Goal: Transaction & Acquisition: Purchase product/service

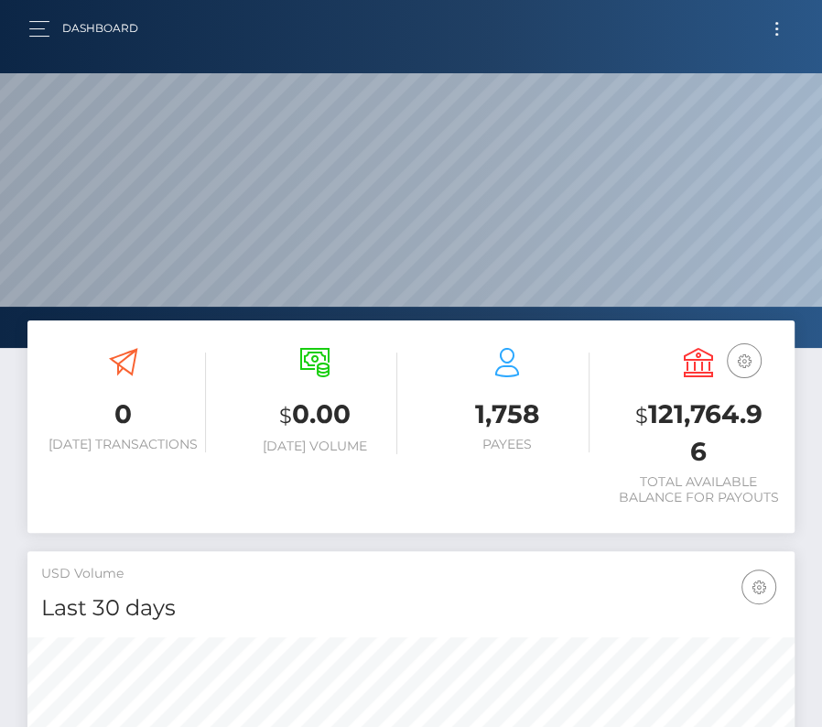
scroll to position [324, 369]
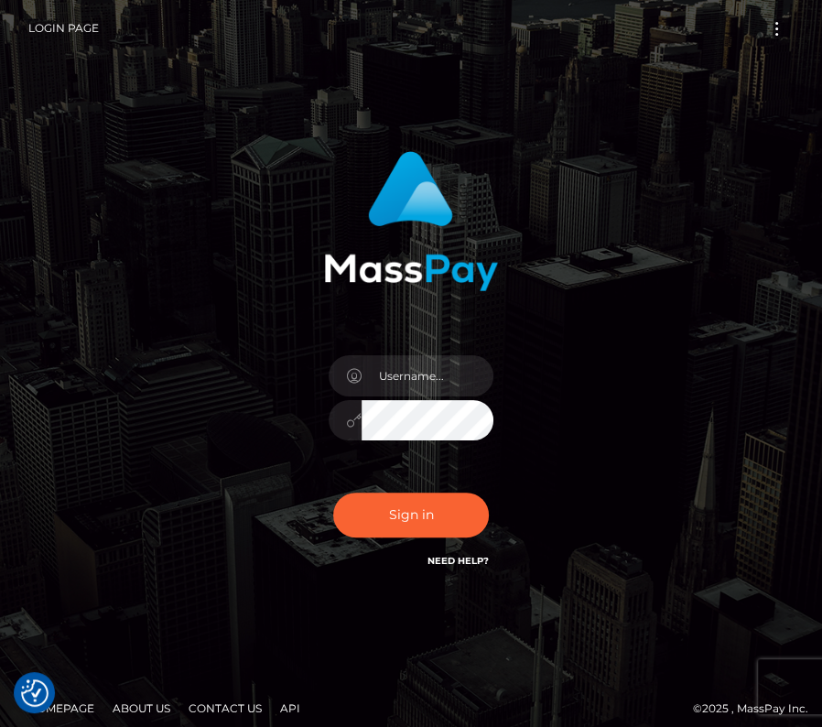
type input "kateo"
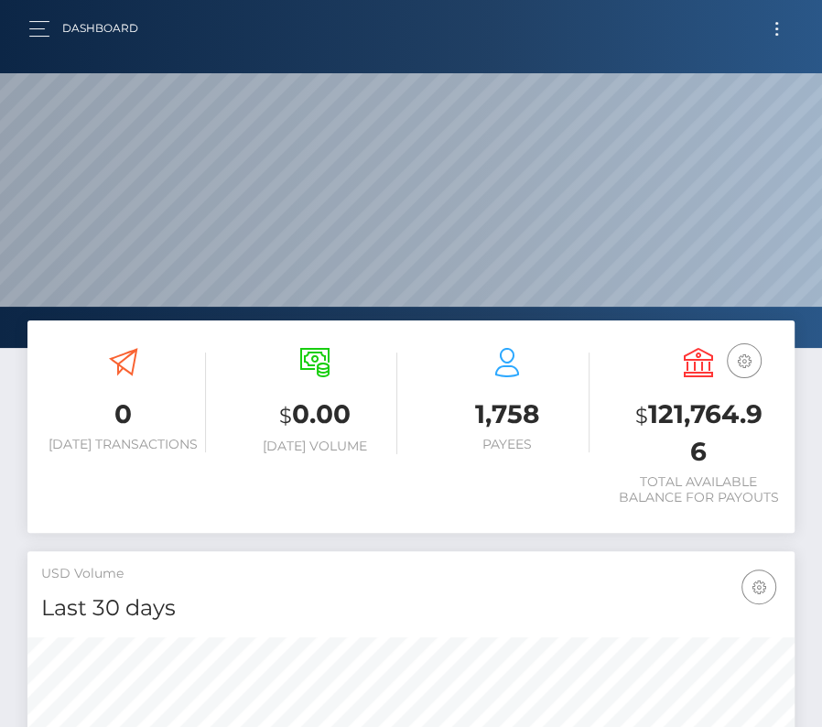
scroll to position [324, 369]
click at [40, 21] on button "button" at bounding box center [45, 28] width 34 height 25
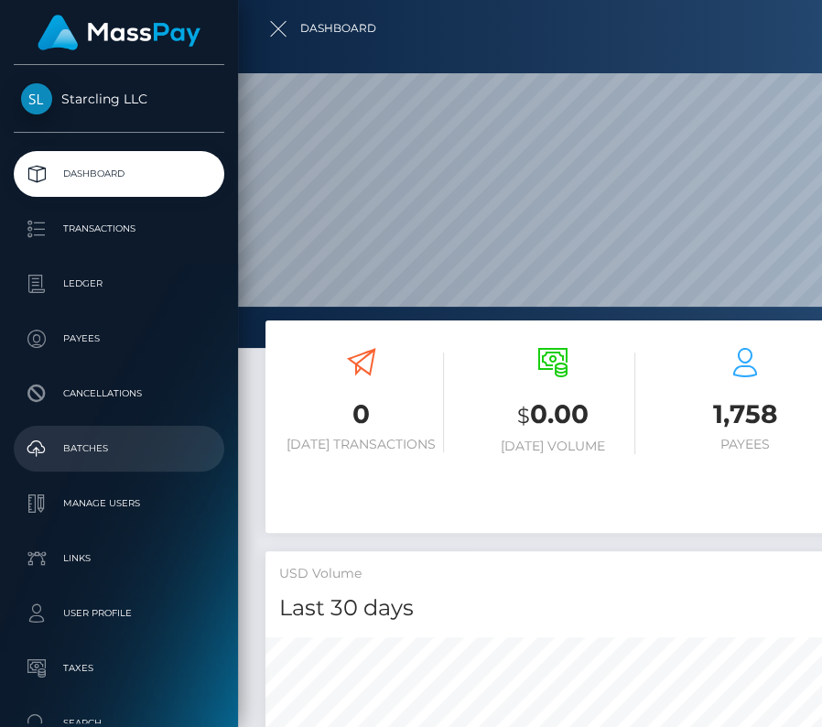
click at [82, 458] on p "Batches" at bounding box center [119, 448] width 196 height 27
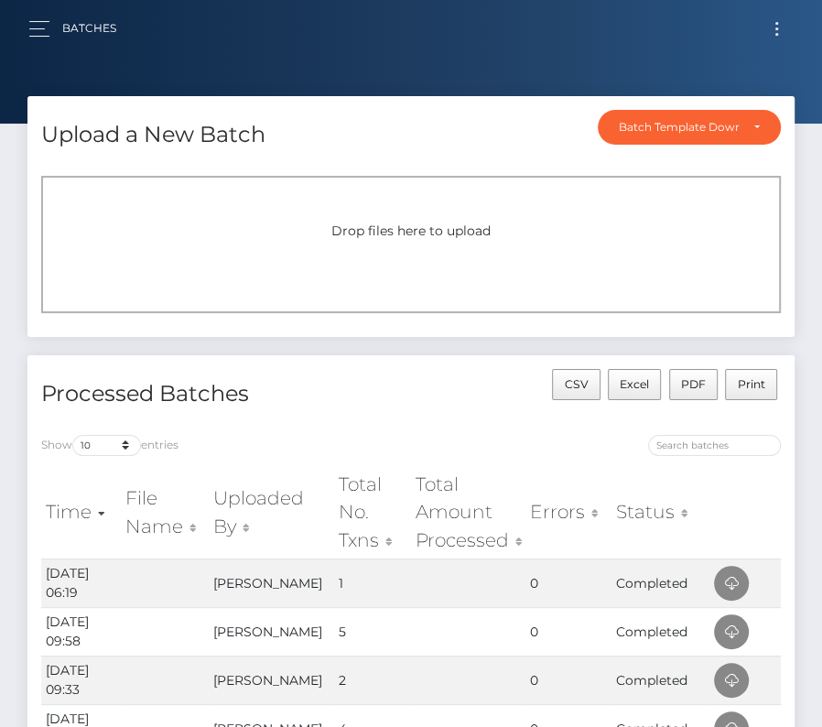
click at [783, 27] on button "Toggle navigation" at bounding box center [777, 28] width 34 height 25
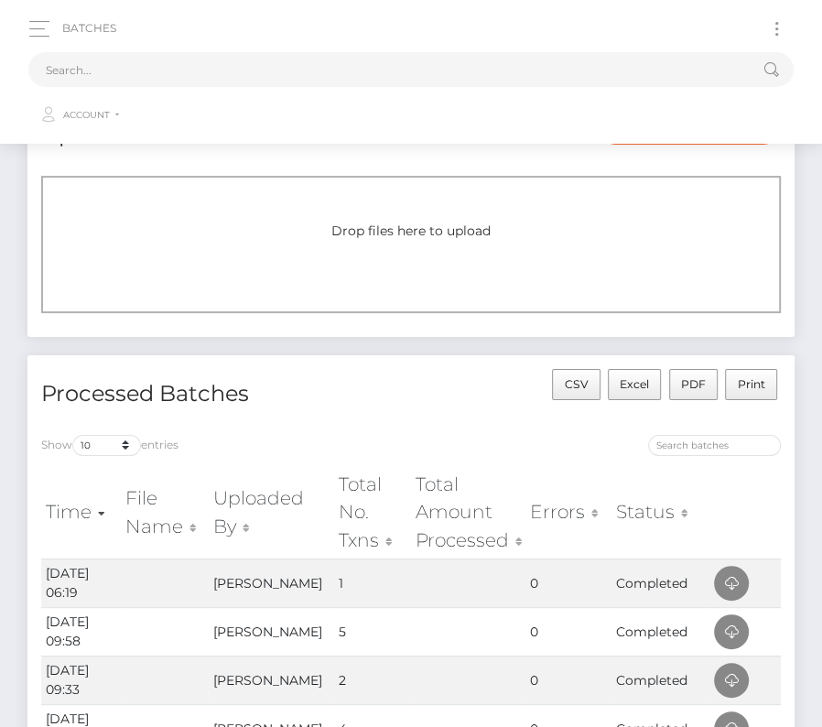
click at [760, 16] on button "Toggle navigation" at bounding box center [777, 28] width 34 height 25
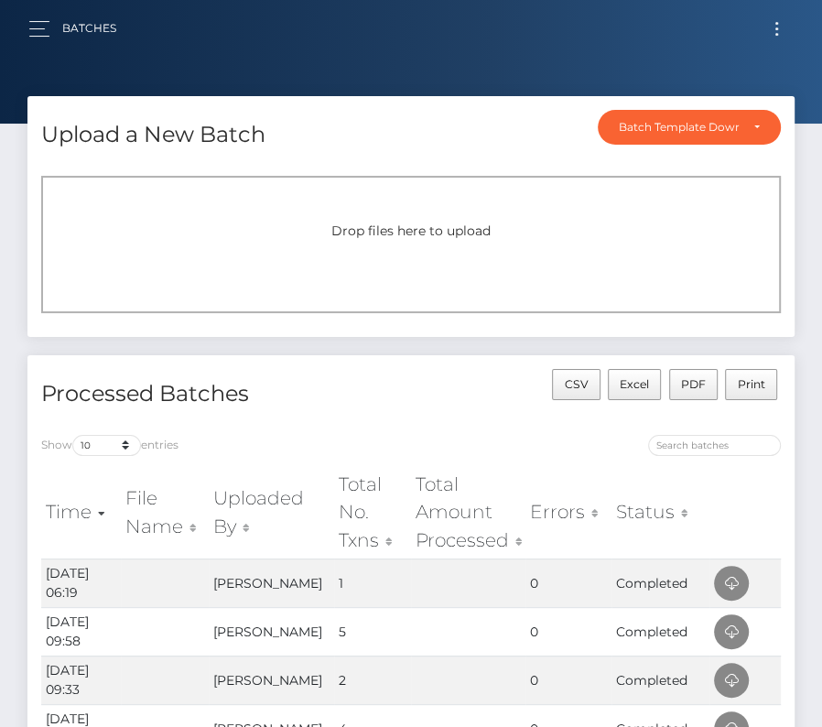
click at [774, 28] on button "Toggle navigation" at bounding box center [777, 28] width 34 height 25
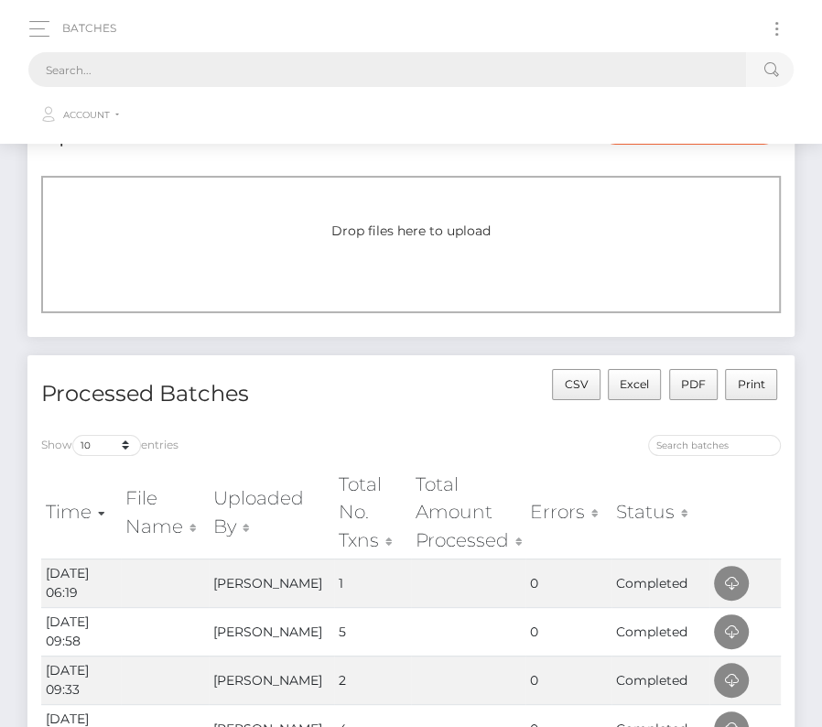
click at [209, 71] on input "text" at bounding box center [387, 69] width 718 height 35
paste input "3716327"
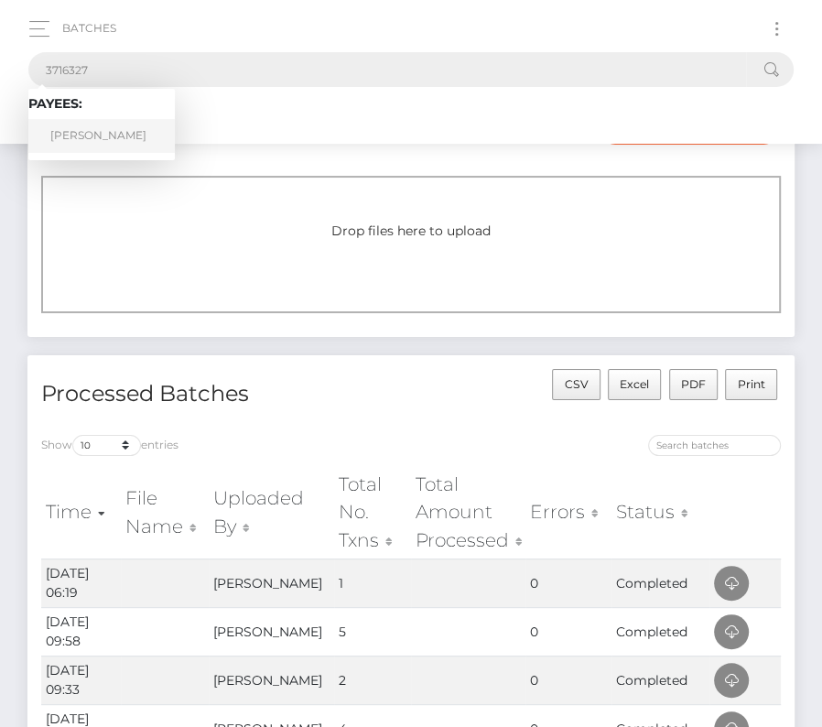
type input "3716327"
click at [91, 125] on link "James Daniel Genzale Jr." at bounding box center [101, 136] width 147 height 34
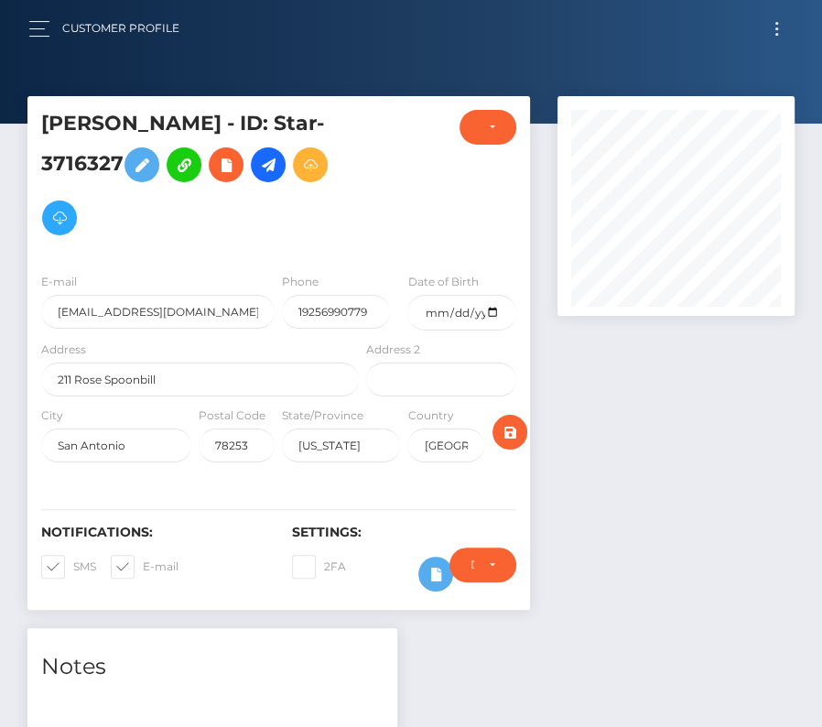
scroll to position [220, 236]
click at [495, 314] on input "date" at bounding box center [462, 313] width 108 height 36
type input "[DATE]"
click at [73, 560] on span at bounding box center [73, 567] width 0 height 14
click at [73, 560] on input "SMS" at bounding box center [79, 561] width 12 height 12
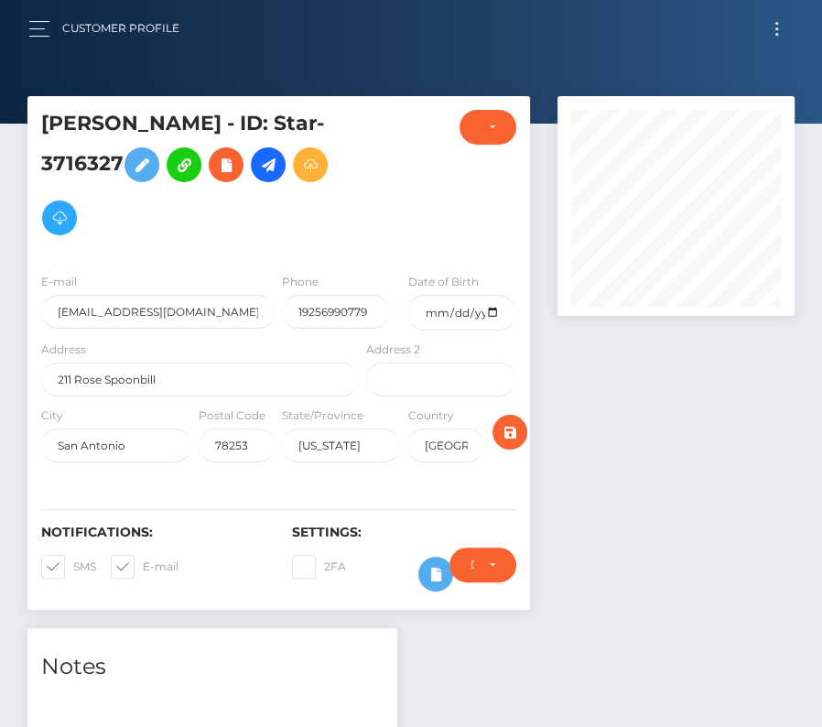
checkbox input "false"
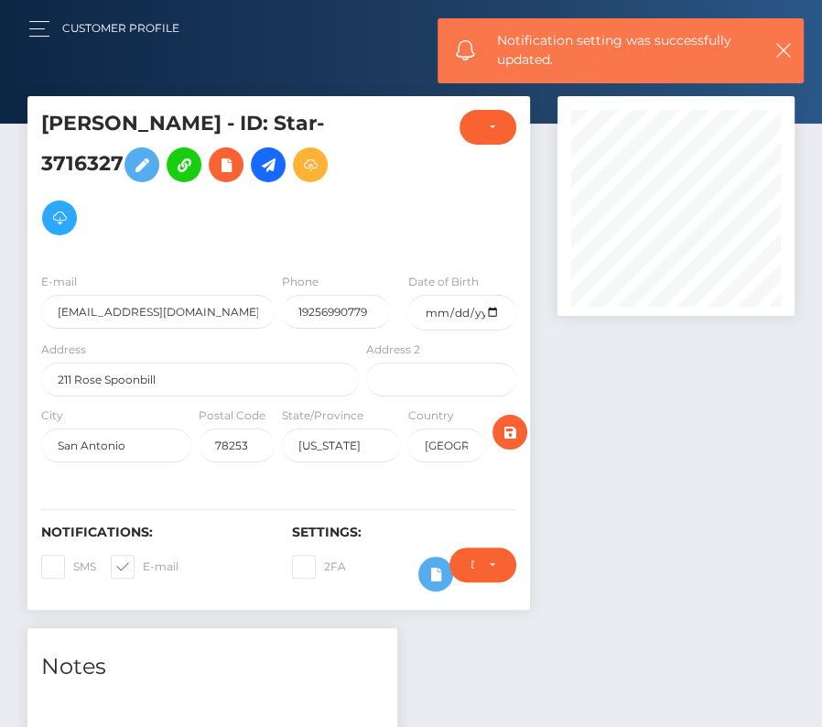
click at [143, 560] on span at bounding box center [143, 567] width 0 height 14
click at [143, 560] on input "E-mail" at bounding box center [149, 561] width 12 height 12
checkbox input "false"
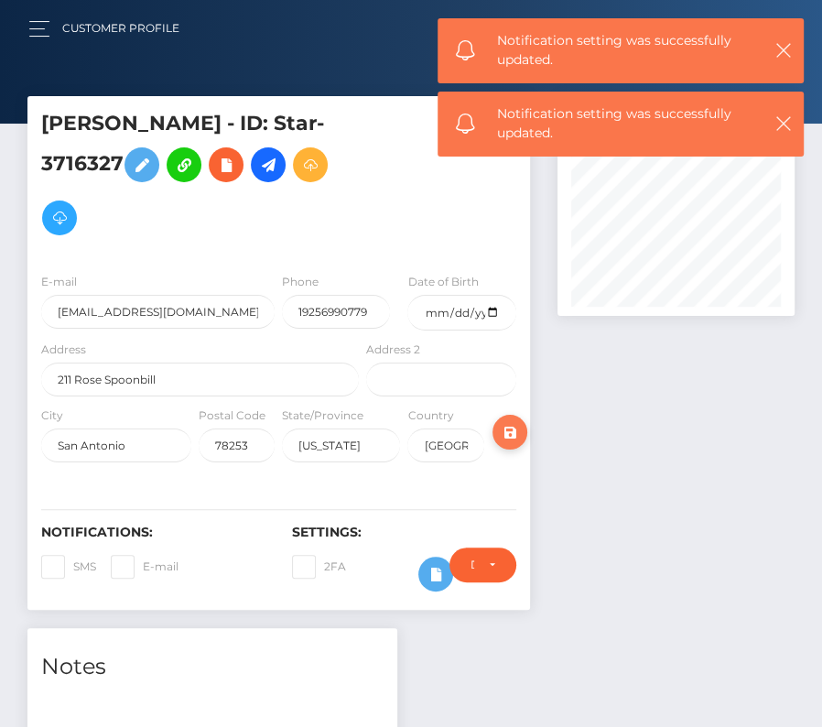
click at [510, 421] on icon "submit" at bounding box center [510, 432] width 22 height 23
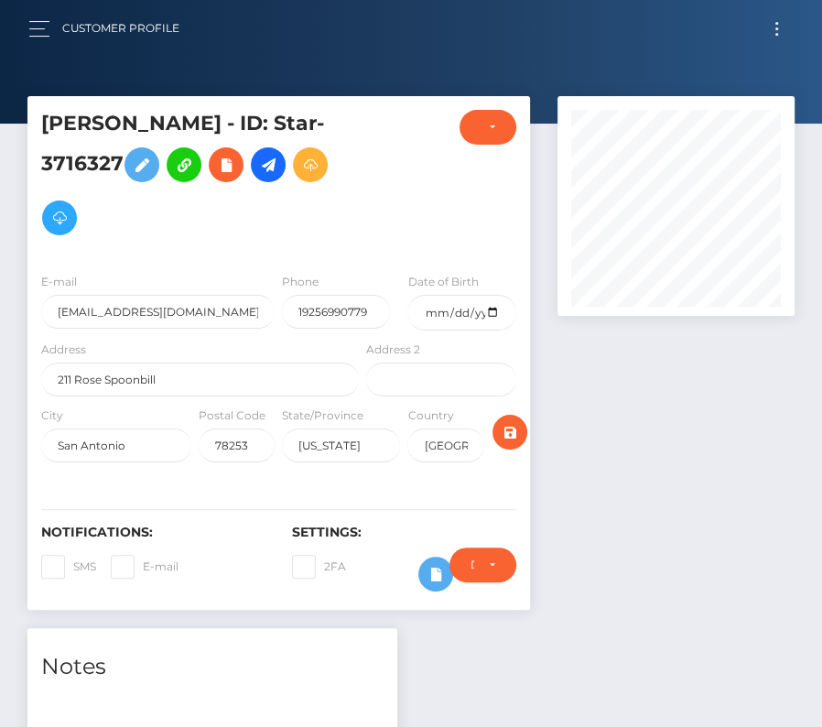
scroll to position [220, 236]
click at [257, 177] on icon at bounding box center [268, 165] width 22 height 23
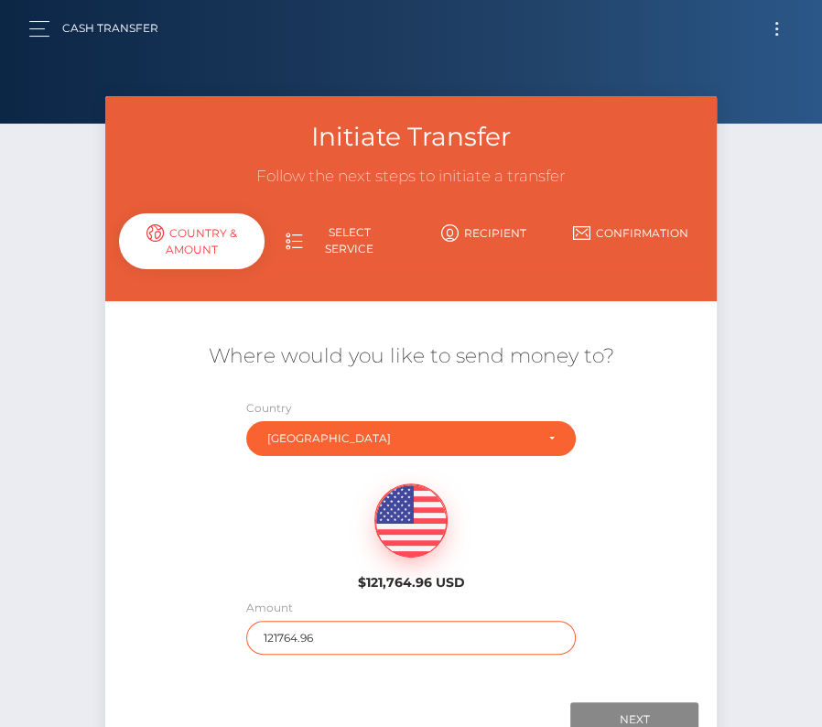
click at [305, 641] on input "121764.96" at bounding box center [411, 638] width 330 height 34
type input "265"
click at [191, 544] on div "$121,764.96 USD" at bounding box center [411, 531] width 612 height 133
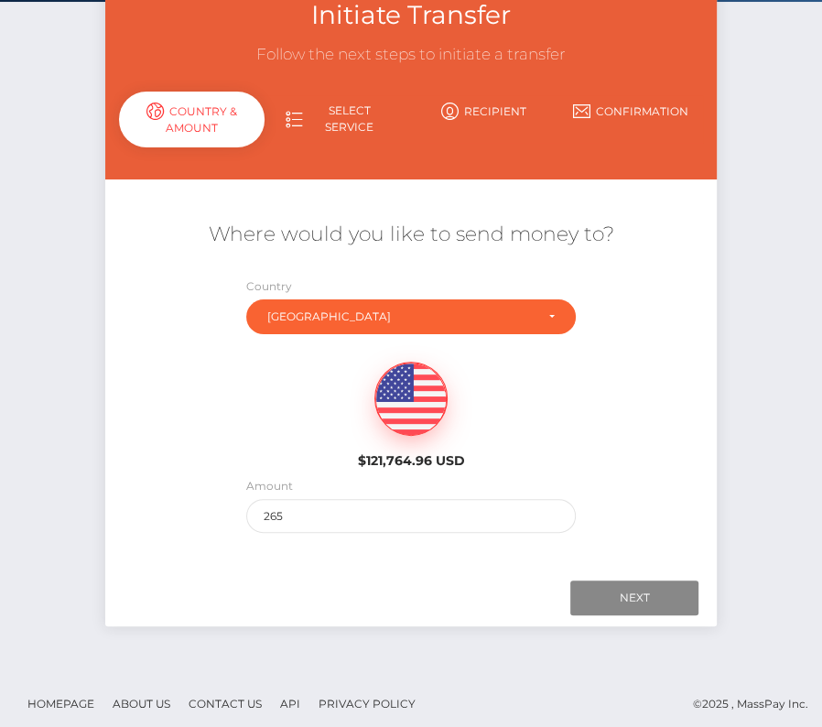
scroll to position [128, 0]
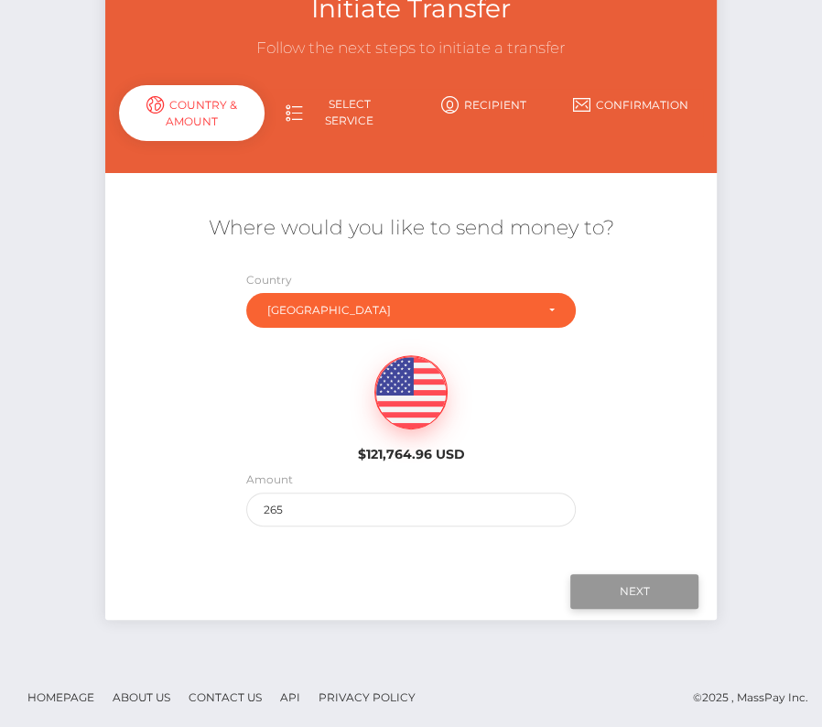
click at [622, 598] on input "Next" at bounding box center [635, 591] width 128 height 35
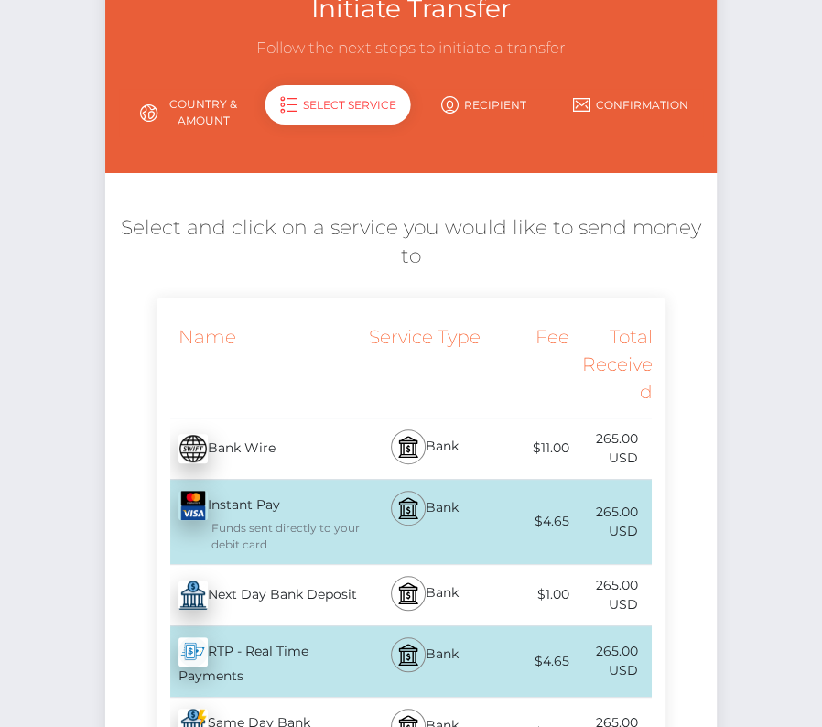
click at [249, 593] on div "Next Day Bank Deposit - USD" at bounding box center [260, 595] width 207 height 51
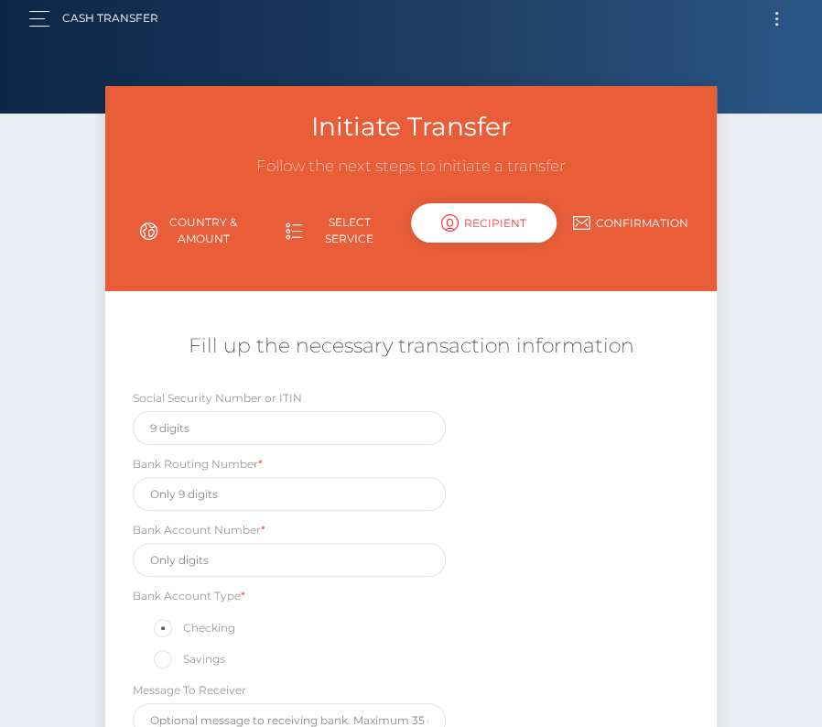
scroll to position [0, 0]
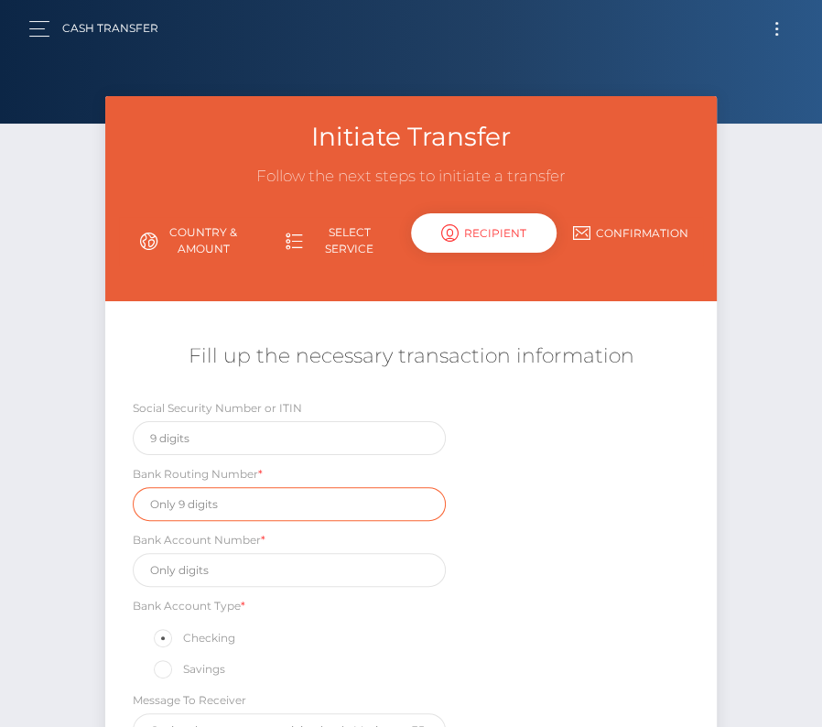
click at [197, 487] on input "text" at bounding box center [289, 504] width 313 height 34
paste input "121042882"
drag, startPoint x: 222, startPoint y: 507, endPoint x: -5, endPoint y: 507, distance: 226.2
click at [0, 507] on html "Starcling LLC Dashboard Transactions Ledger Payees Cancellations" at bounding box center [411, 475] width 822 height 951
paste input "text"
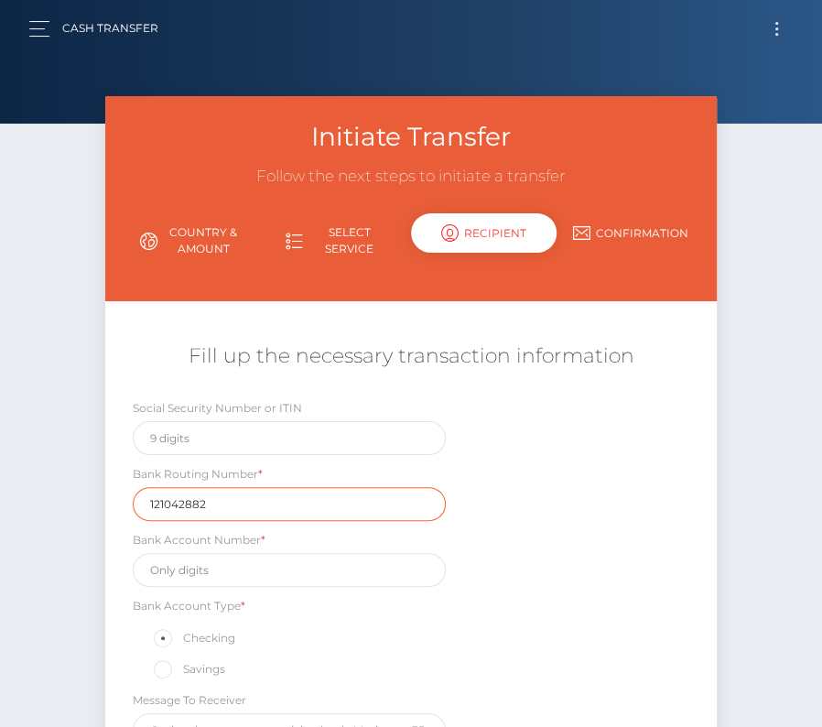
type input "121042882"
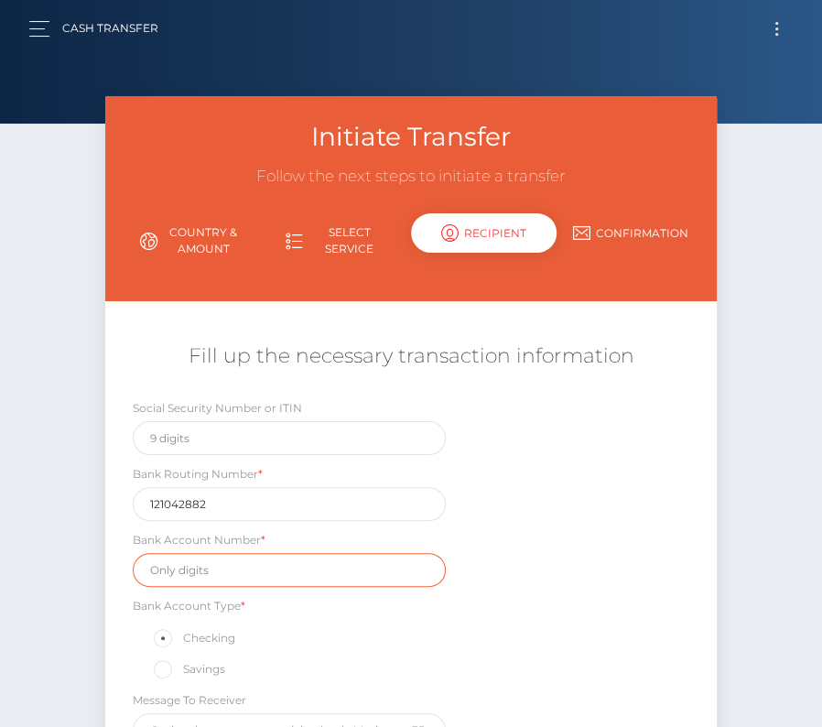
click at [212, 559] on input "text" at bounding box center [289, 570] width 313 height 34
paste input "3343810150"
type input "3343810150"
click at [579, 637] on div "Social Security Number or ITIN Bank Routing Number * 121042882 Bank Account Num…" at bounding box center [411, 577] width 612 height 358
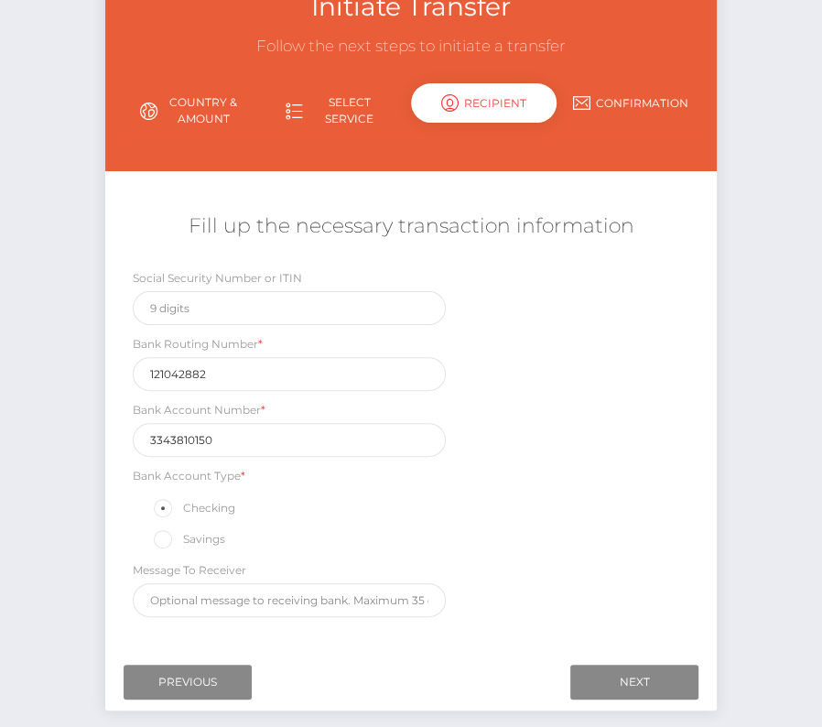
scroll to position [162, 0]
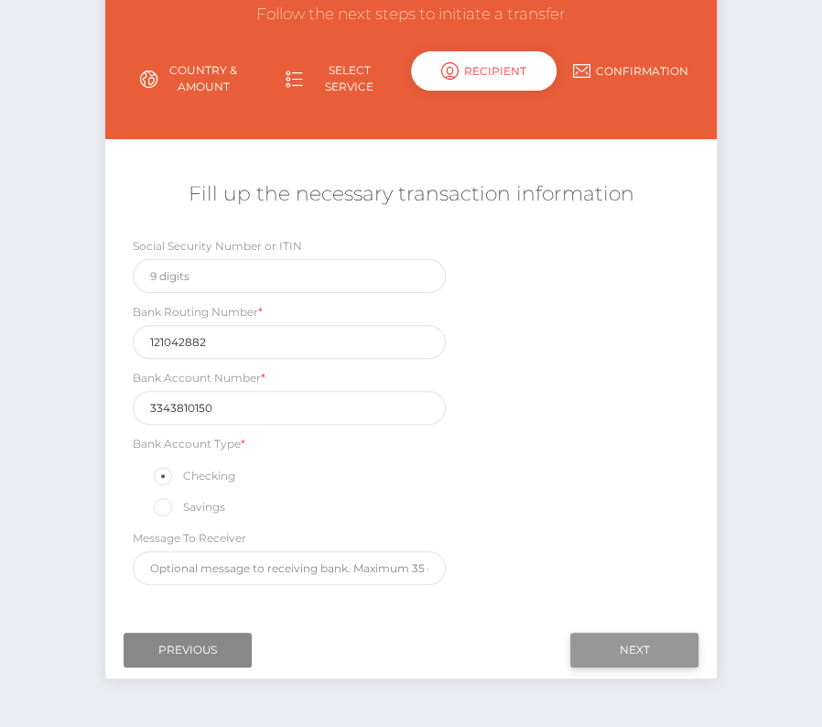
click at [633, 642] on input "Next" at bounding box center [635, 650] width 128 height 35
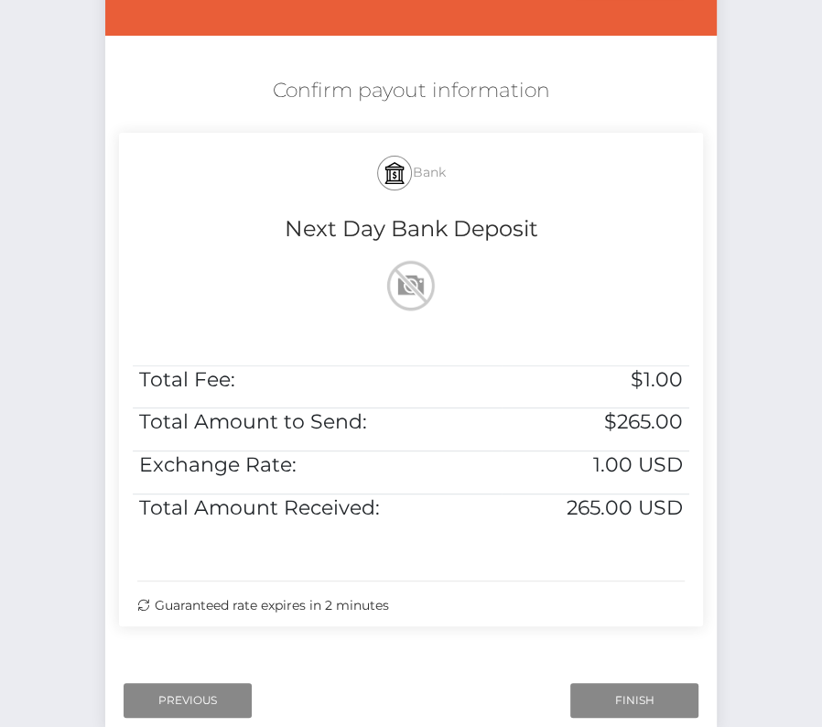
scroll to position [374, 0]
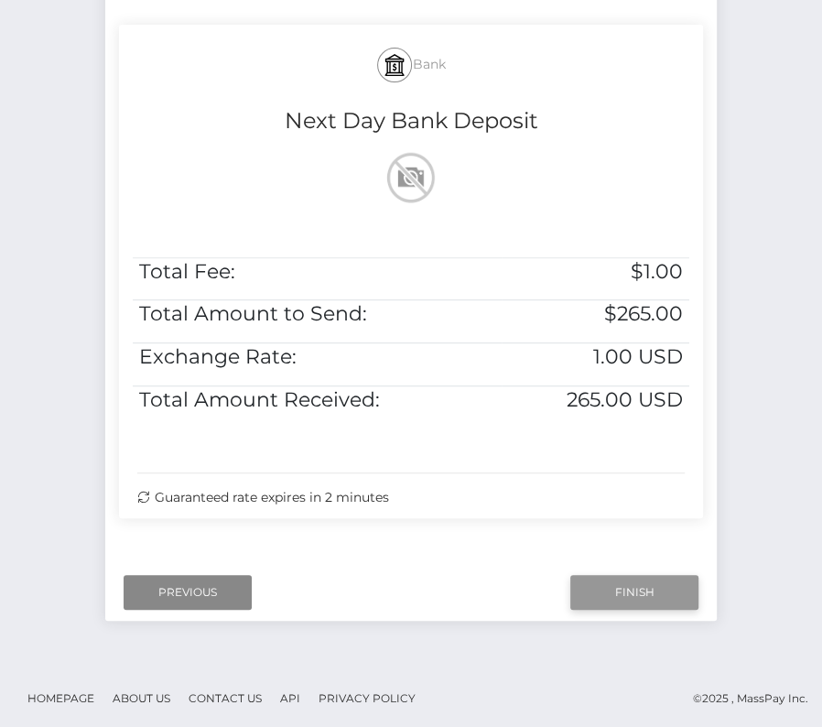
click at [617, 585] on input "Finish" at bounding box center [635, 592] width 128 height 35
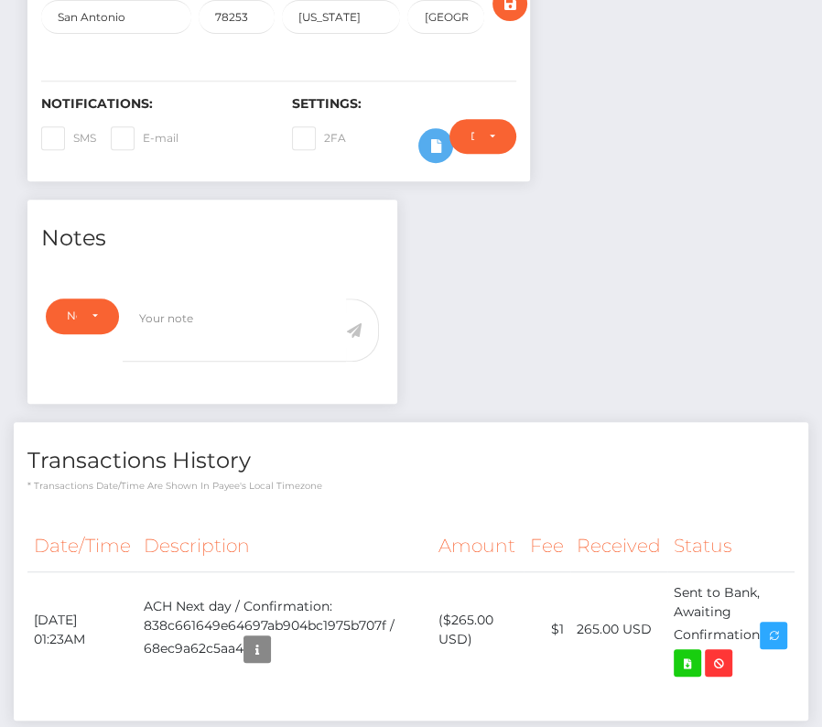
scroll to position [516, 0]
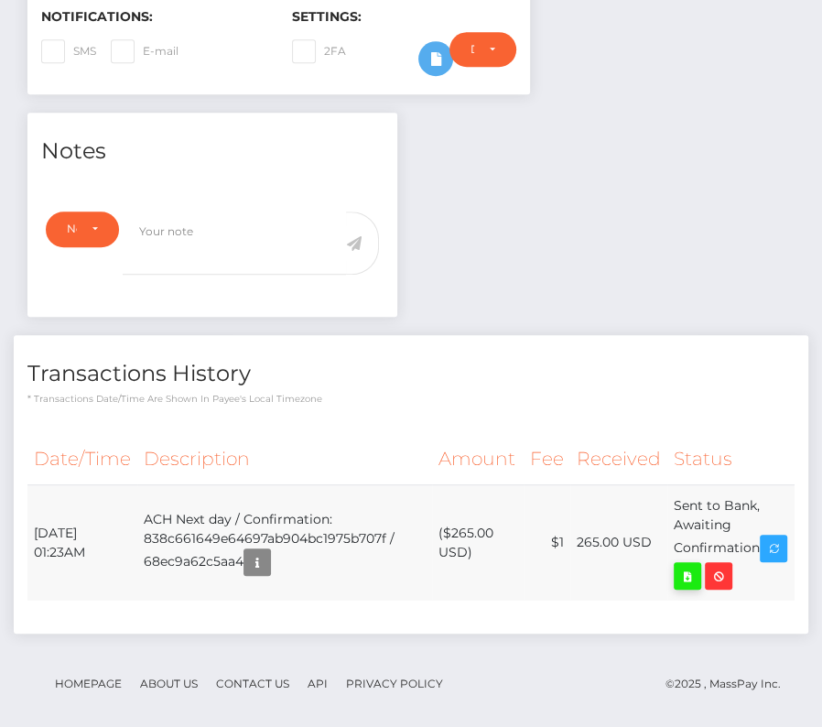
drag, startPoint x: 30, startPoint y: 519, endPoint x: 730, endPoint y: 550, distance: 700.5
click at [730, 550] on tr "October 13, 2025 01:23AM ACH Next day / Confirmation: 838c661649e64697ab904bc19…" at bounding box center [411, 543] width 768 height 116
copy tr "October 13, 2025 01:23AM ACH Next day / Confirmation: 838c661649e64697ab904bc19…"
click at [699, 565] on icon at bounding box center [688, 576] width 22 height 23
click at [0, 0] on div "James Daniel Genzale Jr. - ID: Star-3716327 CLOSED ACTIVE" at bounding box center [411, 162] width 822 height 1162
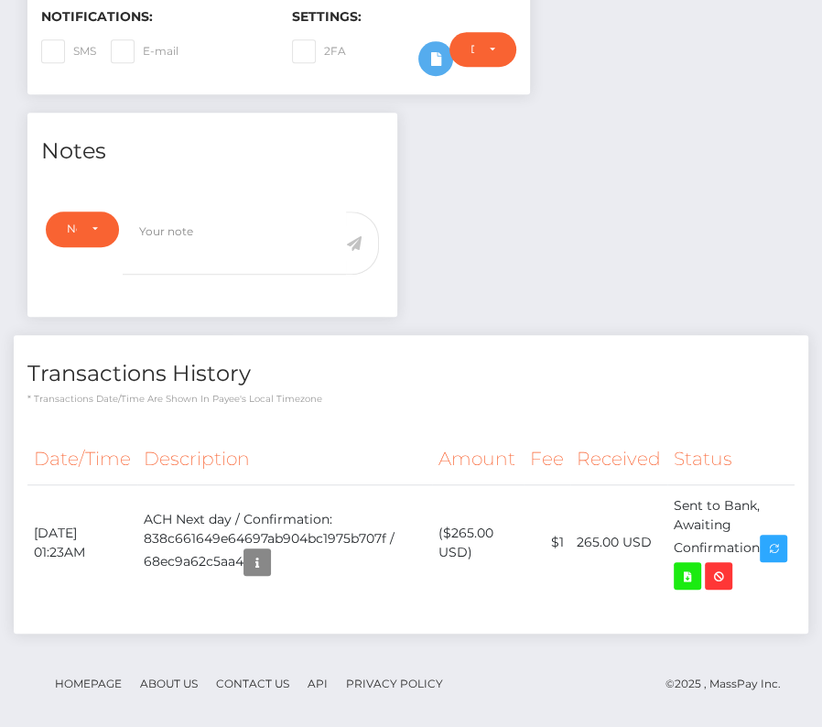
scroll to position [0, 0]
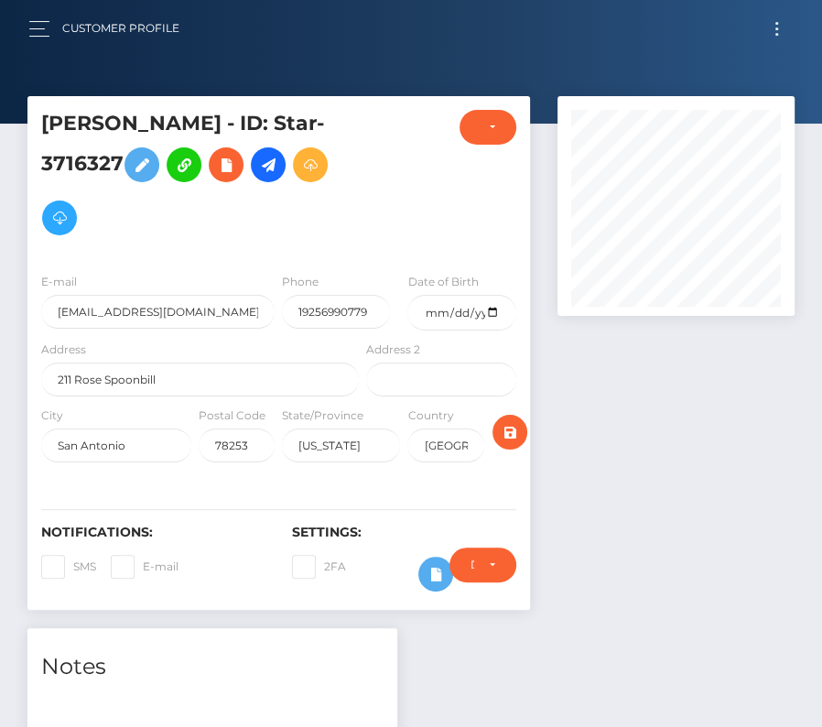
click at [772, 26] on button "Toggle navigation" at bounding box center [777, 28] width 34 height 25
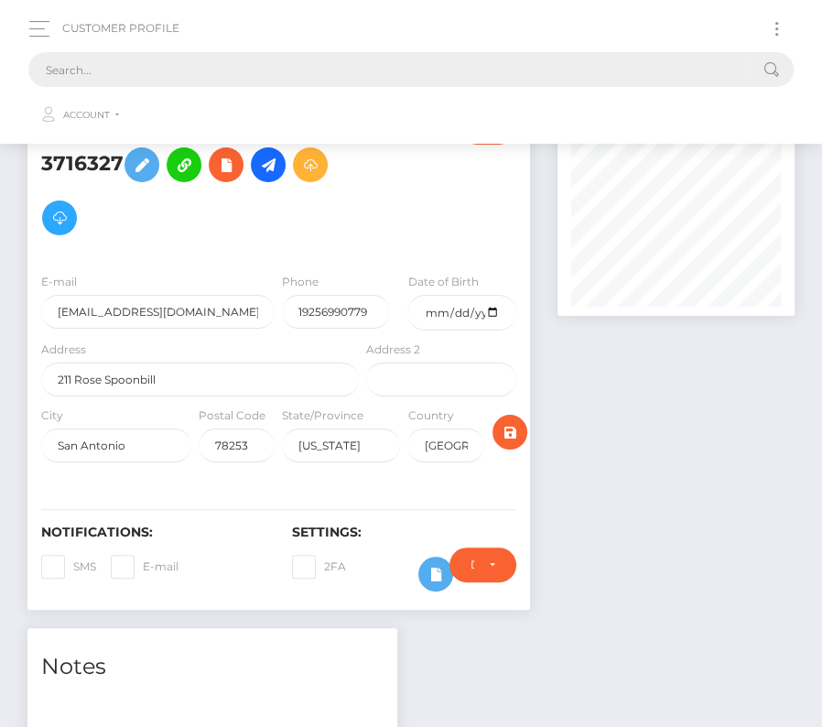
click at [218, 59] on input "text" at bounding box center [387, 69] width 718 height 35
paste input "1684100"
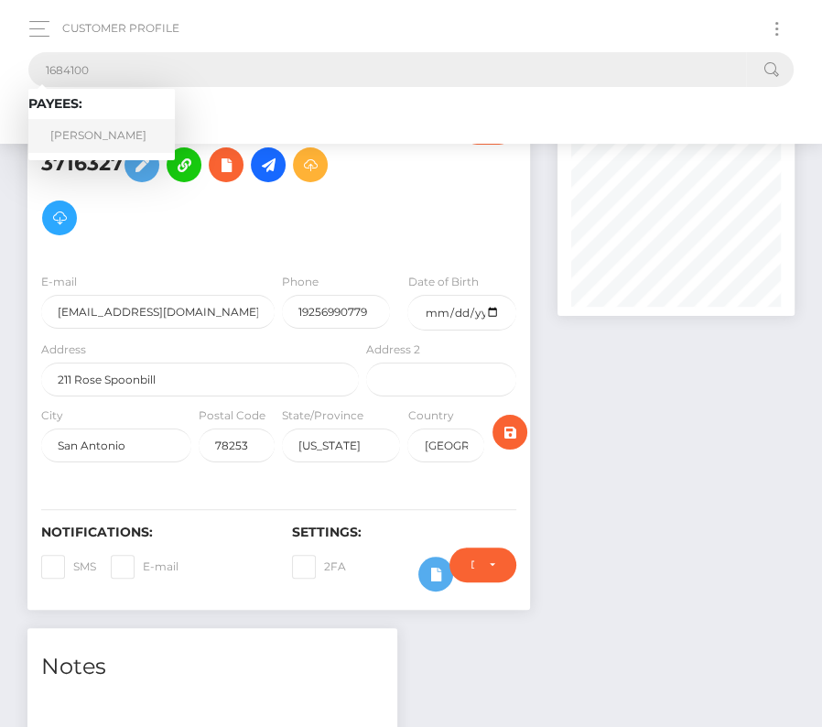
type input "1684100"
click at [93, 132] on link "Justin B Copper" at bounding box center [101, 136] width 147 height 34
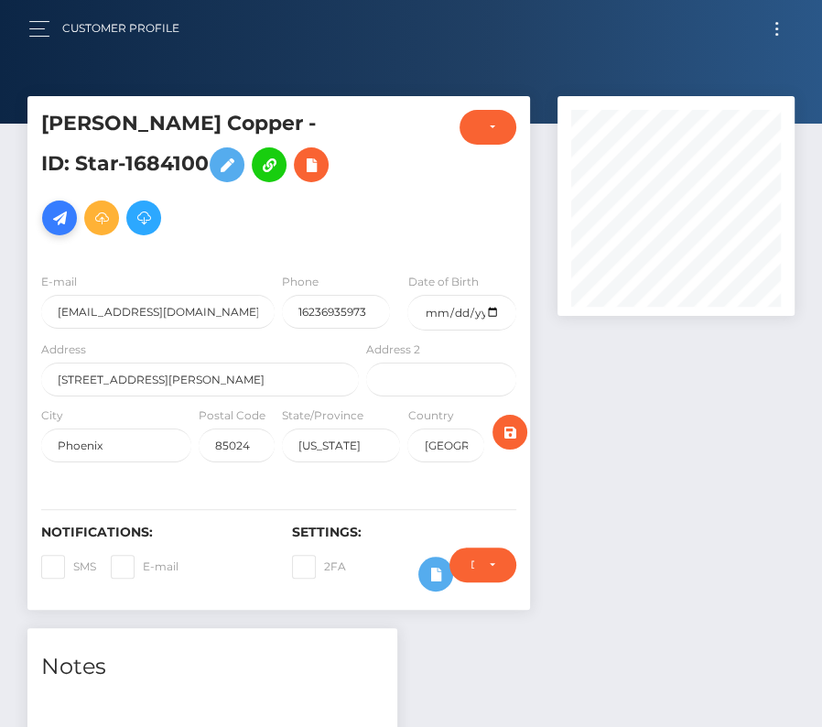
click at [71, 207] on icon at bounding box center [60, 218] width 22 height 23
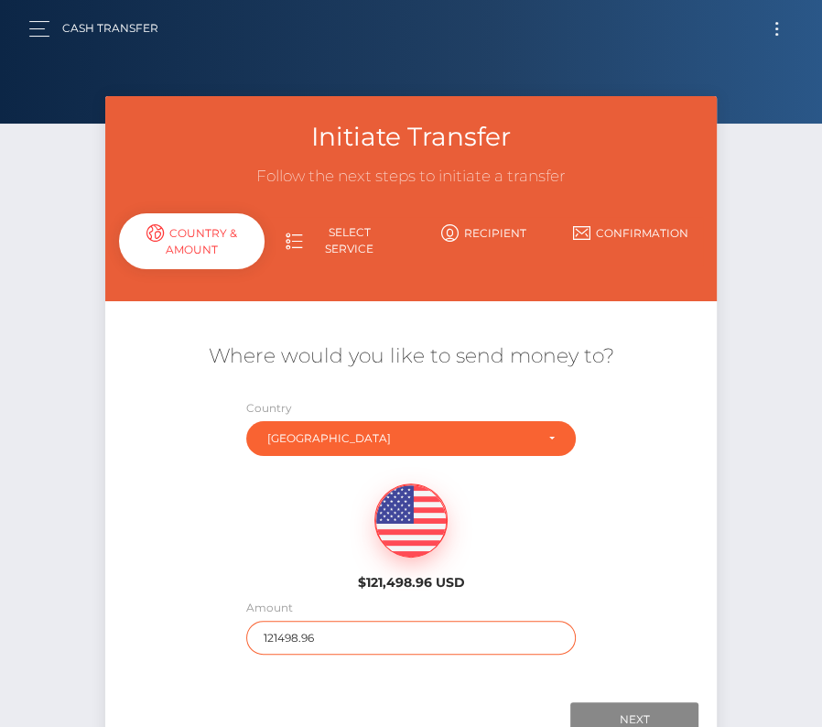
click at [277, 637] on input "121498.96" at bounding box center [411, 638] width 330 height 34
type input "251"
click at [276, 583] on div "$121,498.96 USD" at bounding box center [411, 531] width 612 height 133
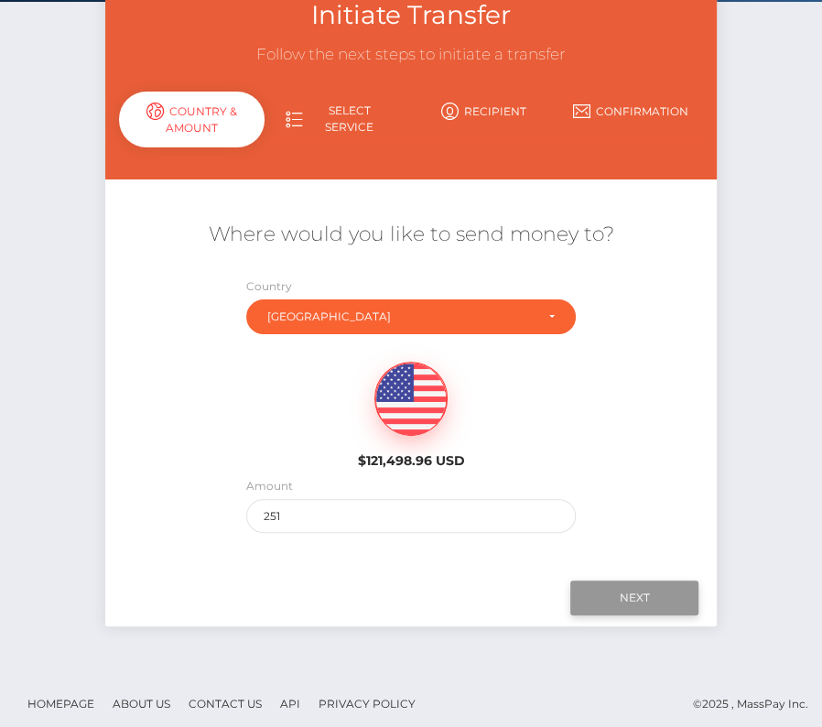
click at [573, 600] on input "Next" at bounding box center [635, 598] width 128 height 35
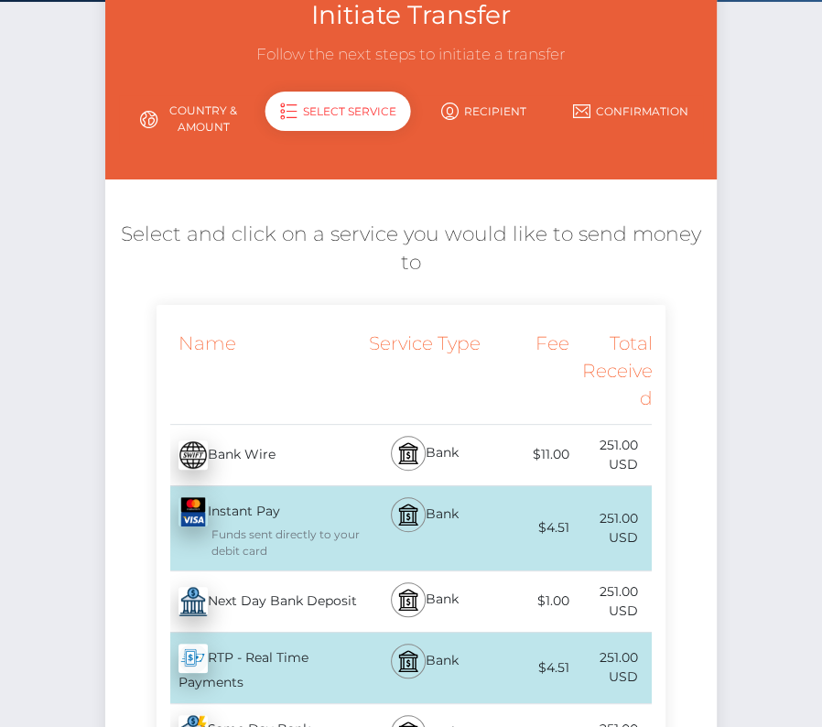
click at [269, 591] on div "Next Day Bank Deposit - USD" at bounding box center [260, 601] width 207 height 51
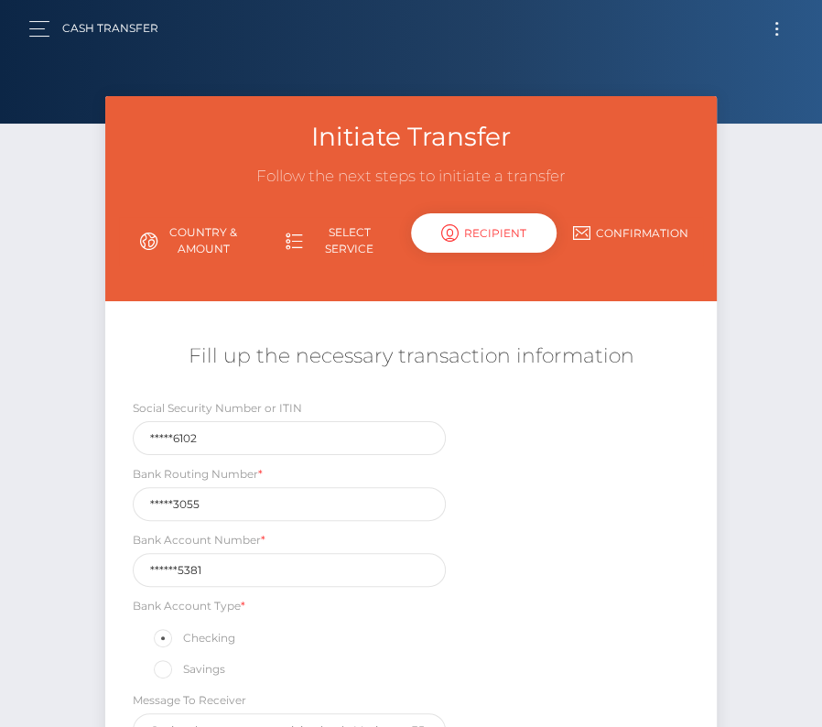
scroll to position [215, 0]
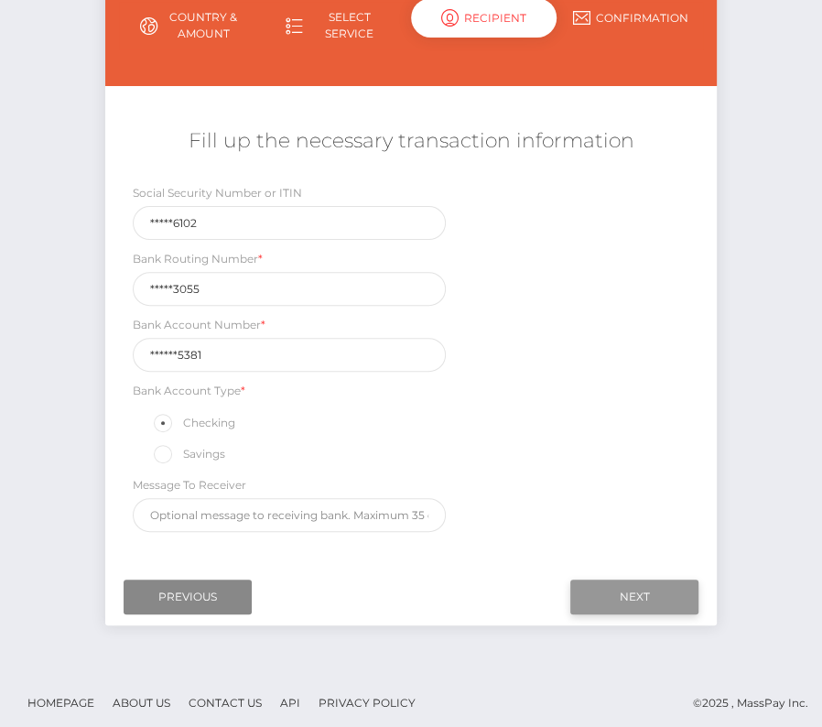
click at [648, 590] on input "Next" at bounding box center [635, 597] width 128 height 35
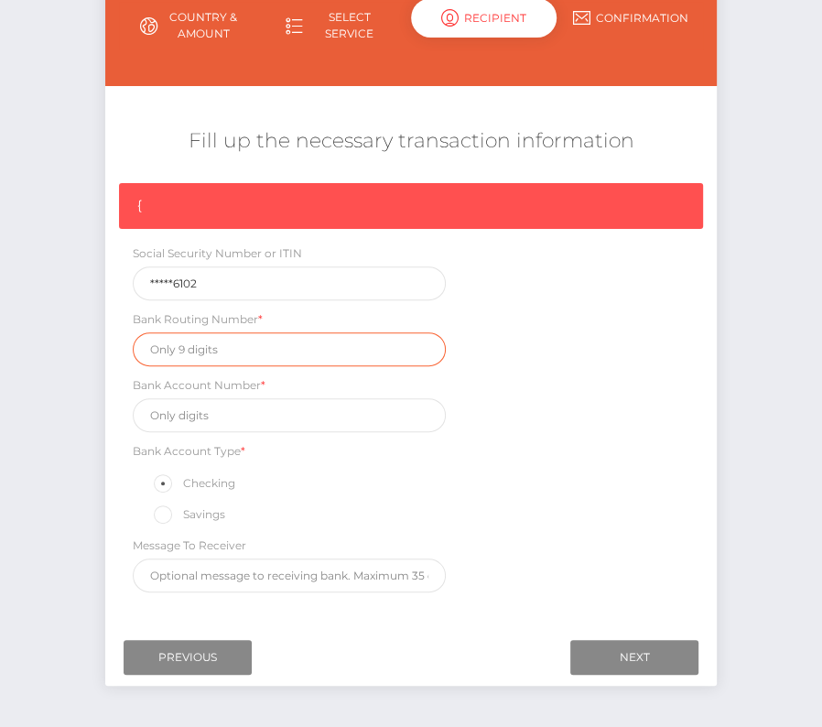
click at [188, 354] on input "text" at bounding box center [289, 349] width 313 height 34
paste input "322173055"
type input "322173055"
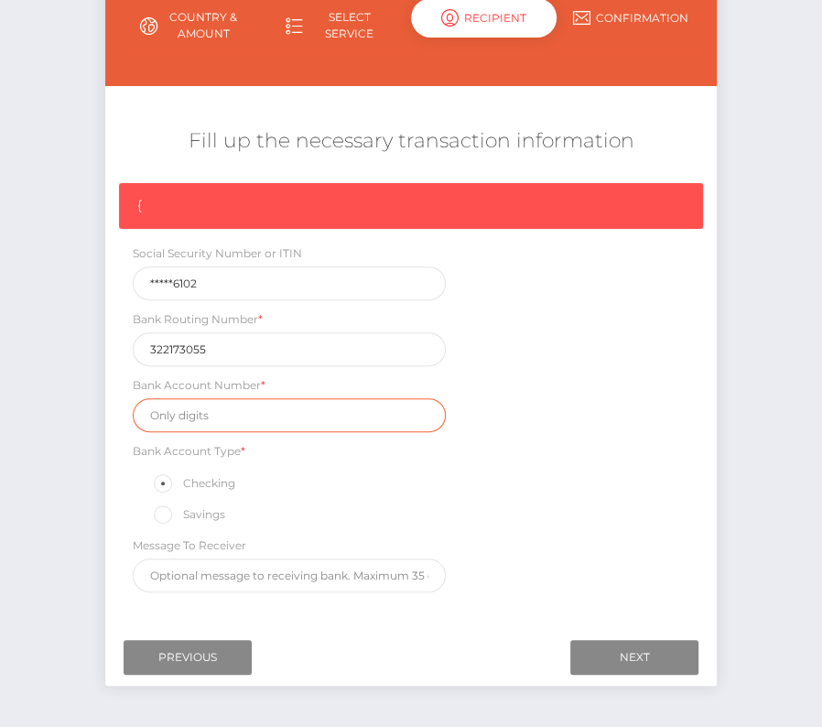
click at [185, 409] on input "text" at bounding box center [289, 415] width 313 height 34
paste input "0007405381"
type input "0007405381"
click at [641, 491] on div "{ Social Security Number or ITIN *****6102 Bank Routing Number * 322173055 Bank…" at bounding box center [411, 392] width 612 height 419
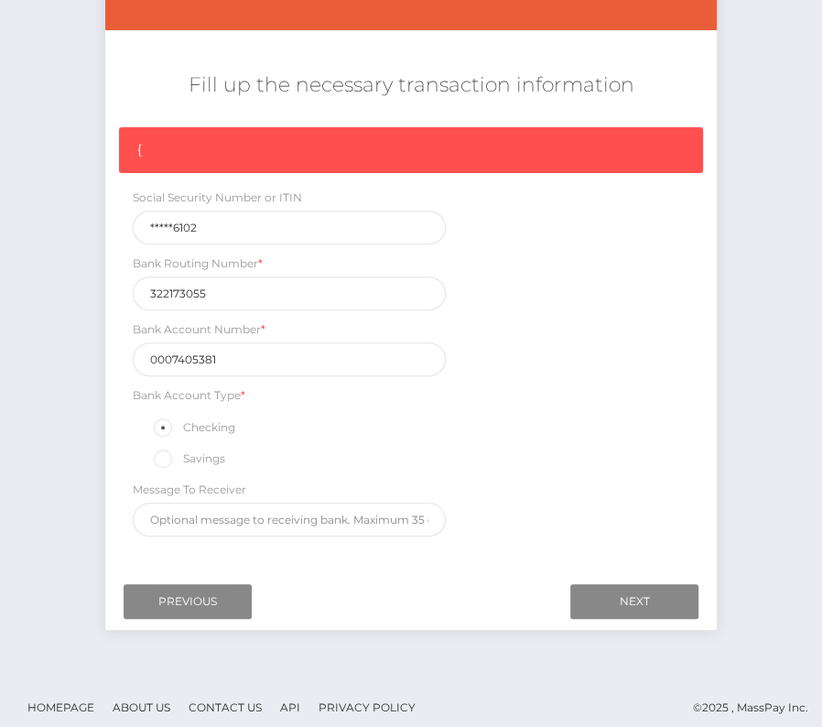
scroll to position [276, 0]
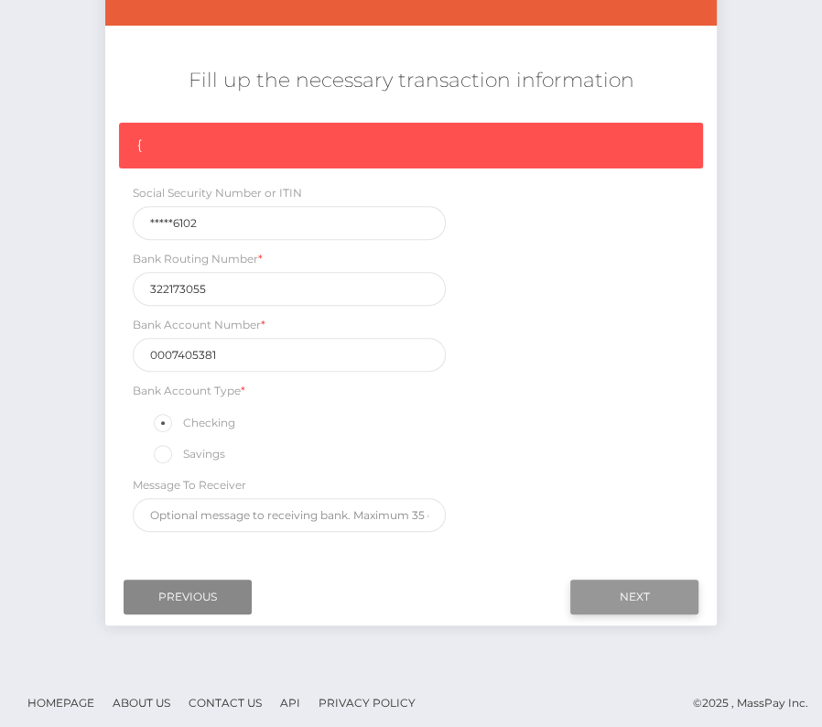
click at [641, 586] on input "Next" at bounding box center [635, 597] width 128 height 35
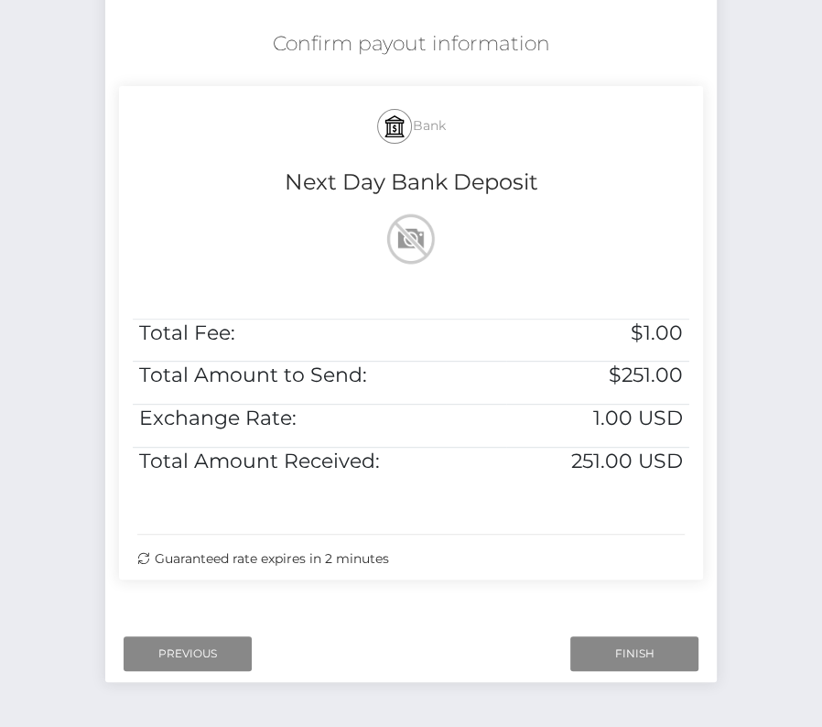
scroll to position [326, 0]
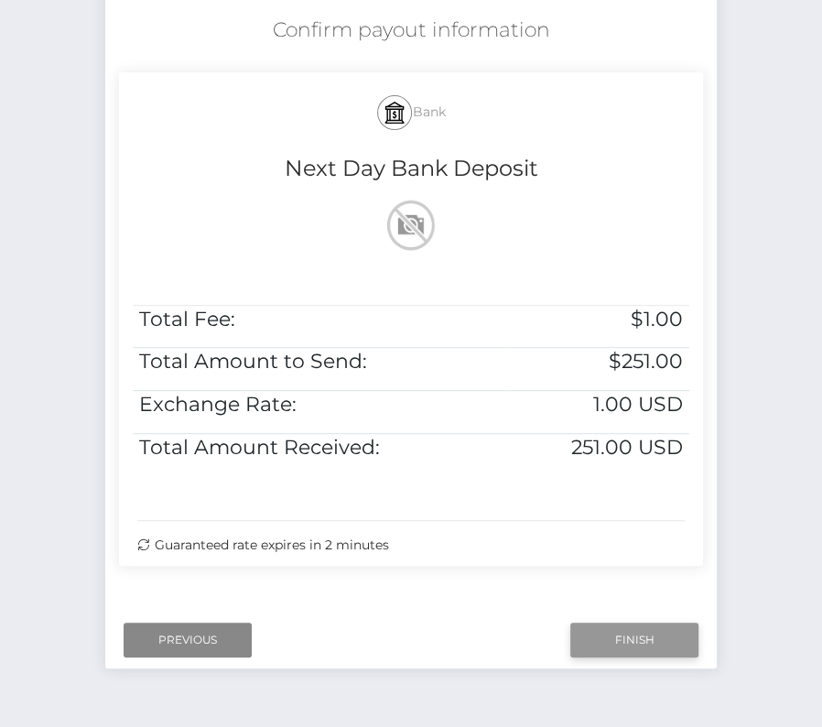
click at [615, 627] on input "Finish" at bounding box center [635, 640] width 128 height 35
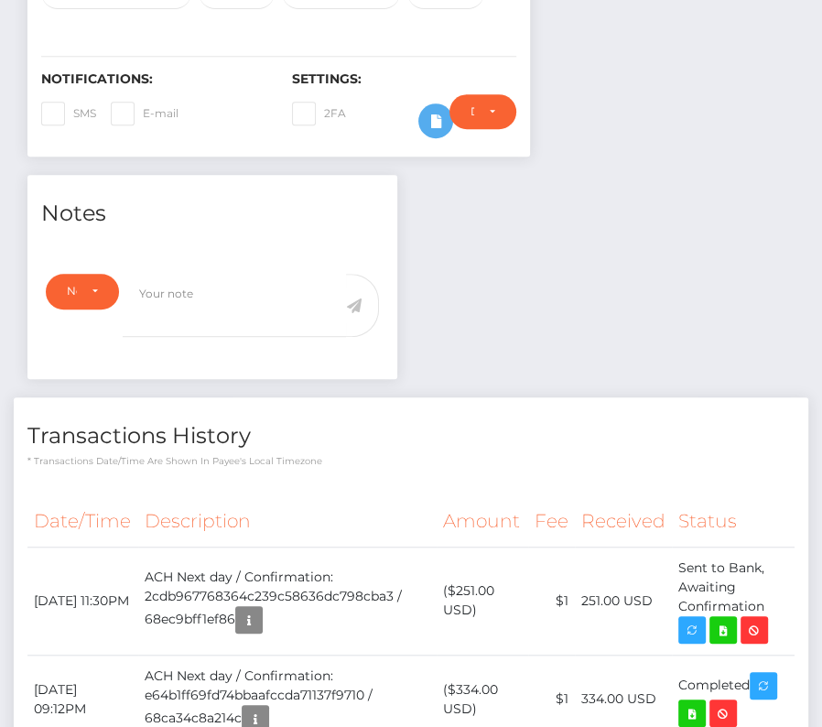
scroll to position [533, 0]
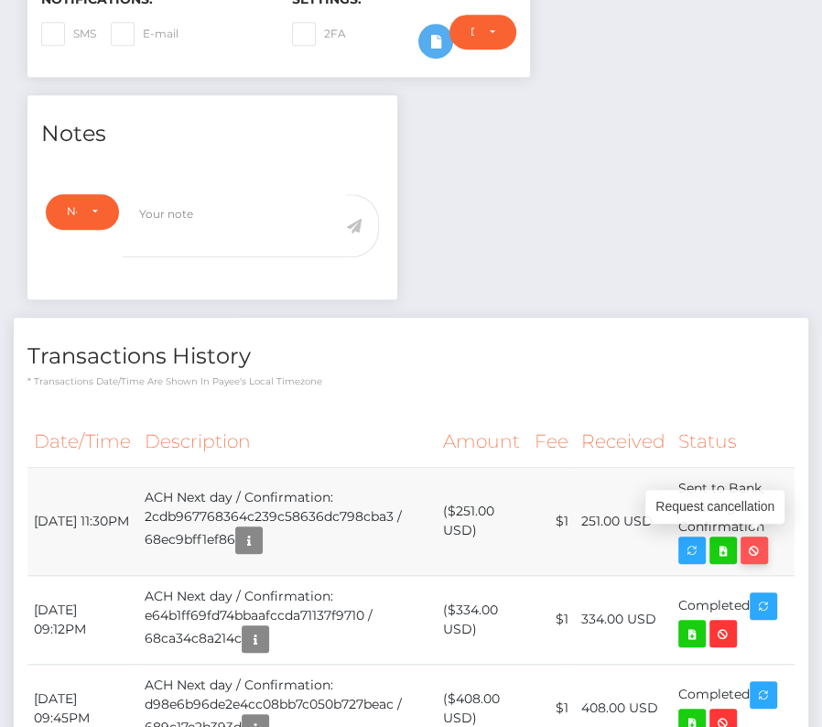
drag, startPoint x: 30, startPoint y: 505, endPoint x: 746, endPoint y: 532, distance: 715.9
click at [746, 532] on tr "October 12, 2025 11:30PM ACH Next day / Confirmation: 2cdb967768364c239c58636dc…" at bounding box center [411, 521] width 768 height 108
copy tbody "October 12, 2025 11:30PM ACH Next day / Confirmation: 2cdb967768364c239c58636dc…"
click at [722, 540] on icon at bounding box center [724, 550] width 22 height 23
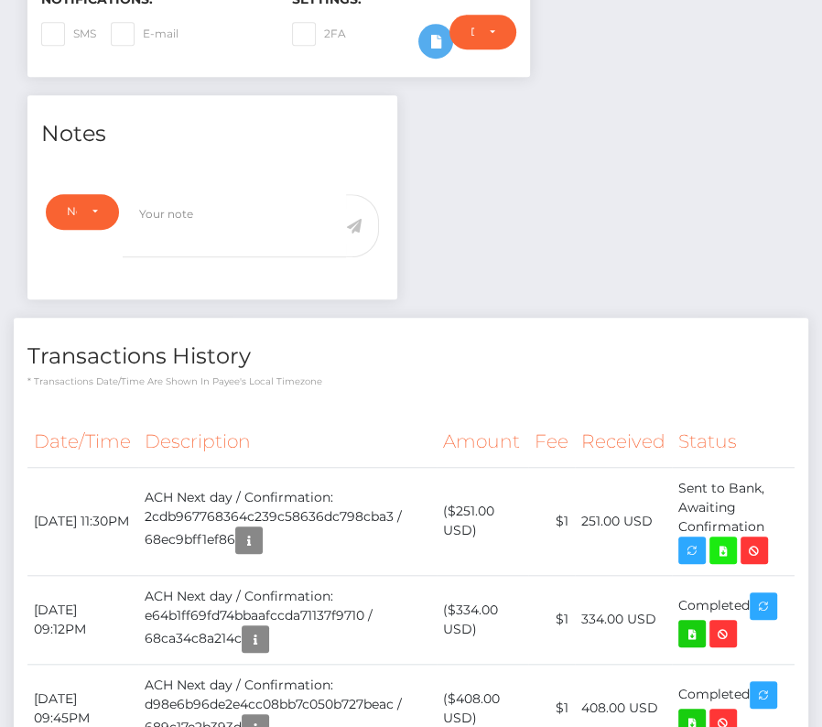
scroll to position [0, 0]
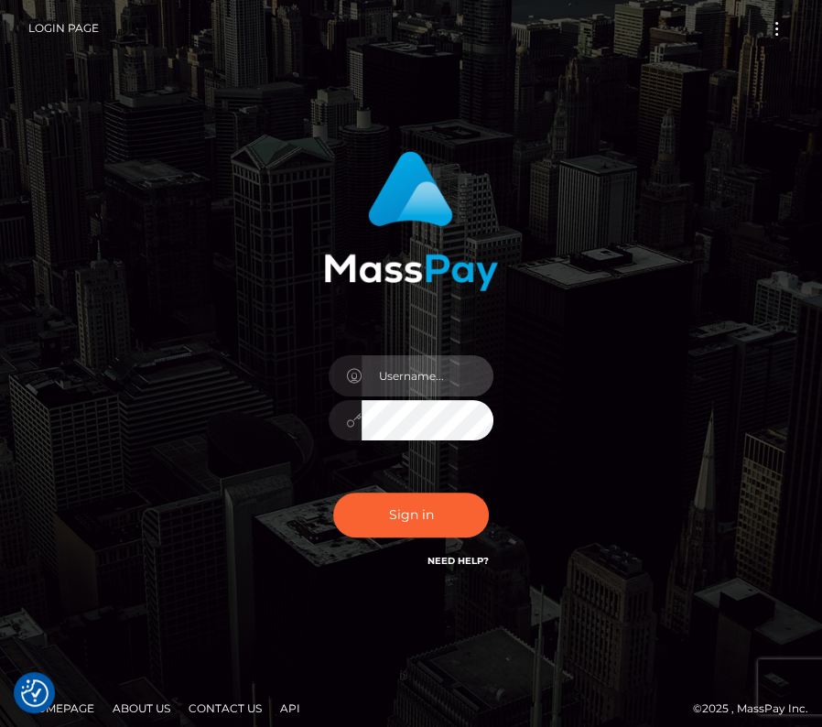
click at [379, 367] on input "text" at bounding box center [428, 375] width 132 height 41
type input "kateo"
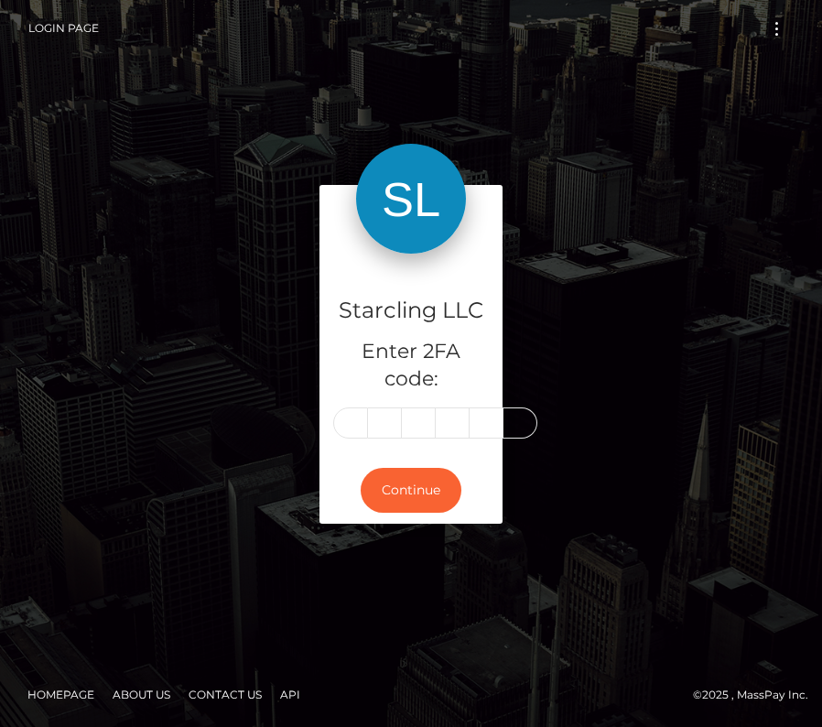
type input "8"
type input "3"
type input "6"
type input "0"
type input "5"
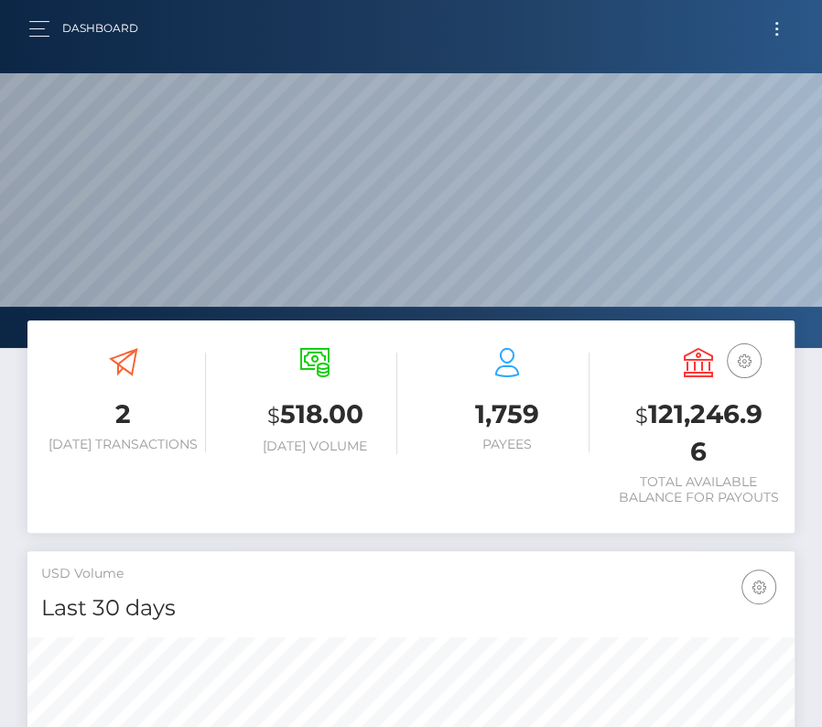
click at [783, 31] on button "Toggle navigation" at bounding box center [777, 28] width 34 height 25
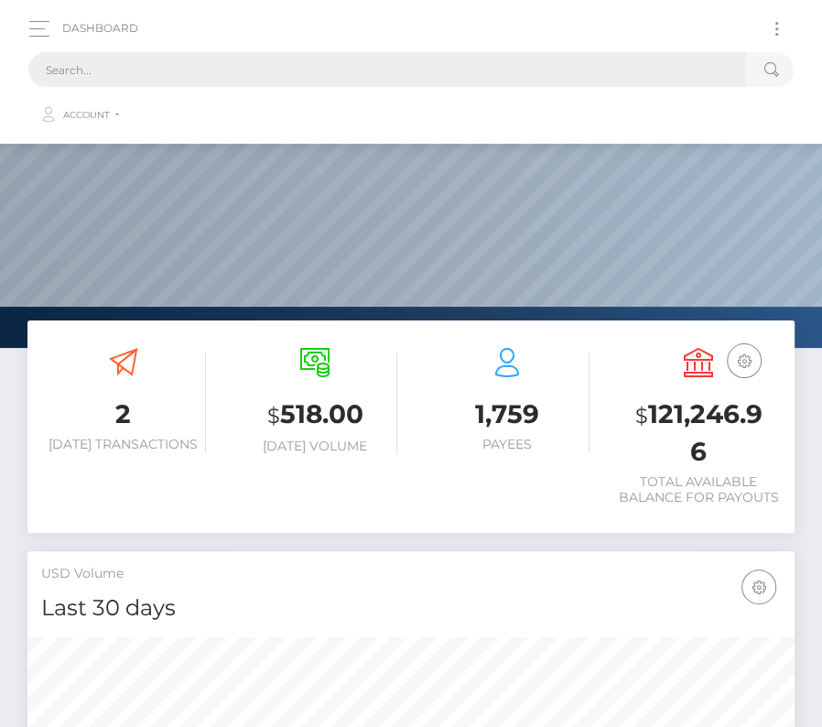
click at [425, 83] on input "text" at bounding box center [387, 69] width 718 height 35
paste input "1684100"
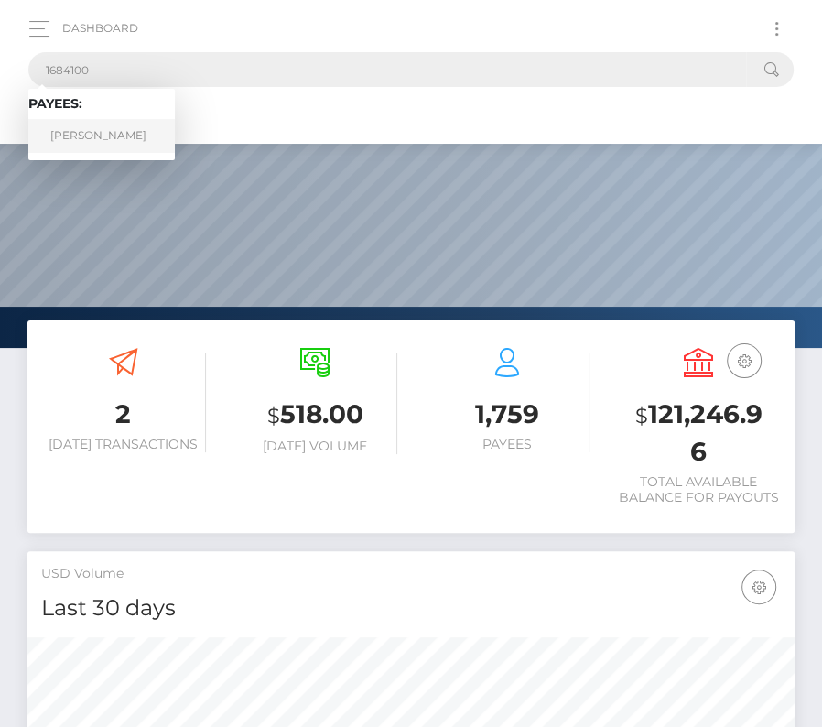
type input "1684100"
click at [102, 127] on link "Justin B Copper" at bounding box center [101, 136] width 147 height 34
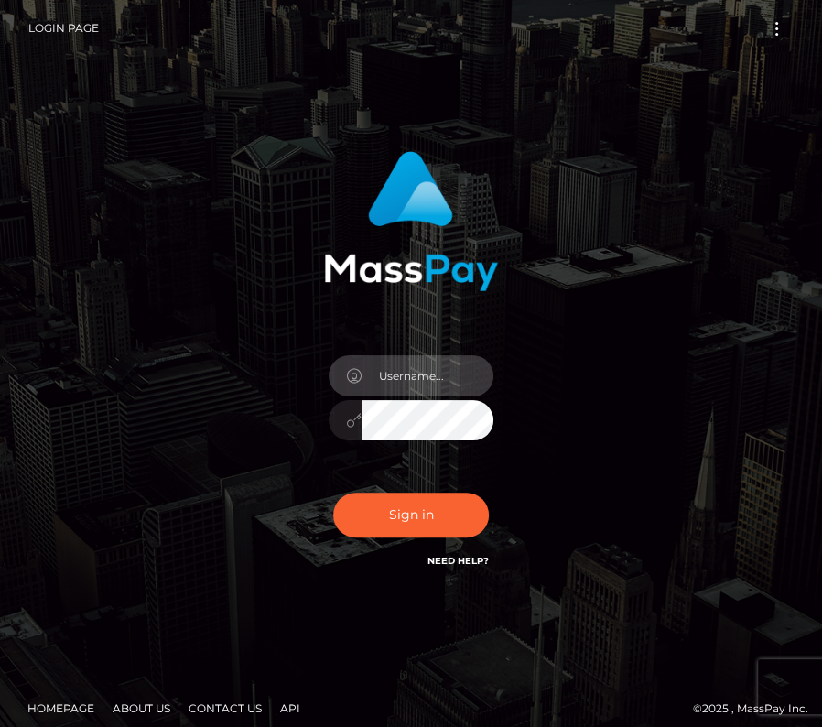
click at [418, 386] on input "text" at bounding box center [428, 375] width 132 height 41
type input "kateo"
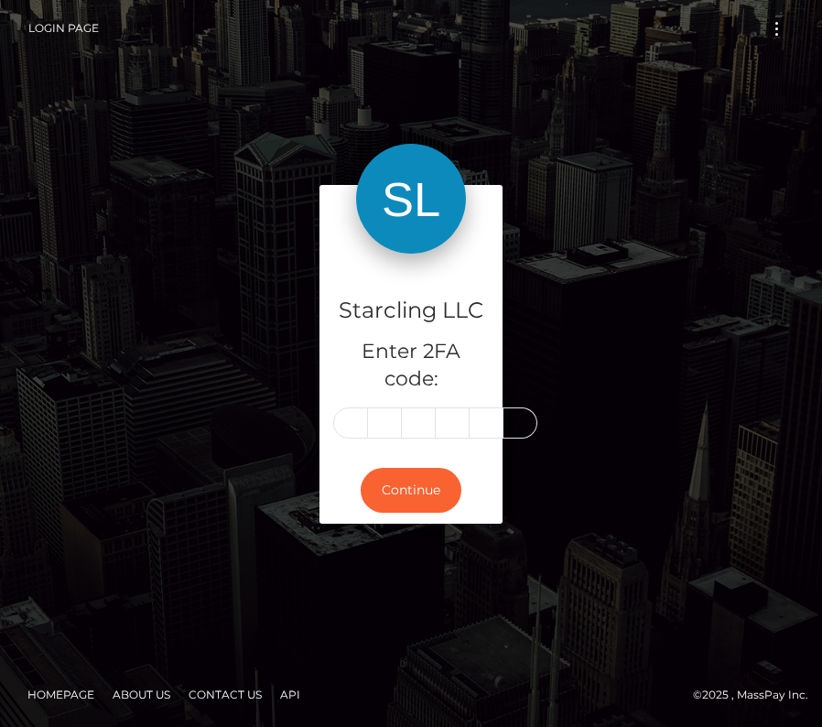
type input "1"
type input "8"
type input "0"
type input "6"
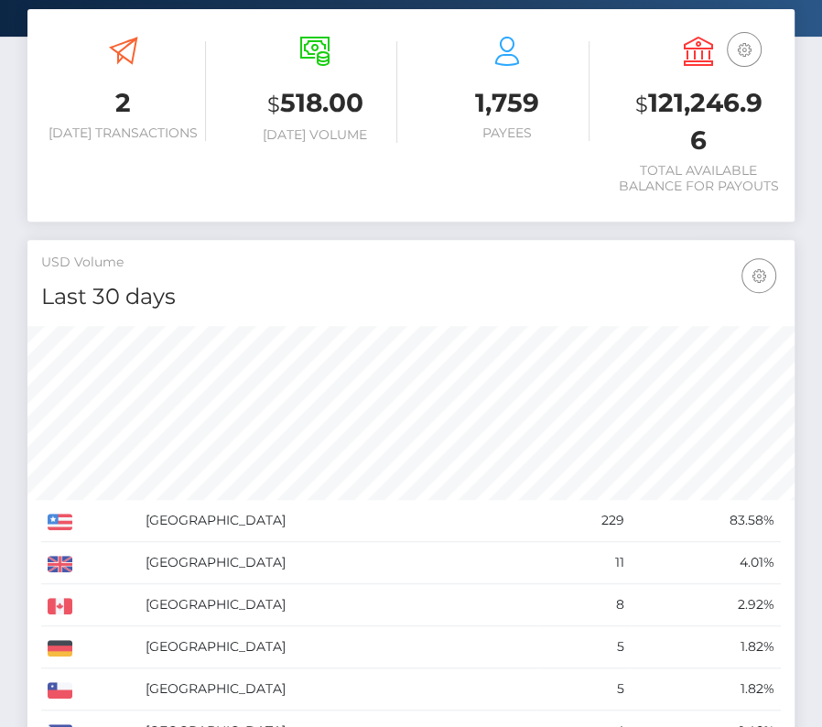
scroll to position [346, 0]
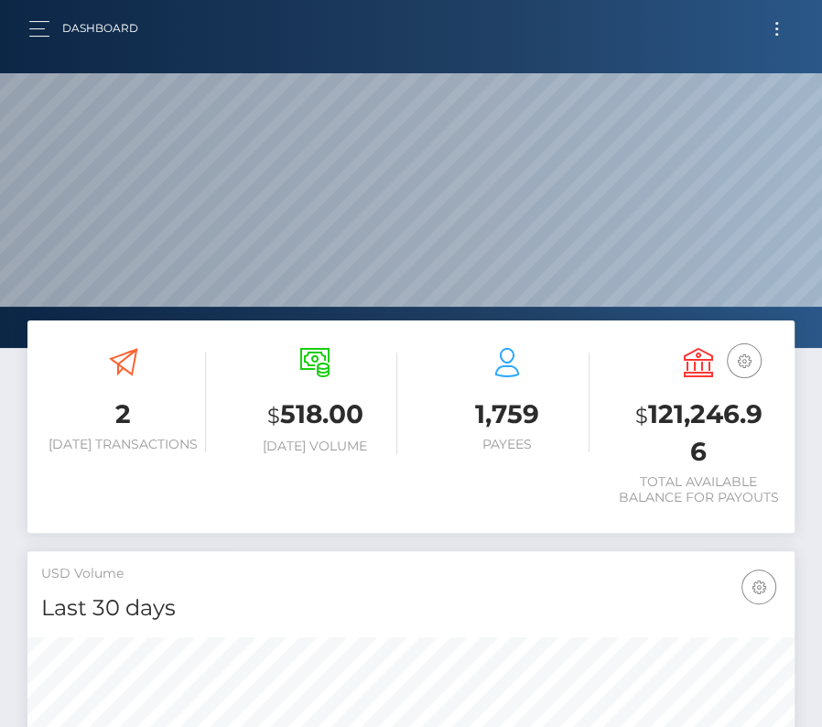
click at [769, 27] on button "Toggle navigation" at bounding box center [777, 28] width 34 height 25
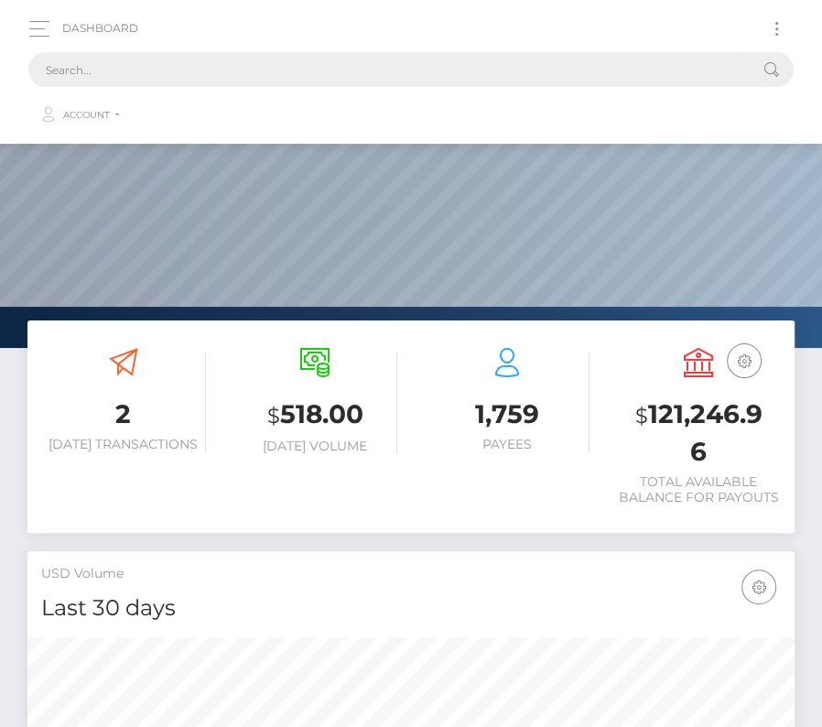
click at [430, 71] on input "text" at bounding box center [387, 69] width 718 height 35
paste input "1839427"
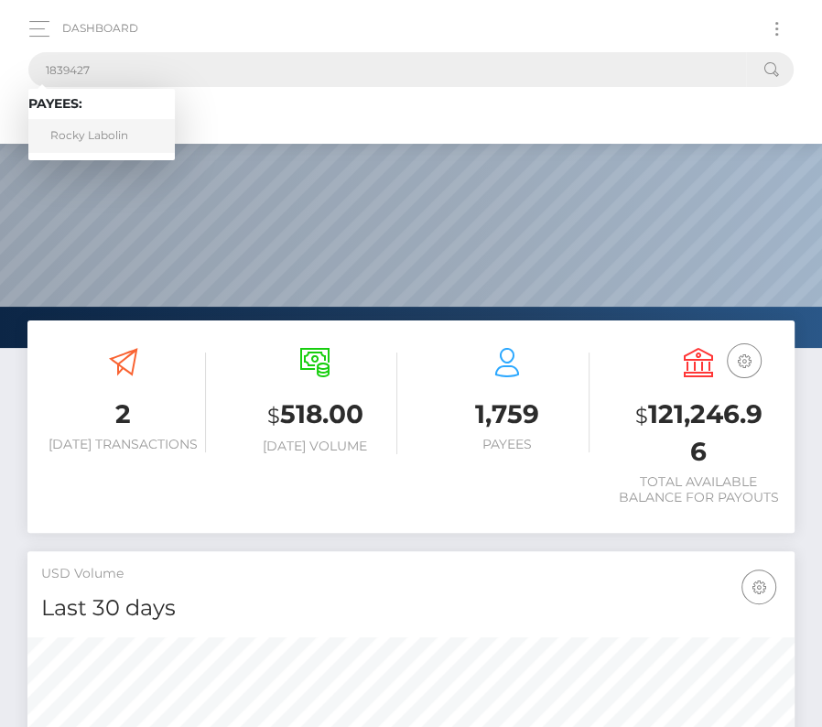
type input "1839427"
click at [118, 133] on link "Rocky Labolin" at bounding box center [101, 136] width 147 height 34
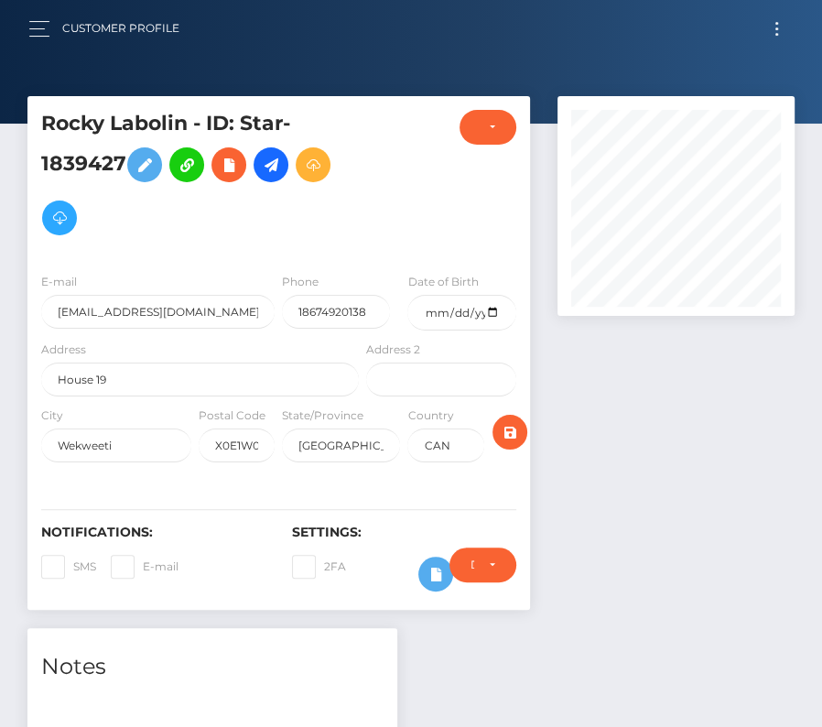
scroll to position [220, 236]
drag, startPoint x: 373, startPoint y: 307, endPoint x: 201, endPoint y: 307, distance: 172.2
click at [201, 307] on div "E-mail rockylabolin@hotmail.com Phone 18674920138 Date of Birth 2000-11-12" at bounding box center [278, 306] width 503 height 68
paste input "+18674460176"
click at [304, 315] on input "+18674460176" at bounding box center [336, 312] width 108 height 34
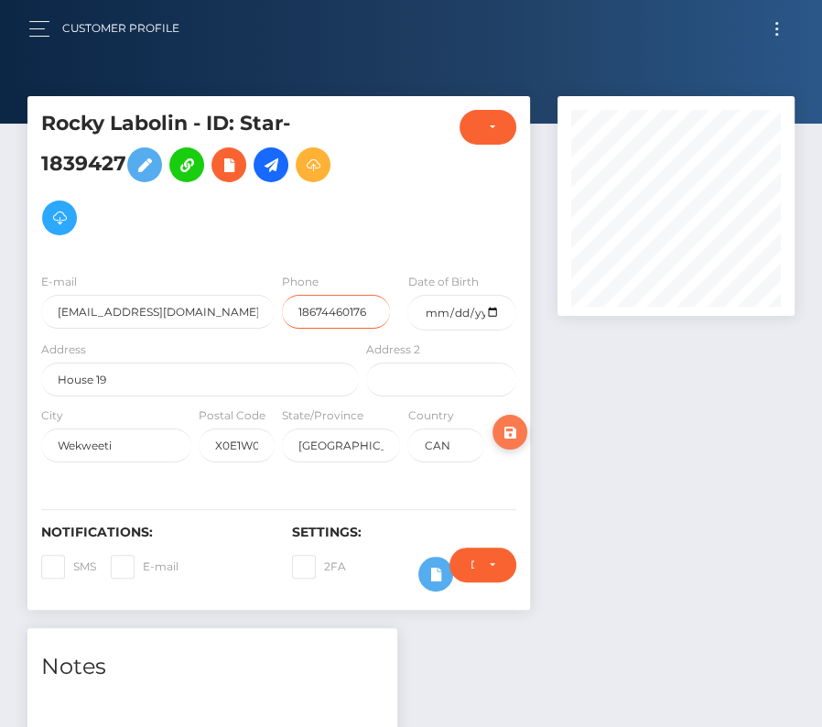
type input "18674460176"
click at [513, 429] on icon "submit" at bounding box center [510, 432] width 22 height 23
click at [281, 166] on icon at bounding box center [271, 165] width 22 height 23
click at [282, 161] on icon at bounding box center [271, 165] width 22 height 23
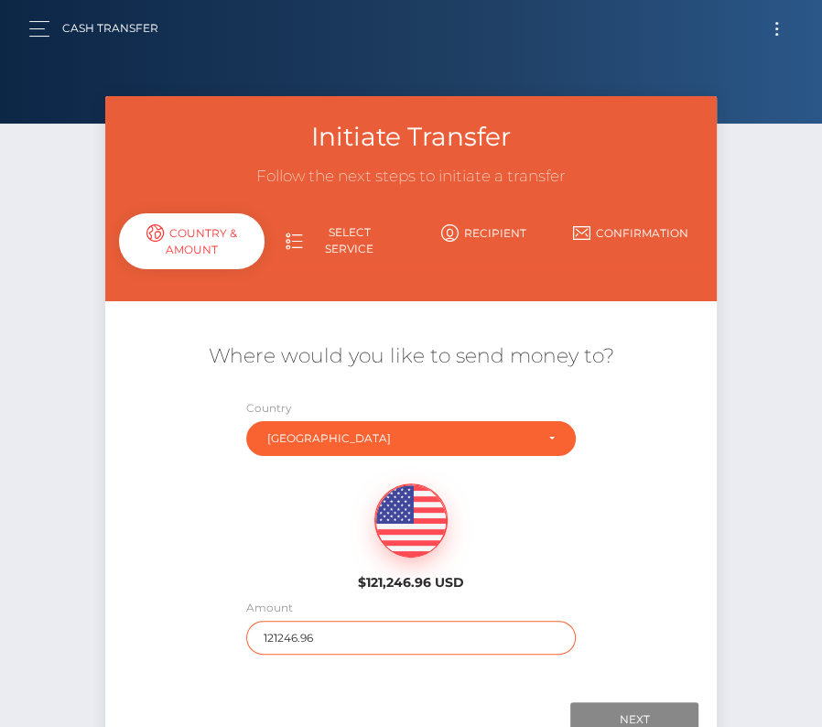
click at [301, 643] on input "121246.96" at bounding box center [411, 638] width 330 height 34
type input "234"
click at [264, 555] on div "$121,246.96 USD" at bounding box center [411, 531] width 612 height 133
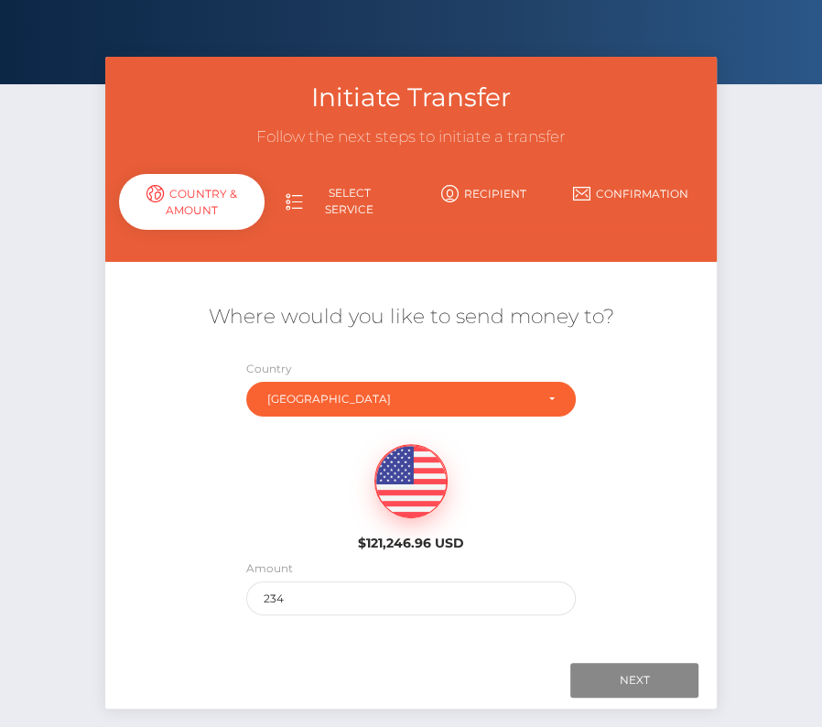
scroll to position [60, 0]
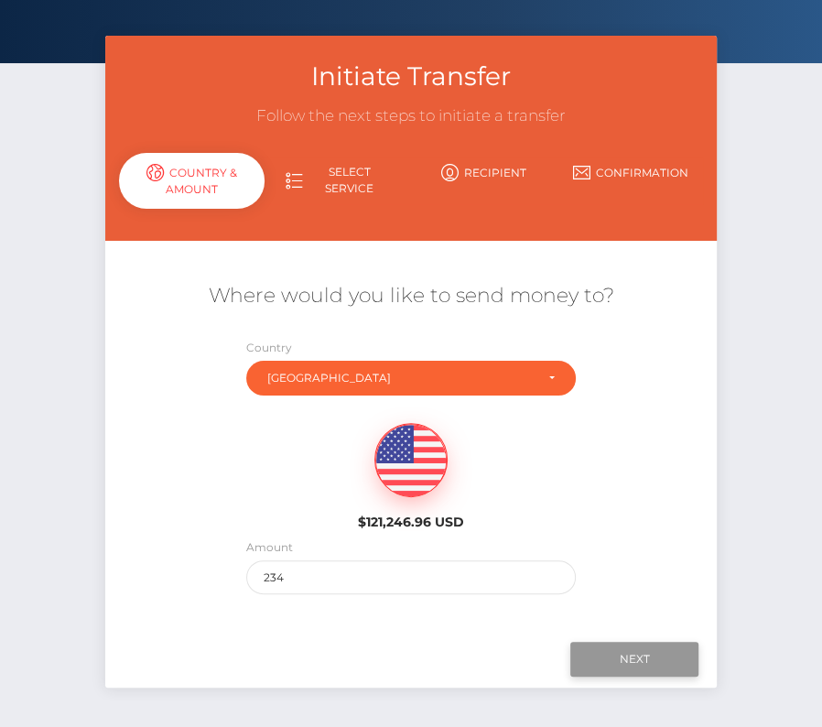
click at [654, 656] on input "Next" at bounding box center [635, 659] width 128 height 35
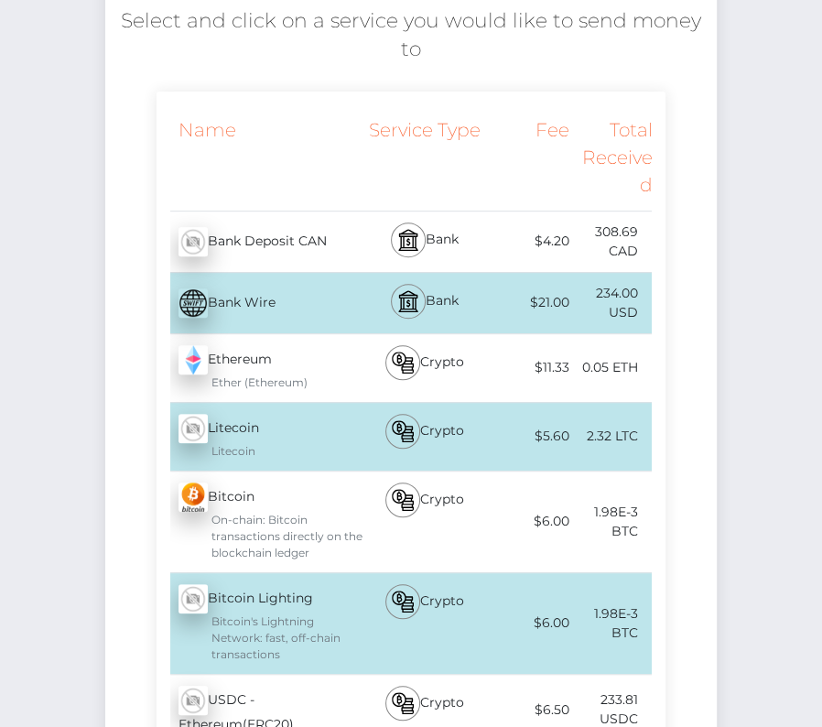
scroll to position [328, 0]
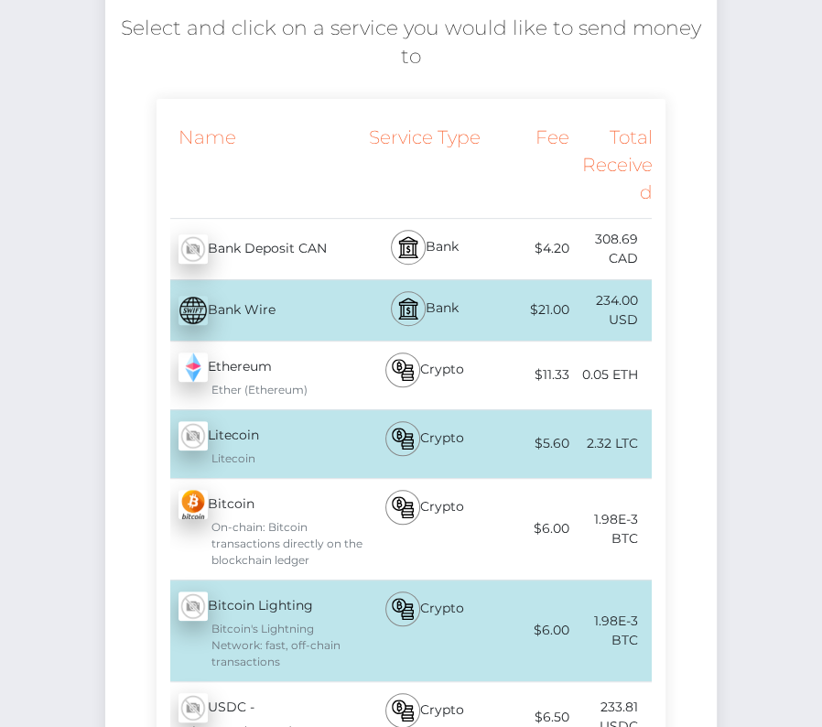
click at [306, 238] on div "Bank Deposit CAN - CAD" at bounding box center [260, 248] width 207 height 51
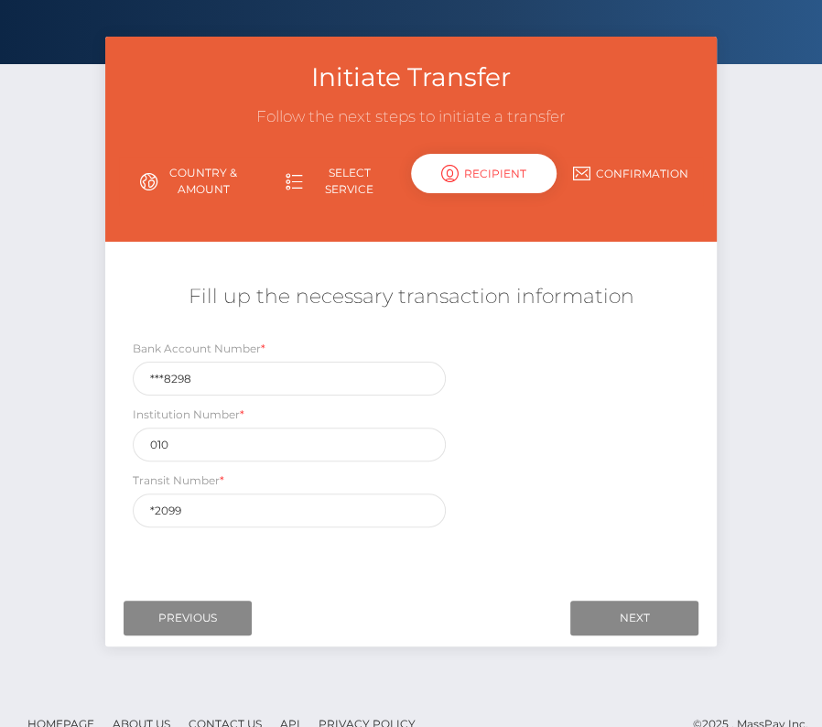
scroll to position [71, 0]
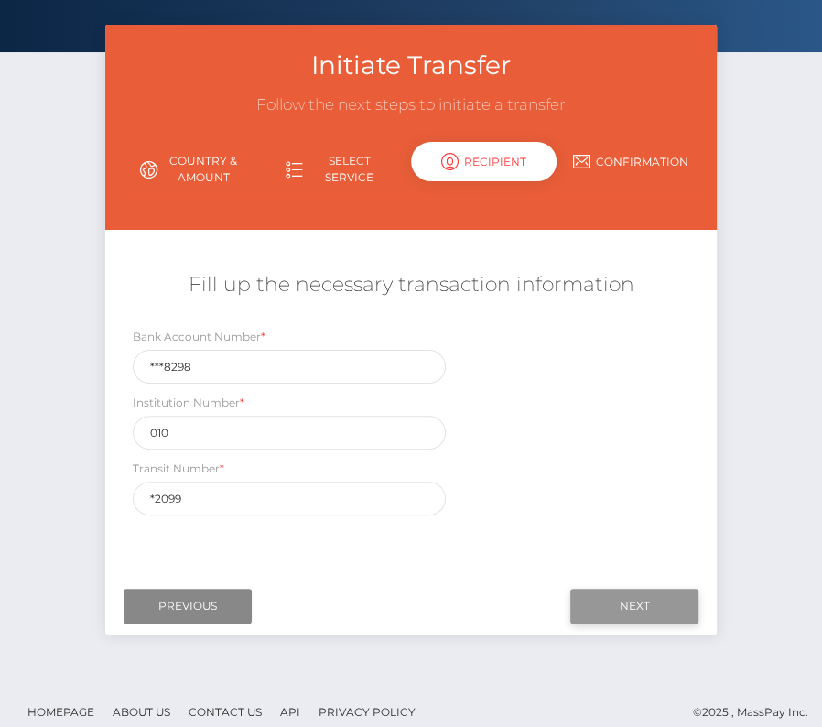
click at [615, 609] on input "Next" at bounding box center [635, 606] width 128 height 35
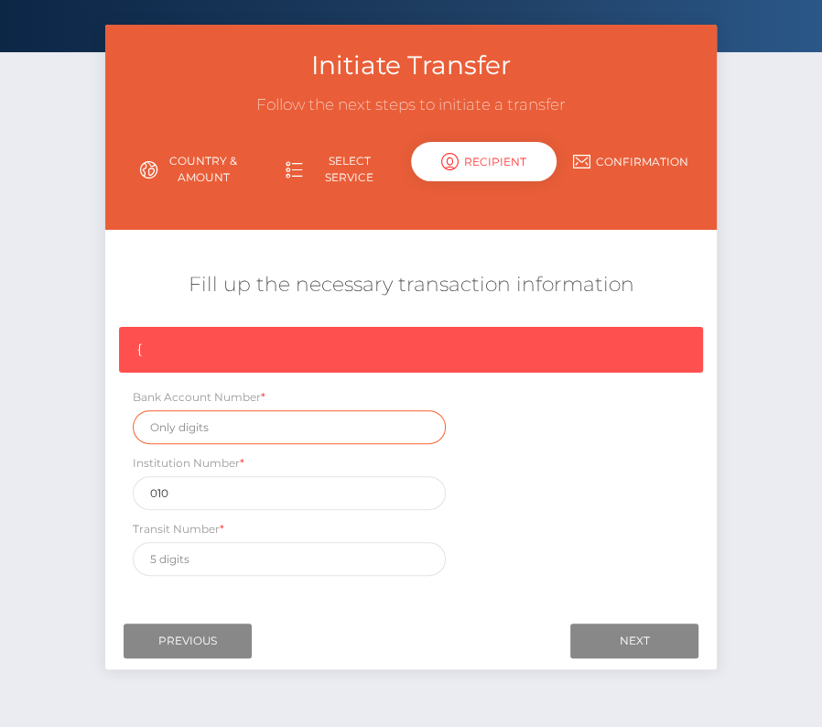
click at [245, 419] on input "text" at bounding box center [289, 427] width 313 height 34
paste input "8538298"
type input "8538298"
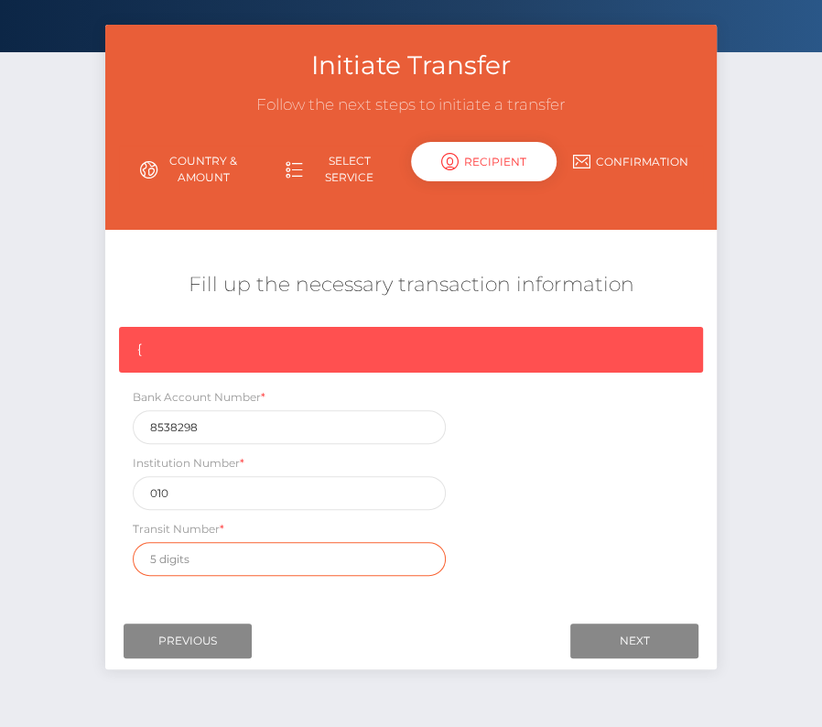
click at [234, 543] on input "text" at bounding box center [289, 559] width 313 height 34
paste input "02099"
type input "0"
paste input "02099"
type input "0"
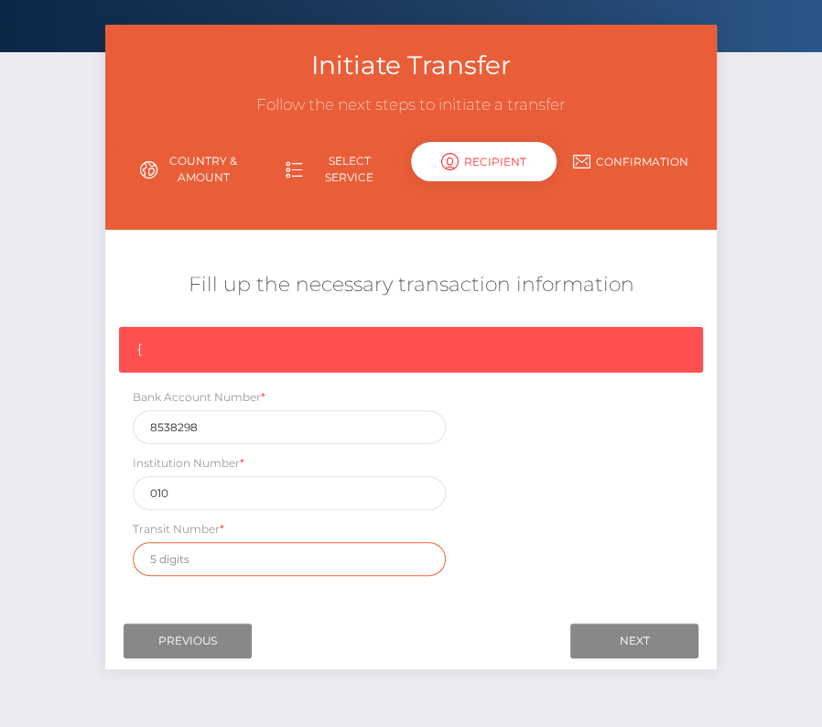
paste input "02099"
type input "02099"
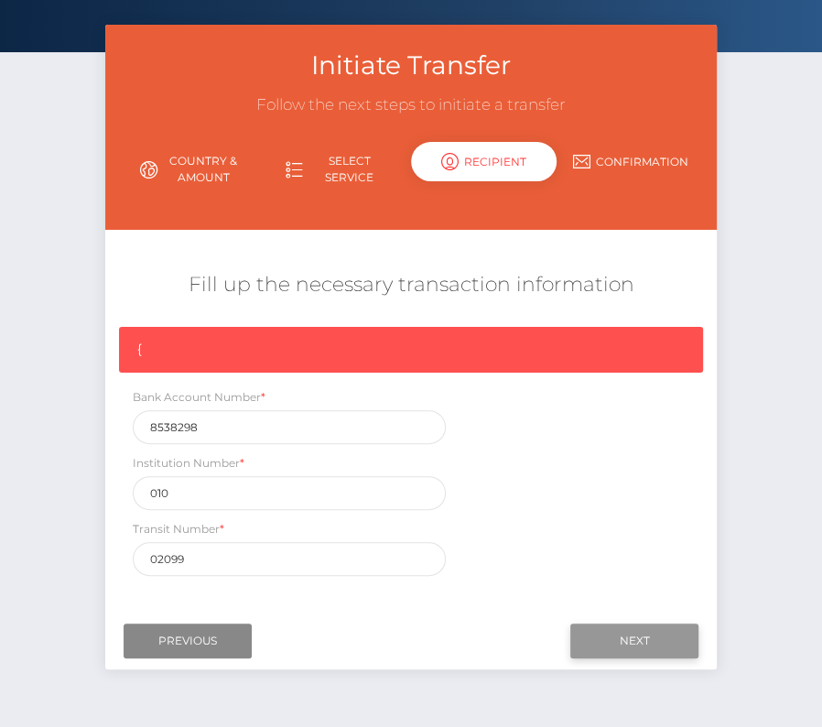
click at [656, 636] on input "Next" at bounding box center [635, 641] width 128 height 35
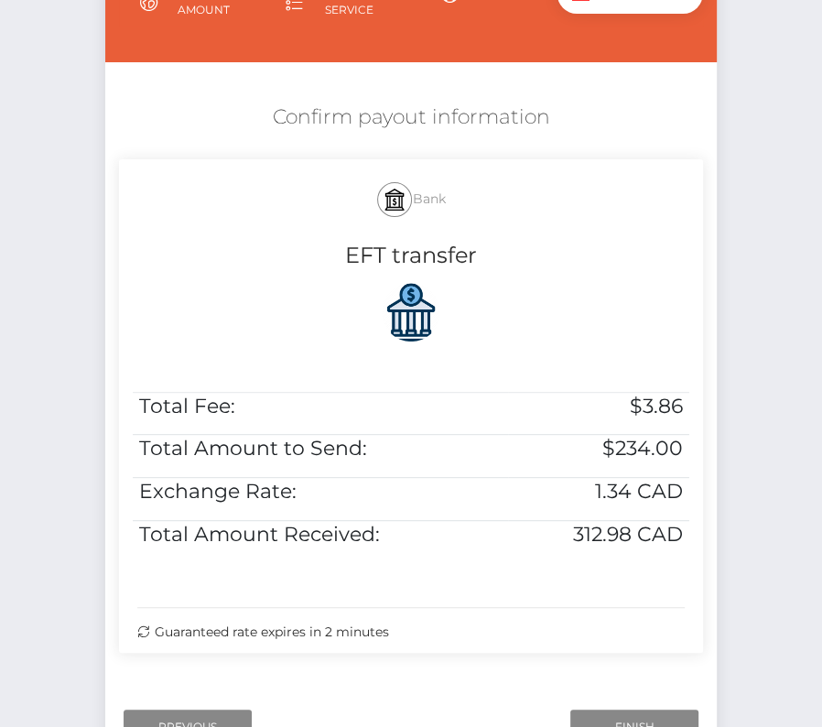
scroll to position [262, 0]
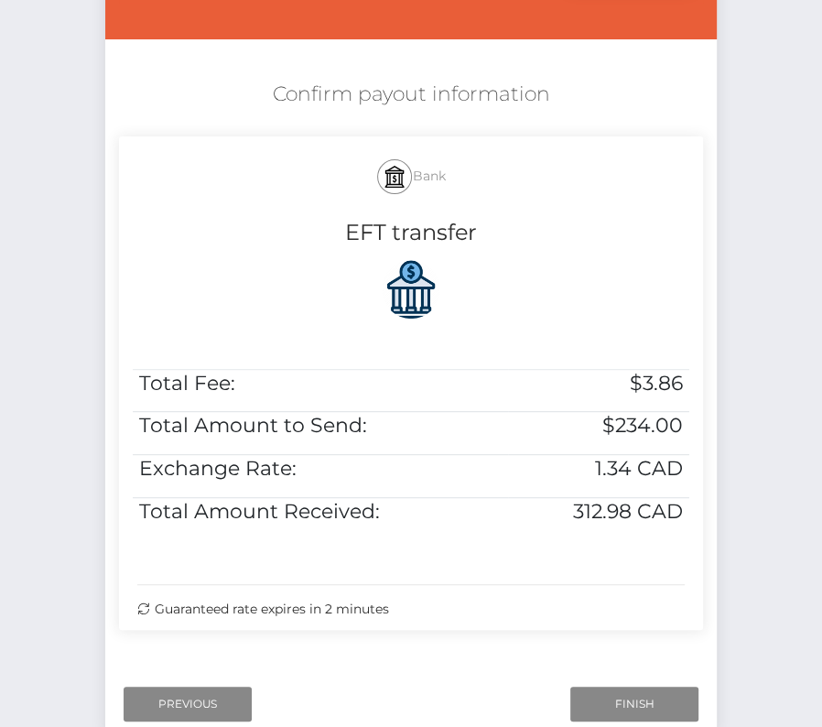
drag, startPoint x: 266, startPoint y: 82, endPoint x: 623, endPoint y: 622, distance: 647.0
click at [623, 622] on div "Confirm payout information Bank EFT transfer Total Fee: $3.86 Total Amount to S…" at bounding box center [411, 359] width 612 height 577
copy div "Confirm payout information Bank EFT transfer Total Fee: $3.86 Total Amount to S…"
click at [643, 692] on input "Finish" at bounding box center [635, 704] width 128 height 35
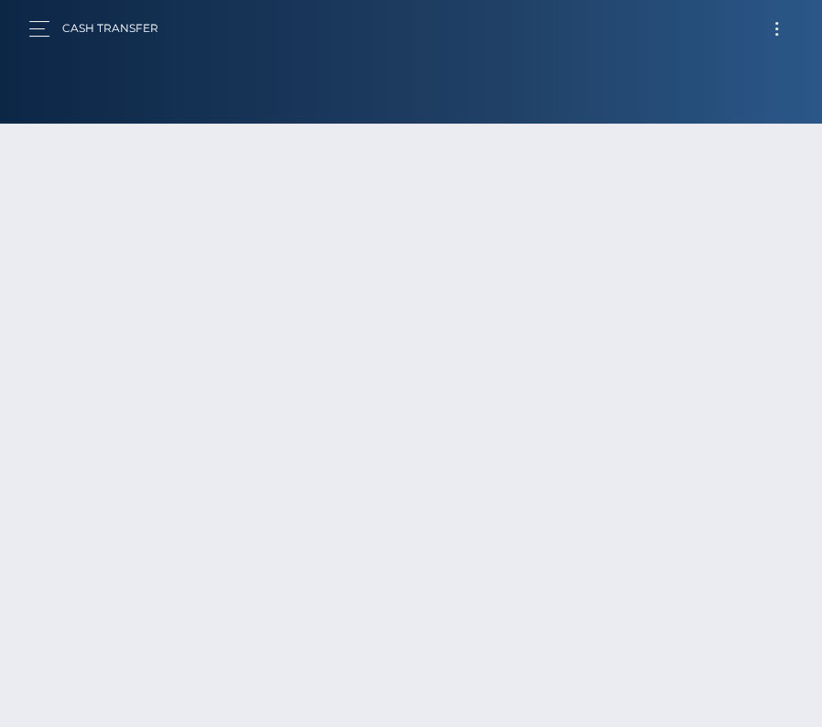
type input "121246.96"
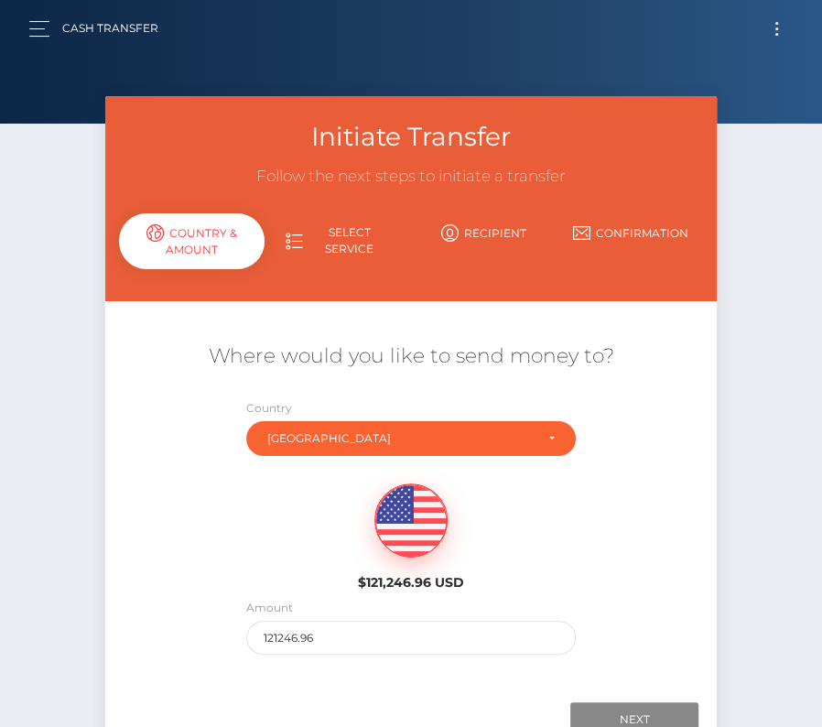
click at [779, 19] on button "Toggle navigation" at bounding box center [777, 28] width 34 height 25
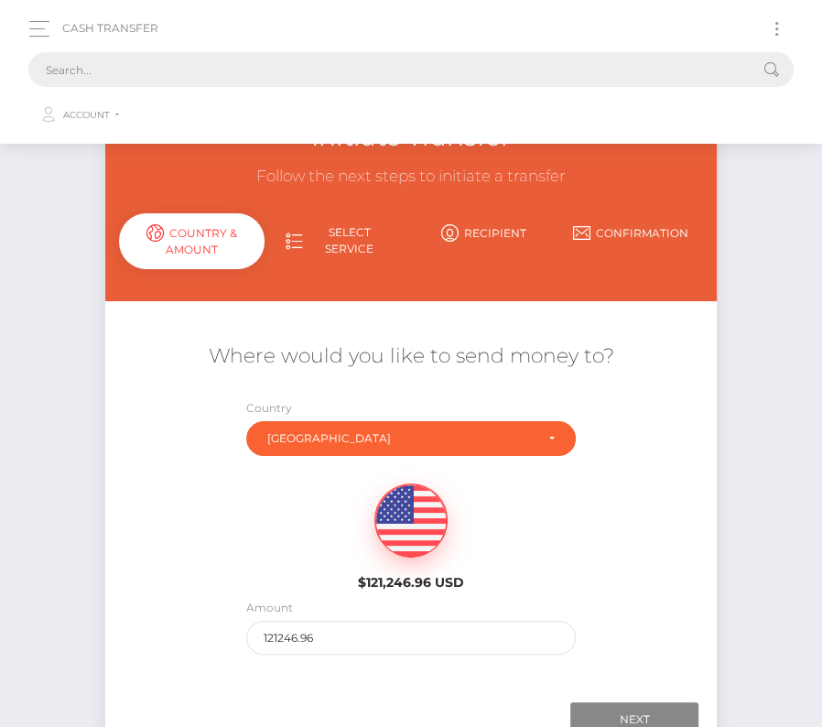
click at [477, 56] on input "text" at bounding box center [387, 69] width 718 height 35
paste input "1839427"
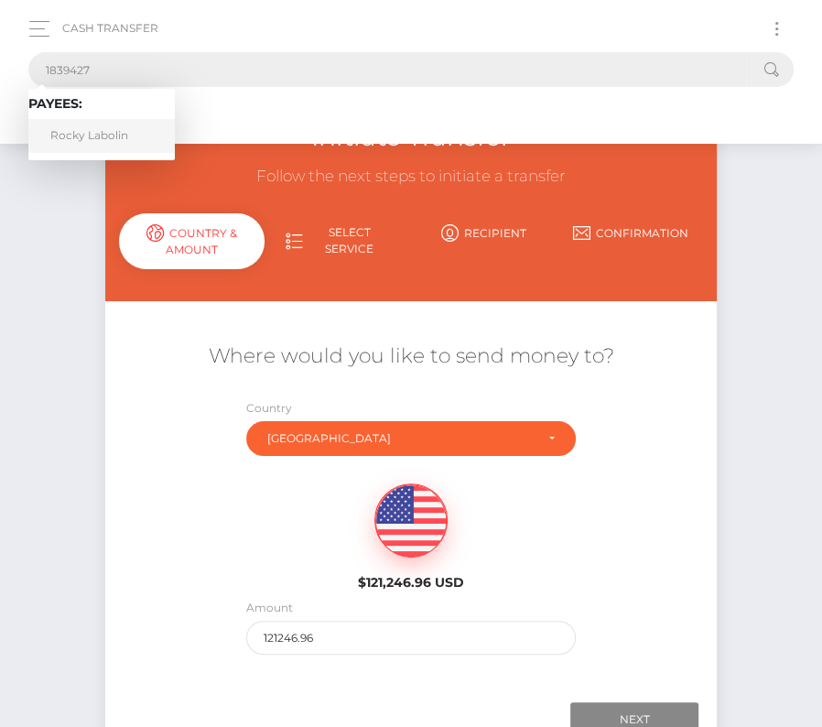
type input "1839427"
click at [89, 126] on link "Rocky Labolin" at bounding box center [101, 136] width 147 height 34
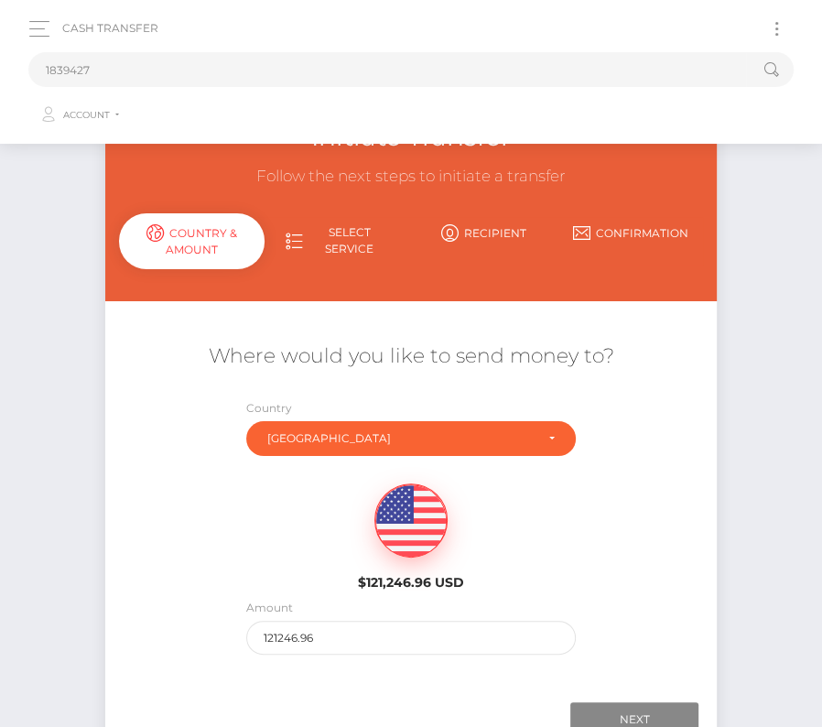
scroll to position [128, 0]
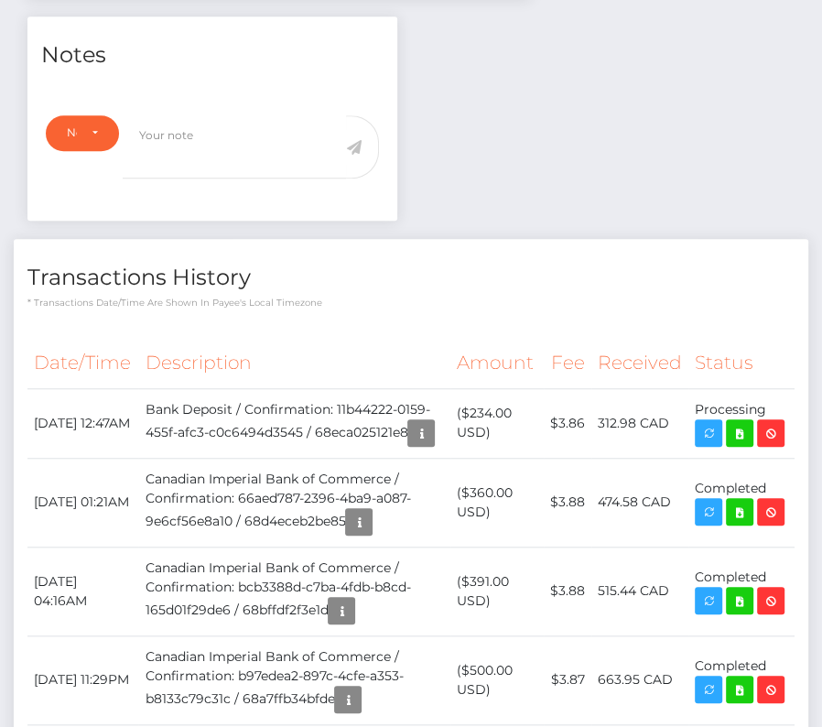
scroll to position [220, 236]
drag, startPoint x: 28, startPoint y: 411, endPoint x: 769, endPoint y: 419, distance: 741.0
click at [769, 419] on tr "October 13, 2025 12:47AM Bank Deposit / Confirmation: 11b44222-0159-455f-afc3-c…" at bounding box center [411, 423] width 768 height 70
copy tr "October 13, 2025 12:47AM Bank Deposit / Confirmation: 11b44222-0159-455f-afc3-c…"
click at [749, 430] on icon at bounding box center [740, 433] width 22 height 23
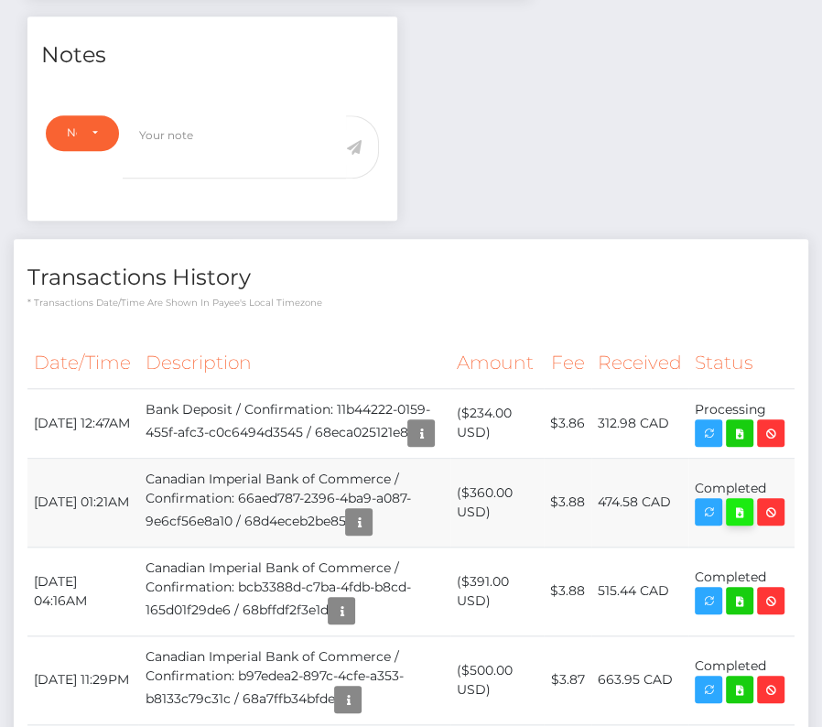
click at [746, 524] on icon at bounding box center [740, 512] width 22 height 23
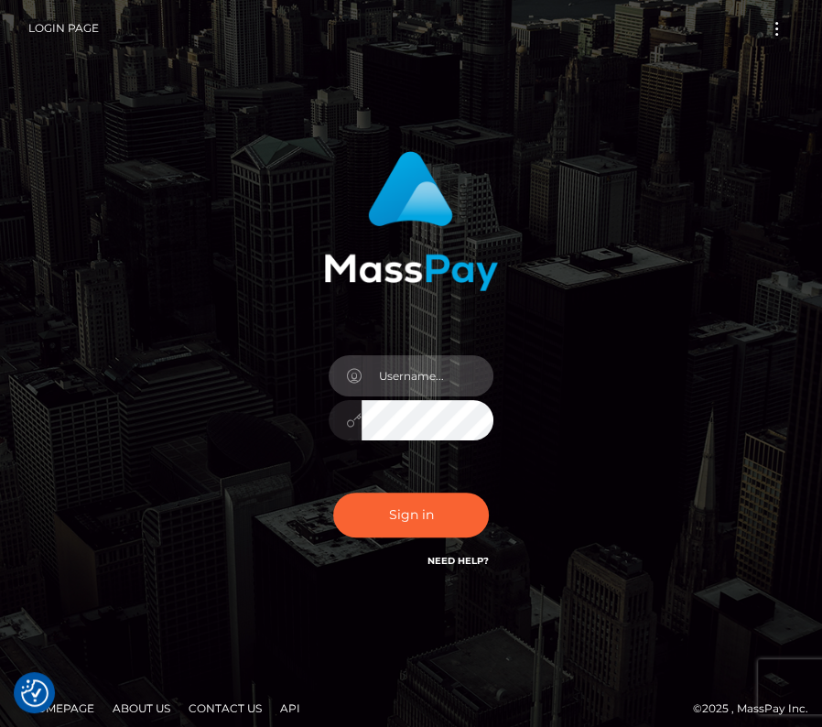
click at [408, 361] on input "text" at bounding box center [428, 375] width 132 height 41
type input "kateo"
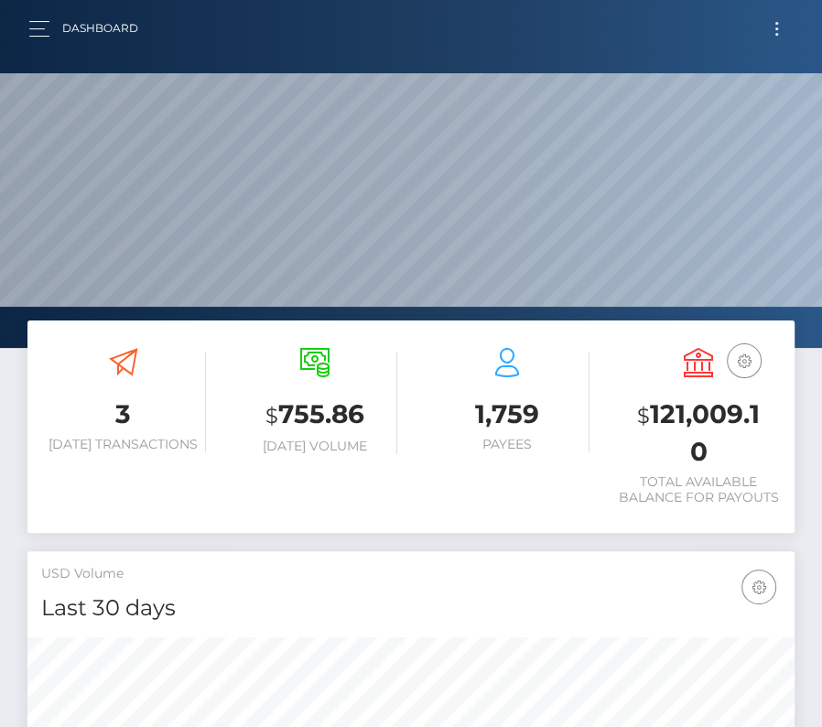
scroll to position [324, 369]
click at [768, 28] on button "Toggle navigation" at bounding box center [777, 28] width 34 height 25
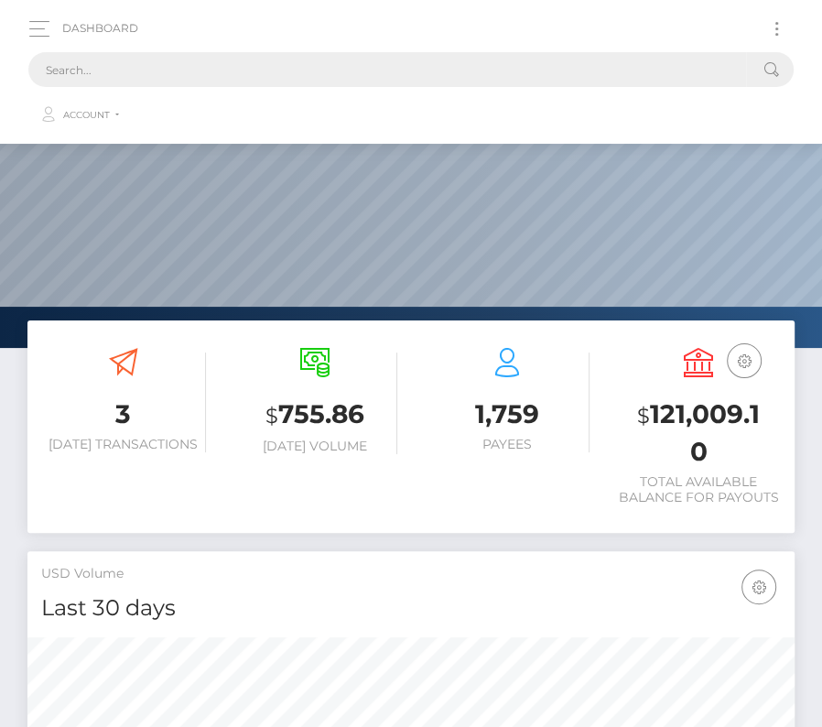
click at [458, 71] on input "text" at bounding box center [387, 69] width 718 height 35
paste input "143122"
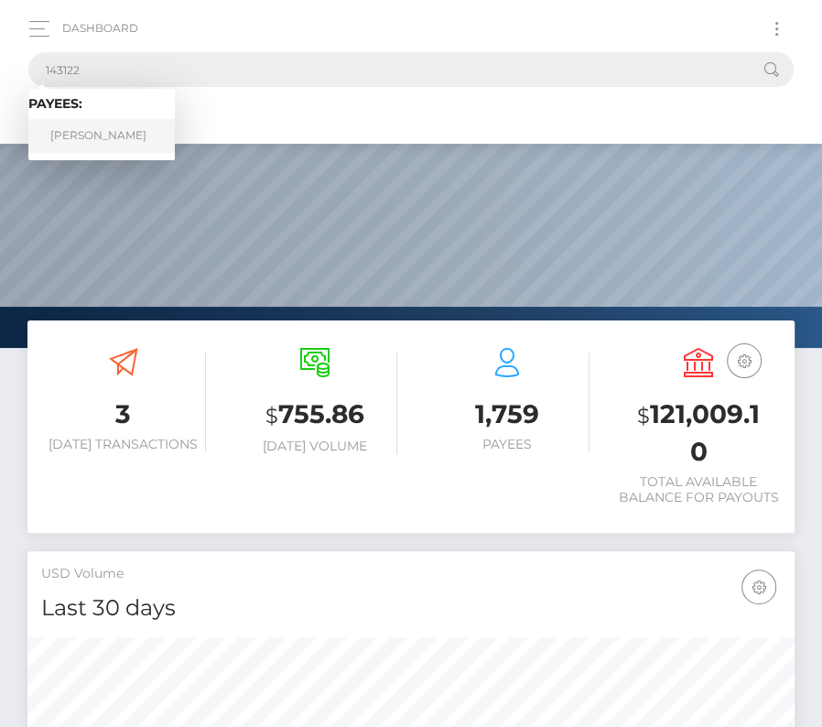
type input "143122"
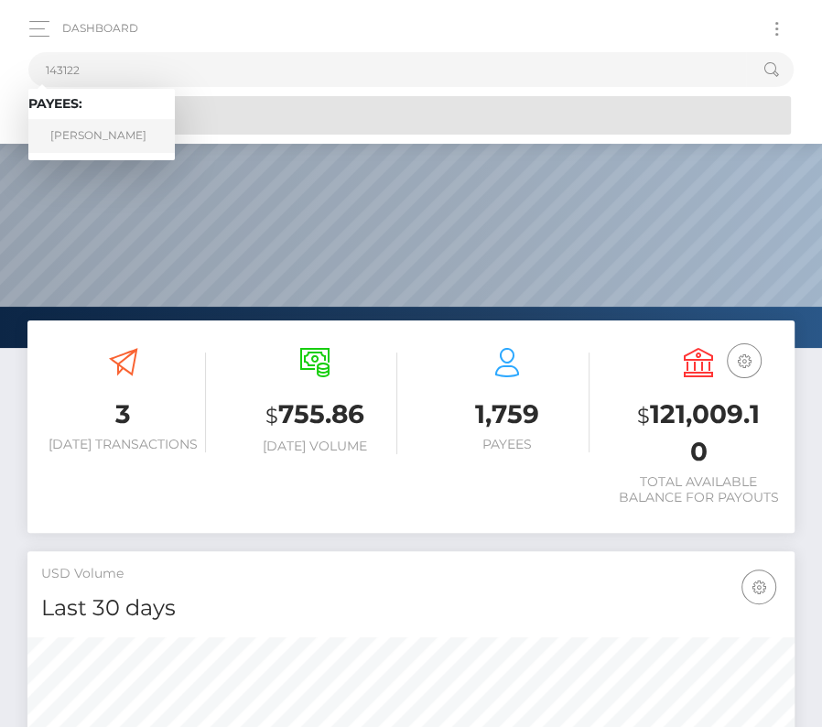
click at [90, 129] on link "Anthony Patch" at bounding box center [101, 136] width 147 height 34
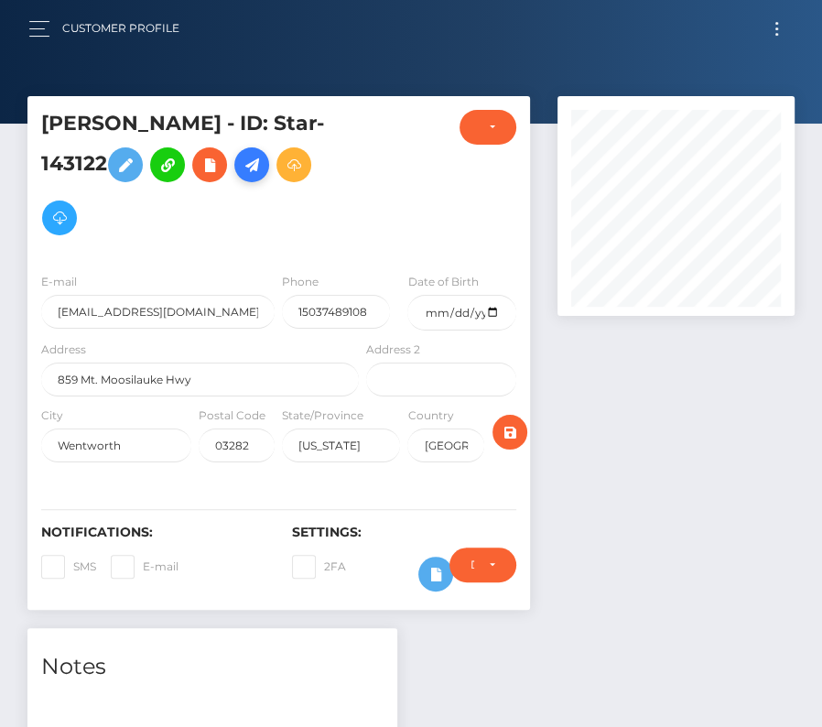
click at [255, 160] on icon at bounding box center [252, 165] width 22 height 23
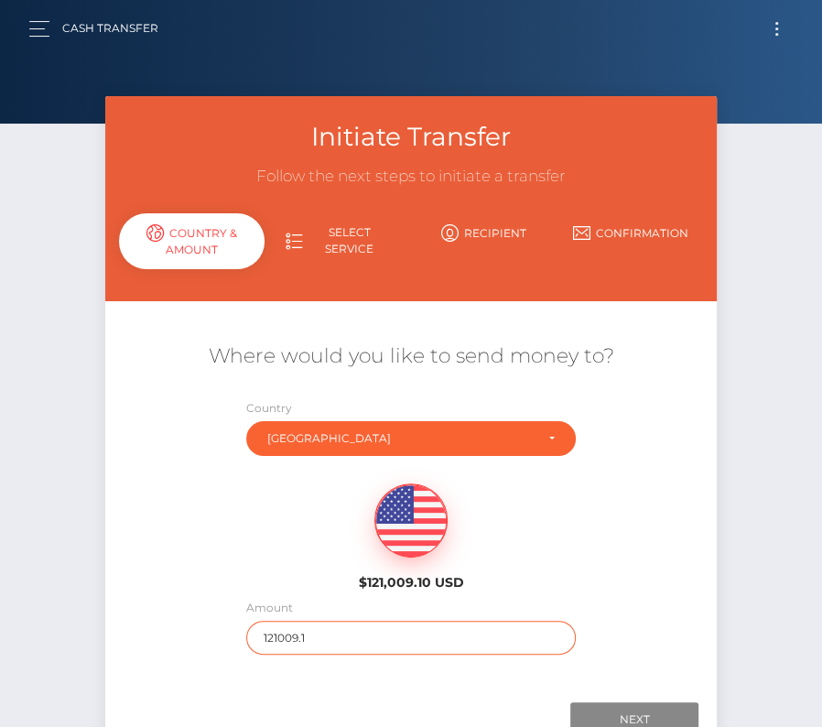
click at [323, 637] on input "121009.1" at bounding box center [411, 638] width 330 height 34
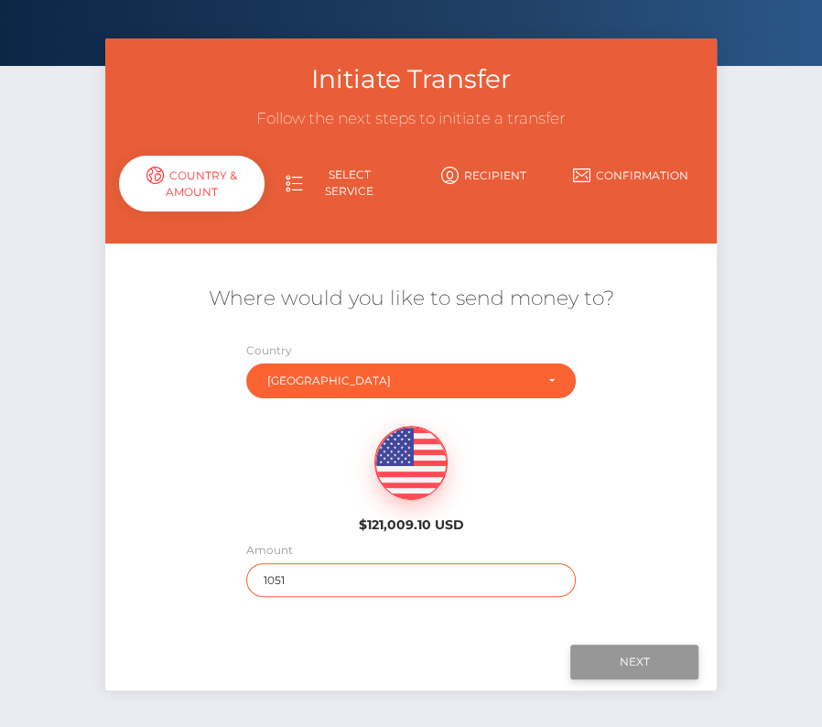
type input "1051"
click at [644, 658] on input "Next" at bounding box center [635, 662] width 128 height 35
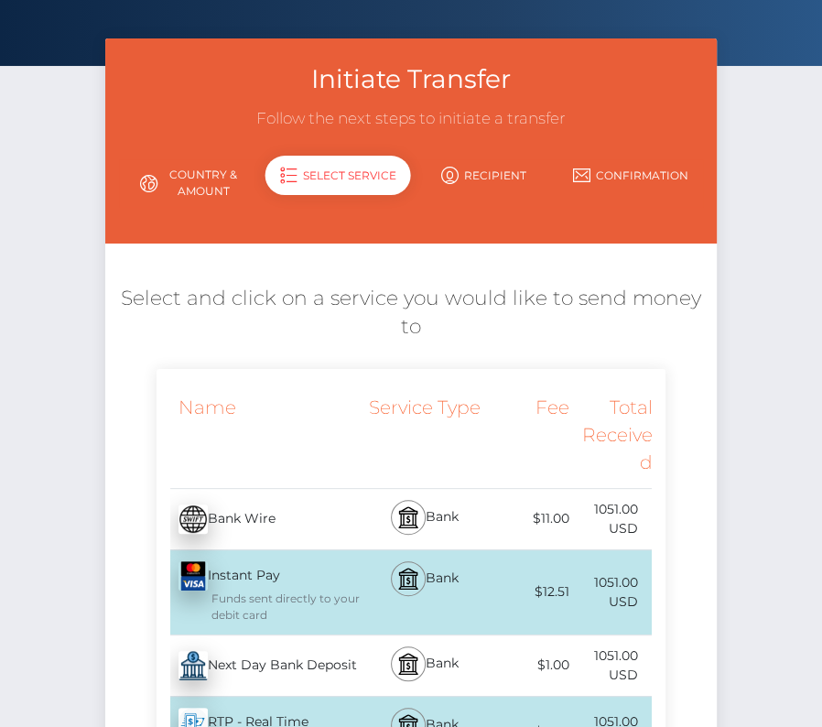
click at [303, 659] on div "Next Day Bank Deposit - USD" at bounding box center [260, 665] width 207 height 51
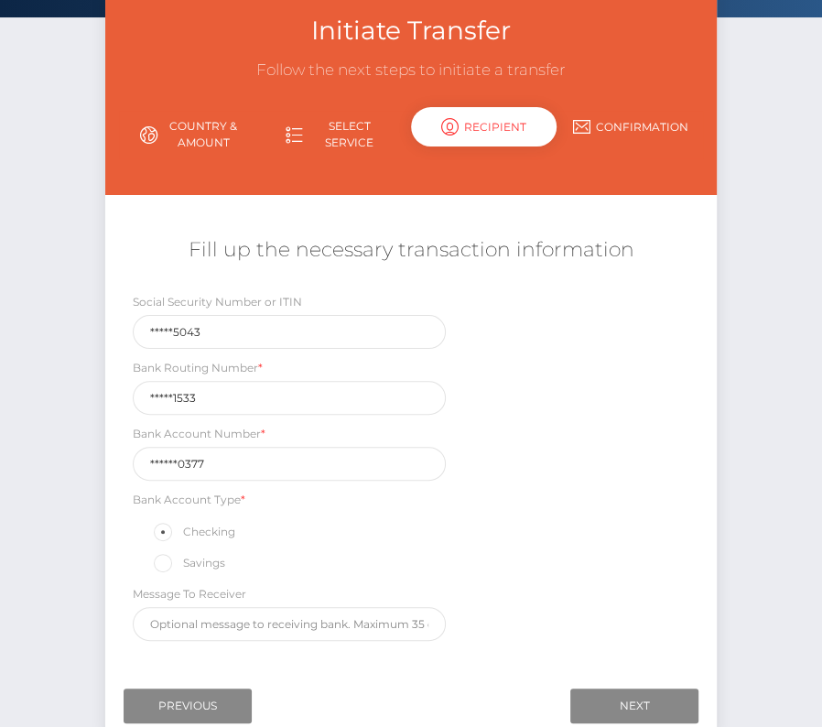
scroll to position [131, 0]
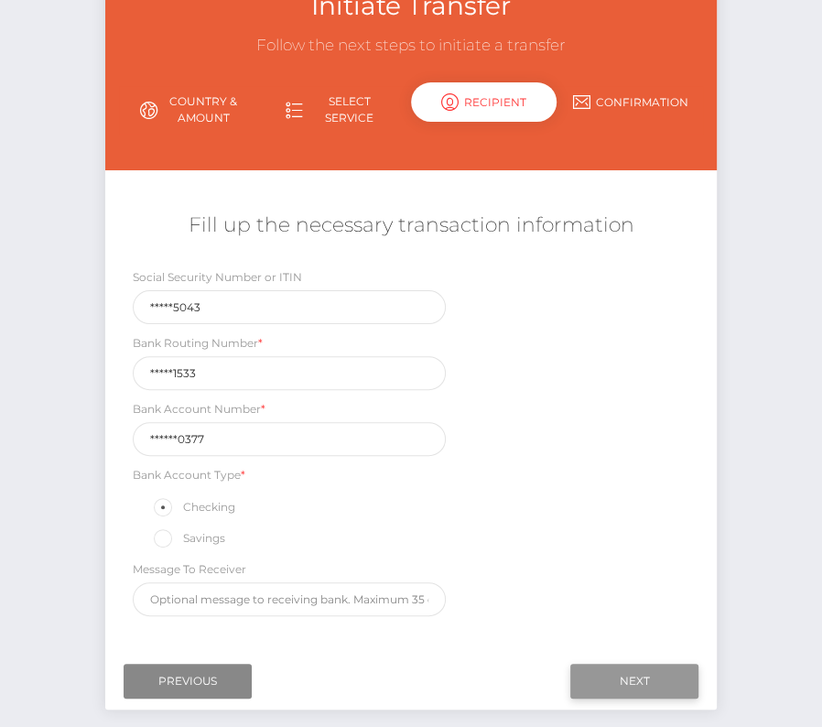
click at [641, 678] on input "Next" at bounding box center [635, 681] width 128 height 35
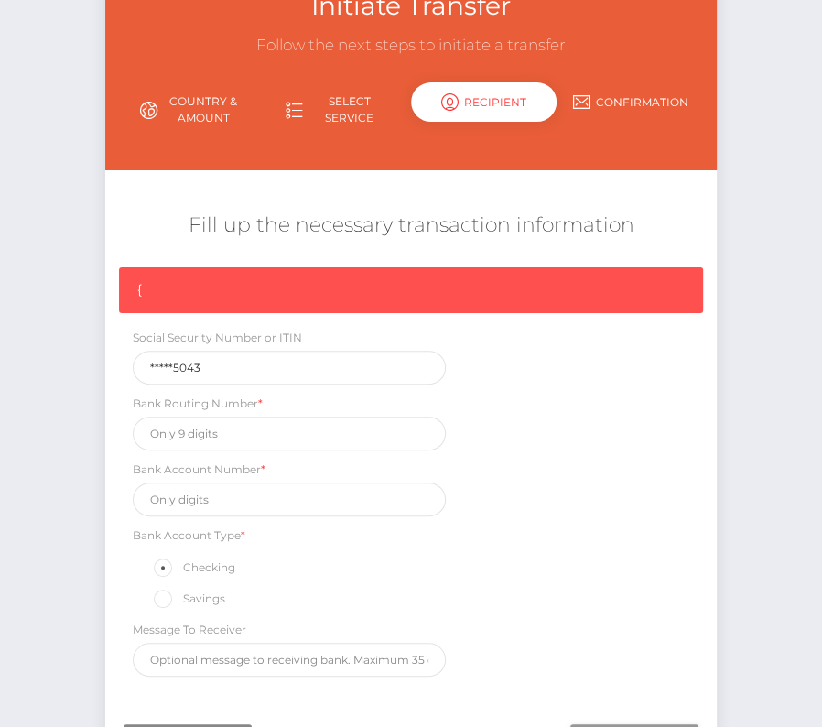
scroll to position [156, 0]
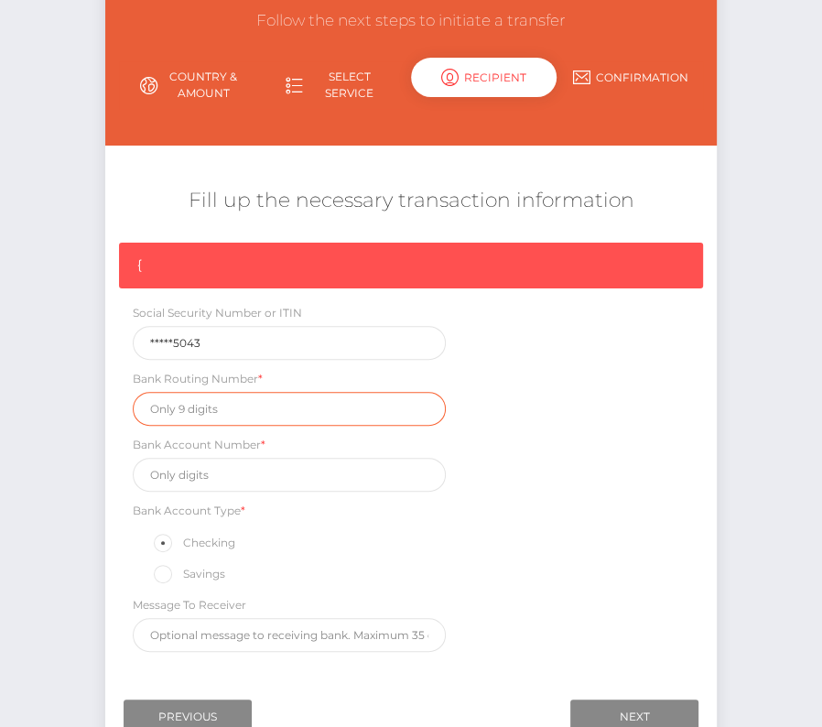
click at [224, 395] on input "text" at bounding box center [289, 409] width 313 height 34
paste input "011401533"
type input "011401533"
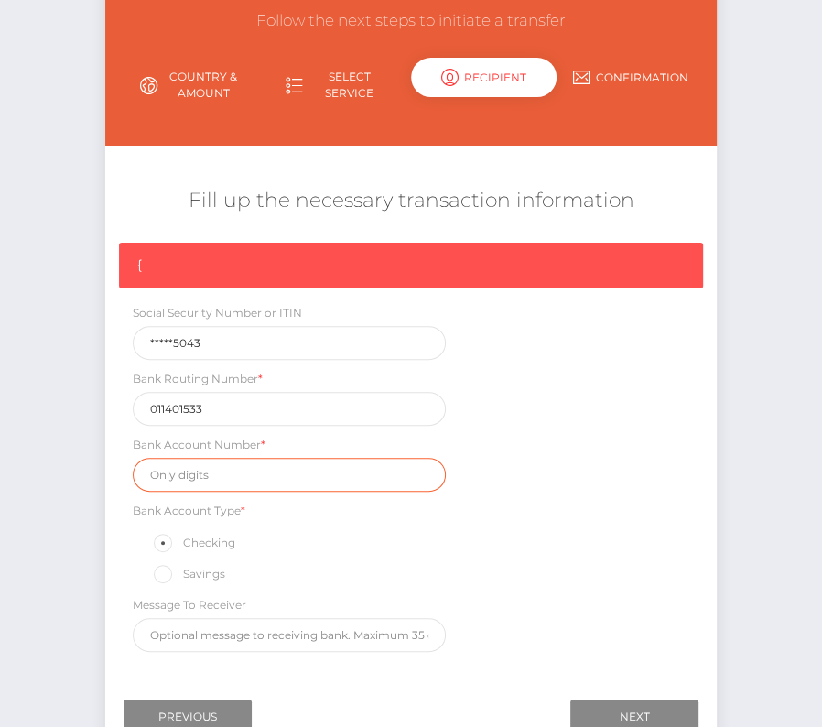
click at [235, 465] on input "text" at bounding box center [289, 475] width 313 height 34
paste input "3314330377"
type input "3314330377"
click at [561, 550] on div "{ Social Security Number or ITIN *****5043 Bank Routing Number * 011401533 Bank…" at bounding box center [411, 452] width 612 height 419
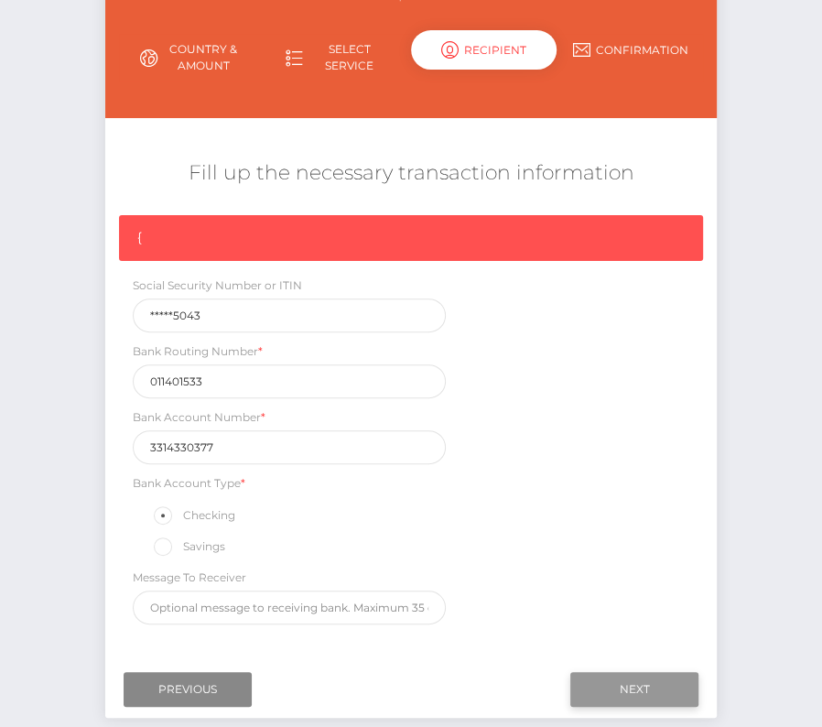
click at [620, 686] on input "Next" at bounding box center [635, 689] width 128 height 35
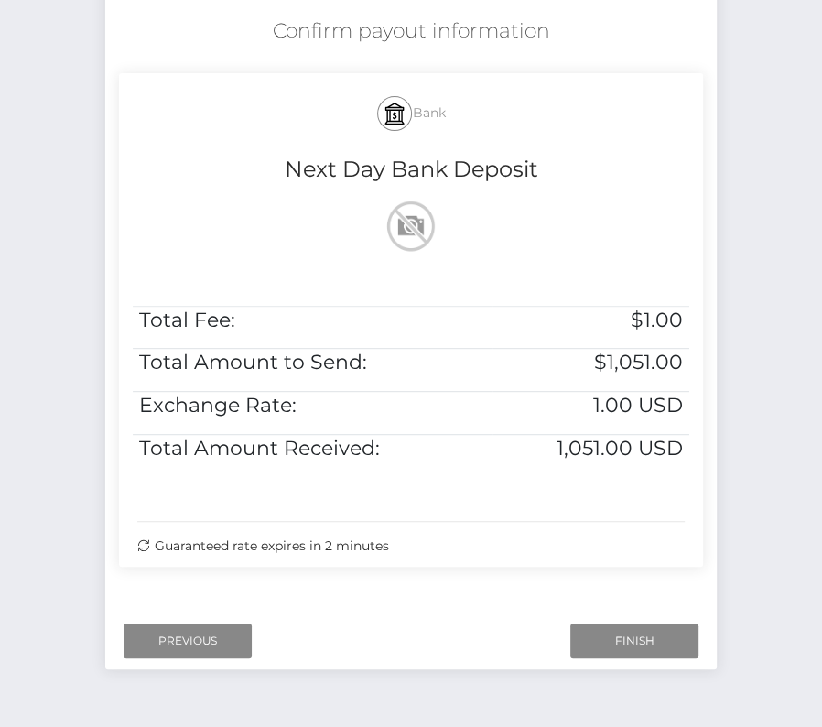
scroll to position [374, 0]
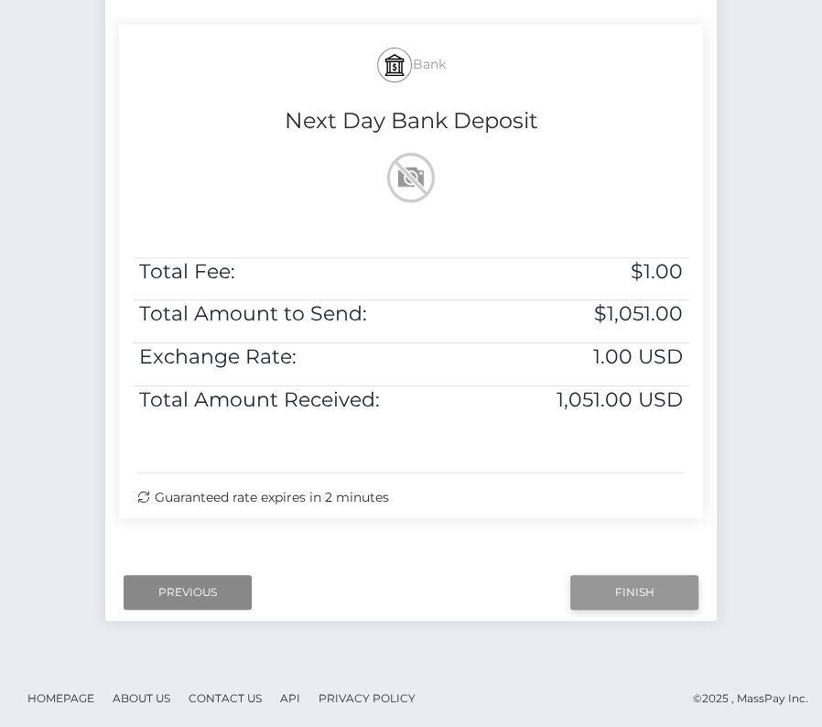
click at [610, 594] on input "Finish" at bounding box center [635, 592] width 128 height 35
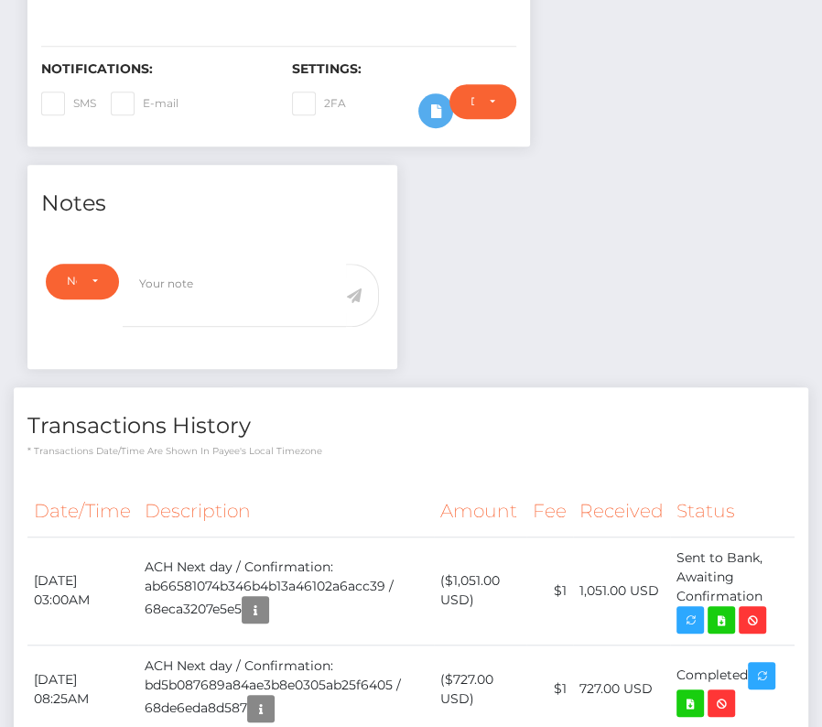
scroll to position [483, 0]
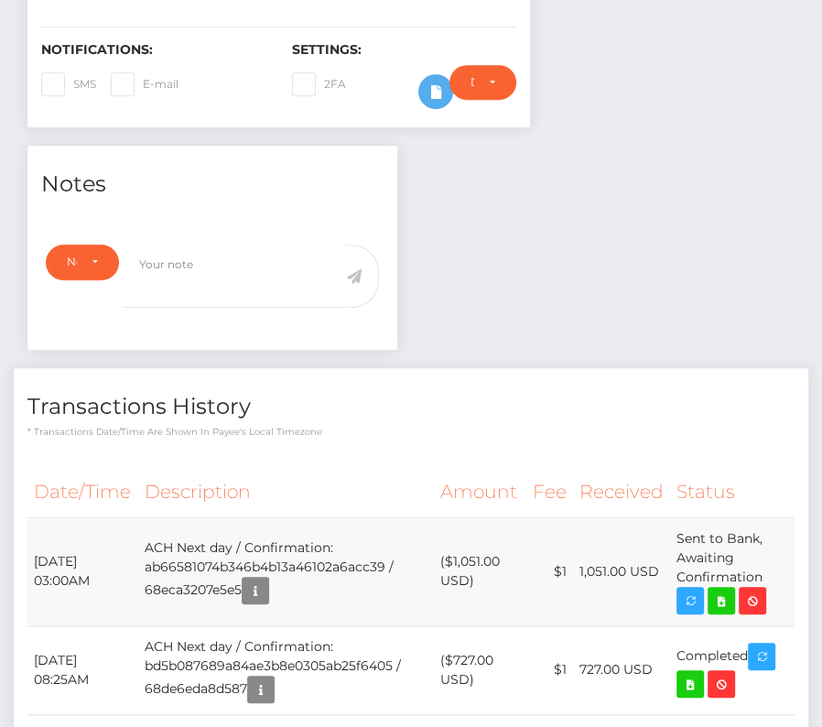
drag, startPoint x: 33, startPoint y: 553, endPoint x: 765, endPoint y: 571, distance: 732.0
click at [765, 572] on tr "October 13, 2025 03:00AM ACH Next day / Confirmation: ab66581074b346b4b13a46102…" at bounding box center [411, 571] width 768 height 108
copy tr "October 13, 2025 03:00AM ACH Next day / Confirmation: ab66581074b346b4b13a46102…"
click at [728, 595] on icon at bounding box center [722, 601] width 22 height 23
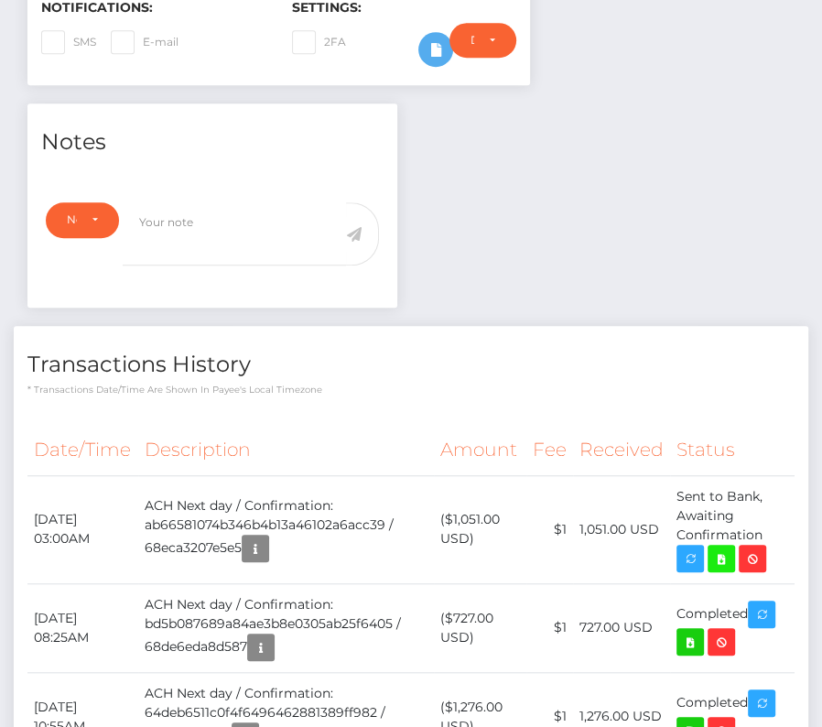
scroll to position [528, 0]
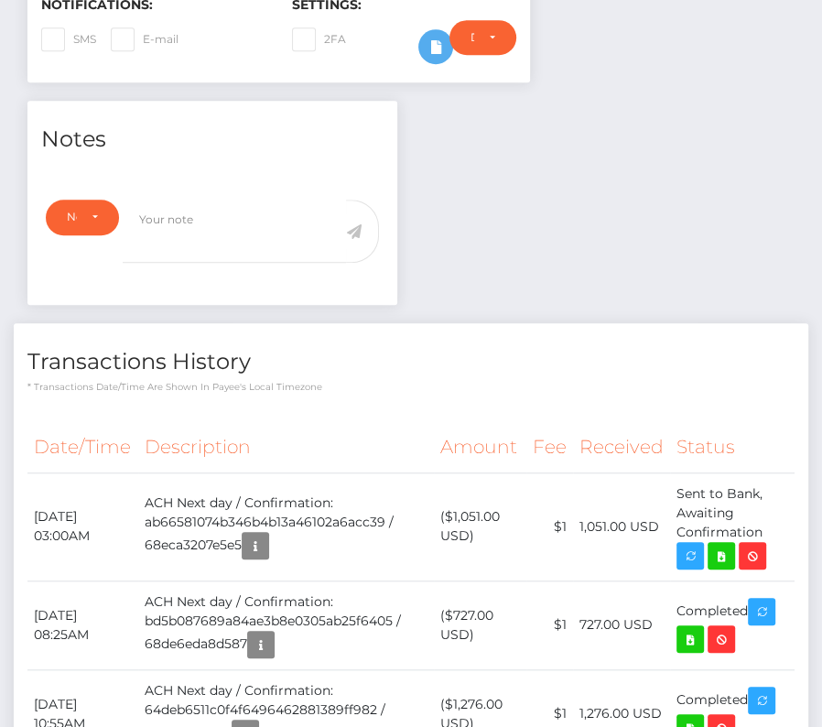
click at [329, 424] on th "Description" at bounding box center [286, 447] width 296 height 50
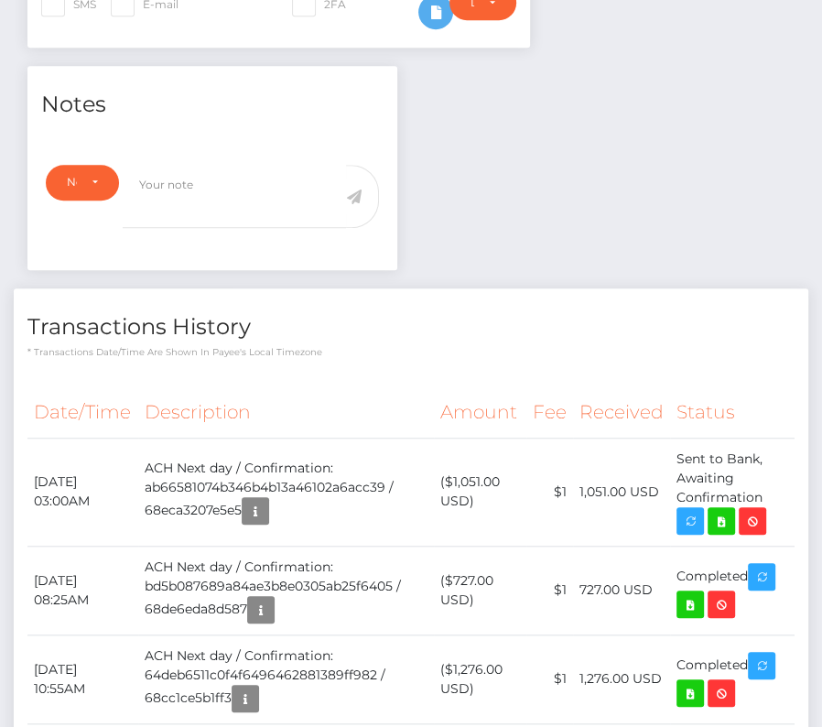
scroll to position [0, 0]
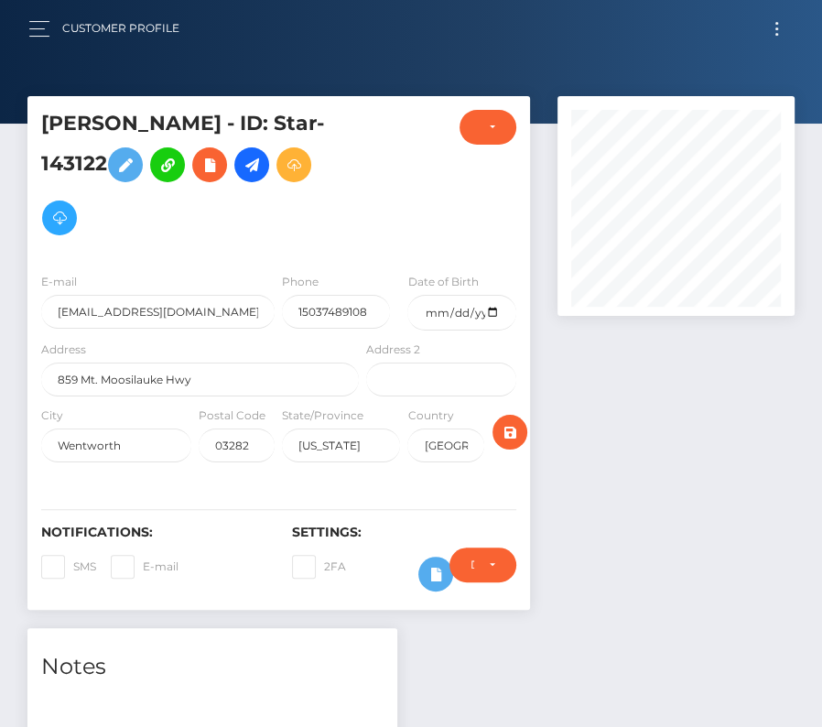
click at [779, 27] on button "Toggle navigation" at bounding box center [777, 28] width 34 height 25
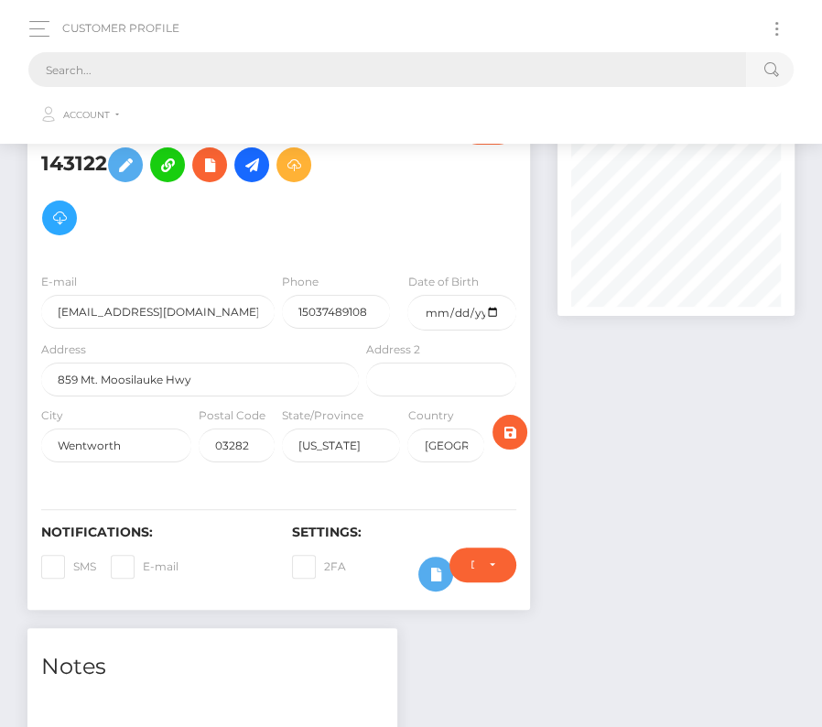
click at [232, 71] on input "text" at bounding box center [387, 69] width 718 height 35
paste input "254814"
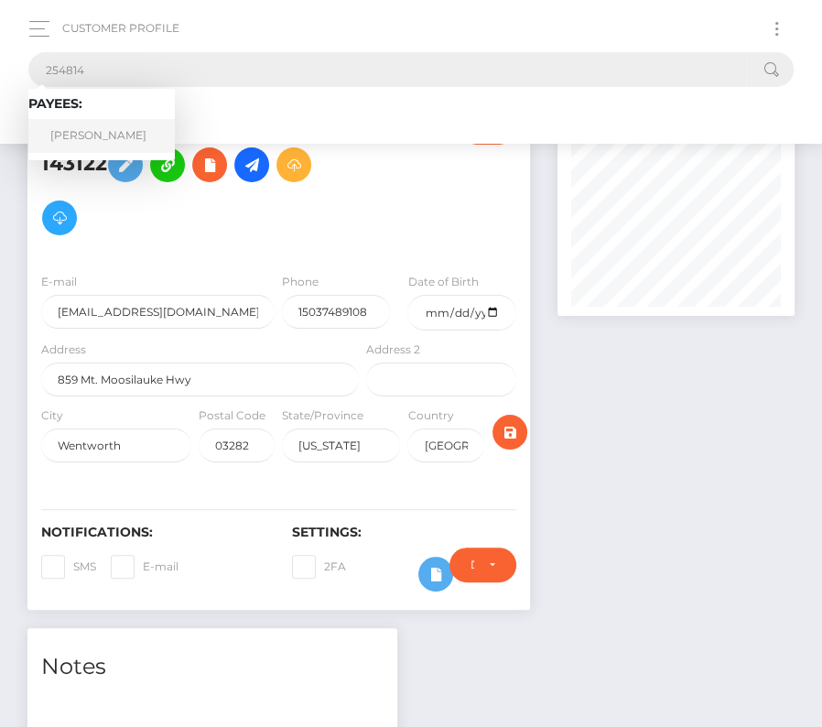
type input "254814"
click at [93, 137] on link "Sparsh Madan" at bounding box center [101, 136] width 147 height 34
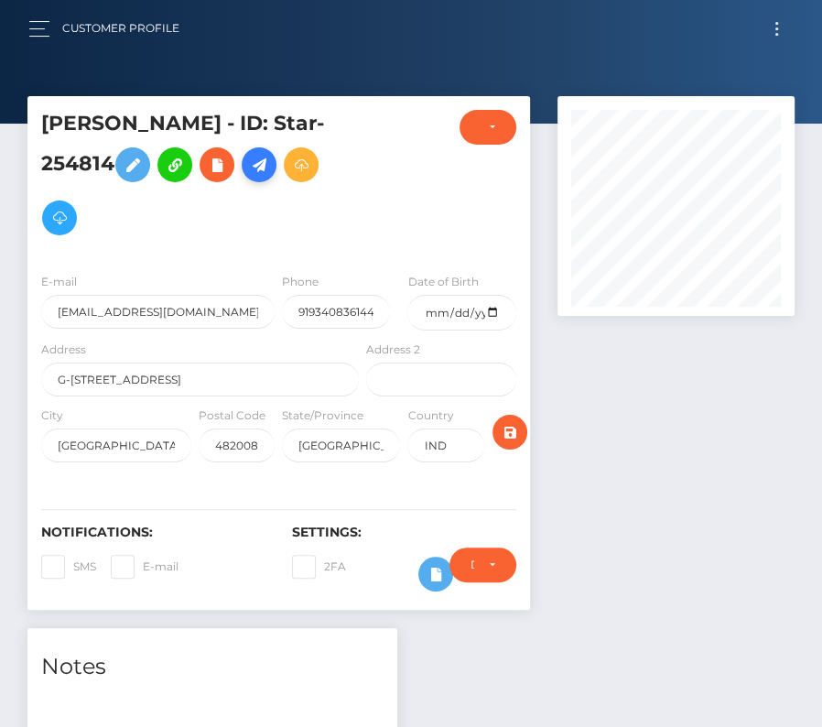
click at [267, 165] on icon at bounding box center [259, 165] width 22 height 23
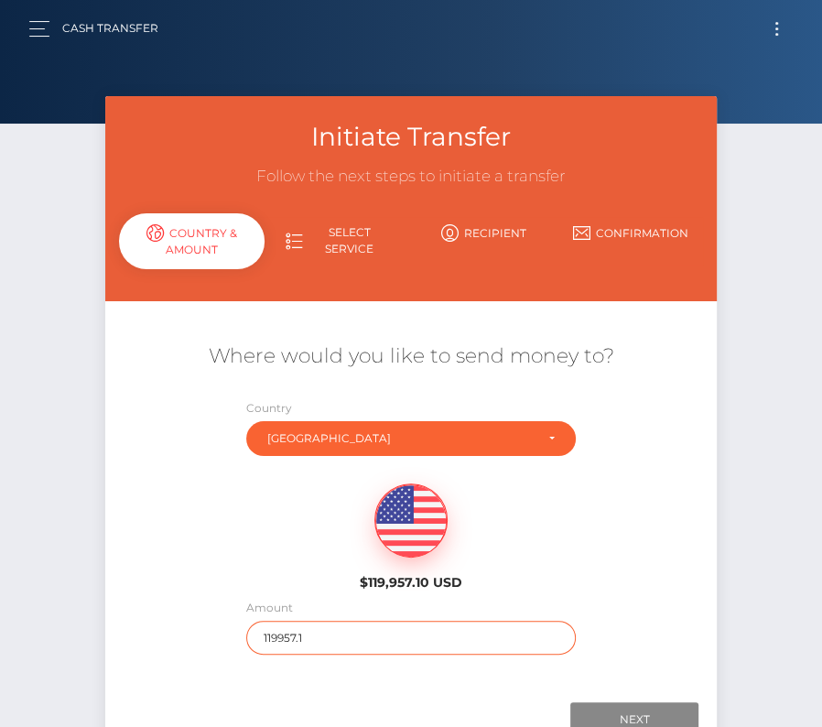
click at [277, 633] on input "119957.1" at bounding box center [411, 638] width 330 height 34
type input "153"
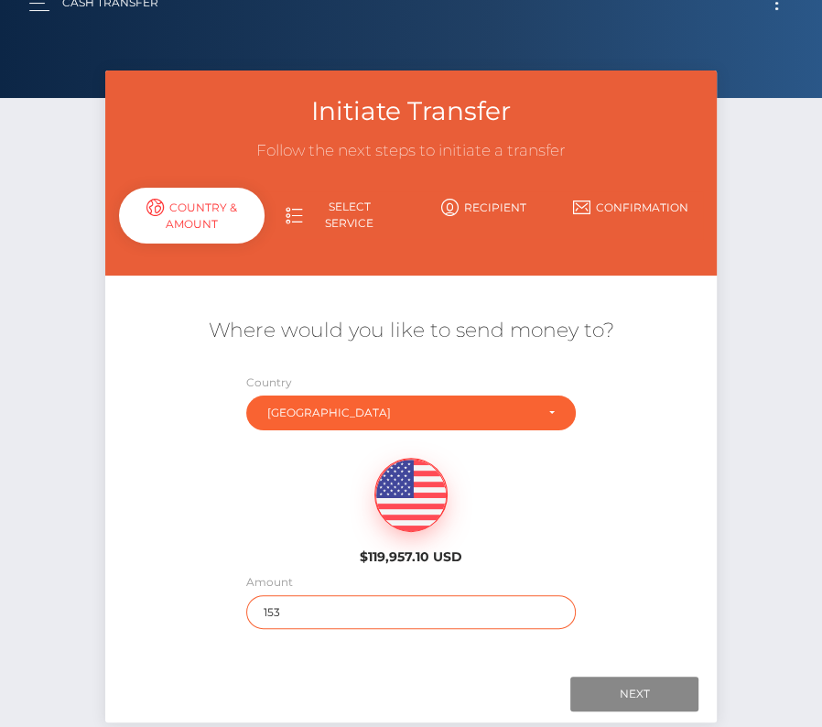
scroll to position [51, 0]
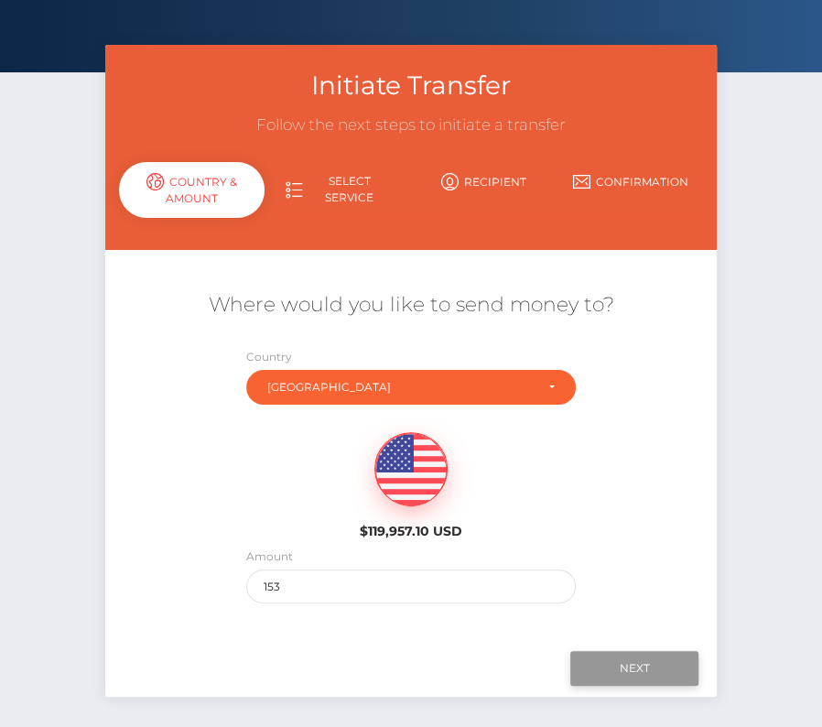
click at [658, 676] on input "Next" at bounding box center [635, 668] width 128 height 35
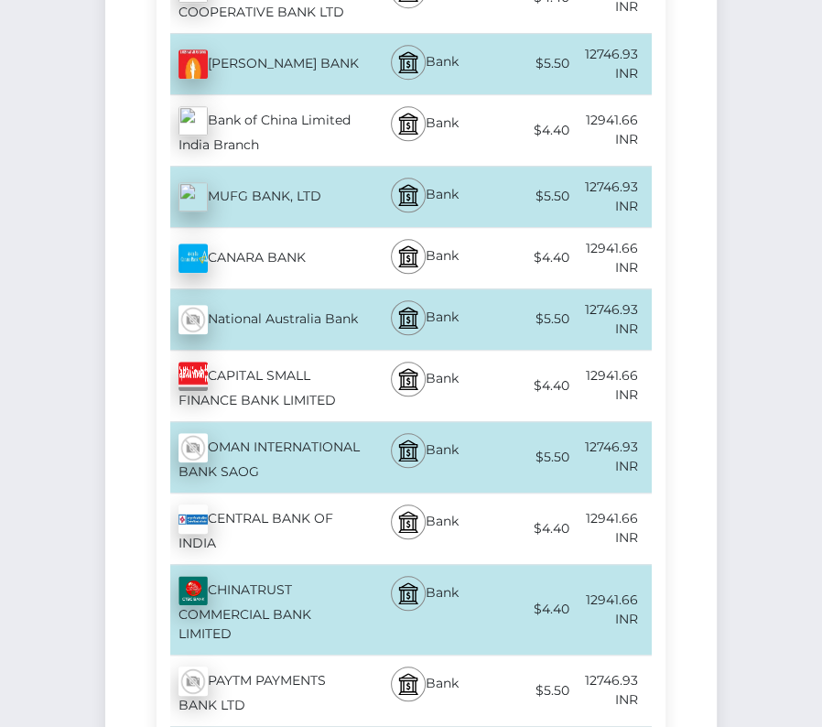
scroll to position [4300, 0]
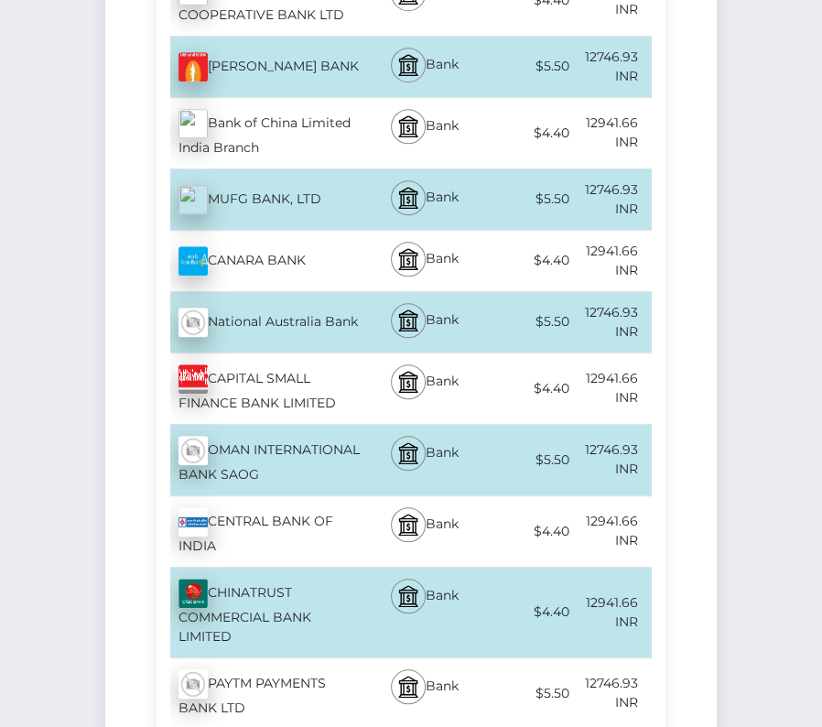
click at [278, 235] on div "CANARA BANK - INR" at bounding box center [260, 260] width 207 height 51
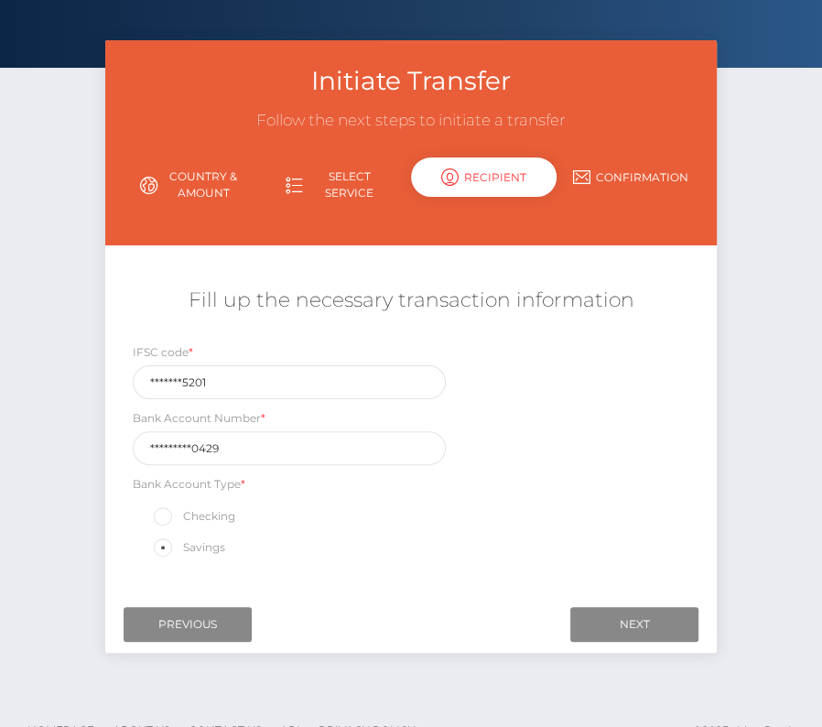
scroll to position [88, 0]
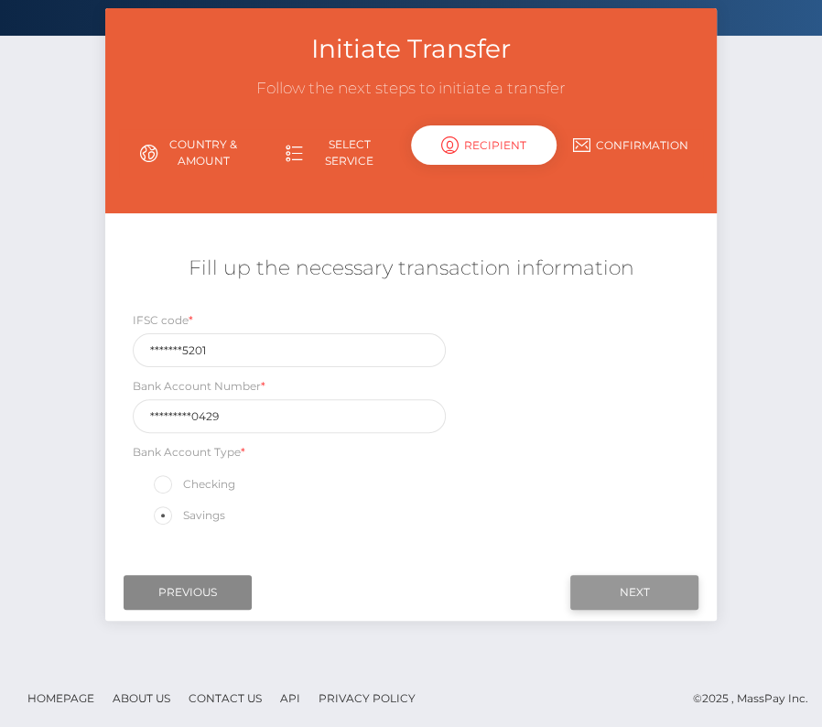
click at [646, 589] on input "Next" at bounding box center [635, 592] width 128 height 35
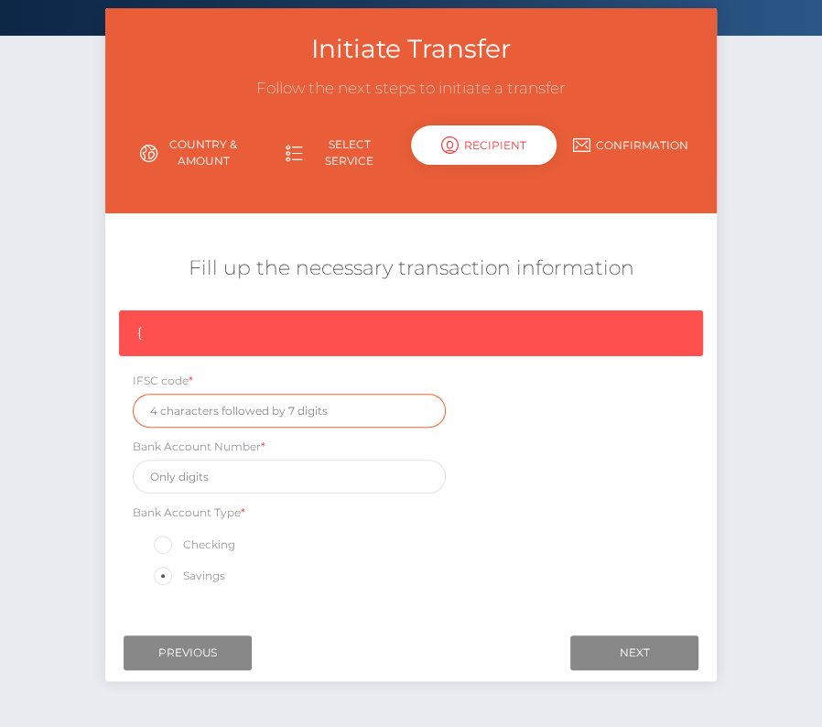
click at [220, 416] on input "text" at bounding box center [289, 411] width 313 height 34
paste input "CNRB0005201"
type input "CNRB0005201"
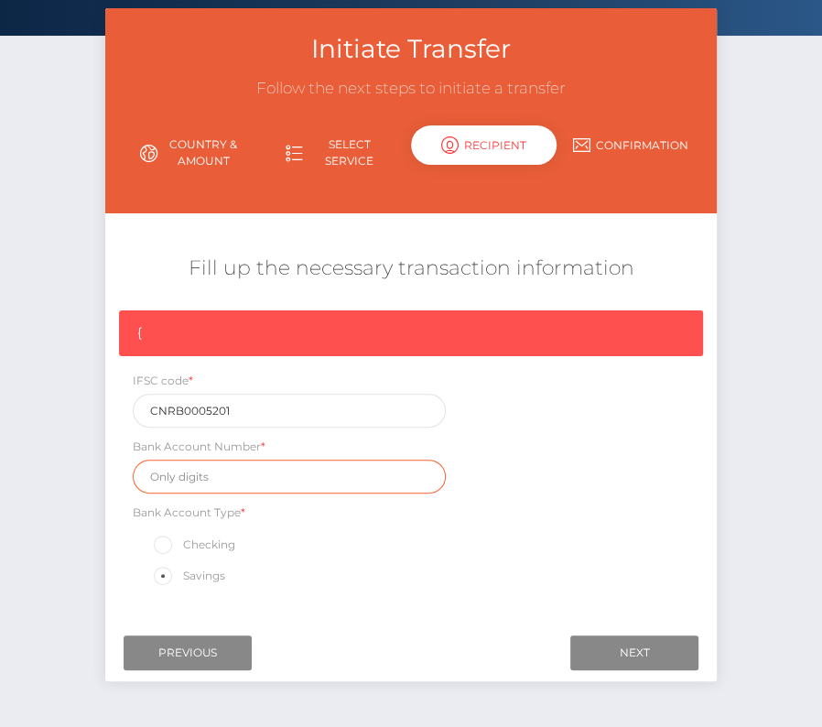
click at [221, 484] on input "text" at bounding box center [289, 477] width 313 height 34
paste input "5201108000429"
type input "5201108000429"
click at [590, 503] on div "{ IFSC code * CNRB0005201 Bank Account Number * 5201108000429 Bank Account Type…" at bounding box center [411, 453] width 612 height 287
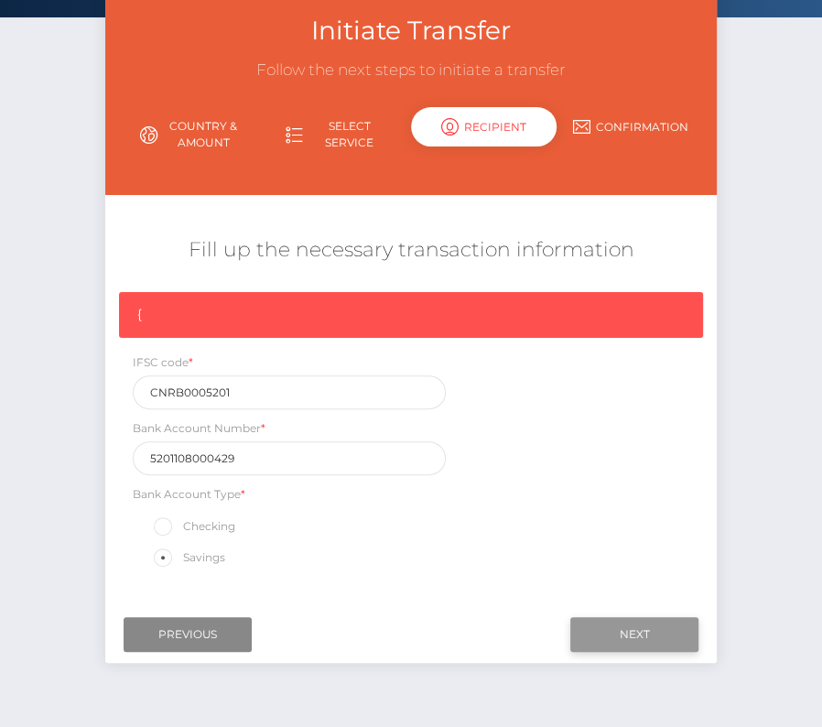
click at [608, 627] on input "Next" at bounding box center [635, 634] width 128 height 35
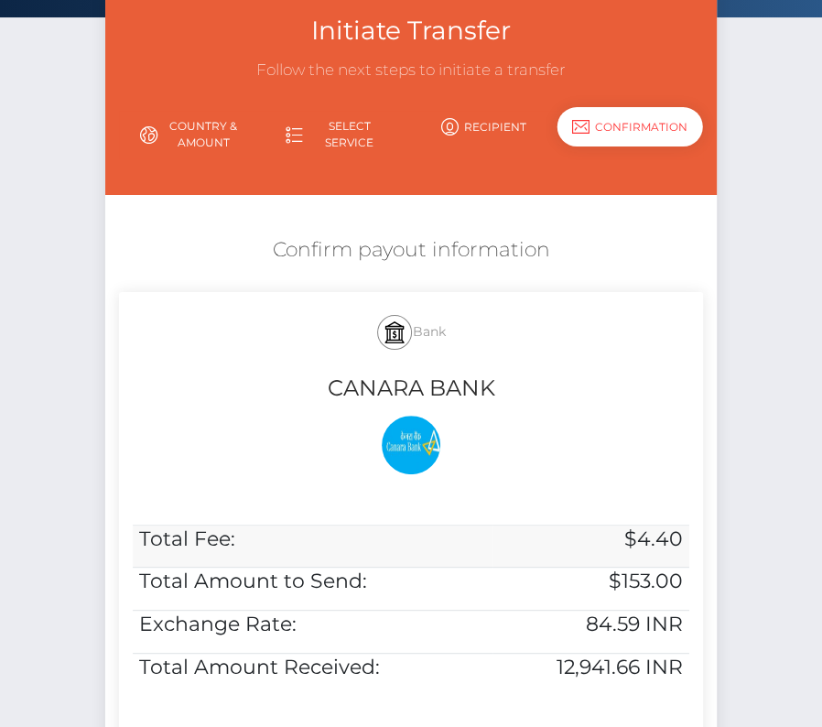
scroll to position [374, 0]
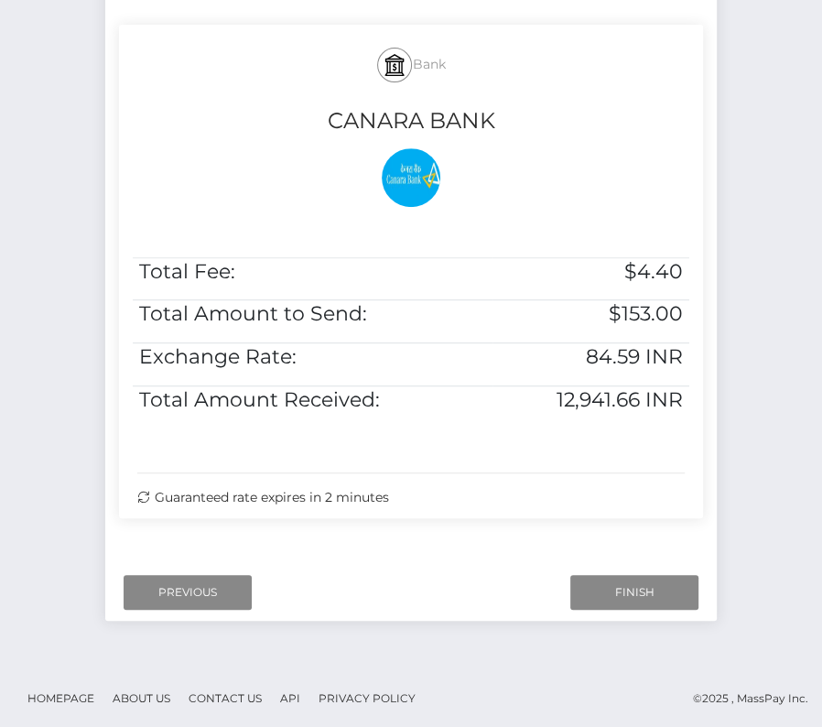
drag, startPoint x: 350, startPoint y: 41, endPoint x: 551, endPoint y: 505, distance: 505.4
click at [551, 505] on div "Bank CANARA BANK Total Fee: $4.40 Total Amount to Send: $153.00 Exchange Rate: …" at bounding box center [411, 272] width 584 height 494
copy div "Bank CANARA BANK Total Fee: $4.40 Total Amount to Send: $153.00 Exchange Rate: …"
click at [607, 586] on input "Finish" at bounding box center [635, 592] width 128 height 35
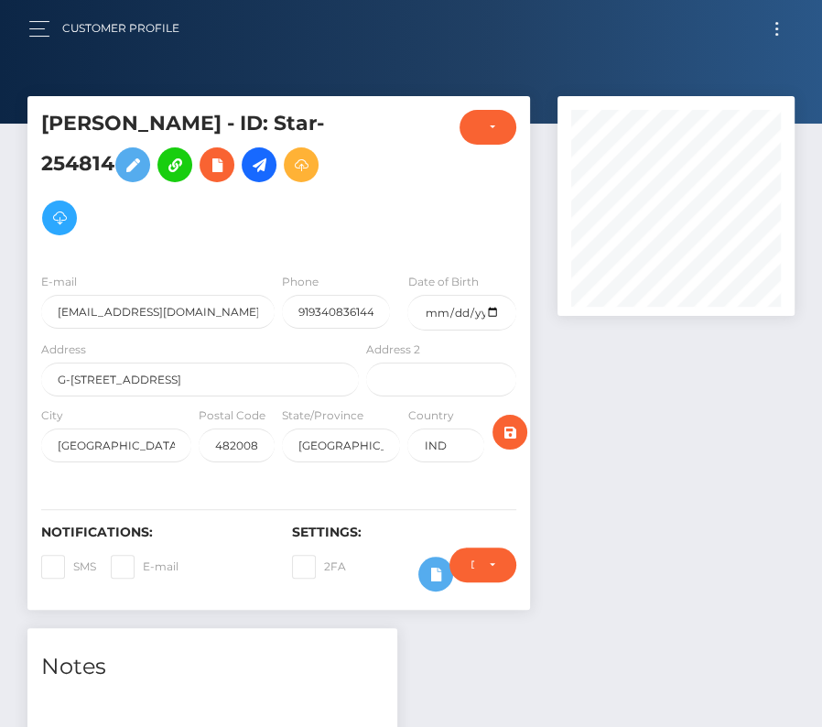
scroll to position [430, 0]
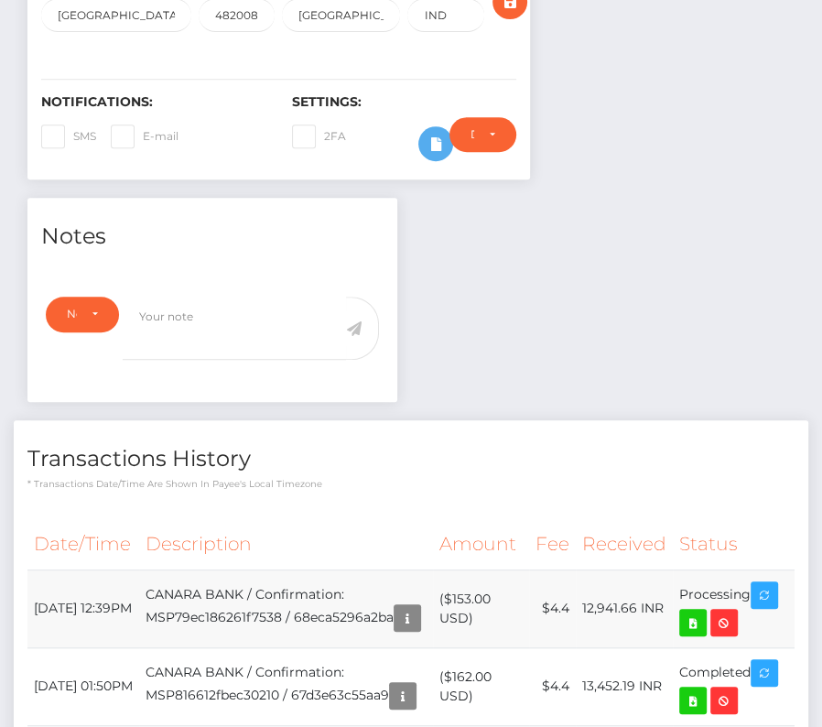
drag, startPoint x: 33, startPoint y: 595, endPoint x: 788, endPoint y: 605, distance: 754.8
click at [788, 605] on tr "[DATE] 12:39PM CANARA BANK / Confirmation: MSP79ec186261f7538 / 68eca5296a2ba (…" at bounding box center [411, 609] width 768 height 78
copy tr "[DATE] 12:39PM CANARA BANK / Confirmation: MSP79ec186261f7538 / 68eca5296a2ba (…"
click at [696, 630] on icon at bounding box center [693, 623] width 22 height 23
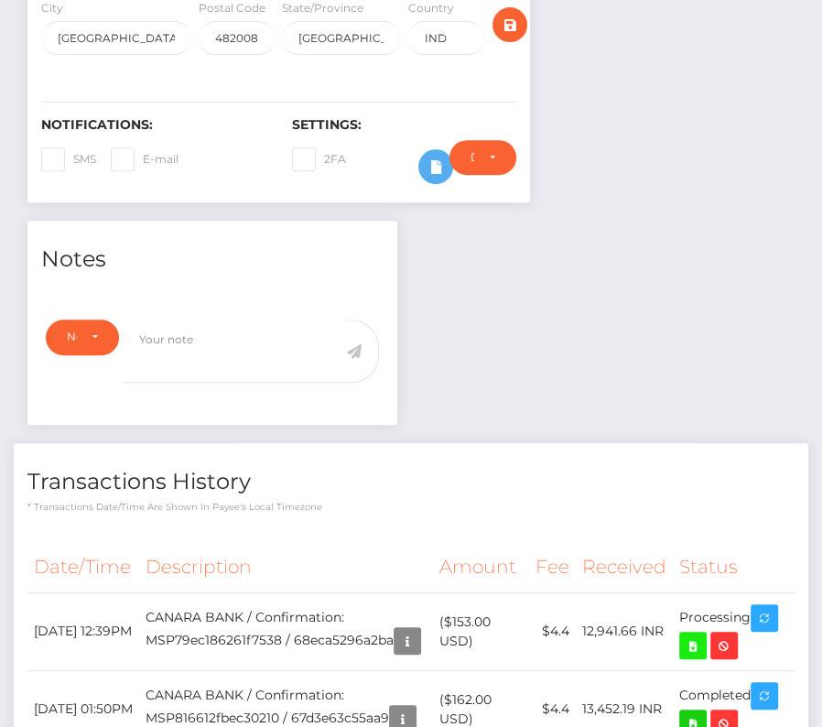
scroll to position [0, 0]
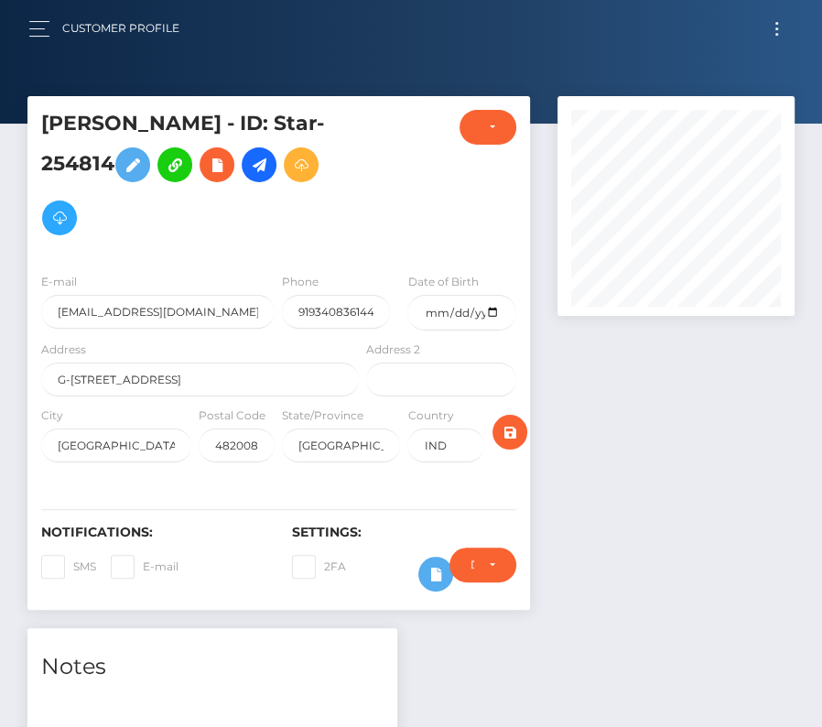
click at [768, 32] on button "Toggle navigation" at bounding box center [777, 28] width 34 height 25
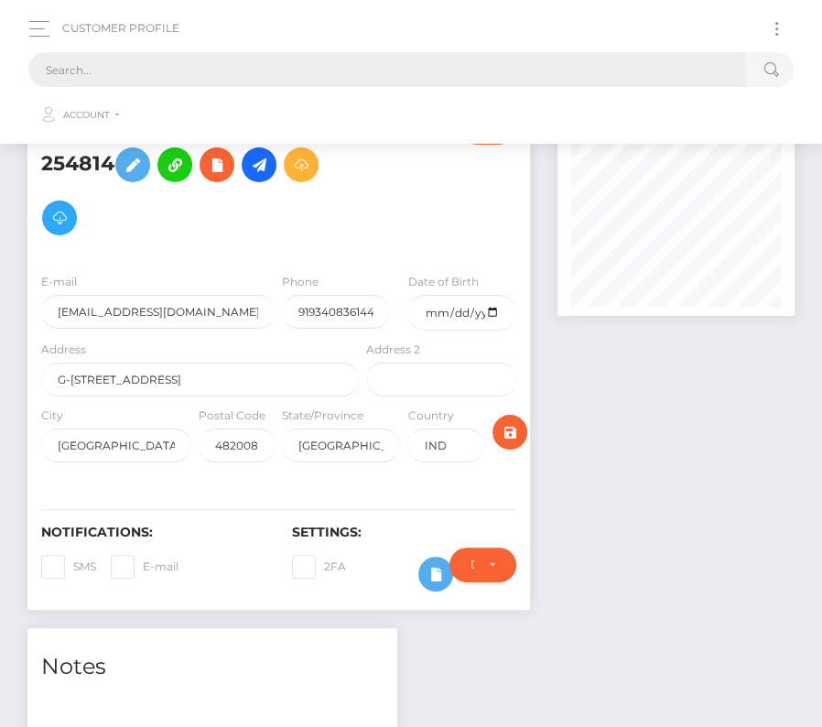
click at [467, 66] on input "text" at bounding box center [387, 69] width 718 height 35
paste input "2843677"
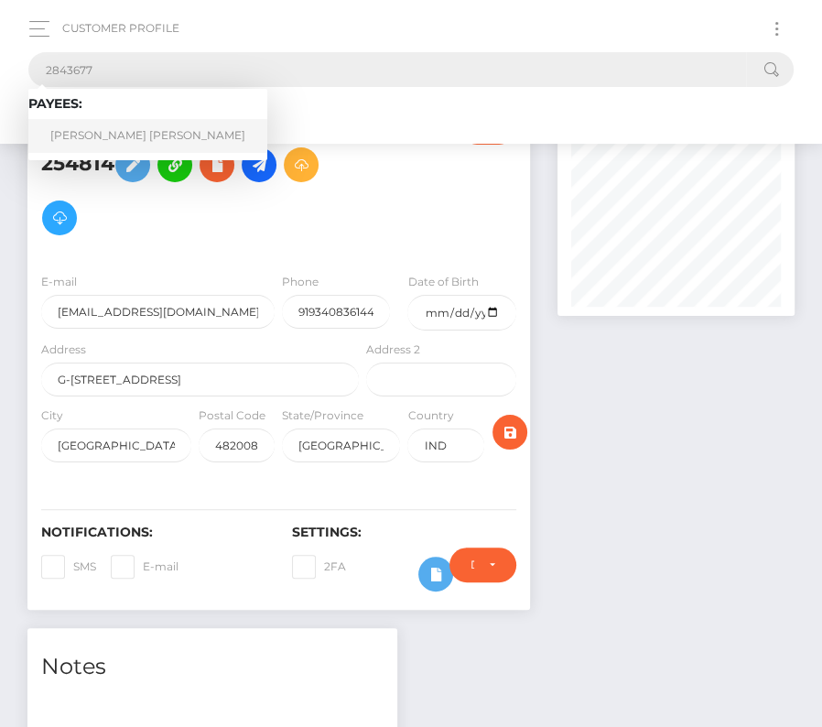
type input "2843677"
click at [93, 125] on link "Nicolas Adrian Cabrera" at bounding box center [147, 136] width 239 height 34
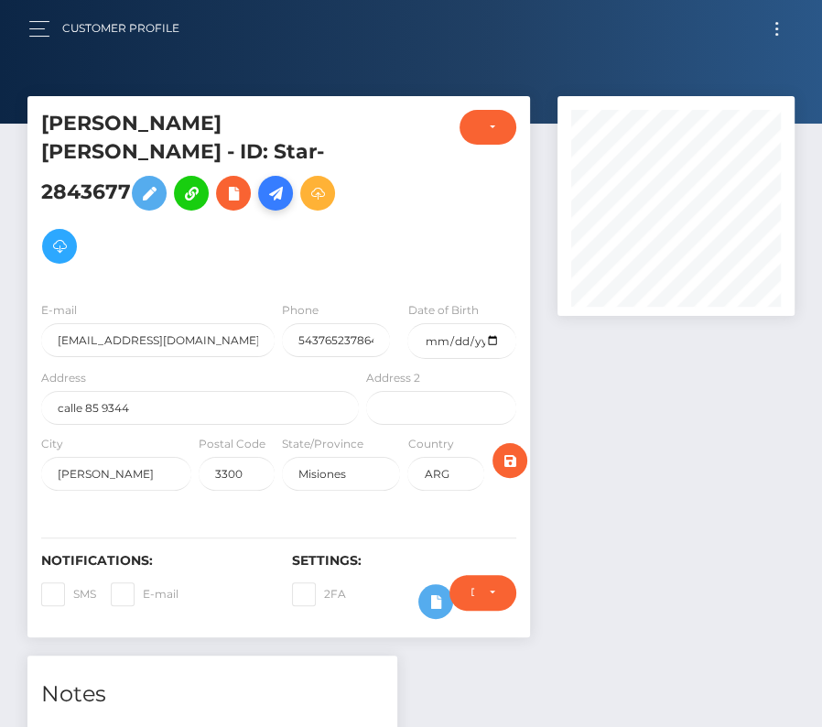
click at [293, 176] on link at bounding box center [275, 193] width 35 height 35
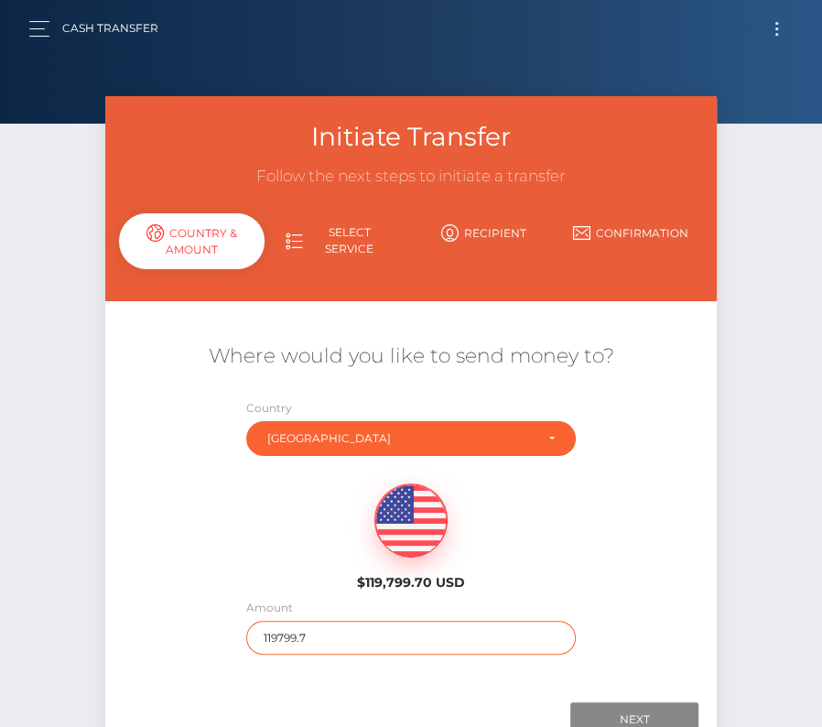
click at [301, 631] on input "119799.7" at bounding box center [411, 638] width 330 height 34
type input "299"
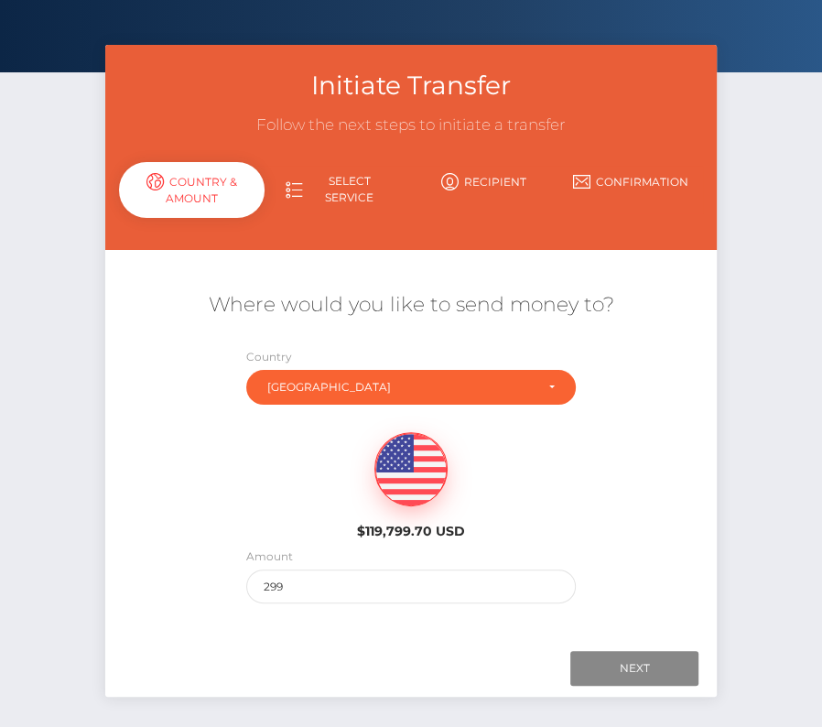
scroll to position [71, 0]
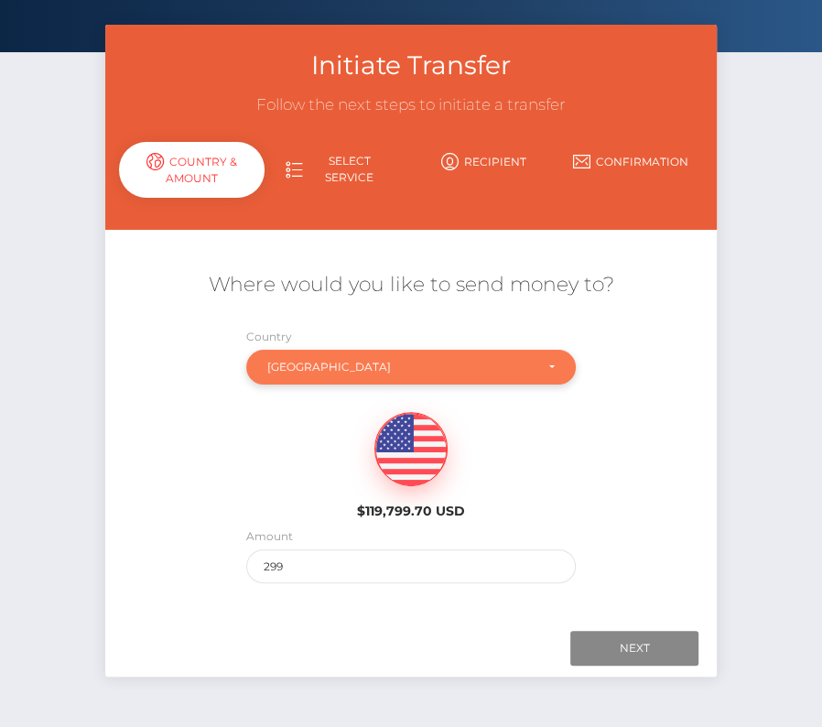
click at [373, 369] on div "Argentina" at bounding box center [400, 367] width 267 height 15
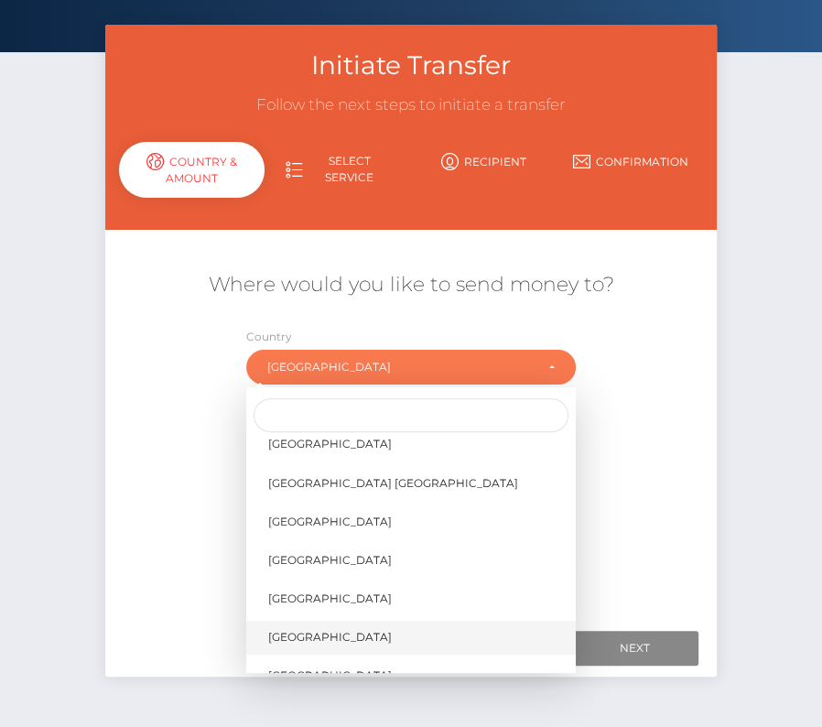
scroll to position [8807, 0]
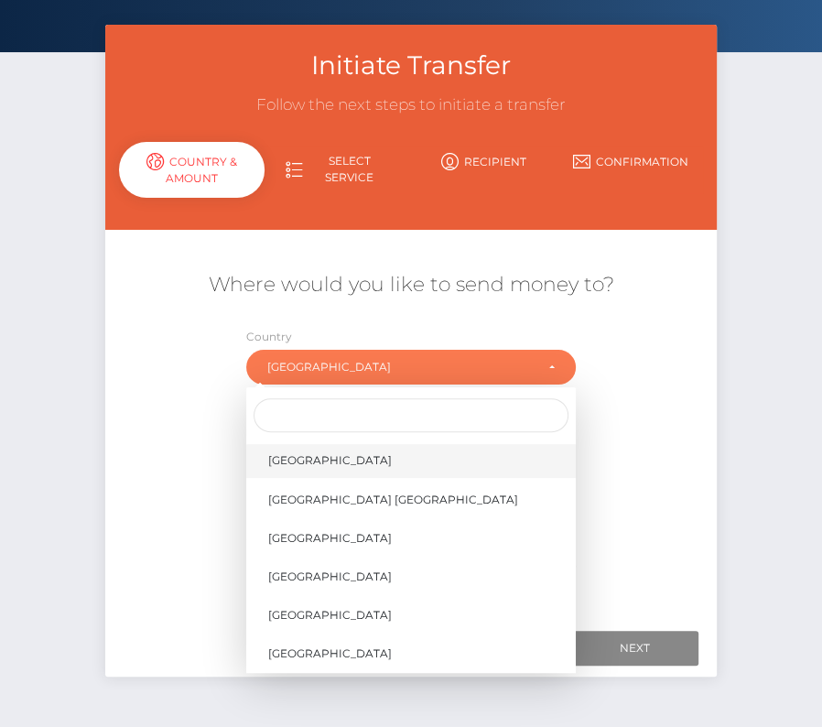
click at [337, 455] on span "[GEOGRAPHIC_DATA]" at bounding box center [330, 460] width 124 height 16
select select "USA"
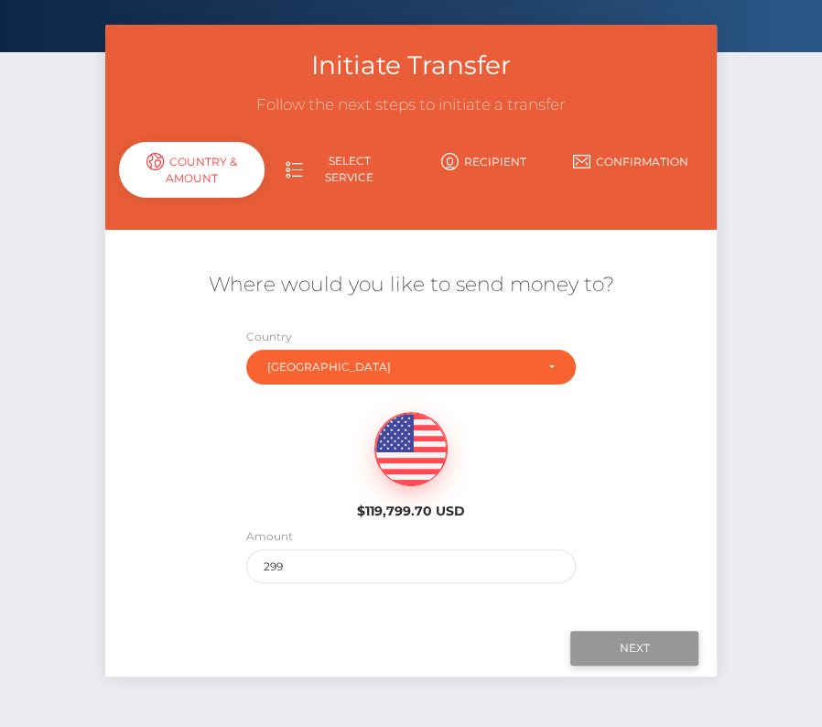
click at [625, 637] on input "Next" at bounding box center [635, 648] width 128 height 35
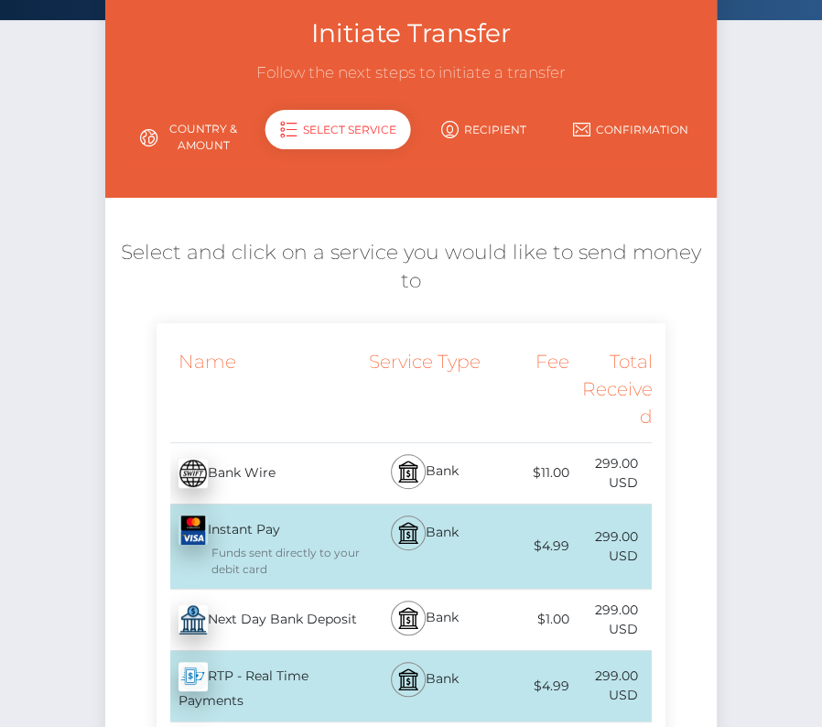
scroll to position [136, 0]
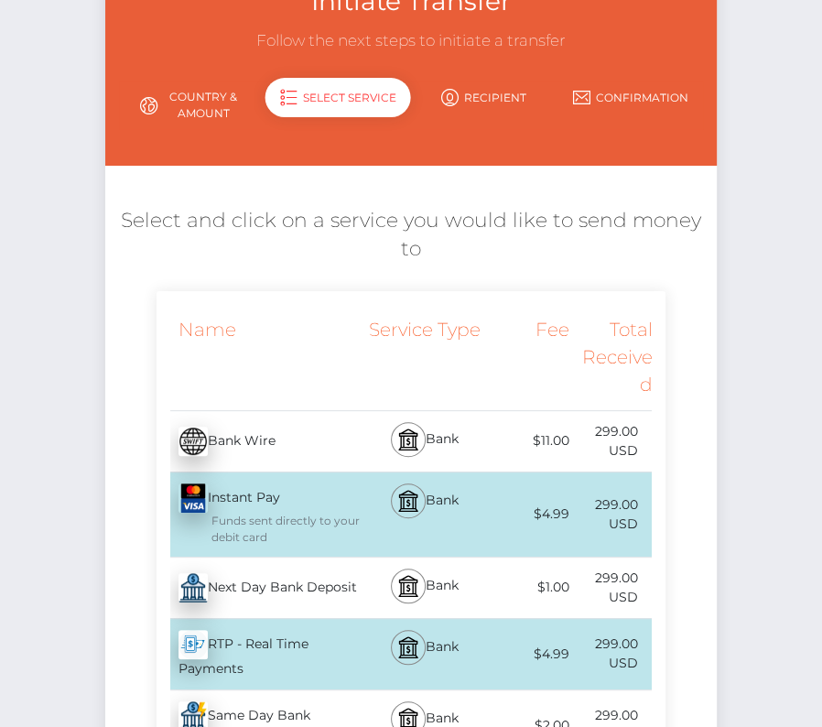
click at [326, 587] on div "Next Day Bank Deposit - USD" at bounding box center [260, 587] width 207 height 51
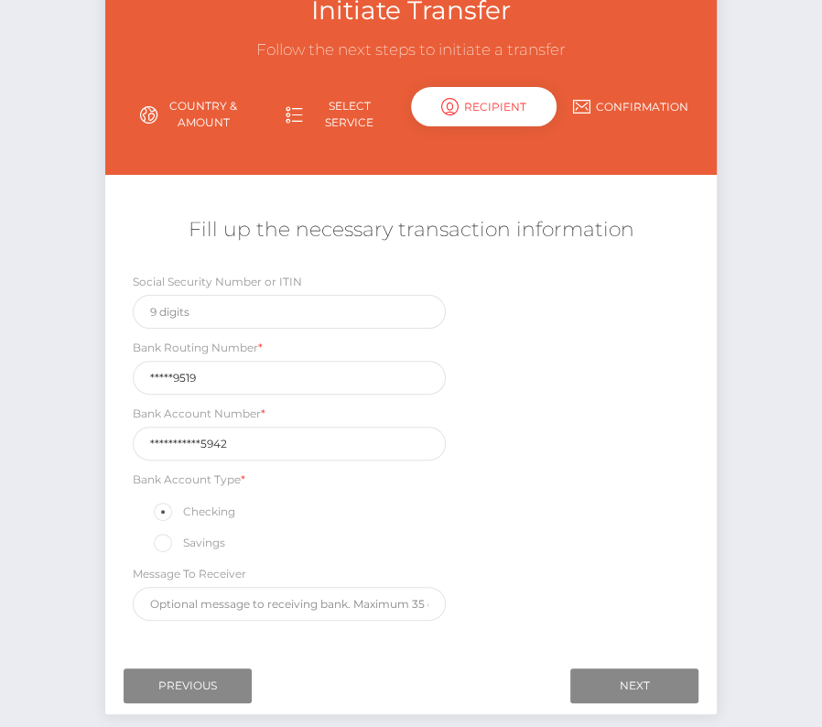
scroll to position [204, 0]
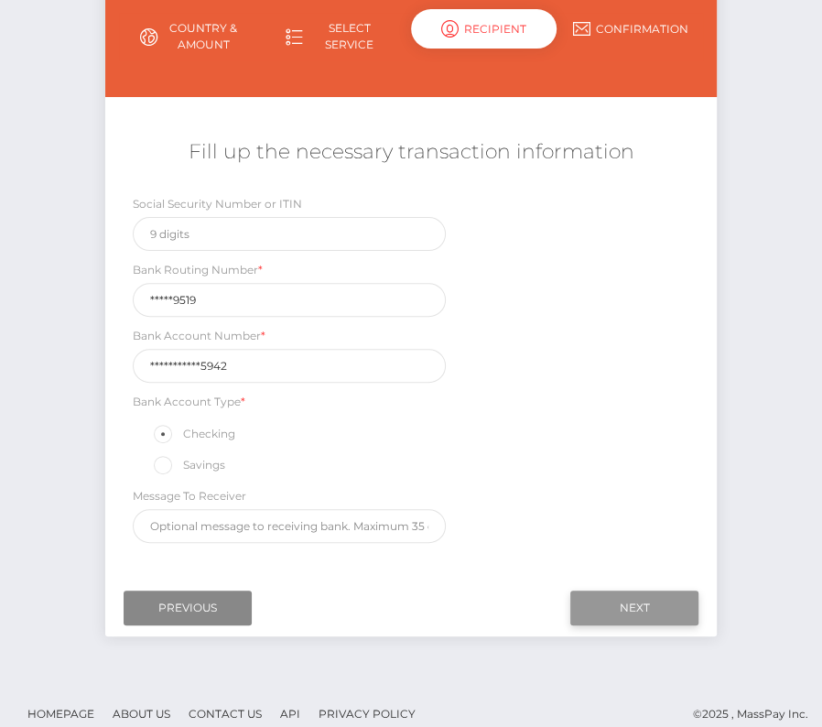
click at [631, 602] on input "Next" at bounding box center [635, 608] width 128 height 35
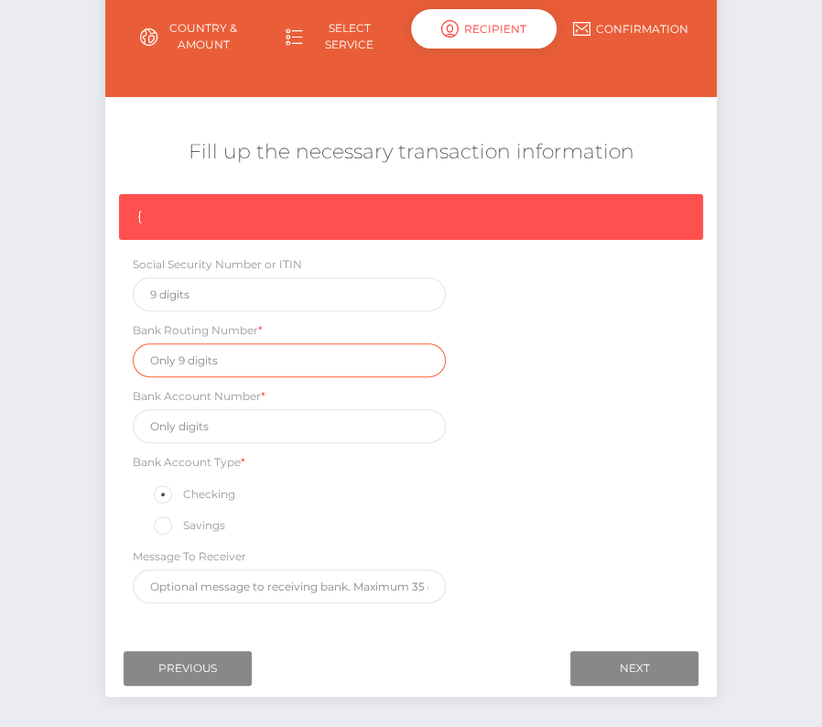
click at [218, 353] on input "text" at bounding box center [289, 360] width 313 height 34
paste input "084009519"
type input "084009519"
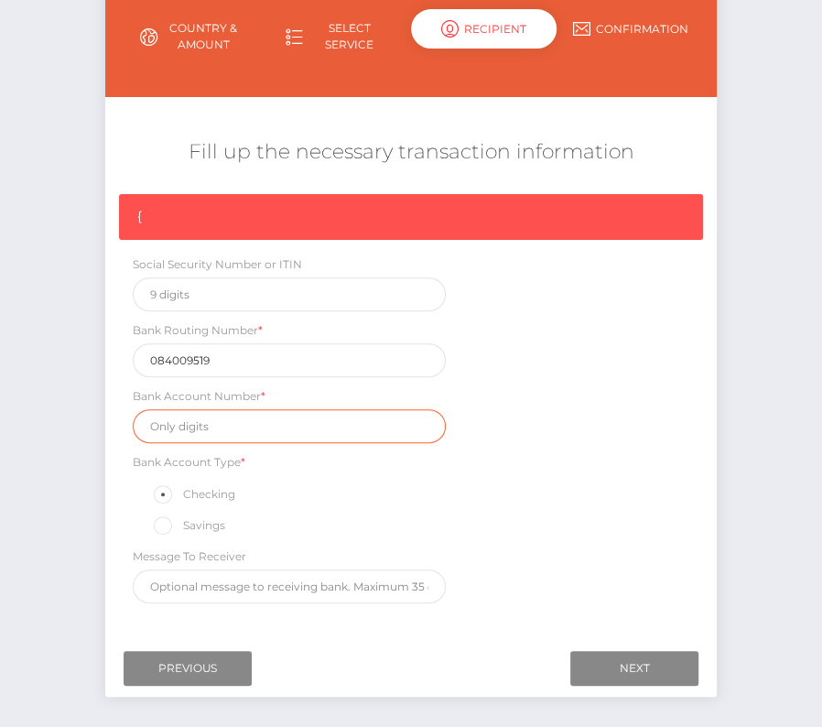
click at [193, 433] on input "text" at bounding box center [289, 426] width 313 height 34
paste input "484694527715942"
type input "484694527715942"
click at [544, 516] on div "{ Social Security Number or ITIN Bank Routing Number * 084009519 Bank Account N…" at bounding box center [411, 403] width 612 height 419
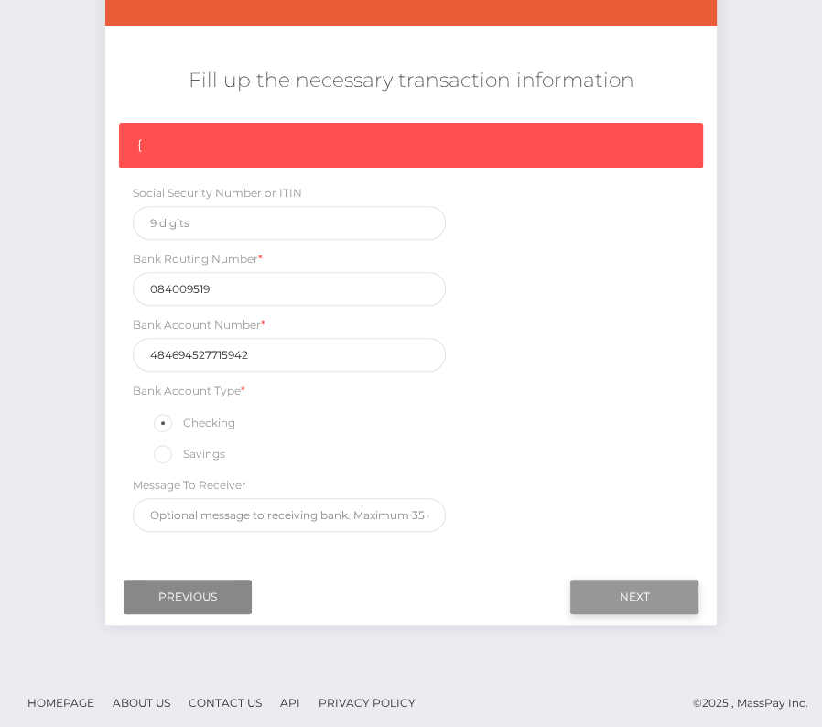
click at [603, 588] on input "Next" at bounding box center [635, 597] width 128 height 35
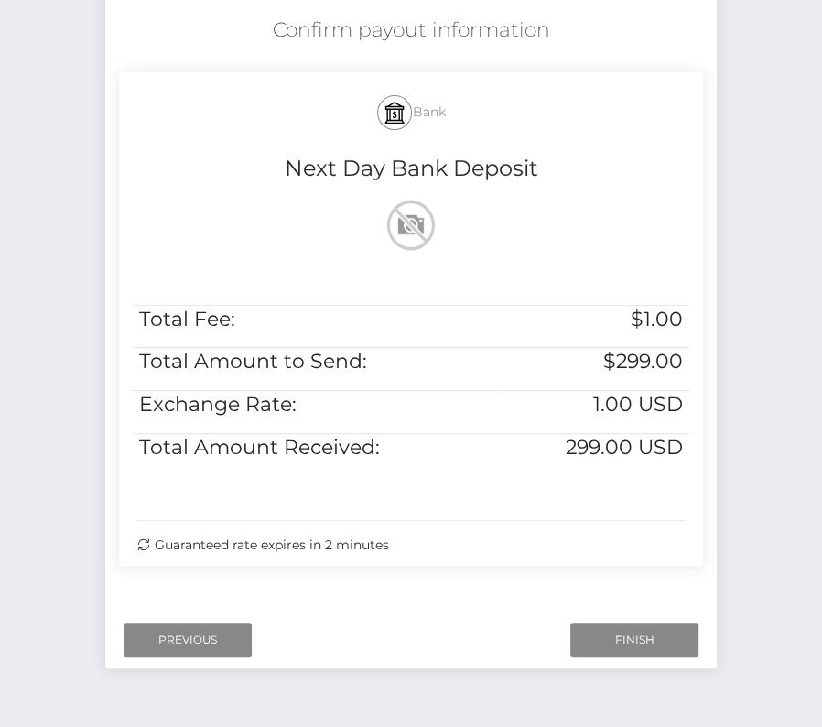
scroll to position [374, 0]
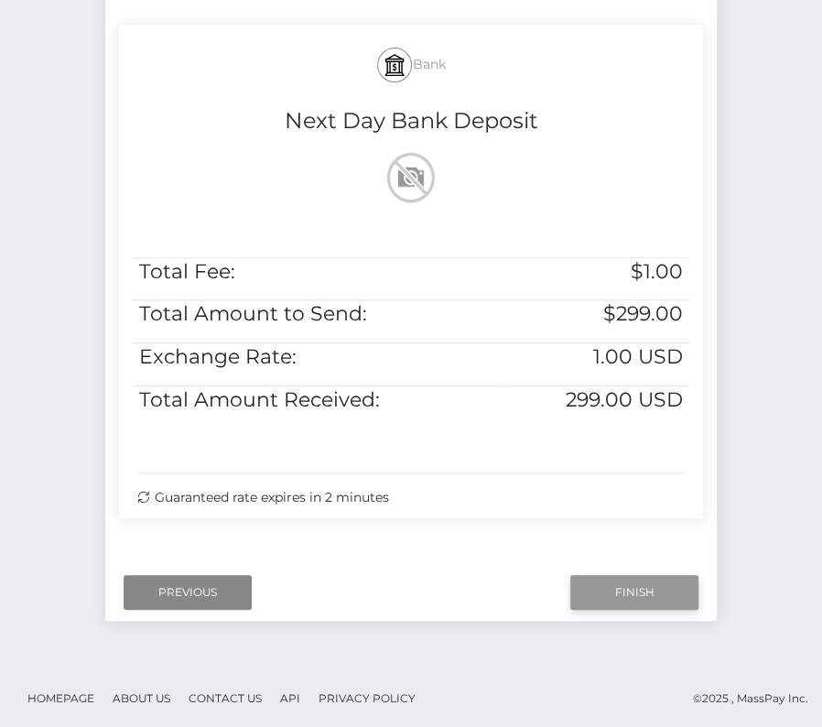
click at [601, 593] on input "Finish" at bounding box center [635, 592] width 128 height 35
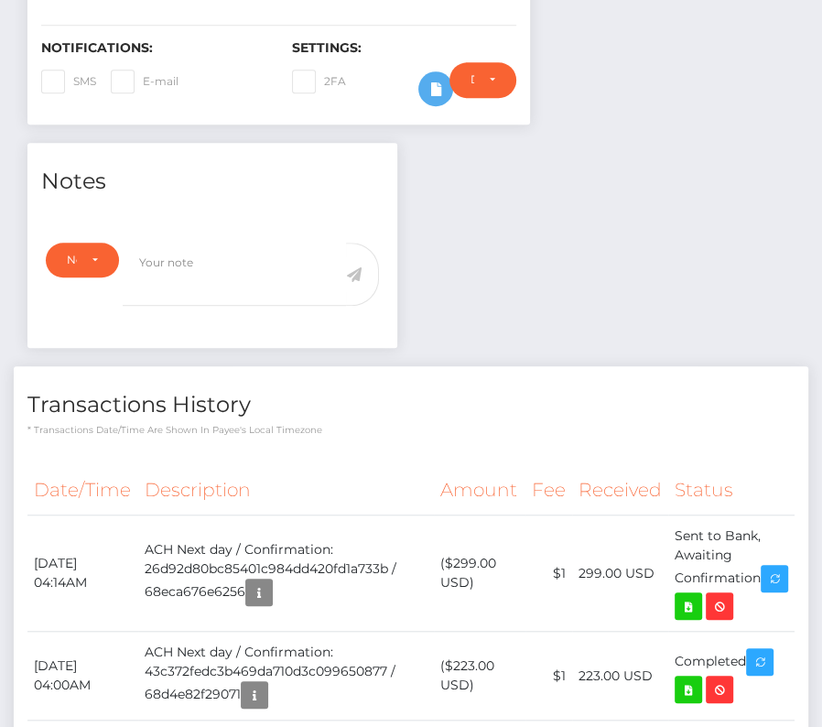
scroll to position [543, 0]
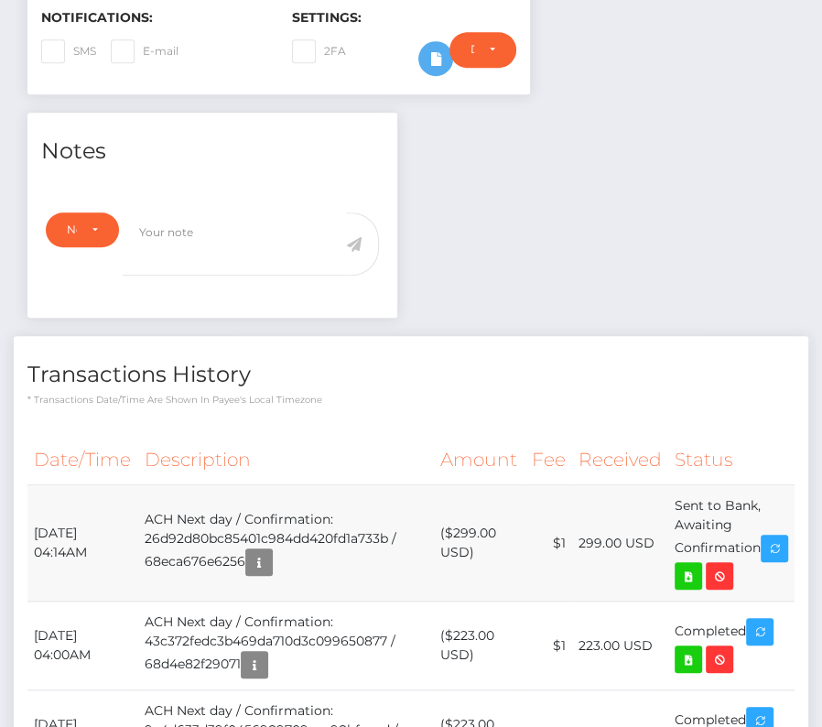
drag, startPoint x: 32, startPoint y: 486, endPoint x: 765, endPoint y: 504, distance: 732.9
click at [766, 505] on tr "October 13, 2025 04:14AM ACH Next day / Confirmation: 26d92d80bc85401c984dd420f…" at bounding box center [411, 543] width 768 height 116
copy tr "October 13, 2025 04:14AM ACH Next day / Confirmation: 26d92d80bc85401c984dd420f…"
click at [700, 565] on icon at bounding box center [689, 576] width 22 height 23
click at [0, 0] on div "Nicolas Adrian Cabrera - ID: Star-2843677 CLOSED ACTIVE" at bounding box center [411, 237] width 822 height 1368
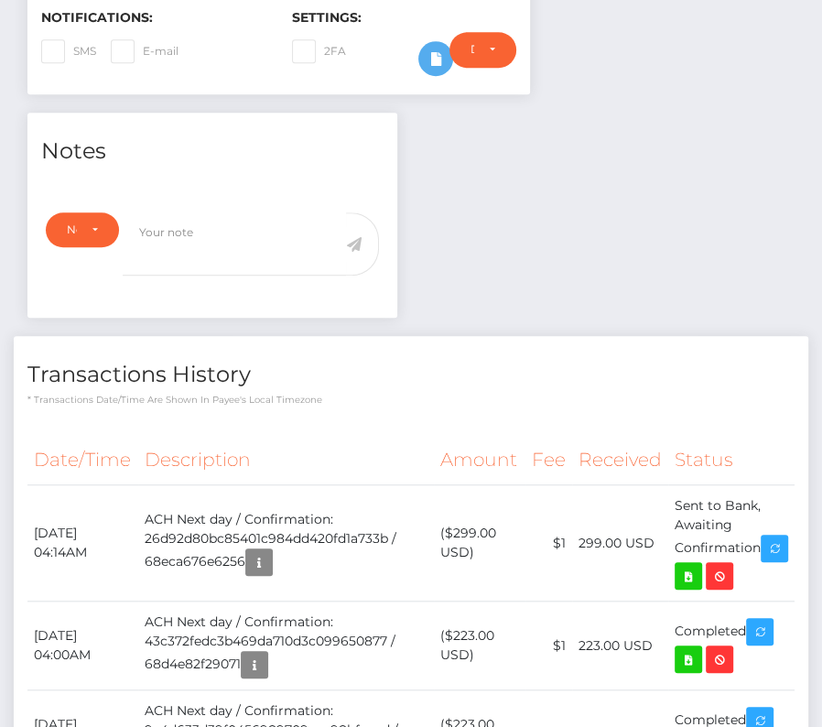
click at [462, 393] on p "* Transactions date/time are shown in payee's local timezone" at bounding box center [411, 400] width 768 height 14
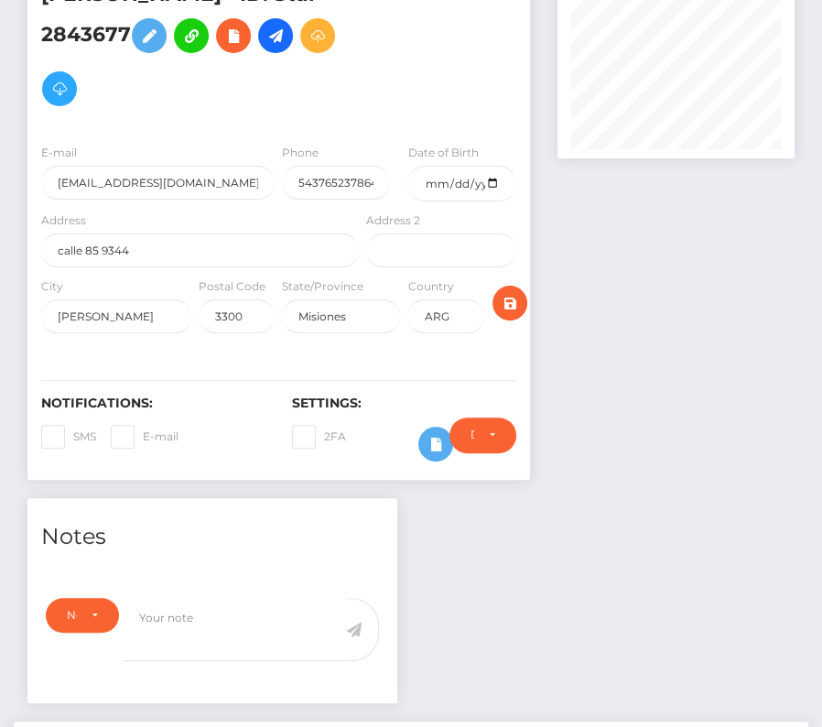
scroll to position [0, 0]
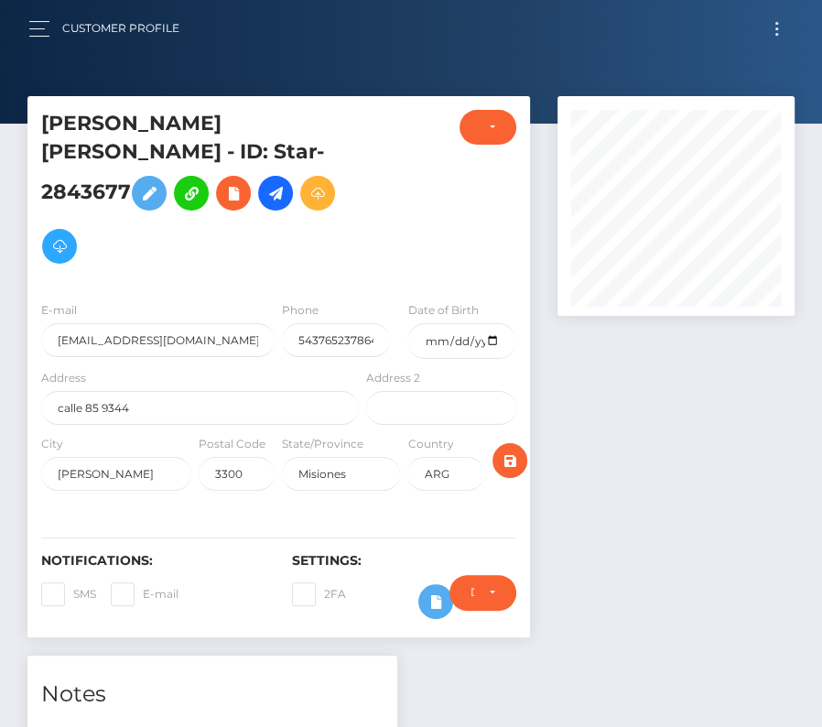
click at [769, 33] on button "Toggle navigation" at bounding box center [777, 28] width 34 height 25
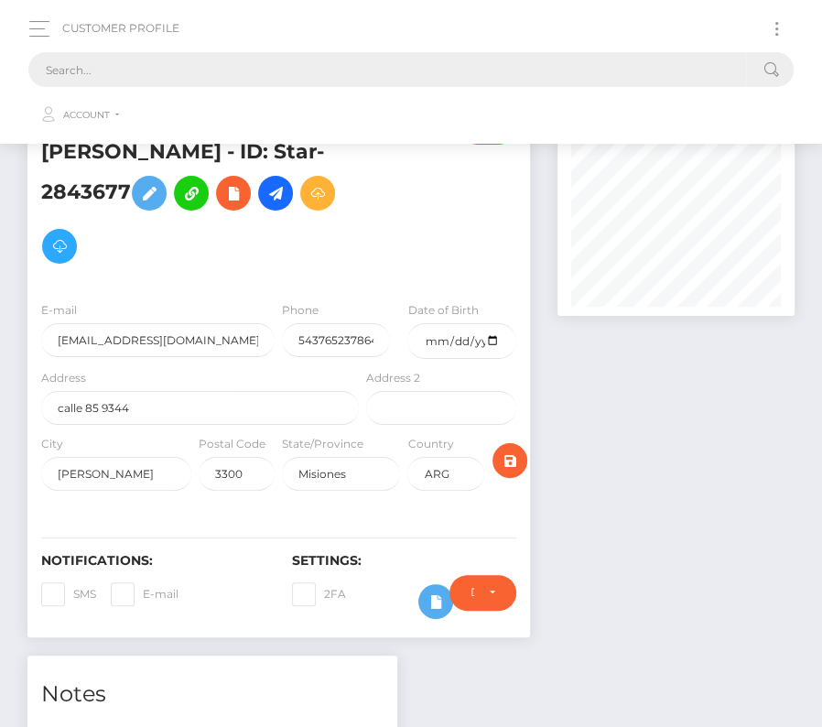
click at [218, 62] on input "text" at bounding box center [387, 69] width 718 height 35
paste input "2091006"
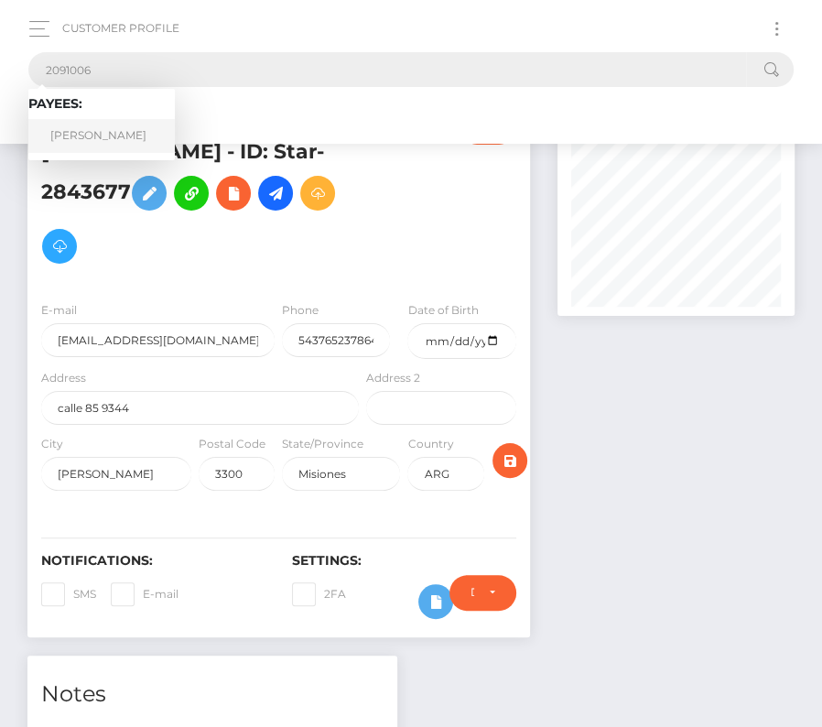
type input "2091006"
click at [115, 124] on link "Elexis C King" at bounding box center [101, 136] width 147 height 34
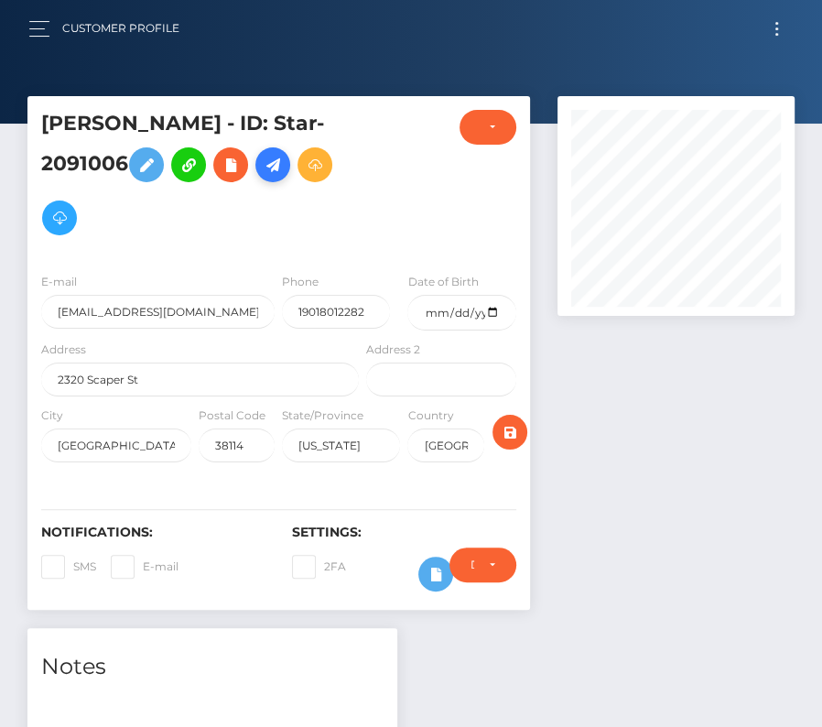
click at [278, 167] on icon at bounding box center [273, 165] width 22 height 23
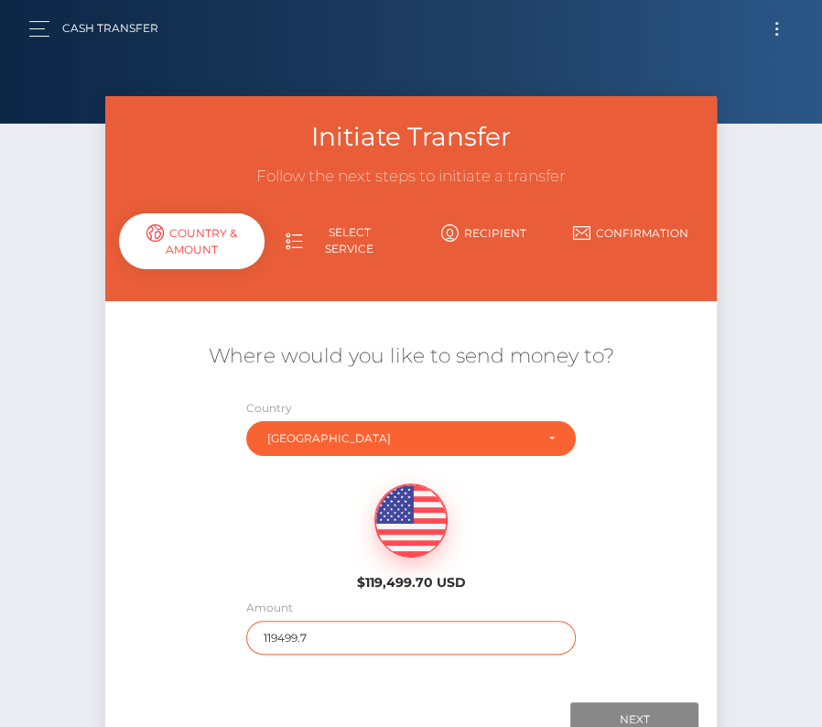
click at [334, 643] on input "119499.7" at bounding box center [411, 638] width 330 height 34
type input "477"
click at [313, 569] on div "$119,499.70 USD" at bounding box center [412, 531] width 204 height 133
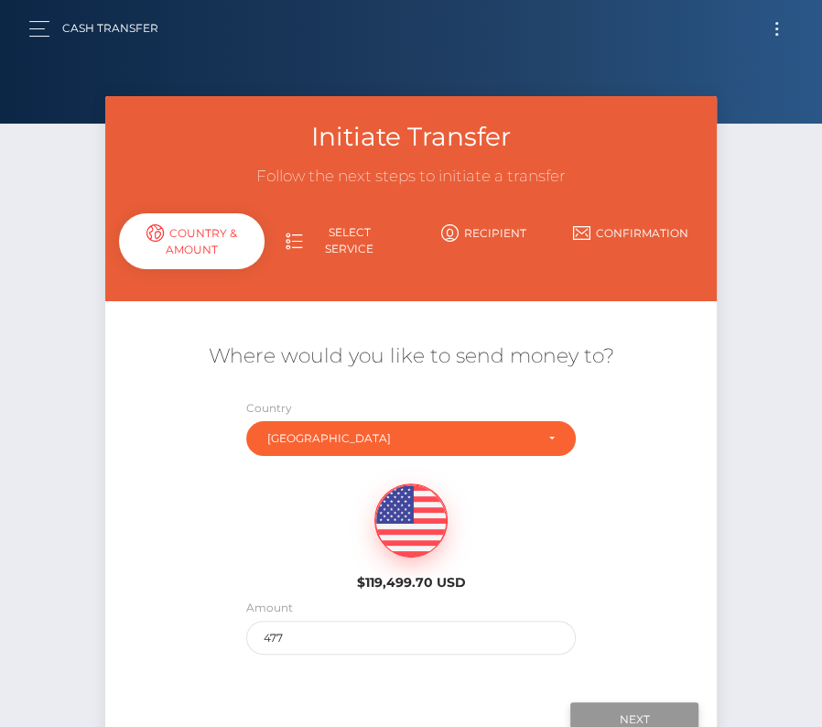
click at [613, 715] on input "Next" at bounding box center [635, 720] width 128 height 35
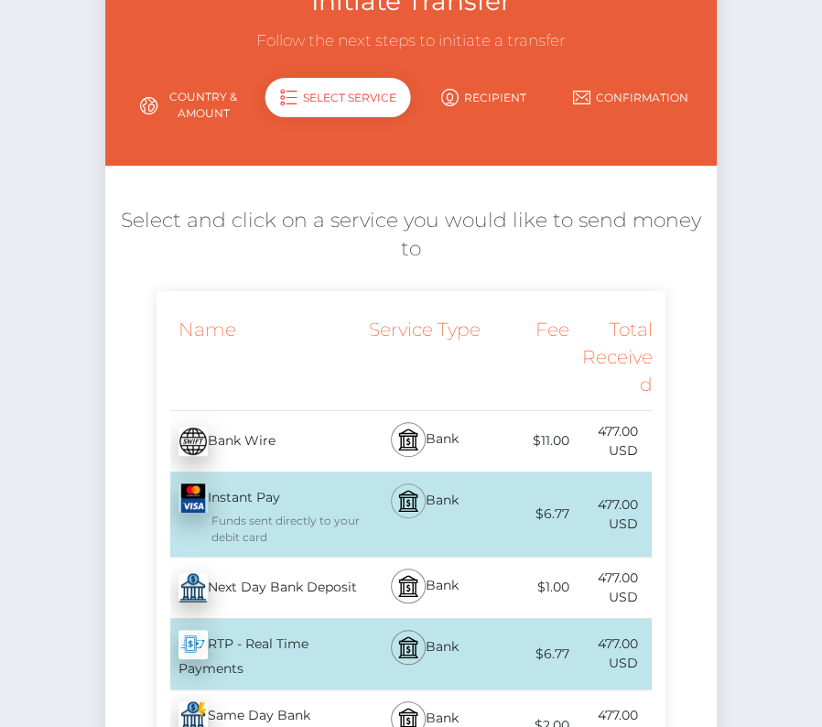
scroll to position [149, 0]
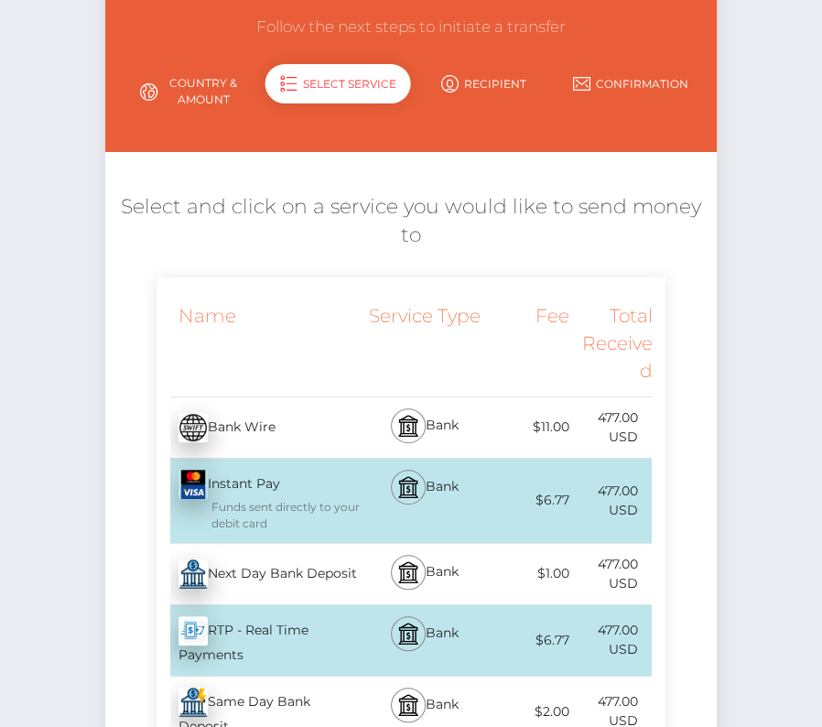
click at [309, 567] on div "Next Day Bank Deposit - USD" at bounding box center [260, 574] width 207 height 51
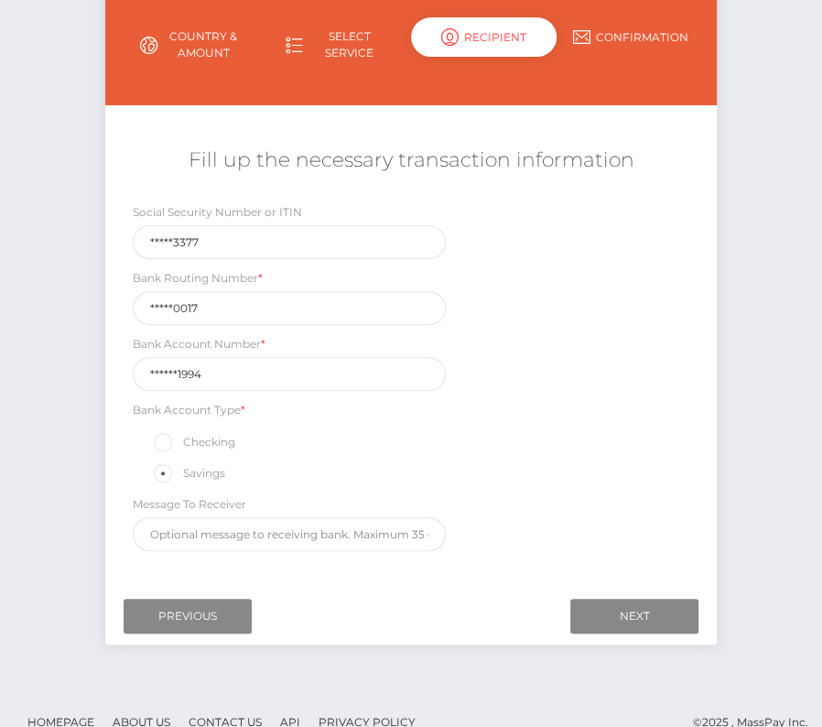
scroll to position [215, 0]
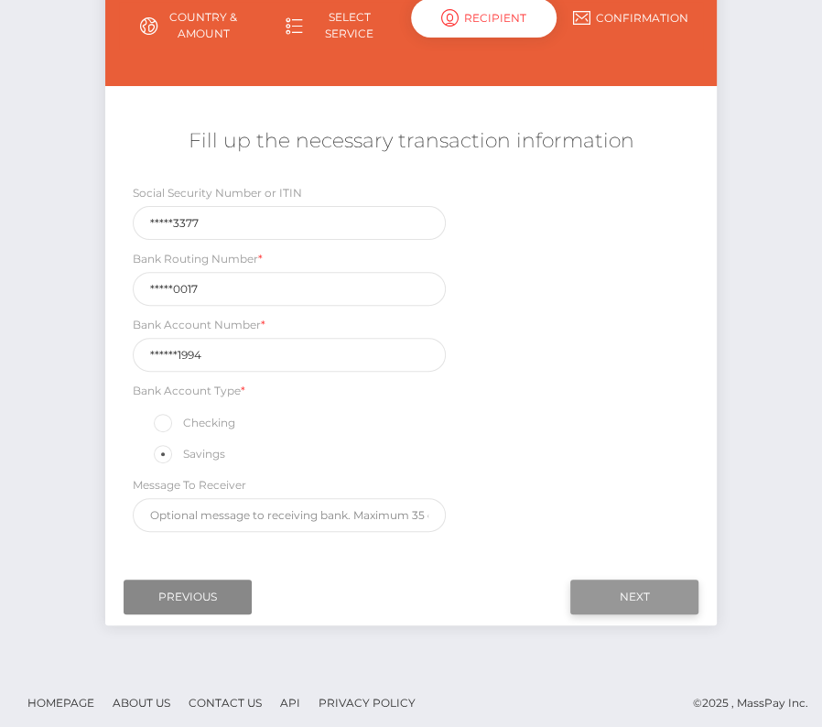
click at [631, 587] on input "Next" at bounding box center [635, 597] width 128 height 35
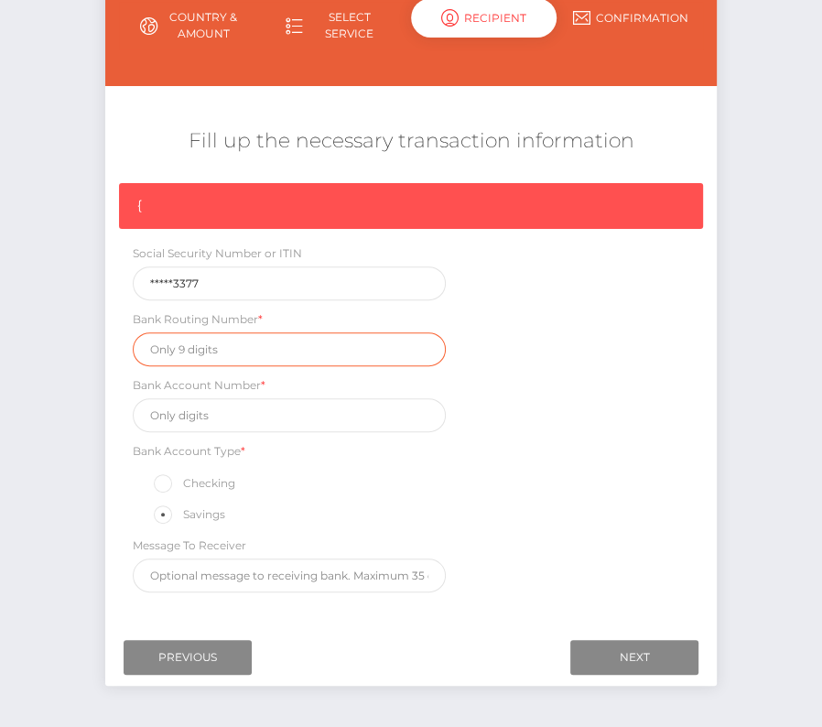
click at [199, 344] on input "text" at bounding box center [289, 349] width 313 height 34
paste input "064000017"
type input "064000017"
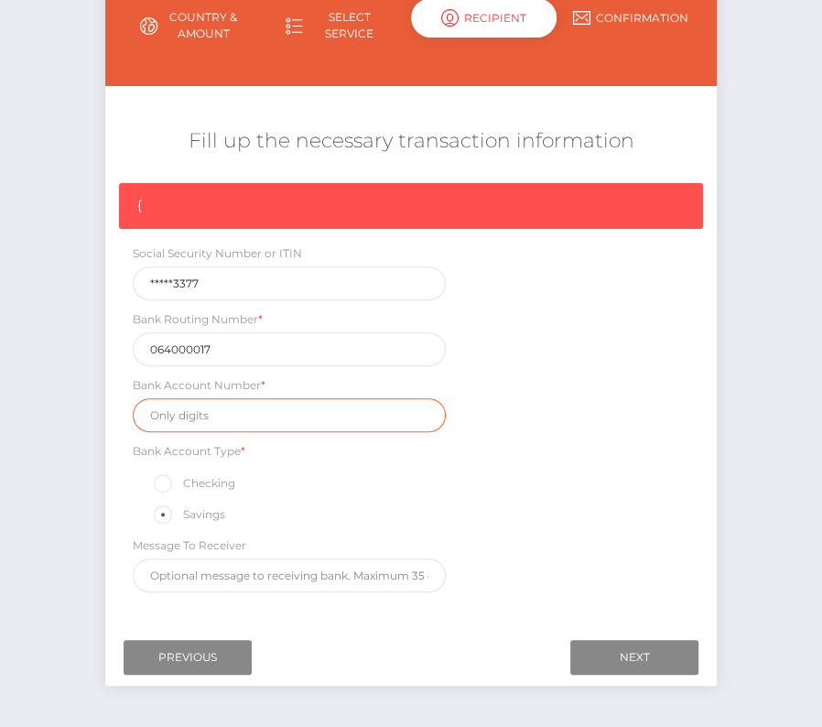
click at [205, 418] on input "text" at bounding box center [289, 415] width 313 height 34
paste input "0239931994"
type input "0239931994"
click at [538, 561] on div "{ Social Security Number or ITIN *****3377 Bank Routing Number * 064000017 Bank…" at bounding box center [411, 392] width 612 height 419
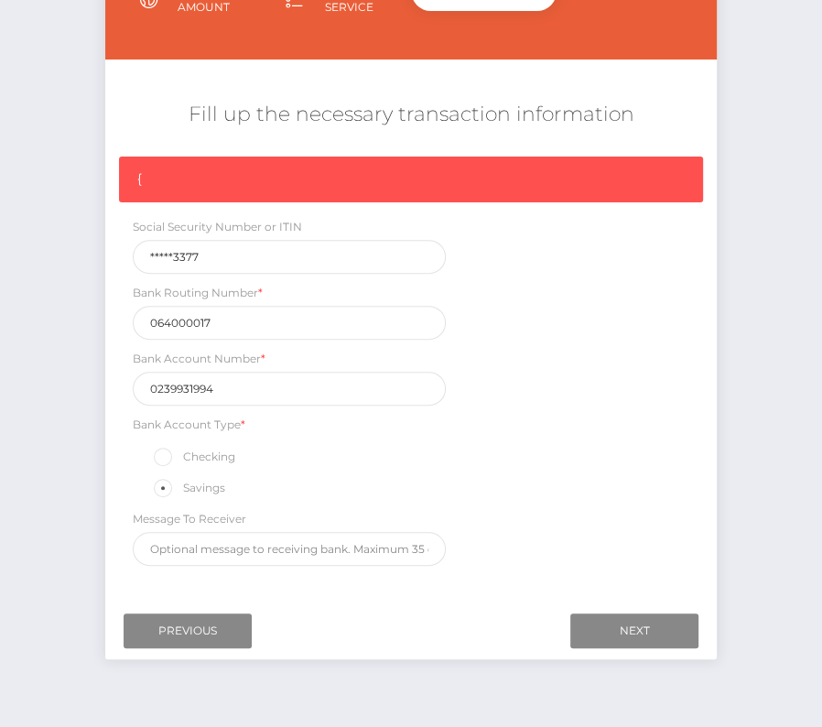
scroll to position [244, 0]
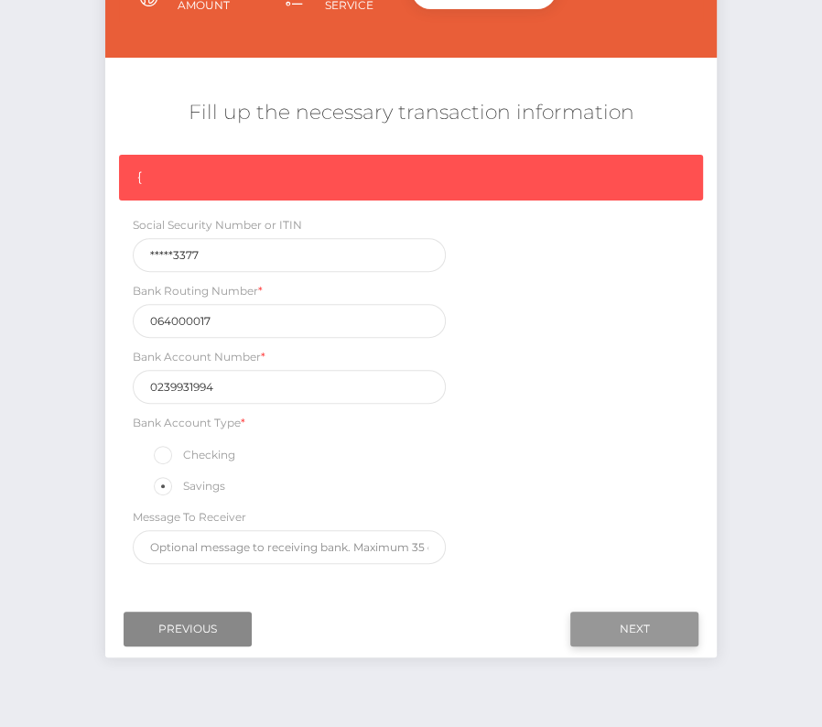
click at [612, 612] on input "Next" at bounding box center [635, 629] width 128 height 35
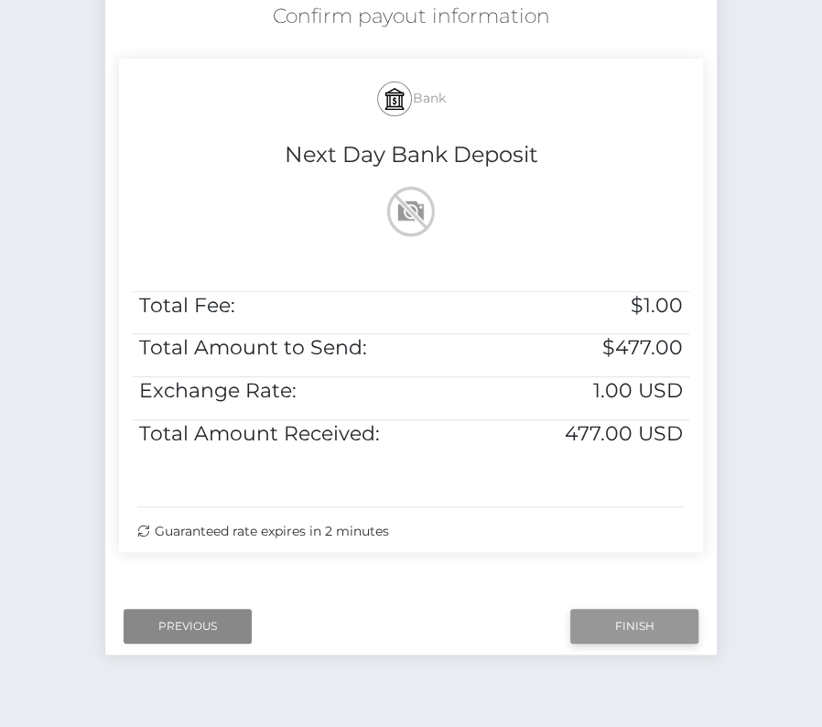
scroll to position [364, 0]
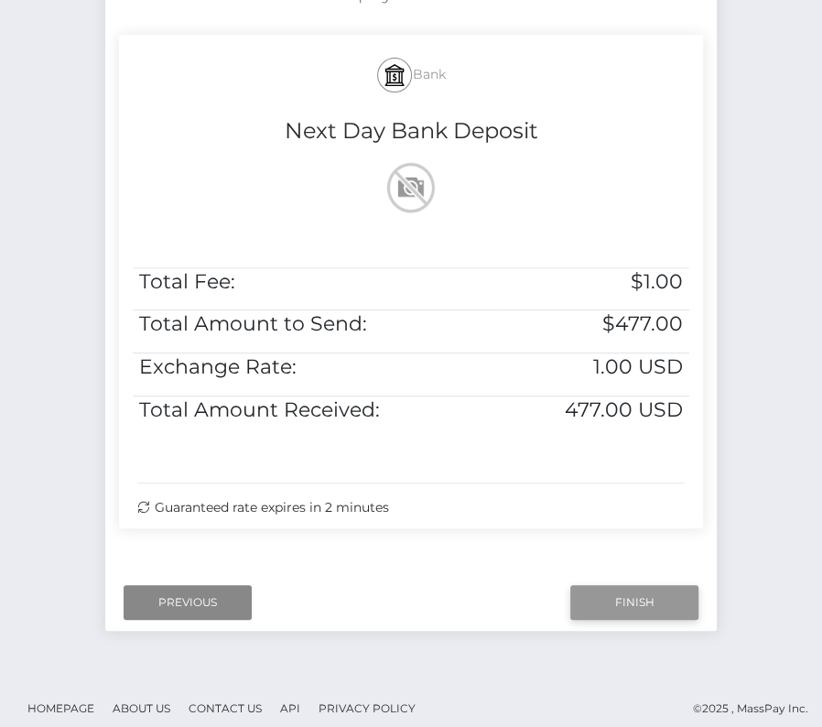
click at [656, 603] on input "Finish" at bounding box center [635, 602] width 128 height 35
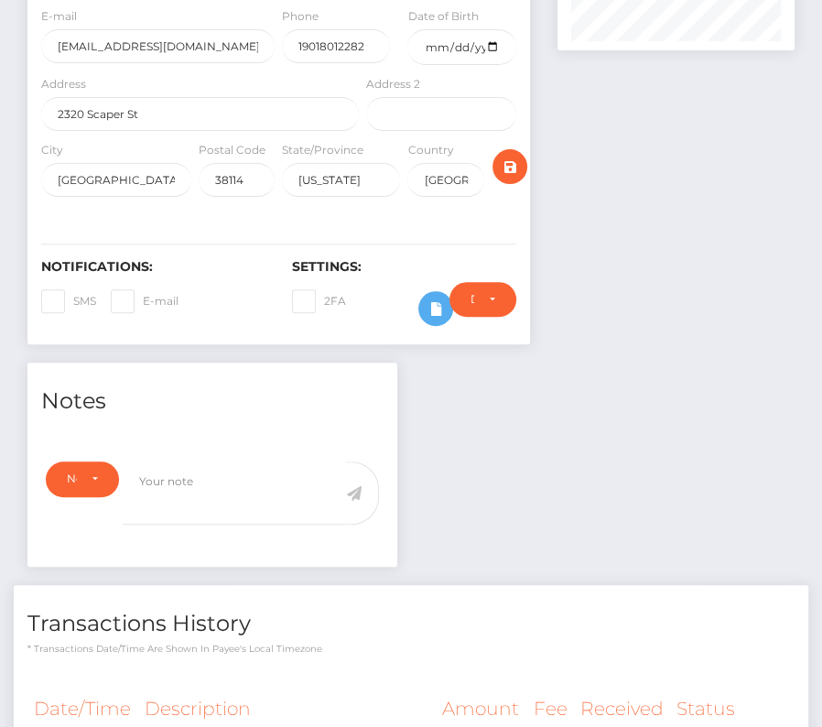
scroll to position [399, 0]
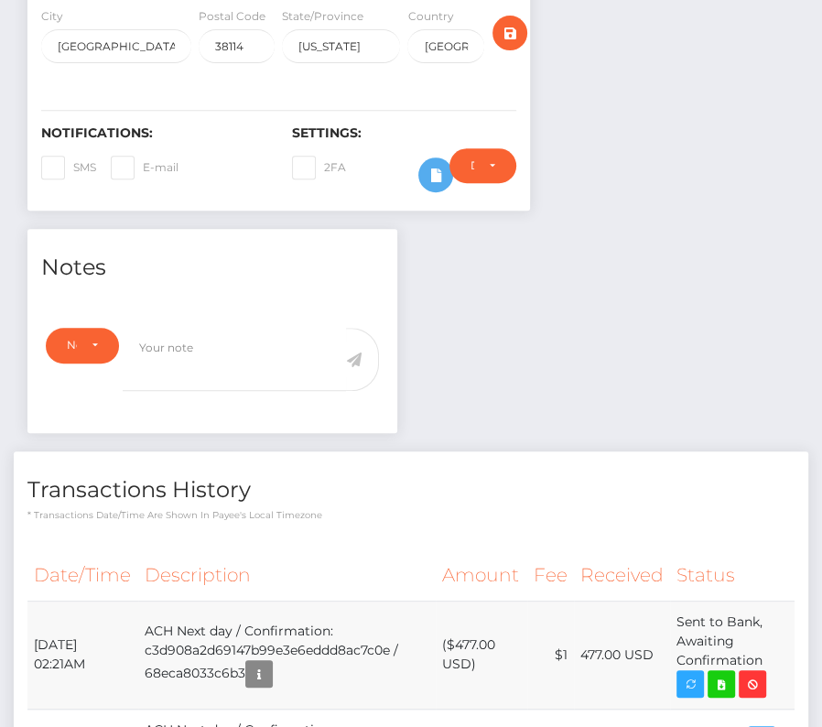
drag, startPoint x: 33, startPoint y: 637, endPoint x: 779, endPoint y: 659, distance: 746.8
click at [779, 659] on tr "[DATE] 02:21AM ACH Next day / Confirmation: c3d908a2d69147b99e3e6eddd8ac7c0e / …" at bounding box center [411, 655] width 768 height 108
copy tr "[DATE] 02:21AM ACH Next day / Confirmation: c3d908a2d69147b99e3e6eddd8ac7c0e / …"
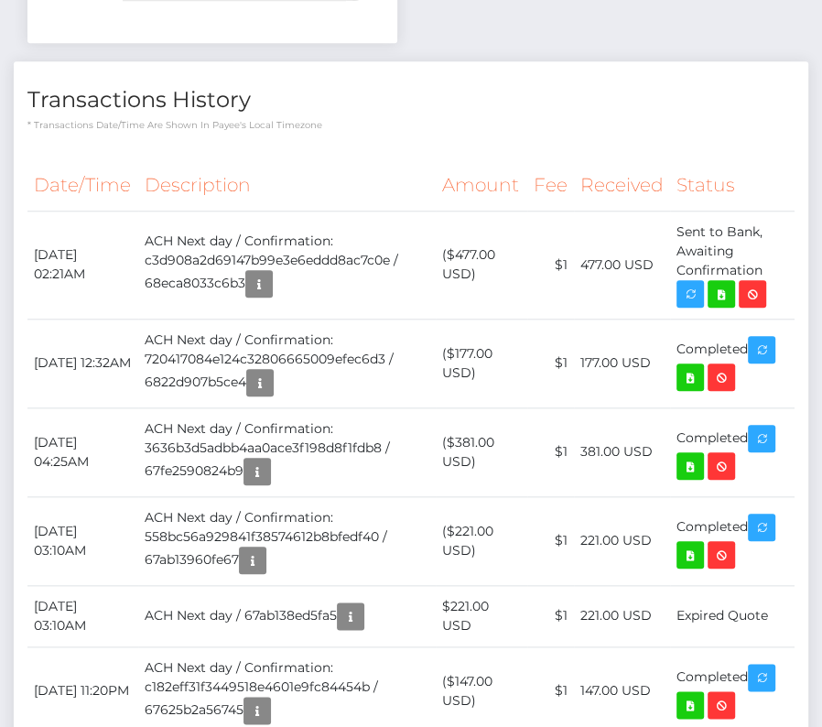
scroll to position [789, 0]
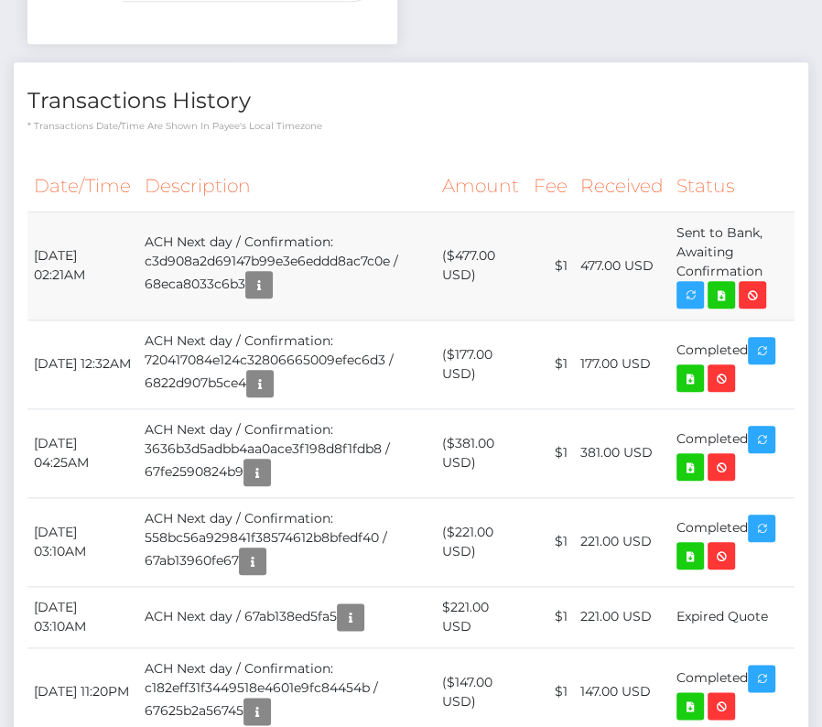
click at [403, 289] on td "ACH Next day / Confirmation: c3d908a2d69147b99e3e6eddd8ac7c0e / 68eca8033c6b3" at bounding box center [287, 266] width 299 height 108
click at [724, 291] on icon at bounding box center [722, 295] width 22 height 23
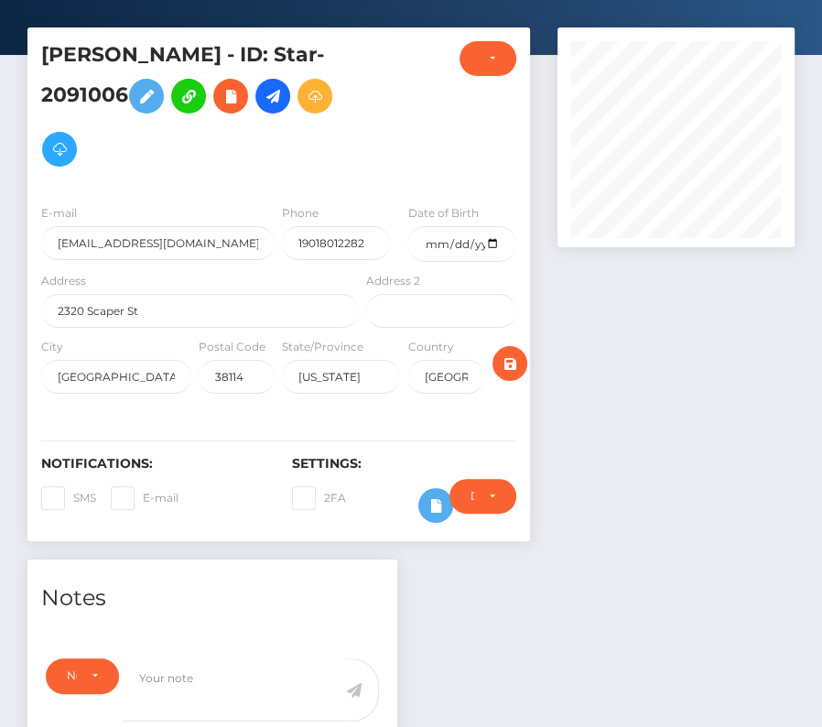
scroll to position [0, 0]
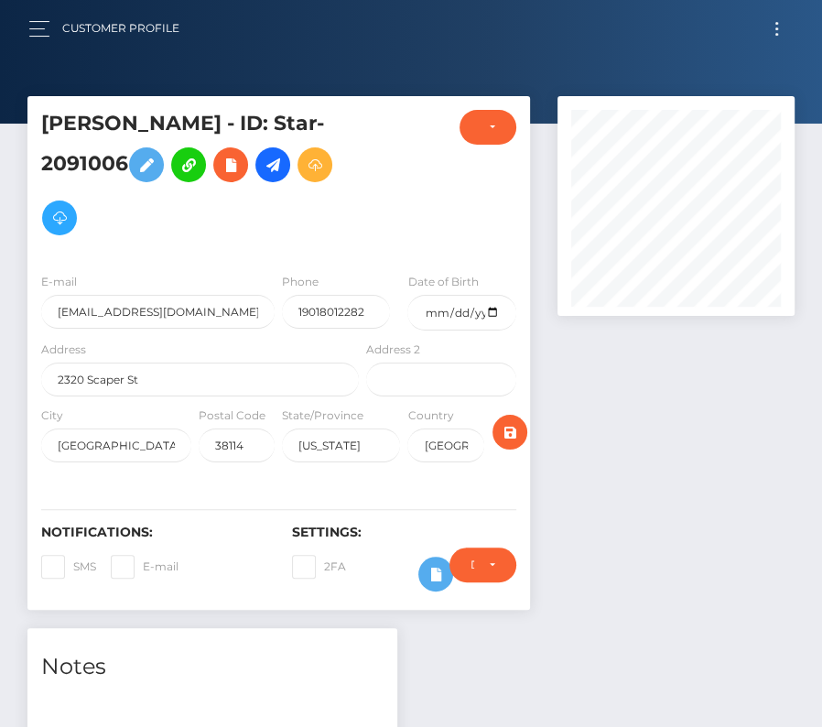
click at [773, 22] on button "Toggle navigation" at bounding box center [777, 28] width 34 height 25
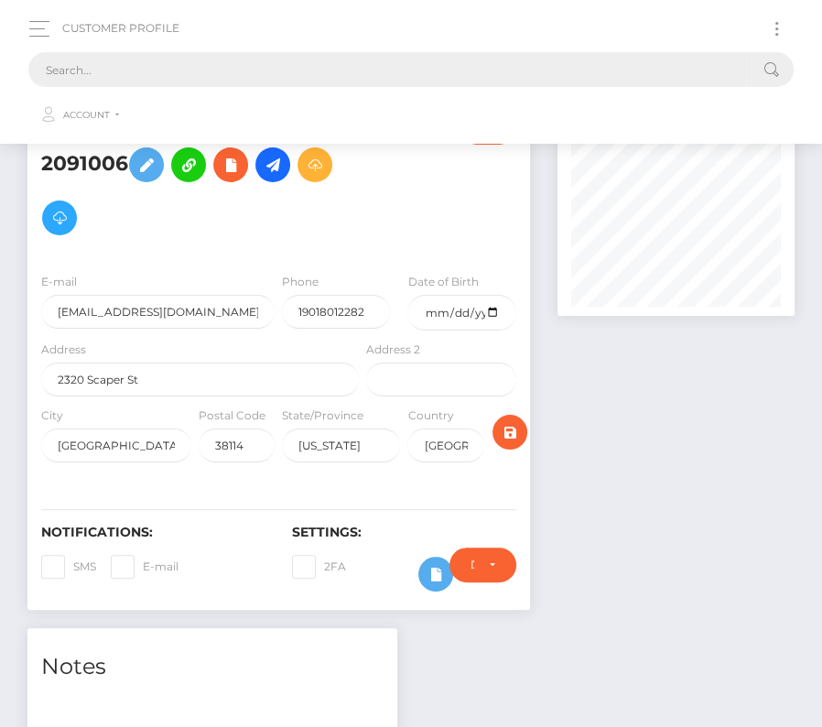
click at [264, 81] on input "text" at bounding box center [387, 69] width 718 height 35
paste input "2311225"
click at [245, 87] on ul "Account Edit Profile Logout" at bounding box center [411, 111] width 766 height 48
drag, startPoint x: 106, startPoint y: 70, endPoint x: -38, endPoint y: 70, distance: 144.7
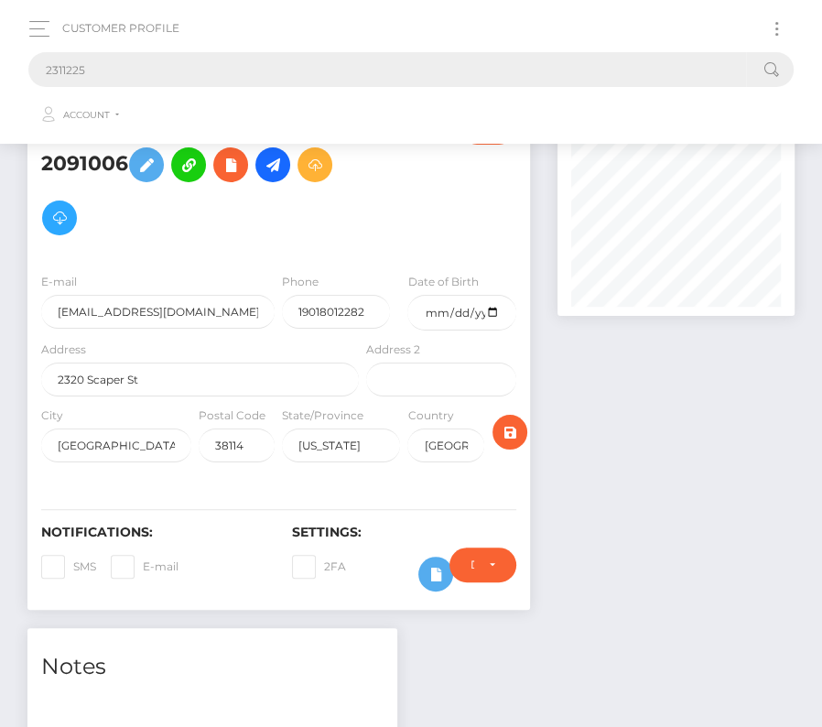
paste input "text"
type input "2311225"
click at [41, 28] on button "button" at bounding box center [45, 28] width 34 height 25
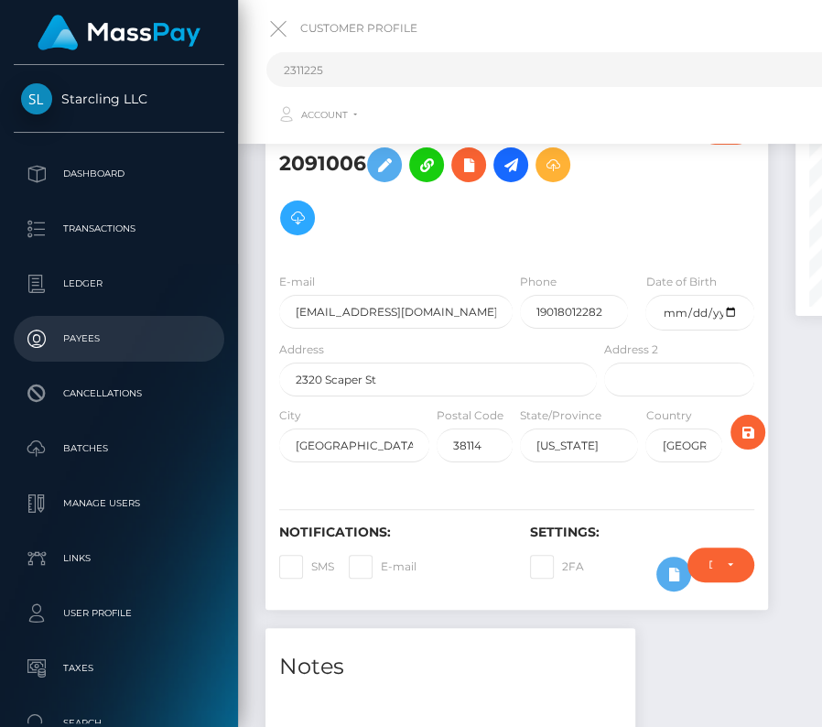
click at [86, 331] on p "Payees" at bounding box center [119, 338] width 196 height 27
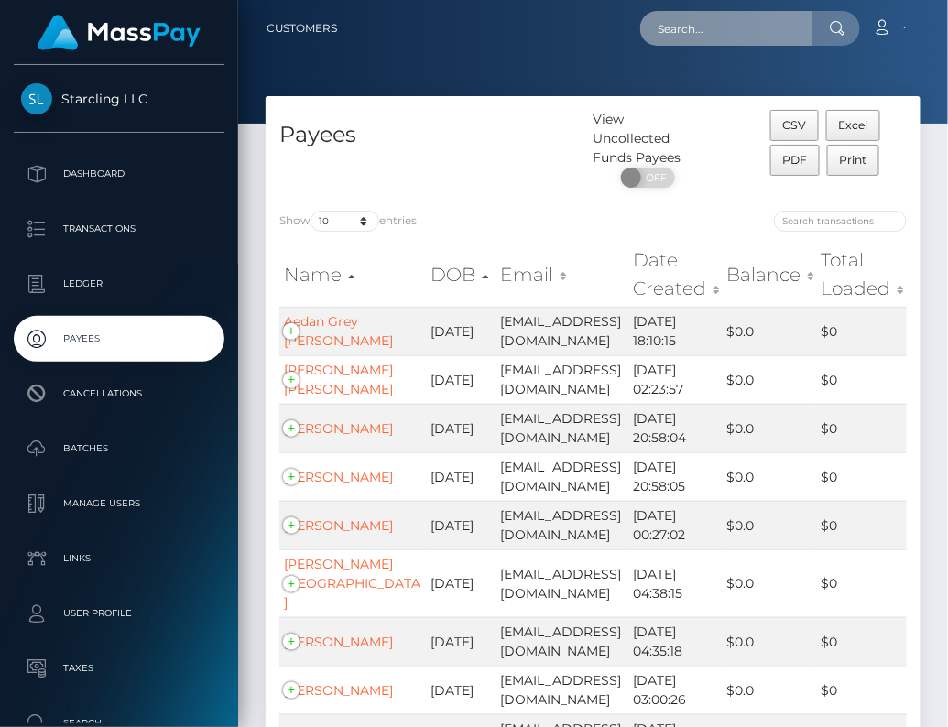
click at [738, 23] on input "text" at bounding box center [726, 28] width 172 height 35
paste input "2311225"
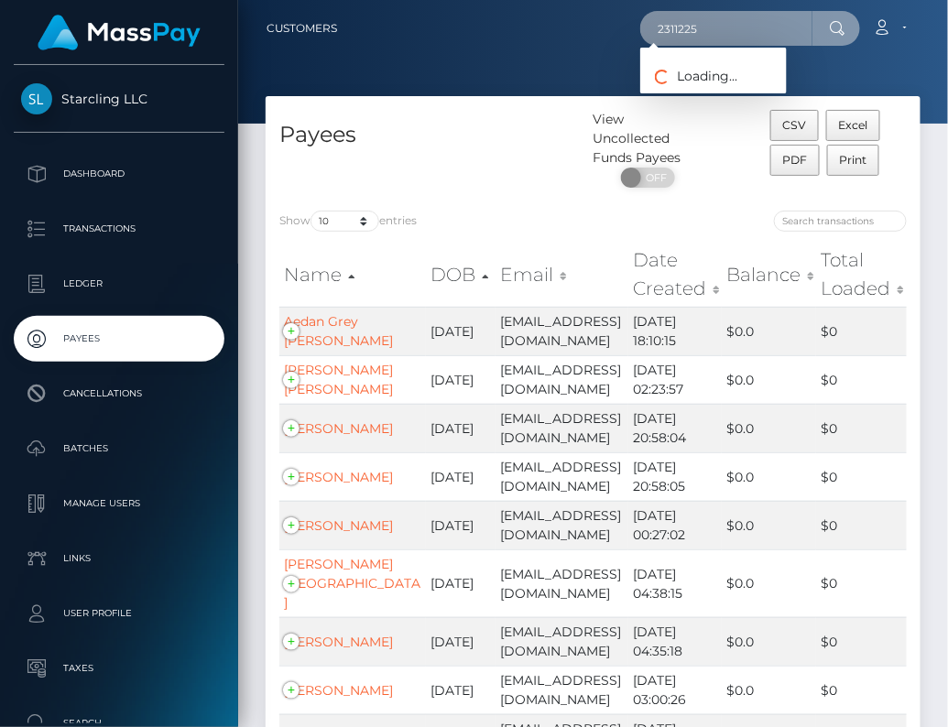
type input "2311225"
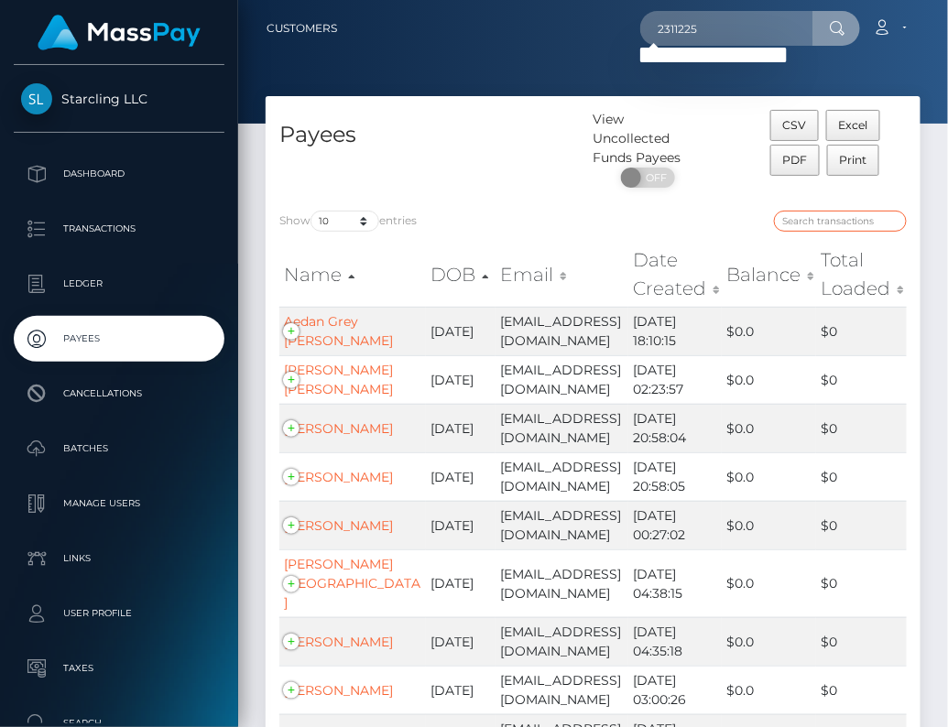
click at [821, 224] on input "search" at bounding box center [840, 221] width 133 height 21
paste input "2311225"
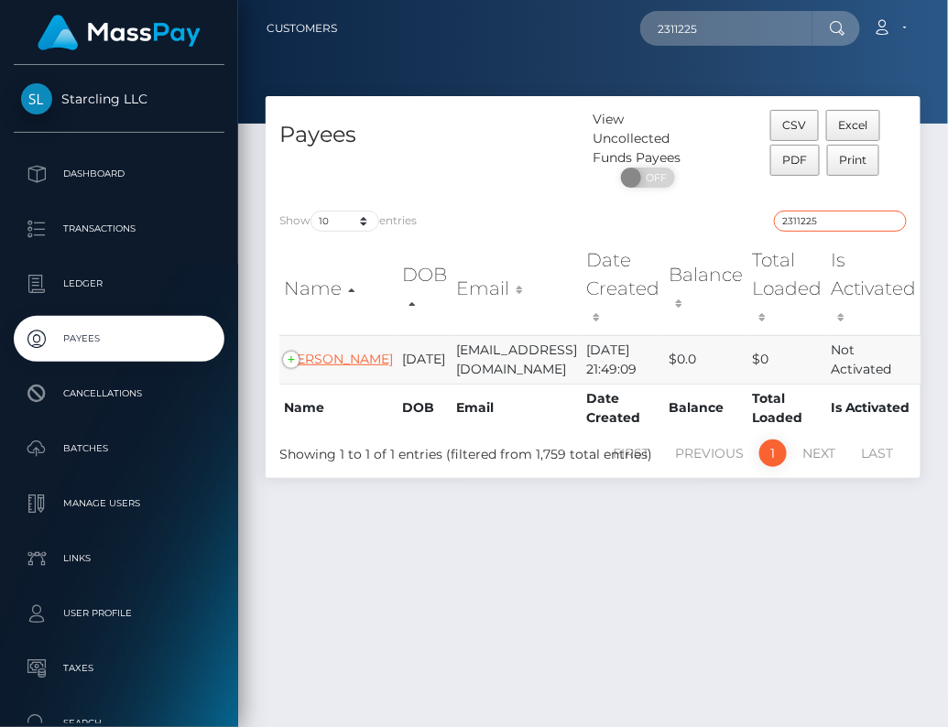
type input "2311225"
click at [318, 351] on link "Robert Gillis" at bounding box center [338, 359] width 109 height 16
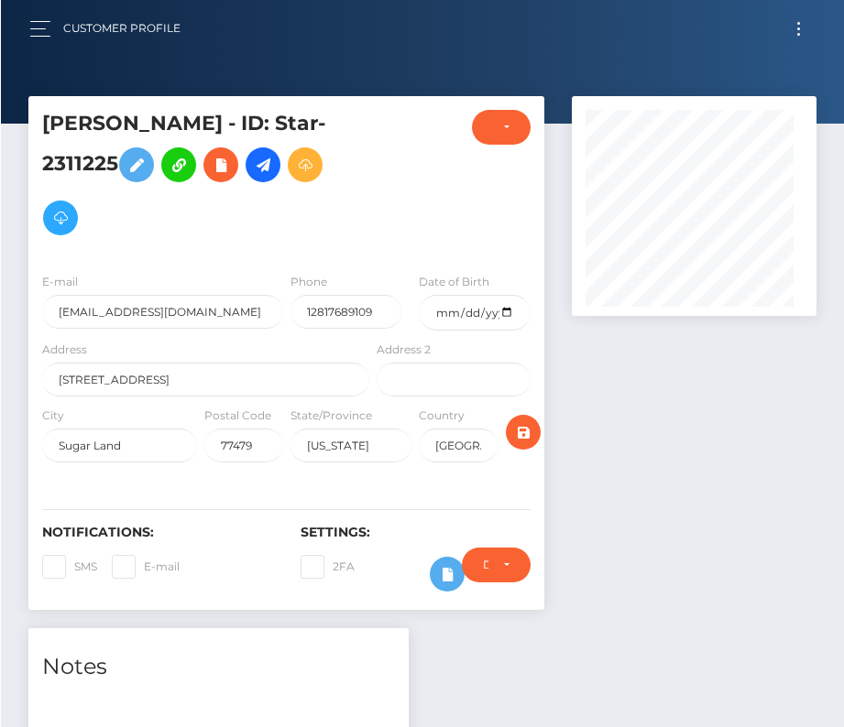
scroll to position [915699, 915674]
click at [319, 143] on h5 "[PERSON_NAME] - ID: Star-2311225" at bounding box center [199, 177] width 317 height 135
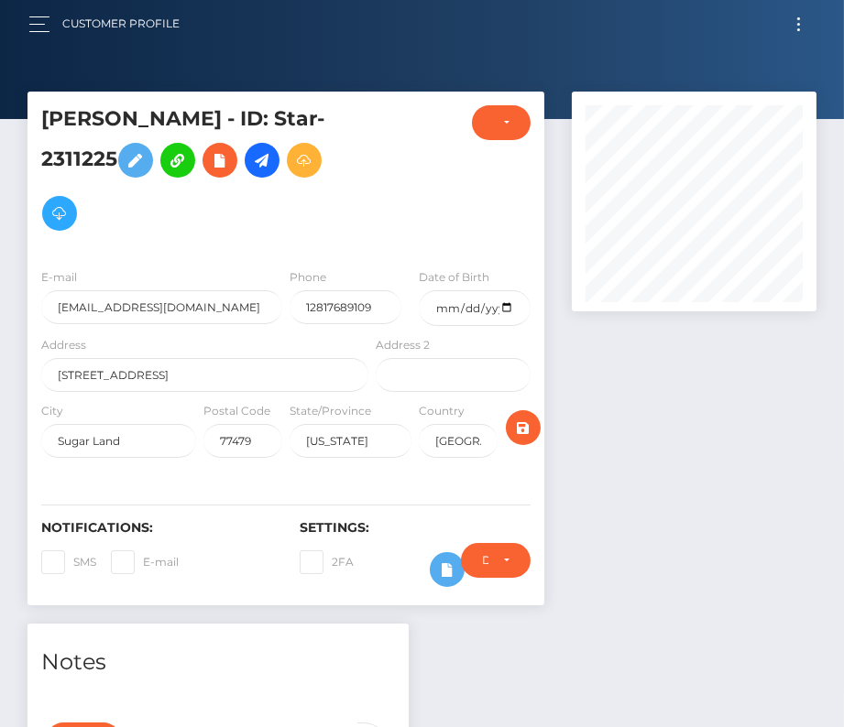
scroll to position [0, 0]
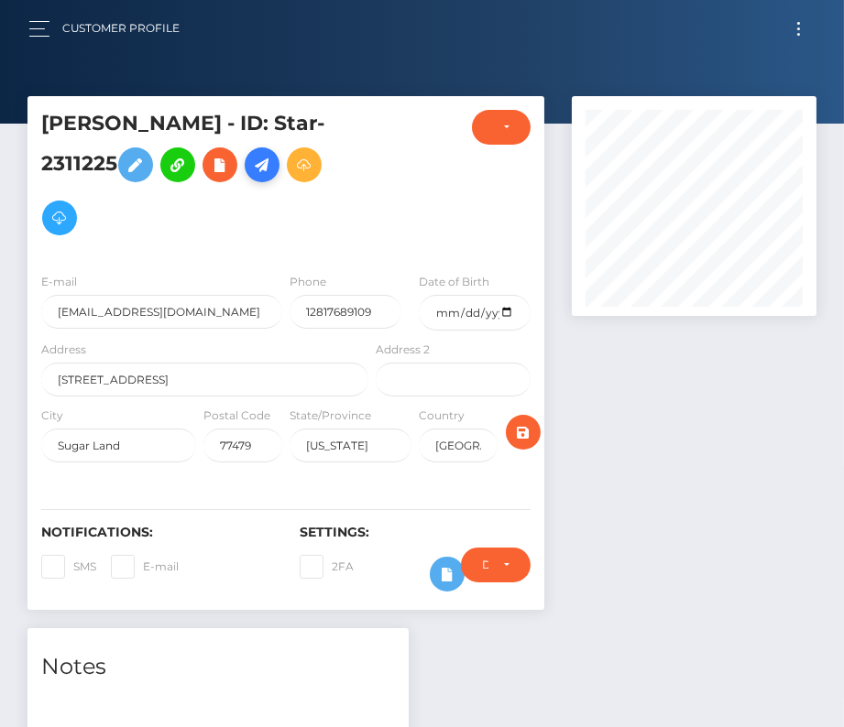
click at [245, 177] on link at bounding box center [262, 164] width 35 height 35
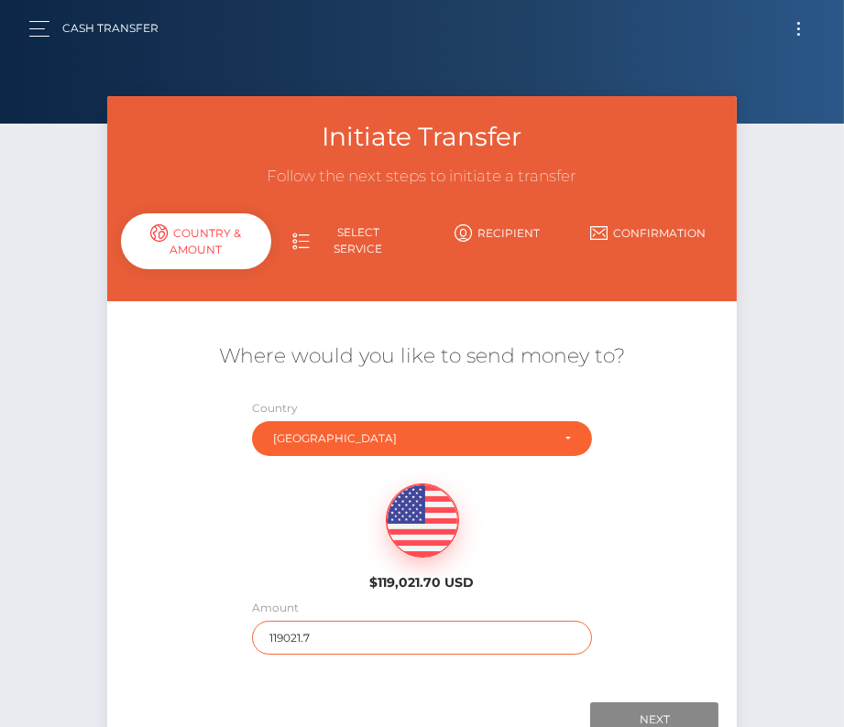
click at [336, 625] on input "119021.7" at bounding box center [422, 638] width 340 height 34
type input "300"
click at [319, 560] on div "$119,021.70 USD" at bounding box center [422, 531] width 210 height 133
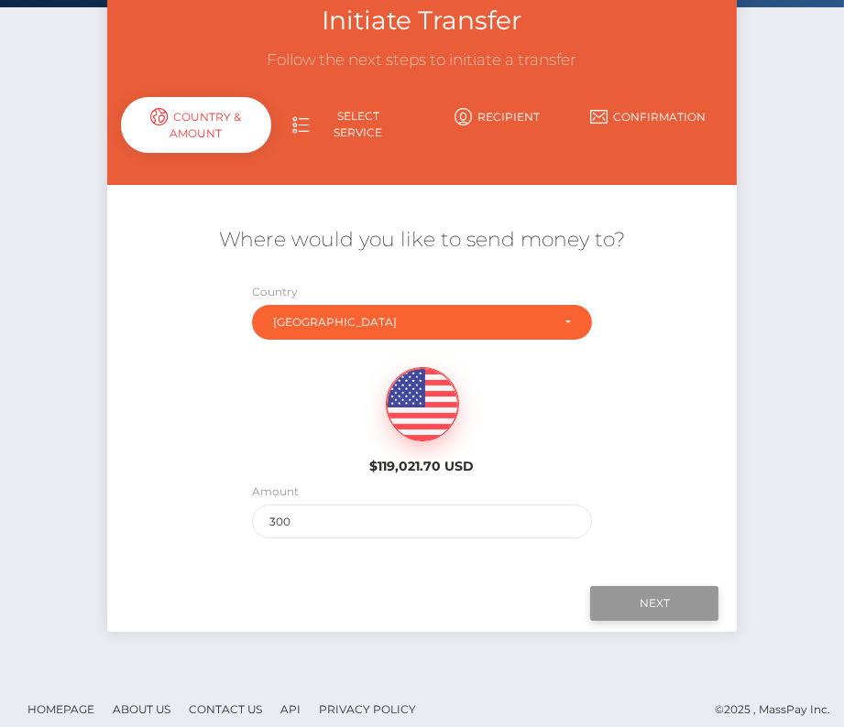
click at [662, 602] on input "Next" at bounding box center [654, 603] width 128 height 35
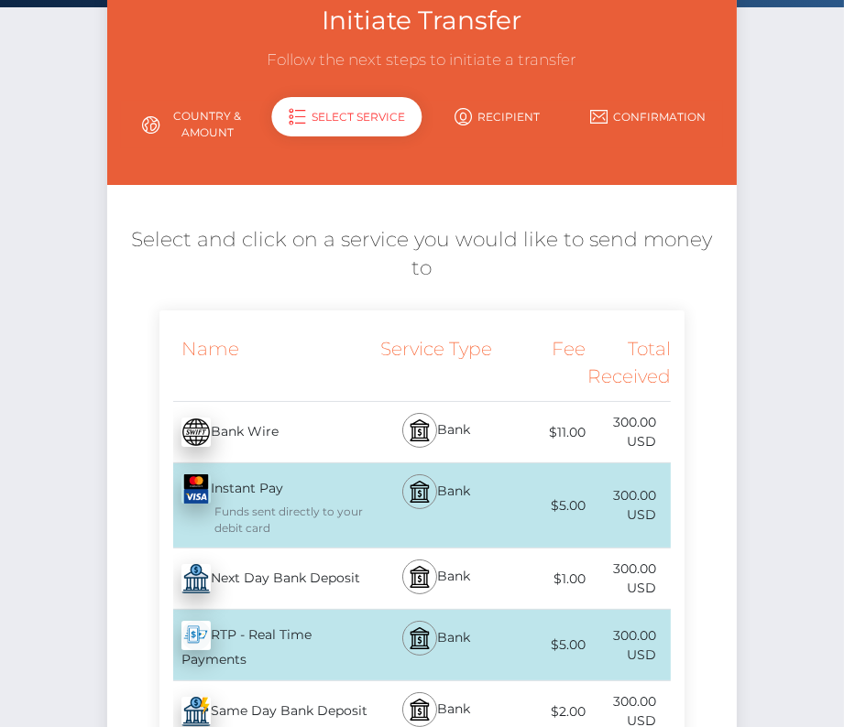
click at [278, 553] on div "Next Day Bank Deposit - USD" at bounding box center [265, 578] width 212 height 51
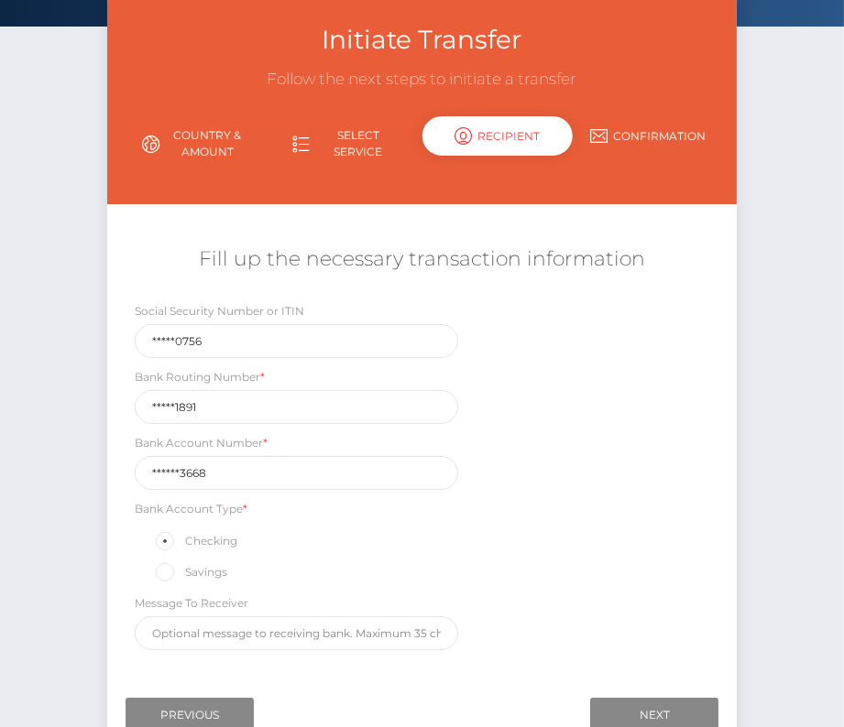
scroll to position [102, 0]
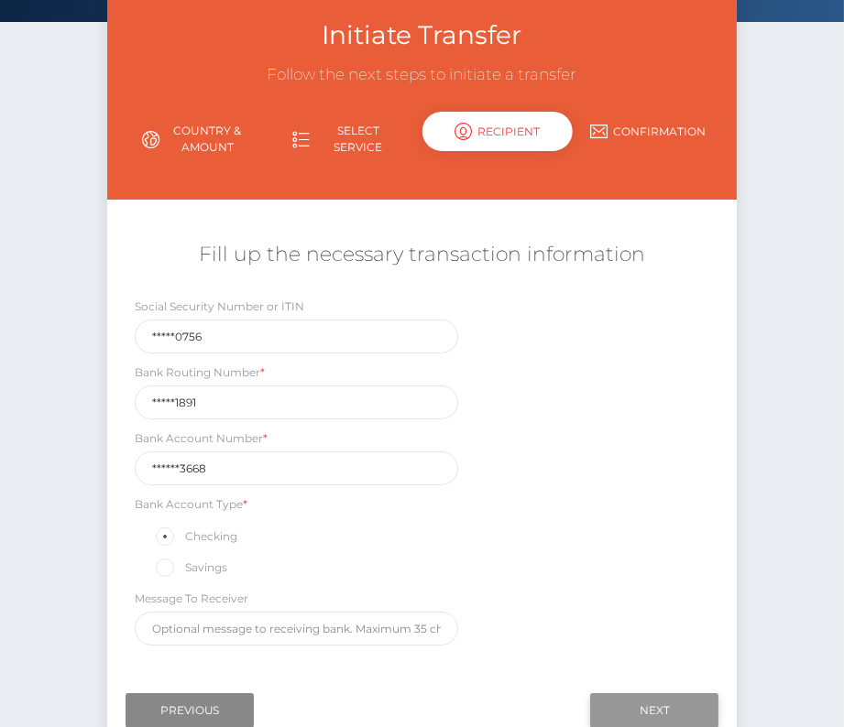
click at [610, 700] on input "Next" at bounding box center [654, 710] width 128 height 35
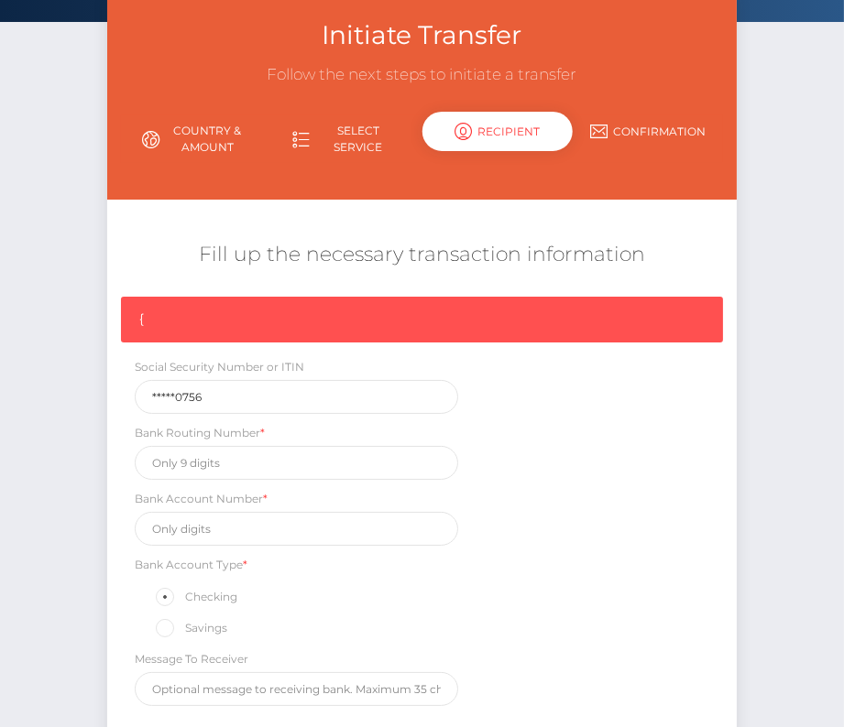
scroll to position [276, 0]
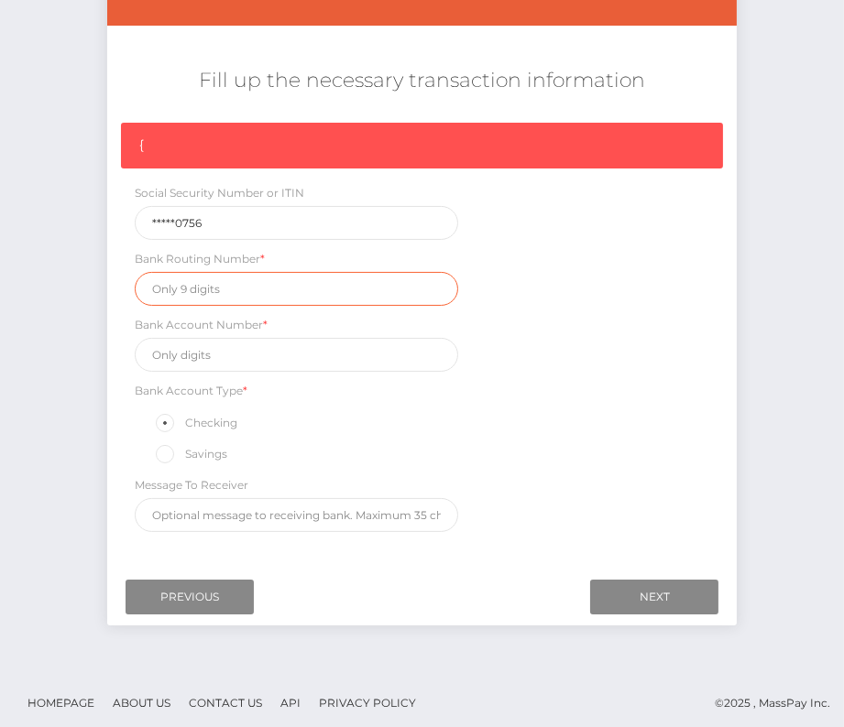
click at [191, 279] on input "text" at bounding box center [297, 289] width 324 height 34
paste input "071921891"
type input "071921891"
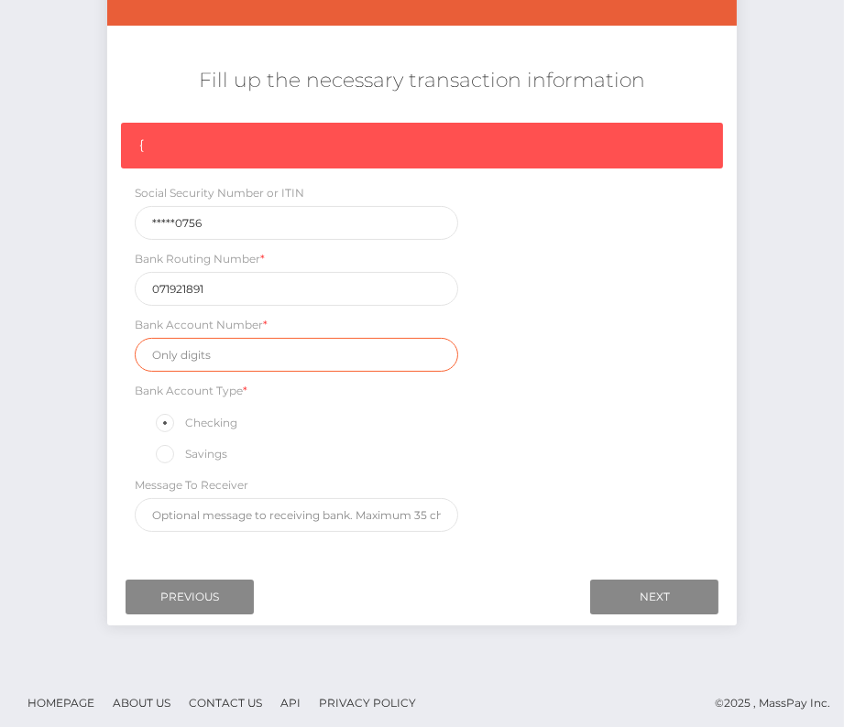
click at [202, 361] on input "text" at bounding box center [297, 355] width 324 height 34
paste input "4755443668"
type input "4755443668"
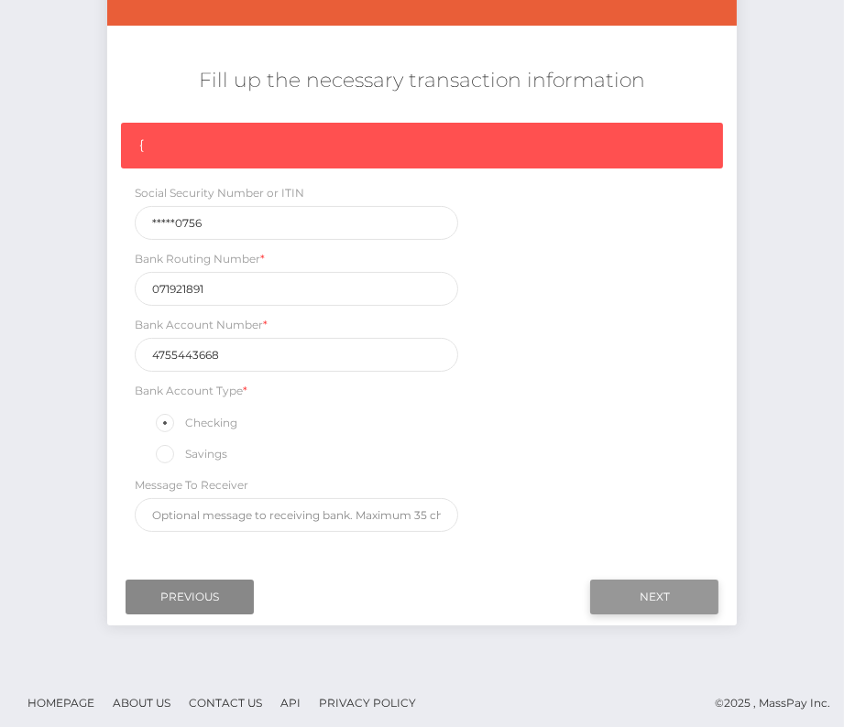
click at [640, 591] on input "Next" at bounding box center [654, 597] width 128 height 35
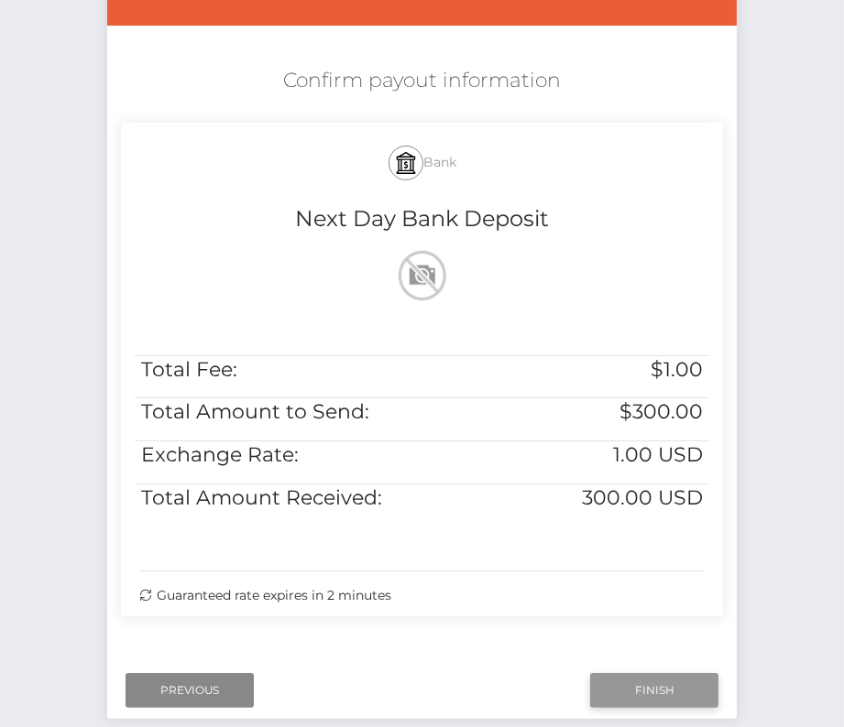
click at [663, 681] on input "Finish" at bounding box center [654, 690] width 128 height 35
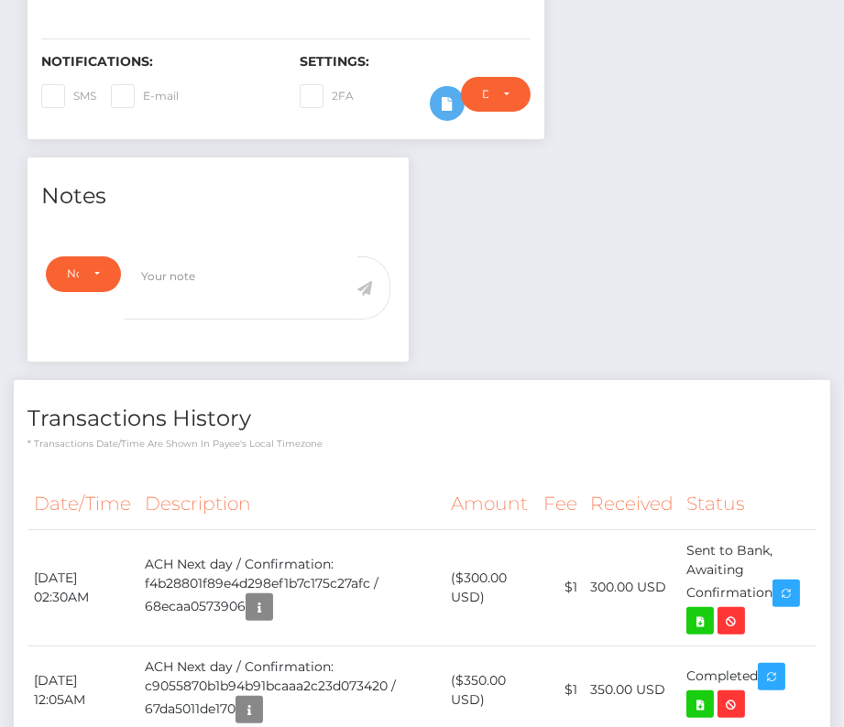
scroll to position [220, 244]
drag, startPoint x: 34, startPoint y: 517, endPoint x: 790, endPoint y: 545, distance: 756.1
click at [790, 545] on tr "October 13, 2025 02:30AM ACH Next day / Confirmation: f4b28801f89e4d298ef1b7c17…" at bounding box center [421, 587] width 789 height 116
copy tr "October 13, 2025 02:30AM ACH Next day / Confirmation: f4b28801f89e4d298ef1b7c17…"
click at [700, 610] on icon at bounding box center [700, 621] width 22 height 23
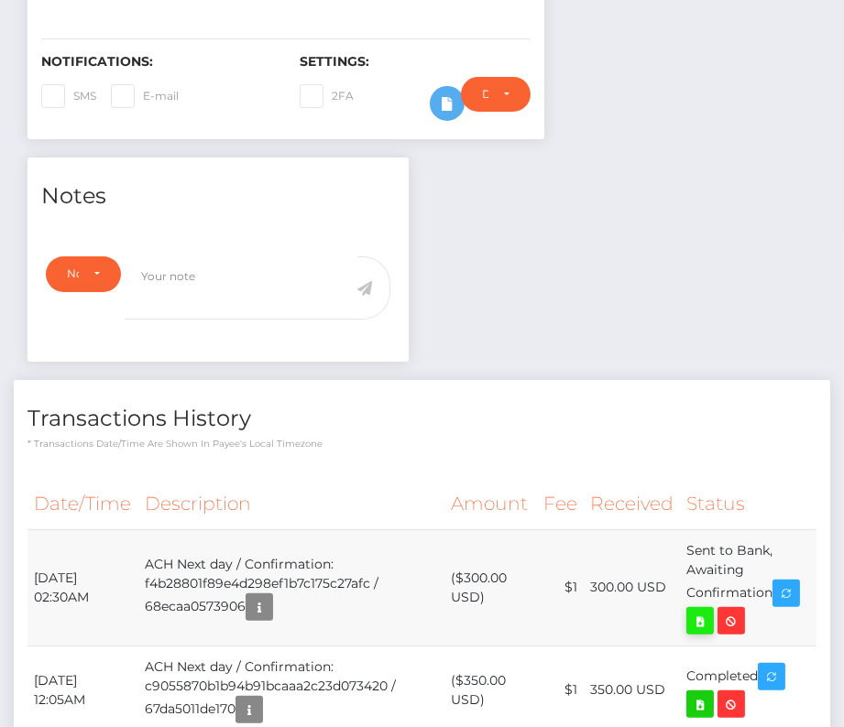
click at [0, 0] on div "Robert Gillis - ID: Star-2311225 CLOSED ACTIVE E-mail USA" at bounding box center [422, 250] width 844 height 1251
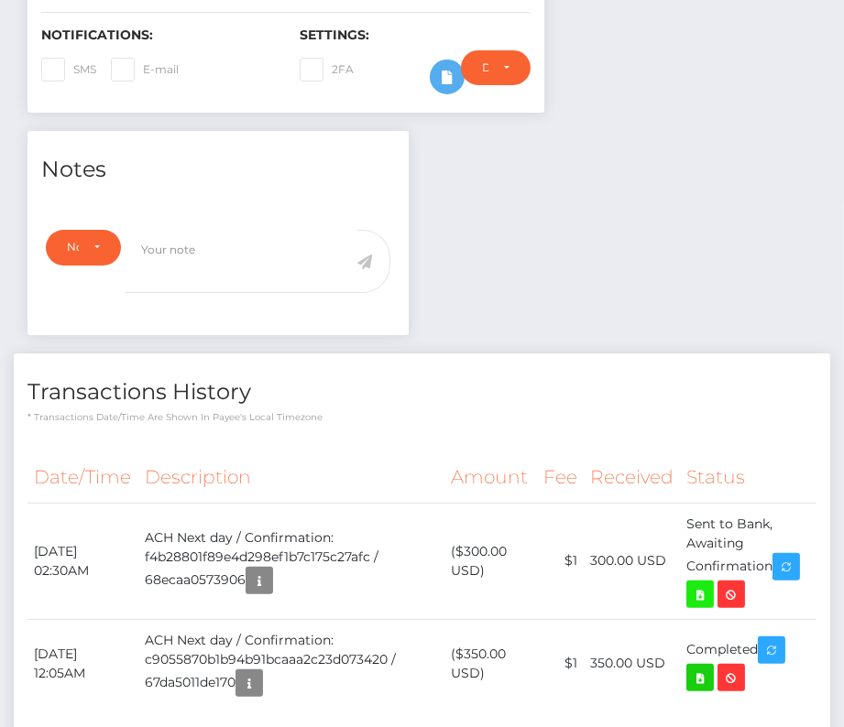
scroll to position [0, 0]
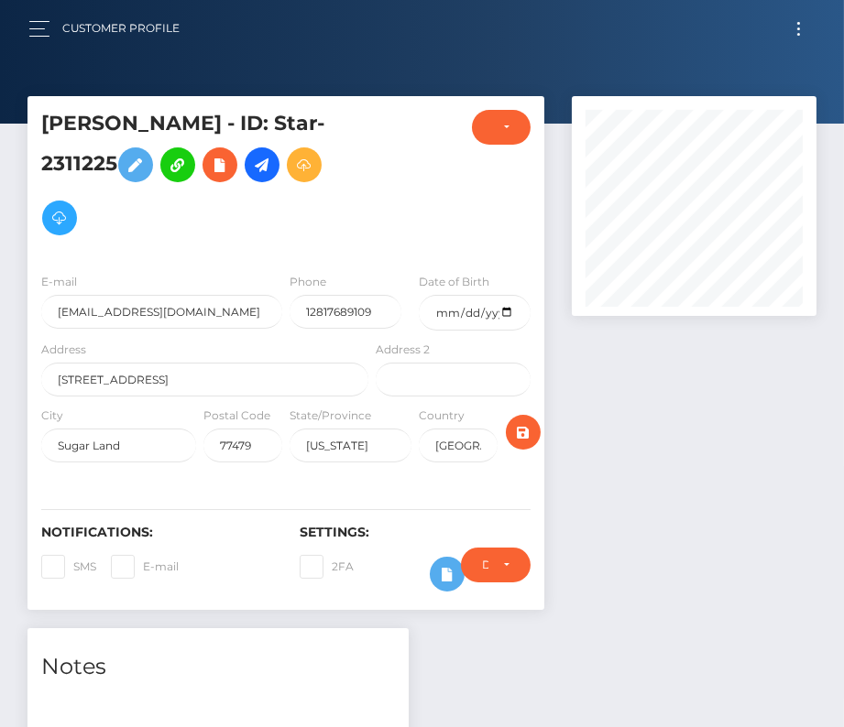
click at [801, 26] on button "Toggle navigation" at bounding box center [798, 28] width 34 height 25
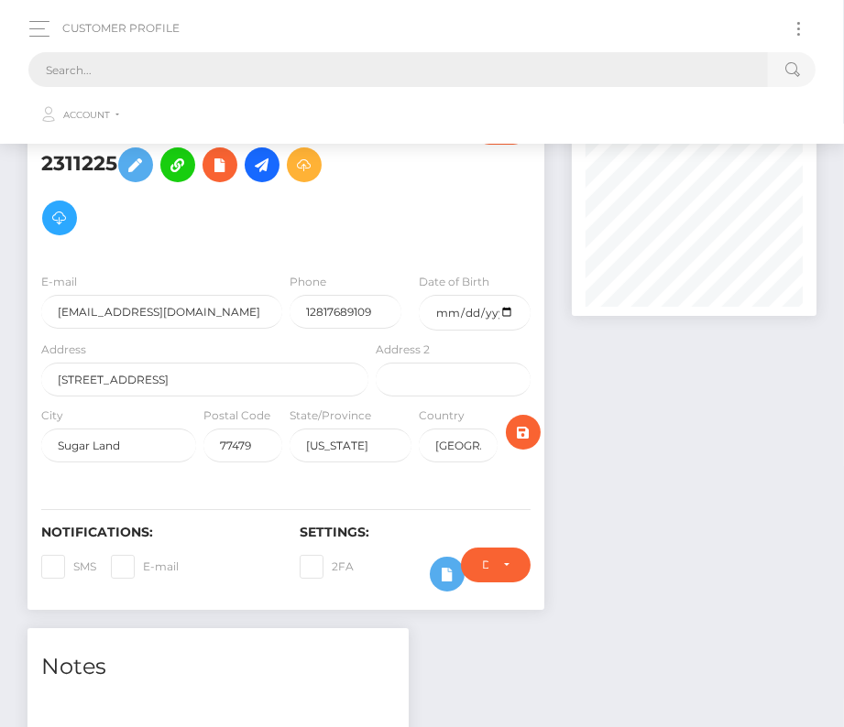
drag, startPoint x: 494, startPoint y: 60, endPoint x: 494, endPoint y: 46, distance: 13.7
click at [494, 60] on input "text" at bounding box center [397, 69] width 739 height 35
paste input "419353"
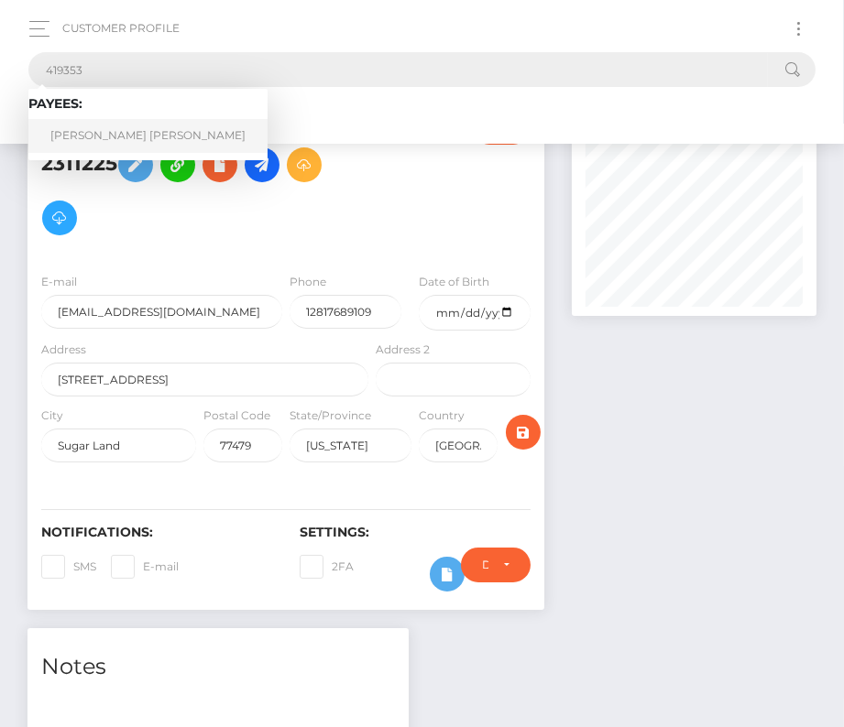
type input "419353"
click at [119, 129] on link "Aaron Matthew Corletto Daly" at bounding box center [147, 136] width 239 height 34
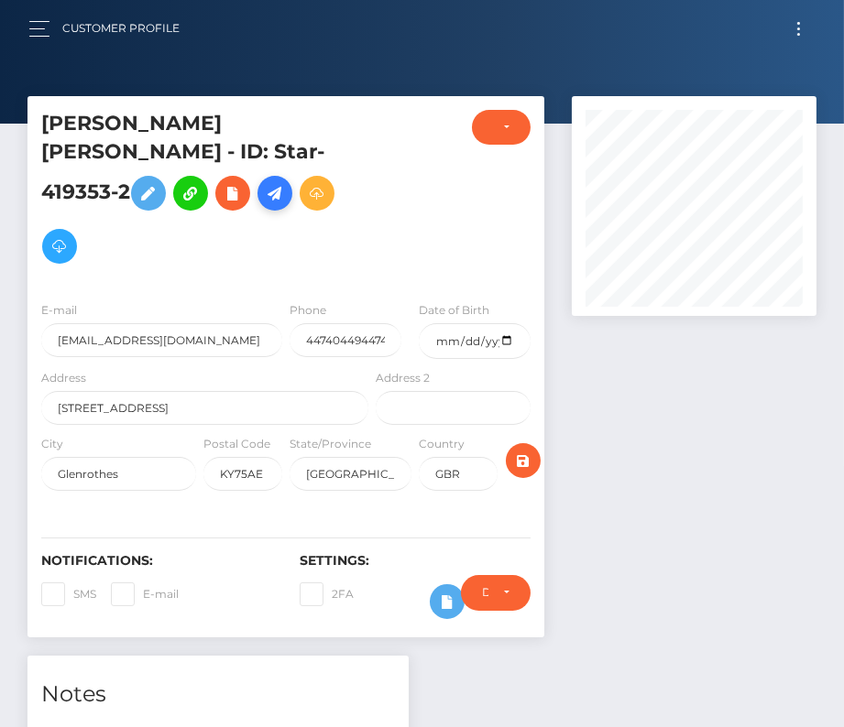
click at [264, 205] on icon at bounding box center [275, 193] width 22 height 23
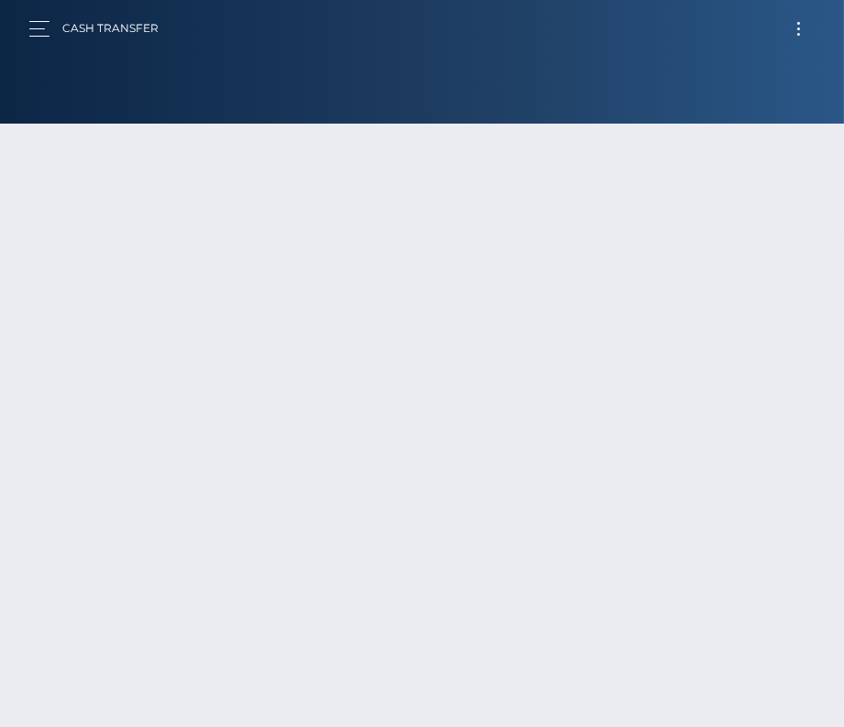
type input "118720.7"
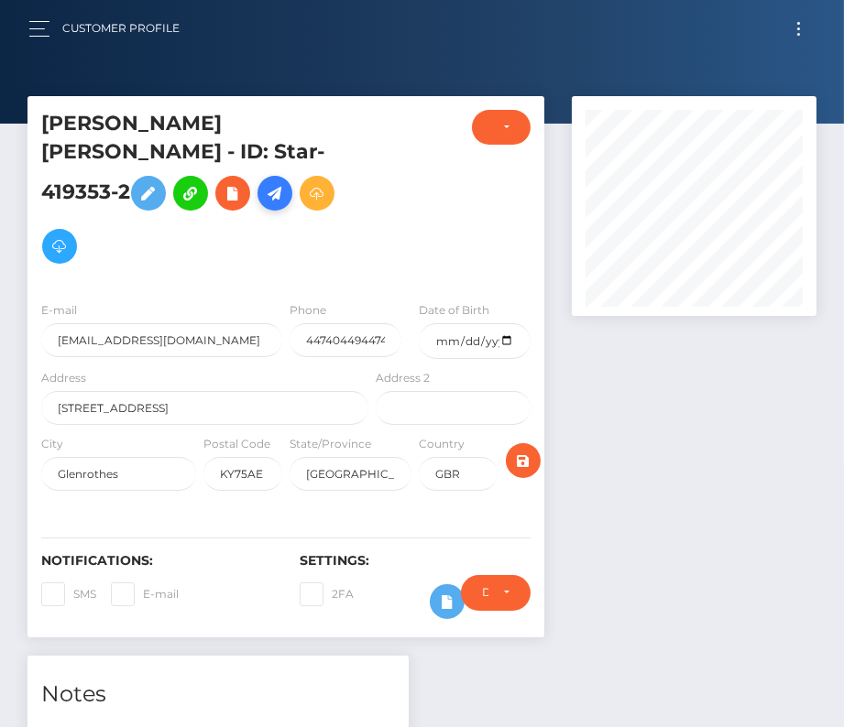
click at [264, 205] on icon at bounding box center [275, 193] width 22 height 23
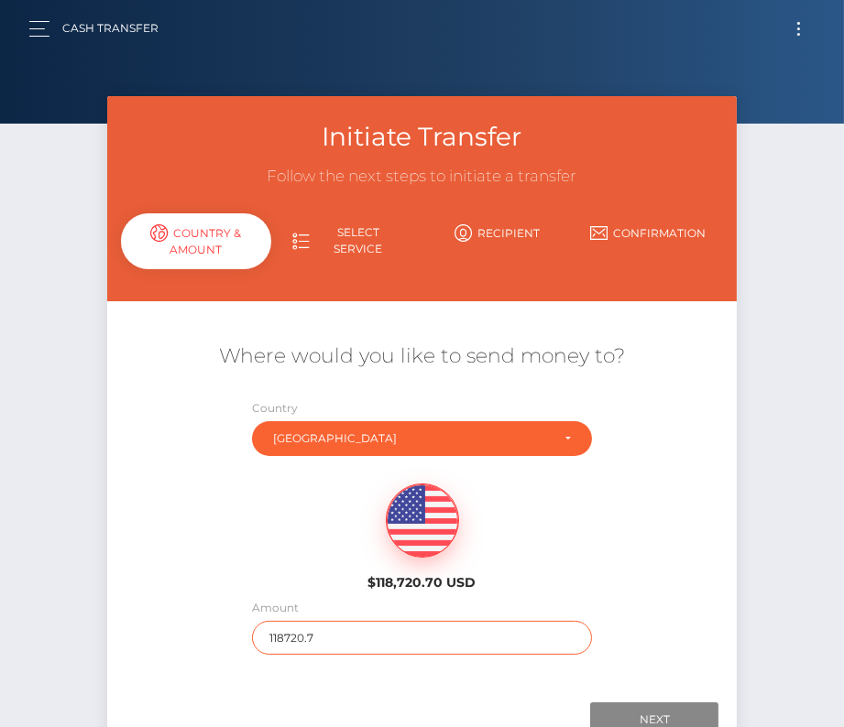
click at [354, 635] on input "118720.7" at bounding box center [422, 638] width 340 height 34
type input "156"
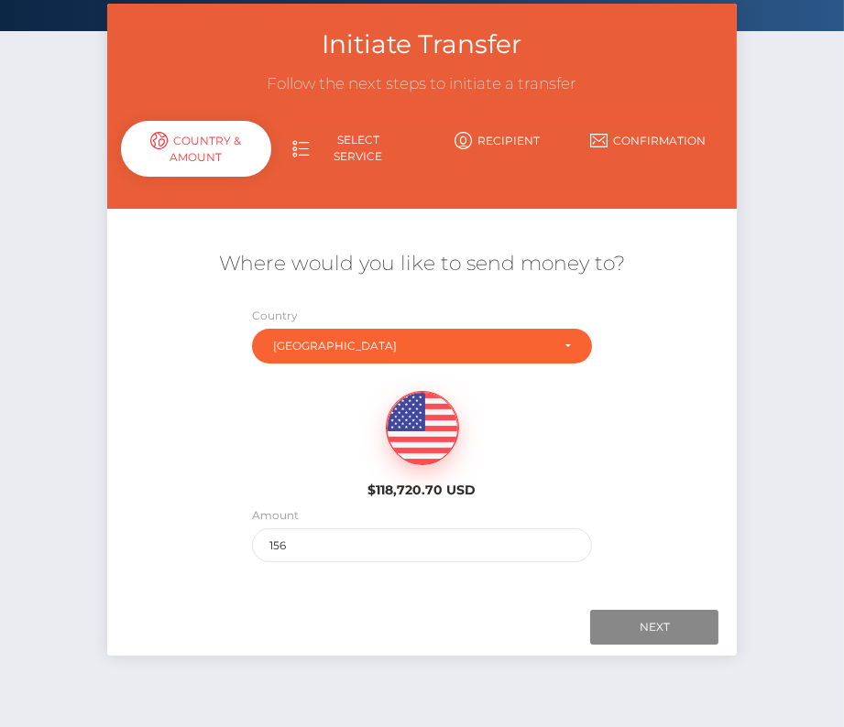
scroll to position [113, 0]
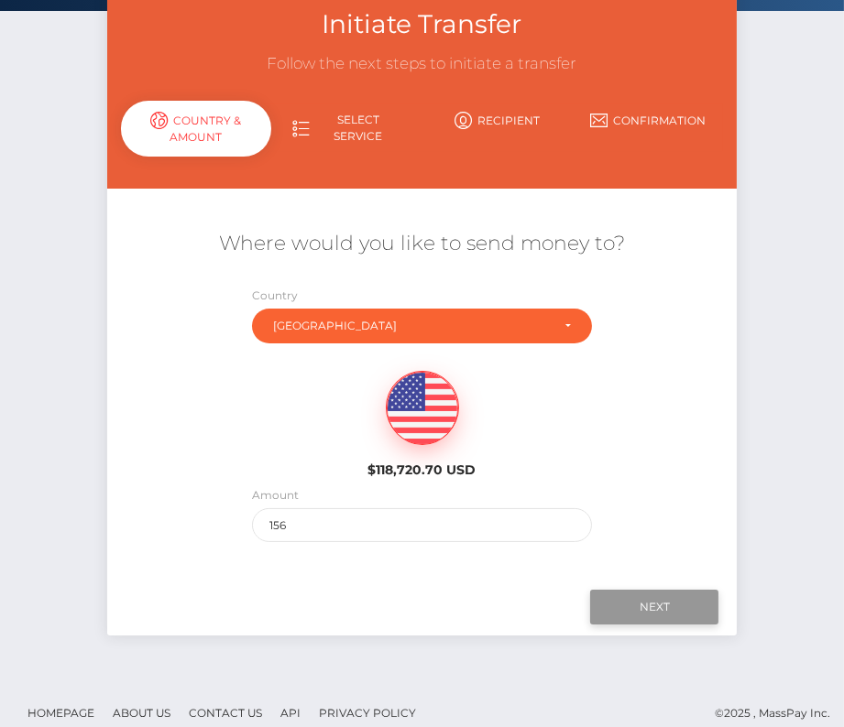
click at [640, 612] on input "Next" at bounding box center [654, 607] width 128 height 35
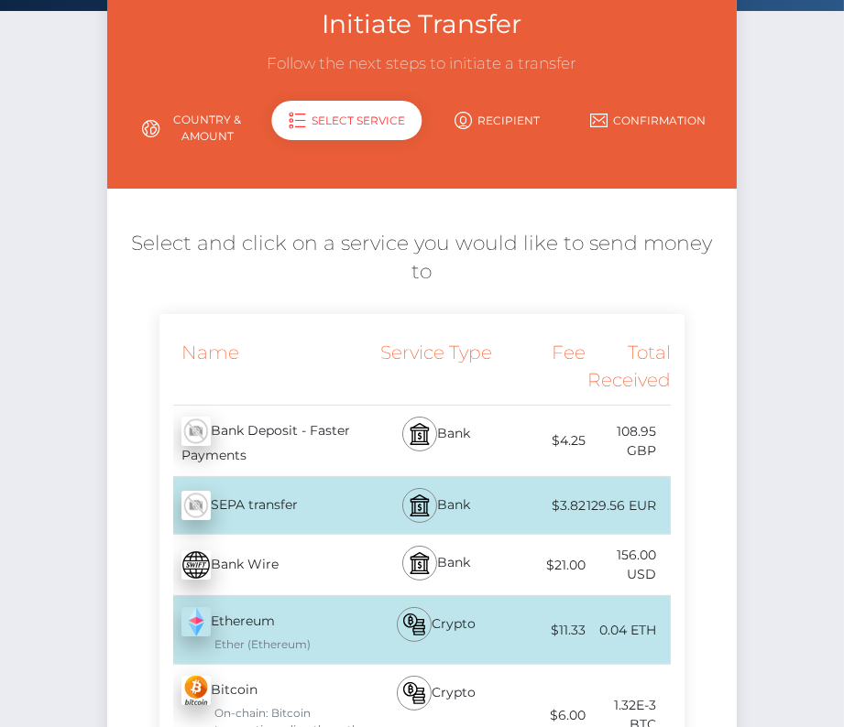
click at [461, 415] on div "Bank" at bounding box center [436, 441] width 127 height 71
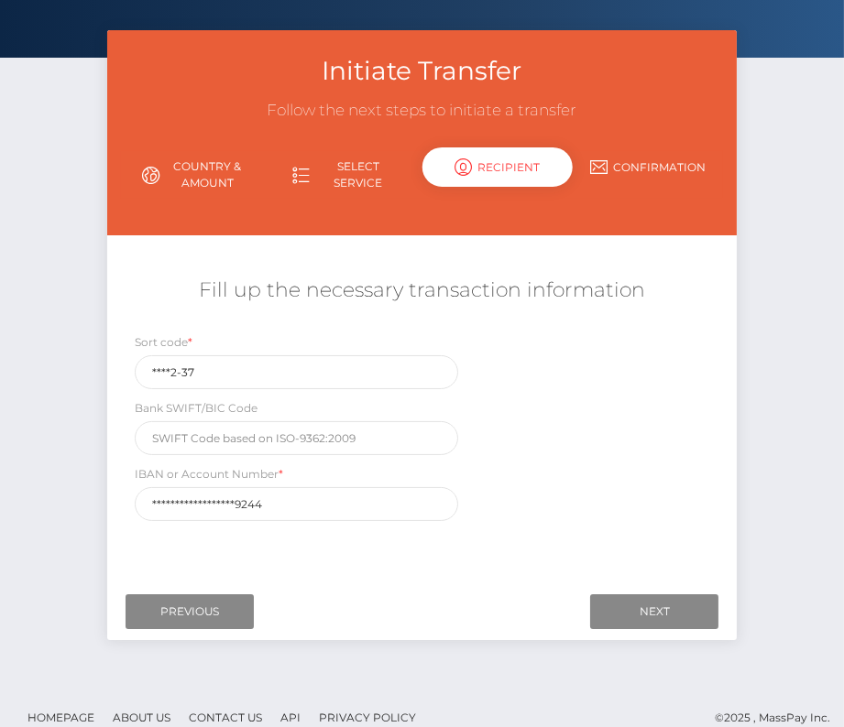
scroll to position [88, 0]
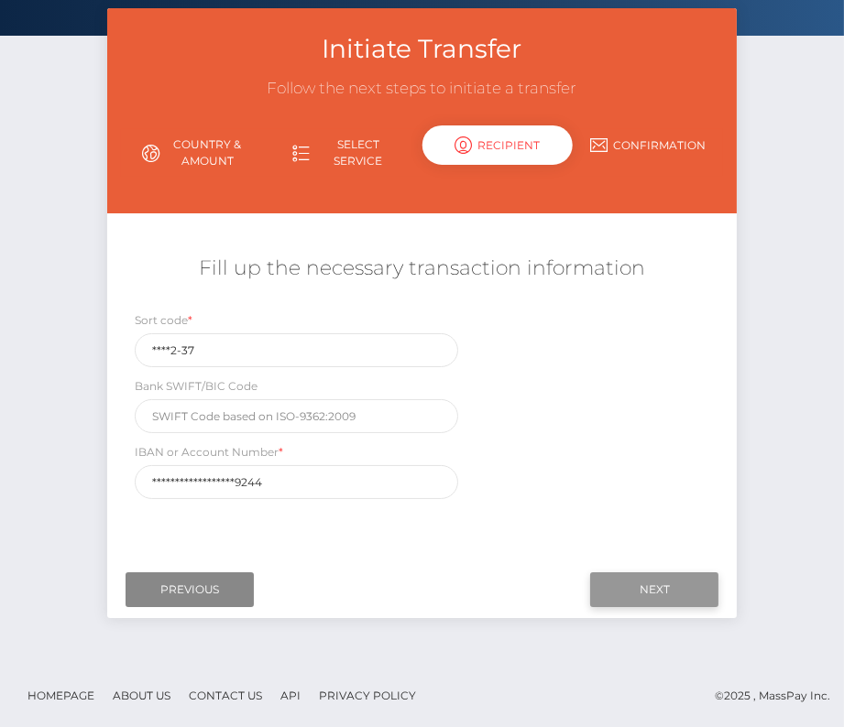
click at [665, 587] on input "Next" at bounding box center [654, 589] width 128 height 35
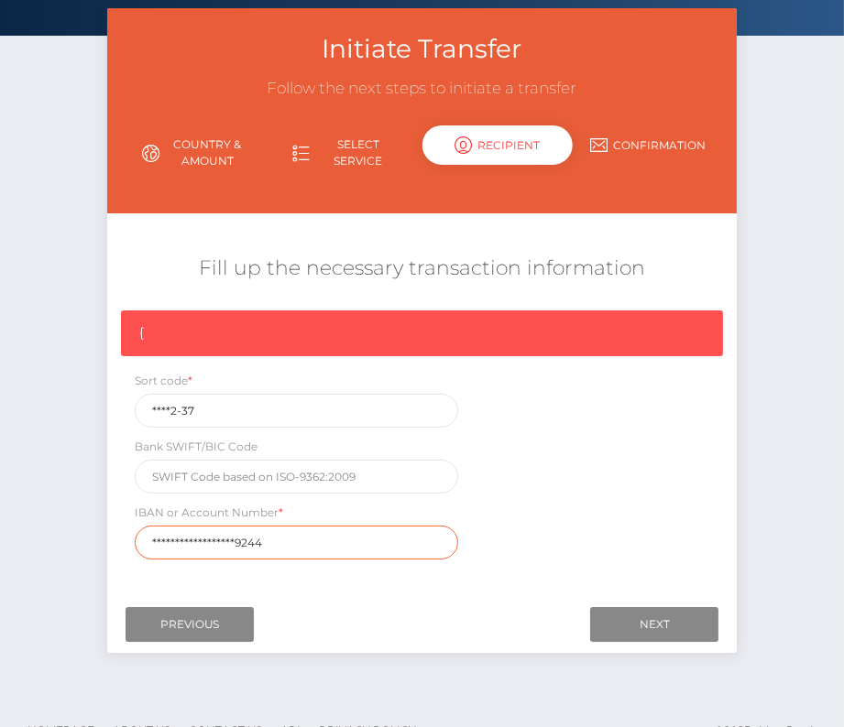
drag, startPoint x: 286, startPoint y: 534, endPoint x: 106, endPoint y: 532, distance: 179.5
click at [107, 533] on div "**********" at bounding box center [422, 439] width 630 height 258
paste input "GB15RBOS8322370026"
type input "GB15RBOS83223700269244"
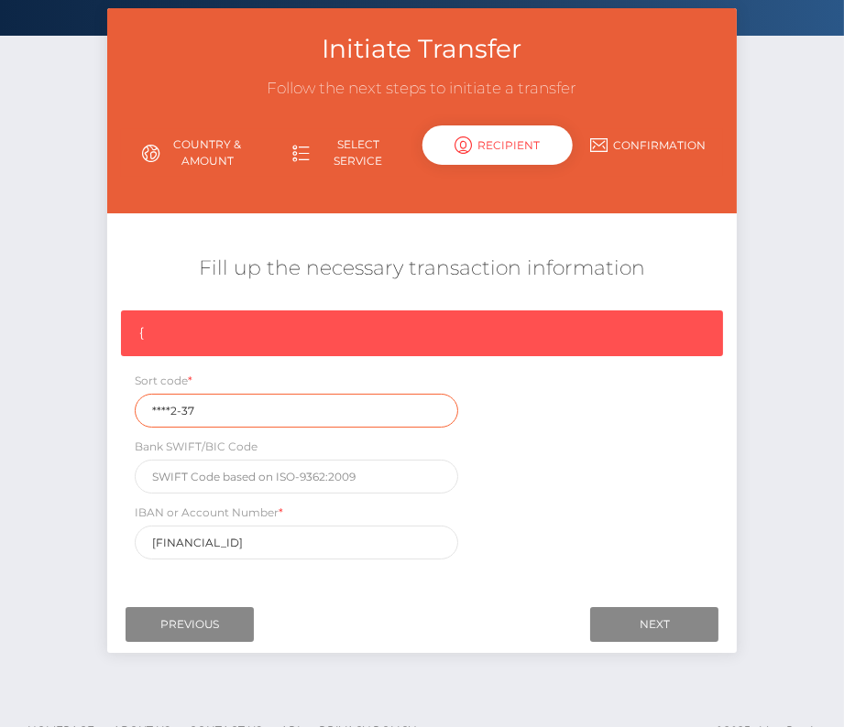
drag, startPoint x: 227, startPoint y: 416, endPoint x: 109, endPoint y: 415, distance: 118.2
click at [109, 415] on div "{ Sort code * ****2-37 Bank SWIFT/BIC Code IBAN or Account Number * GB15RBOS832…" at bounding box center [422, 439] width 630 height 258
paste input "83-2"
type input "83-22-37"
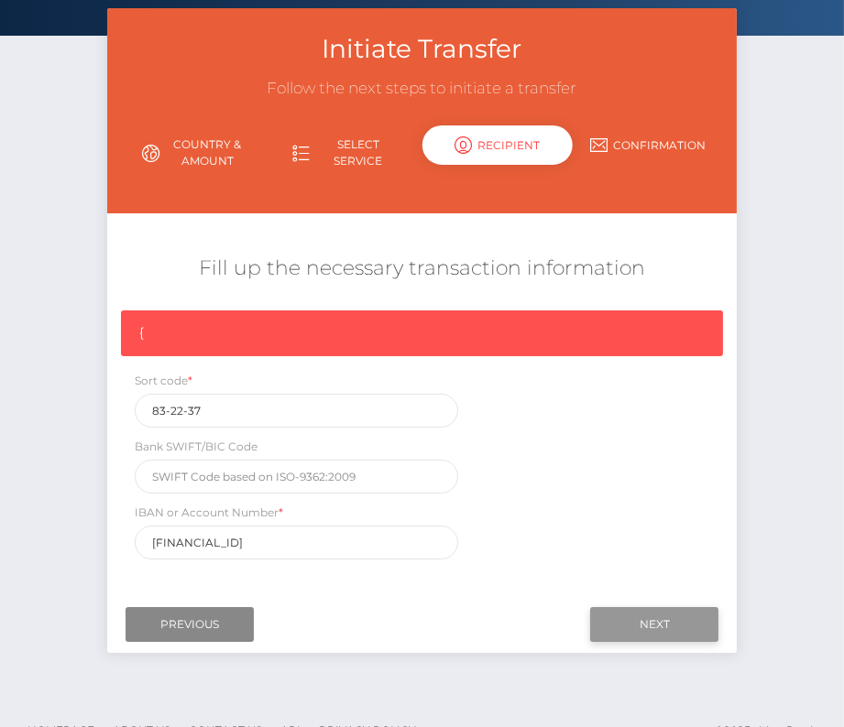
click at [663, 616] on input "Next" at bounding box center [654, 624] width 128 height 35
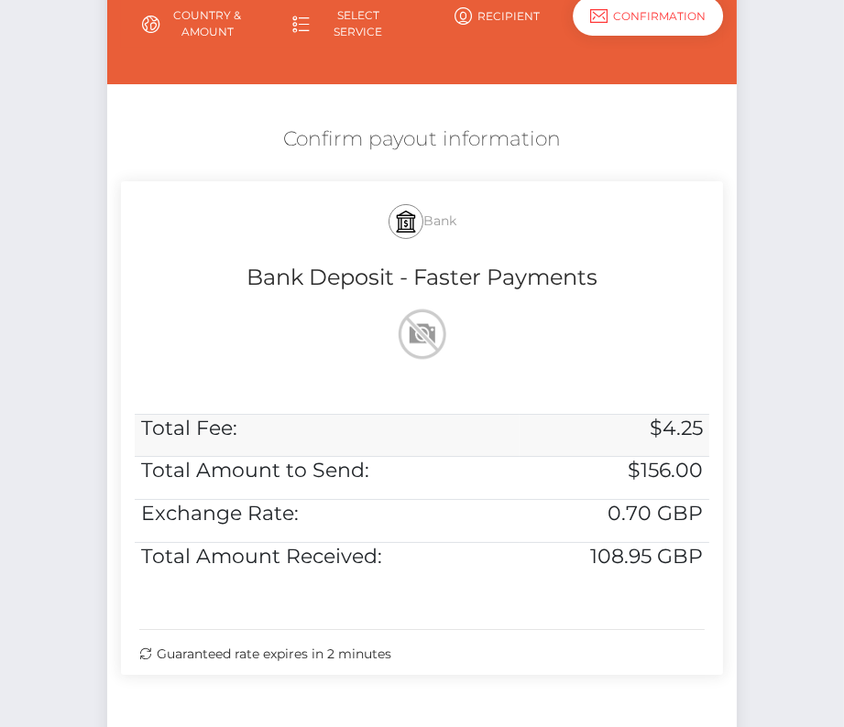
scroll to position [241, 0]
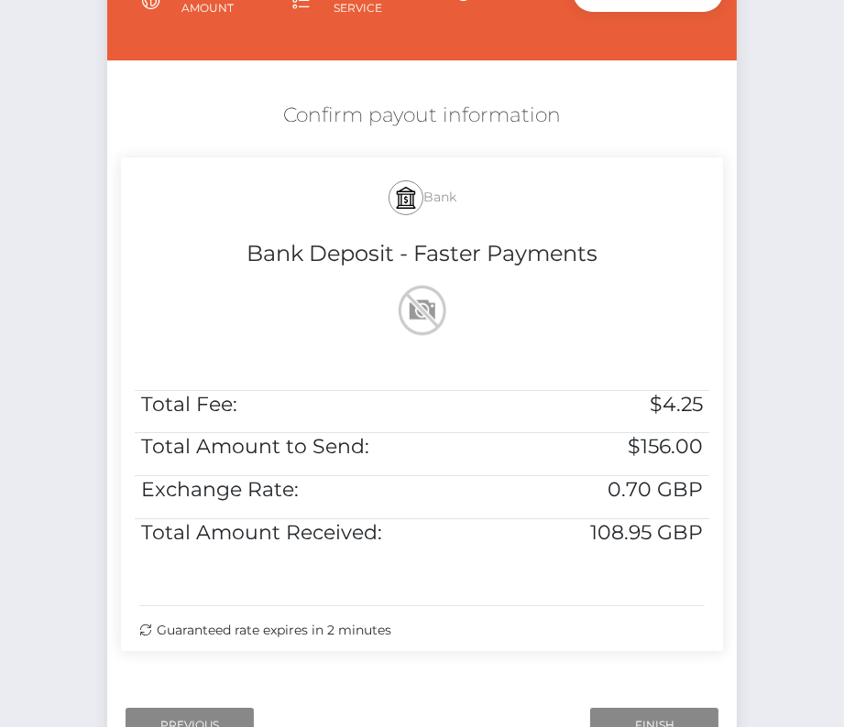
drag, startPoint x: 278, startPoint y: 110, endPoint x: 659, endPoint y: 641, distance: 654.3
click at [659, 641] on div "Confirm payout information Bank Bank Deposit - Faster Payments Total Fee: $4.25…" at bounding box center [422, 381] width 630 height 577
copy div "Confirm payout information Bank Bank Deposit - Faster Payments Total Fee: $4.25…"
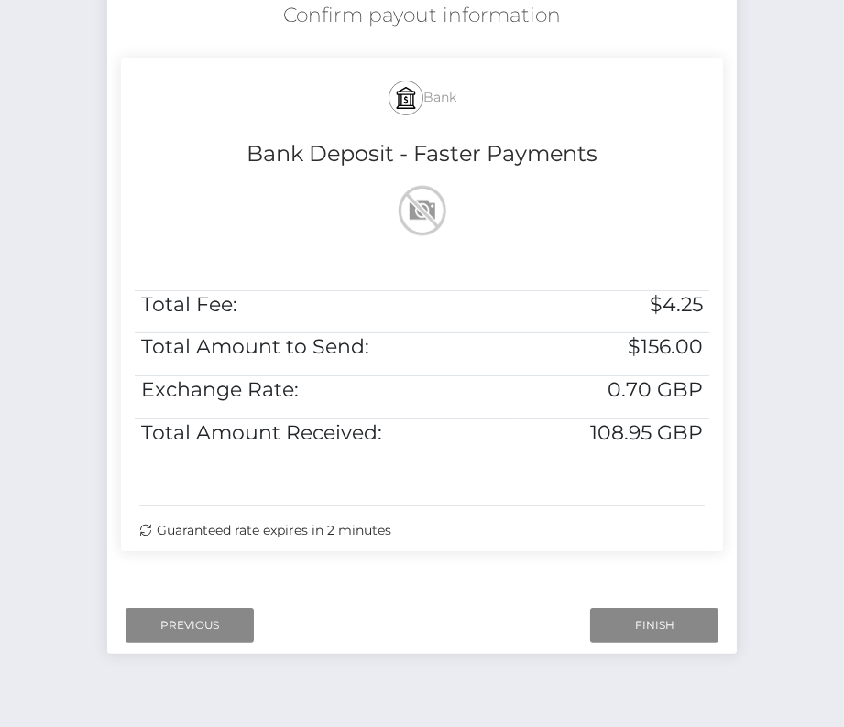
scroll to position [374, 0]
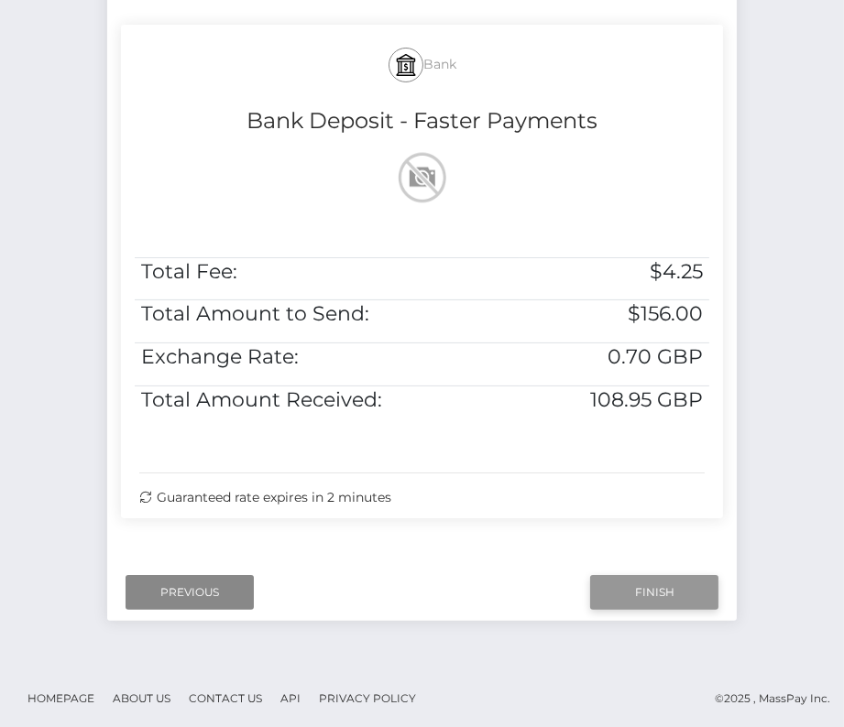
click at [665, 600] on input "Finish" at bounding box center [654, 592] width 128 height 35
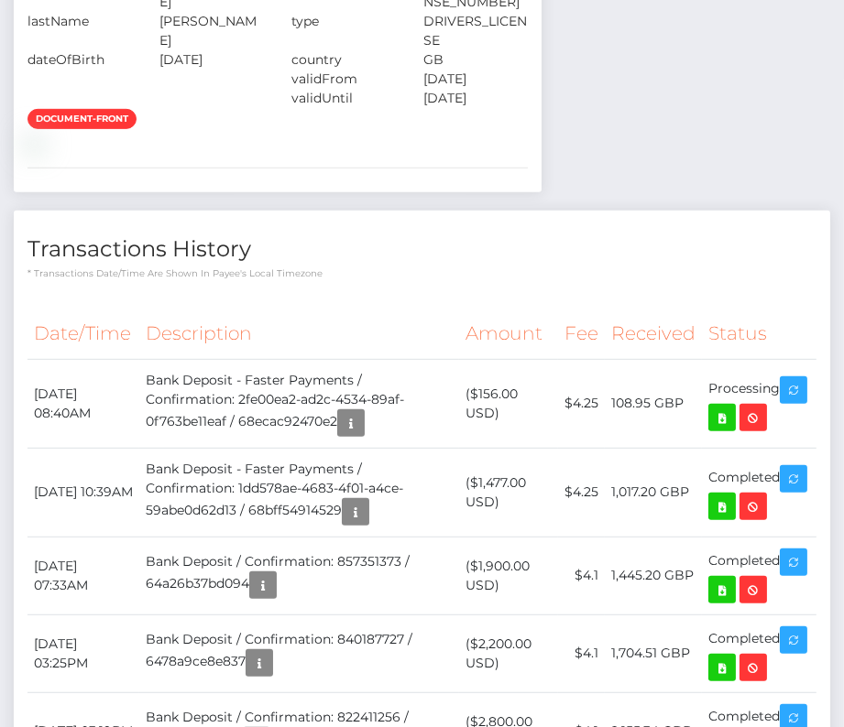
scroll to position [1145, 0]
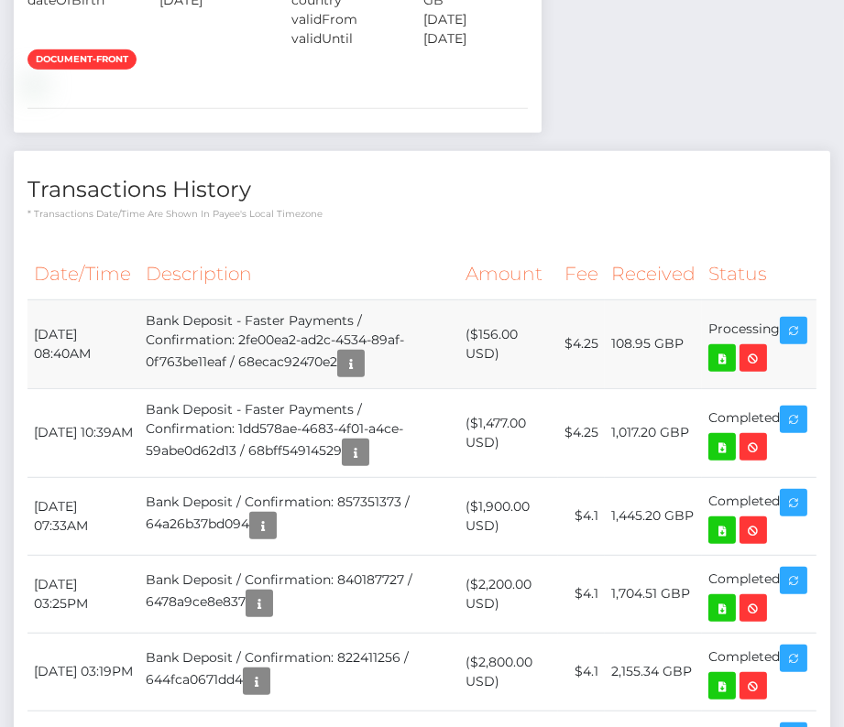
drag, startPoint x: 37, startPoint y: 463, endPoint x: 811, endPoint y: 478, distance: 774.1
click at [811, 388] on tr "October 13, 2025 08:40AM Bank Deposit - Faster Payments / Confirmation: 2fe00ea…" at bounding box center [421, 344] width 789 height 89
copy tbody "October 13, 2025 08:40AM Bank Deposit - Faster Payments / Confirmation: 2fe00ea…"
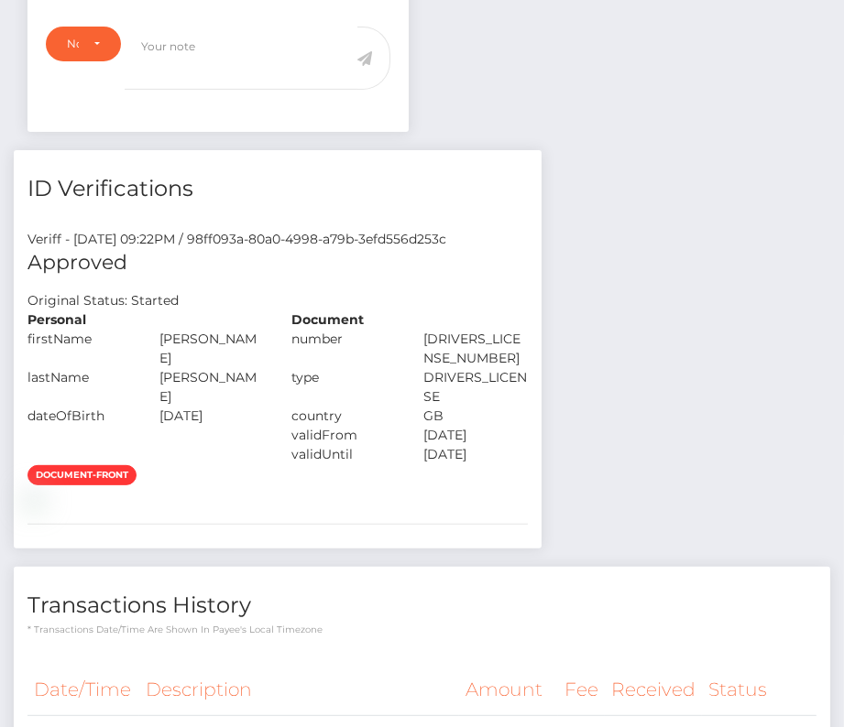
scroll to position [1515, 0]
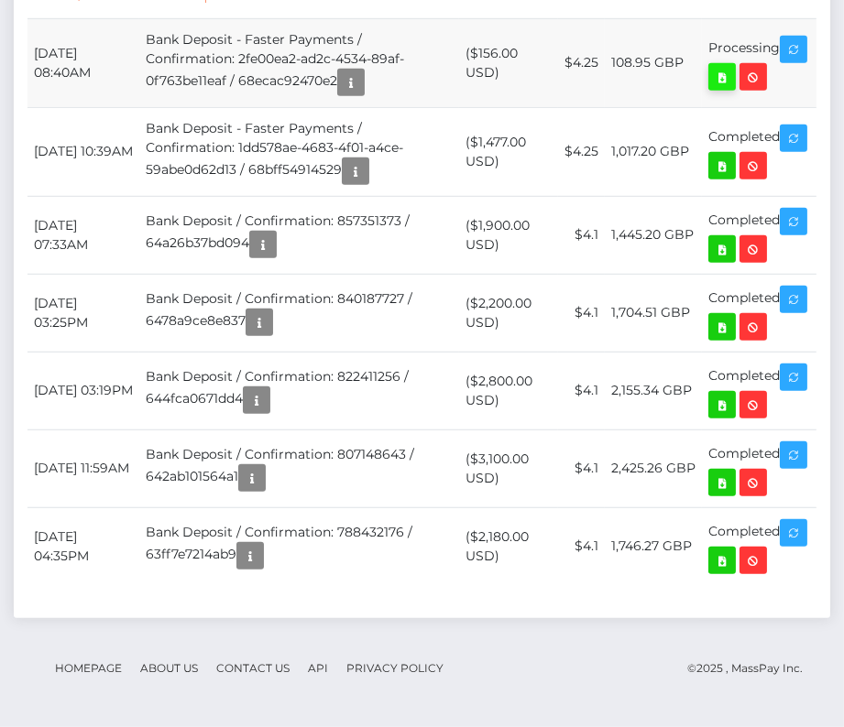
click at [733, 89] on icon at bounding box center [722, 77] width 22 height 23
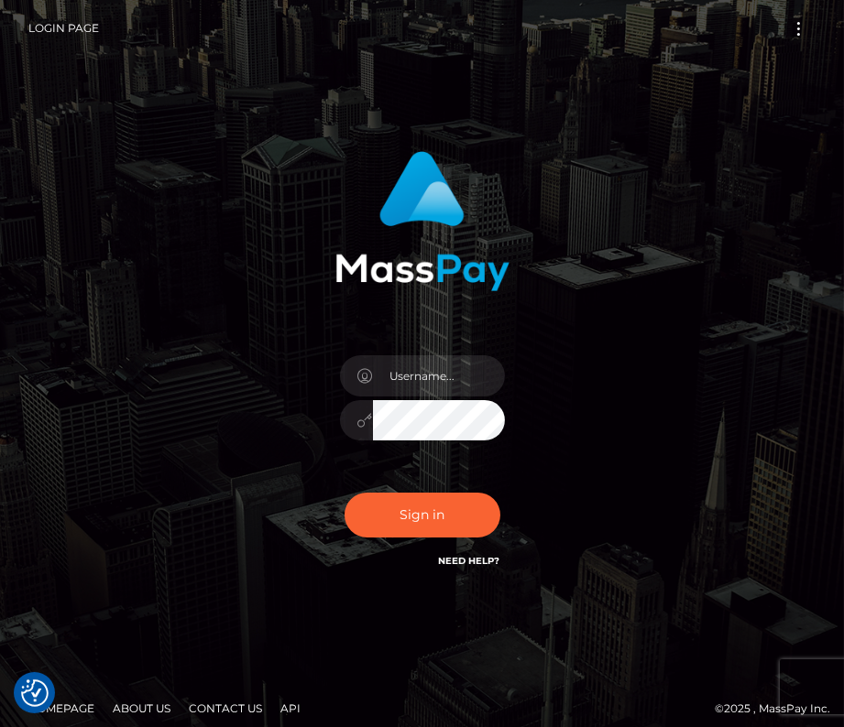
type input "kateo"
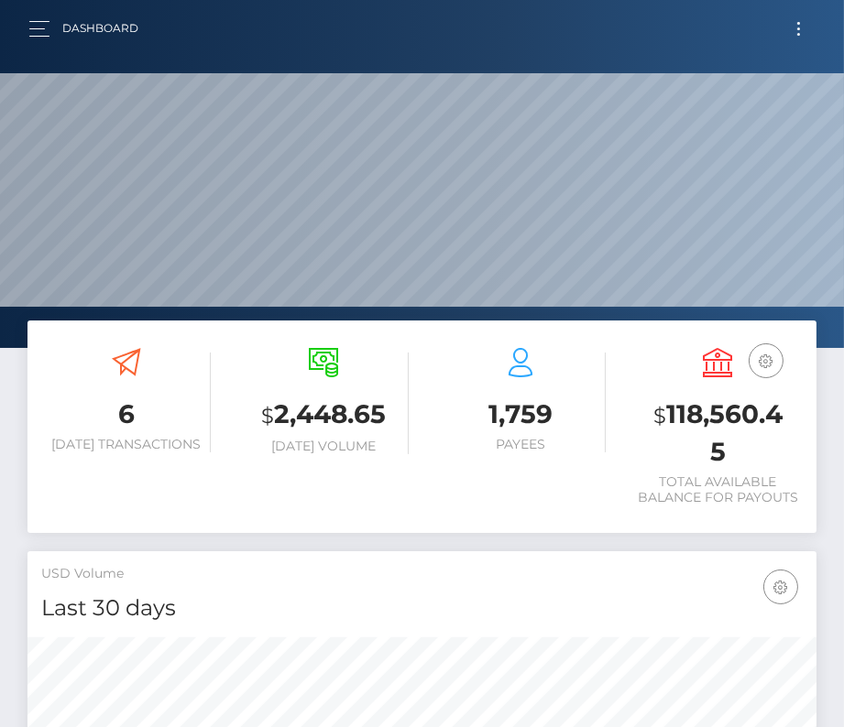
scroll to position [324, 380]
click at [796, 36] on button "Toggle navigation" at bounding box center [798, 28] width 34 height 25
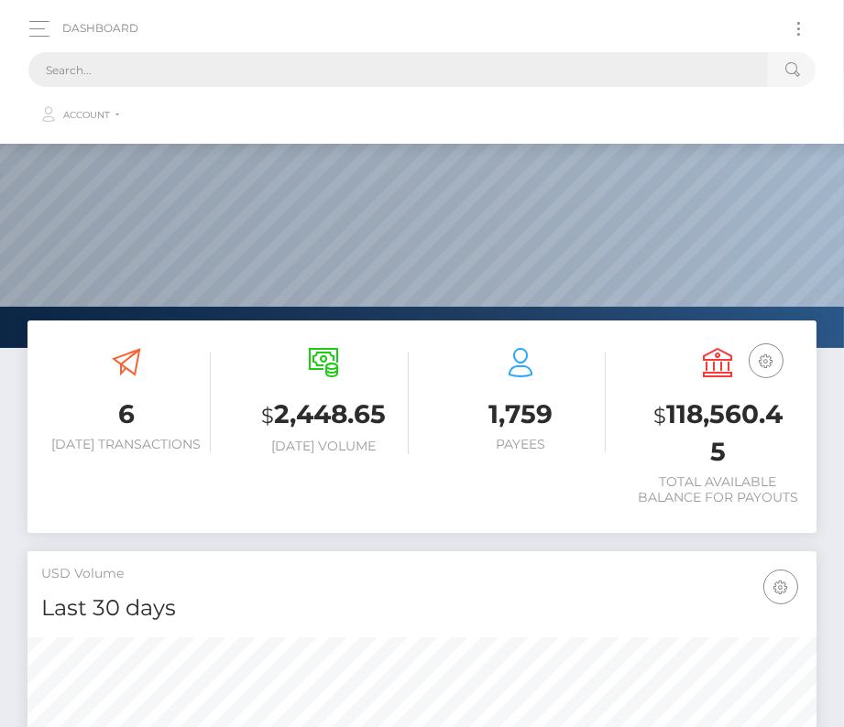
click at [380, 66] on input "text" at bounding box center [397, 69] width 739 height 35
paste input "1800867"
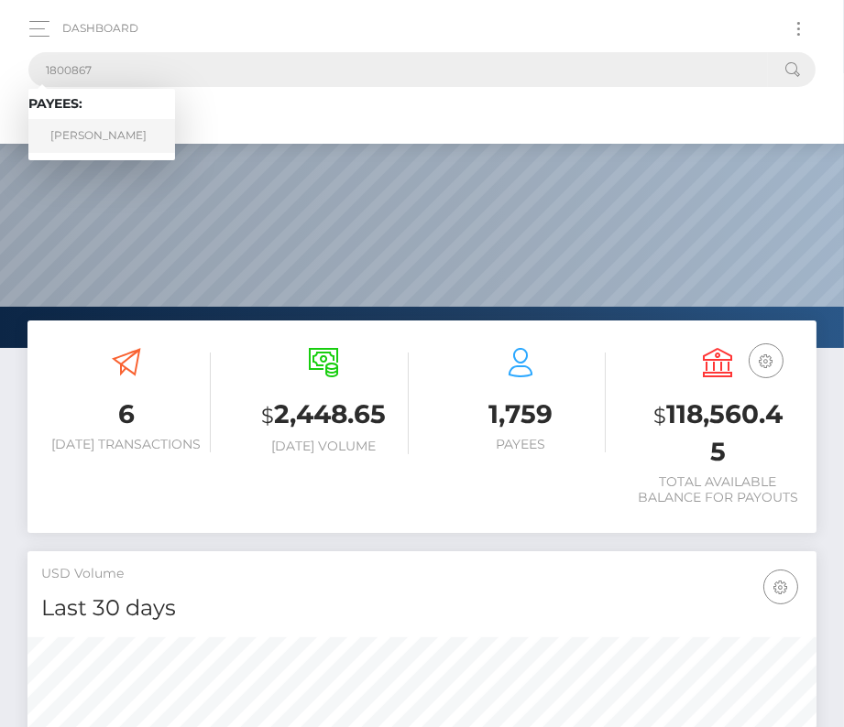
type input "1800867"
click at [104, 135] on link "Lucas Thornhill" at bounding box center [101, 136] width 147 height 34
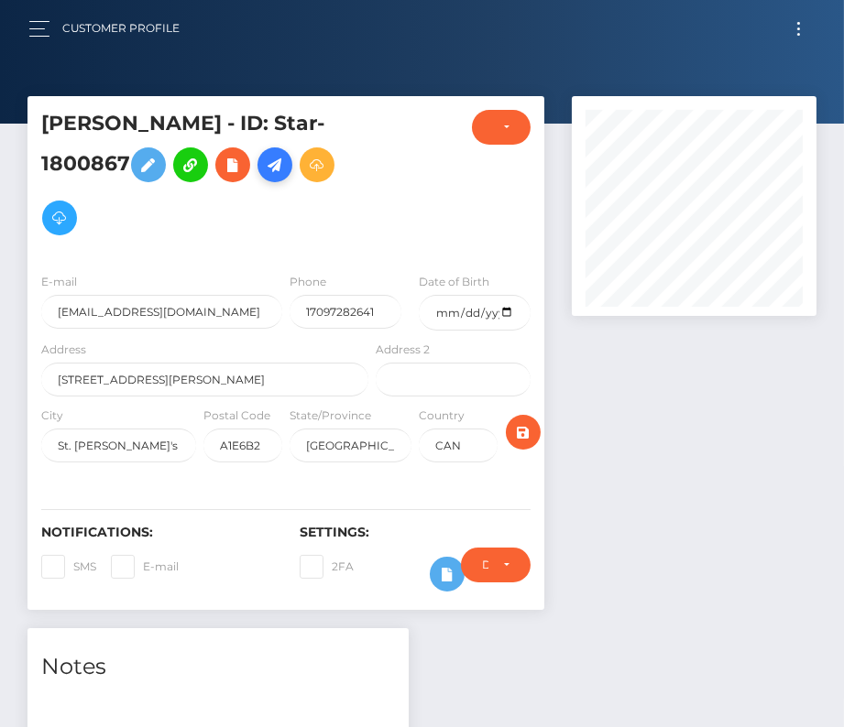
click at [275, 172] on icon at bounding box center [275, 165] width 22 height 23
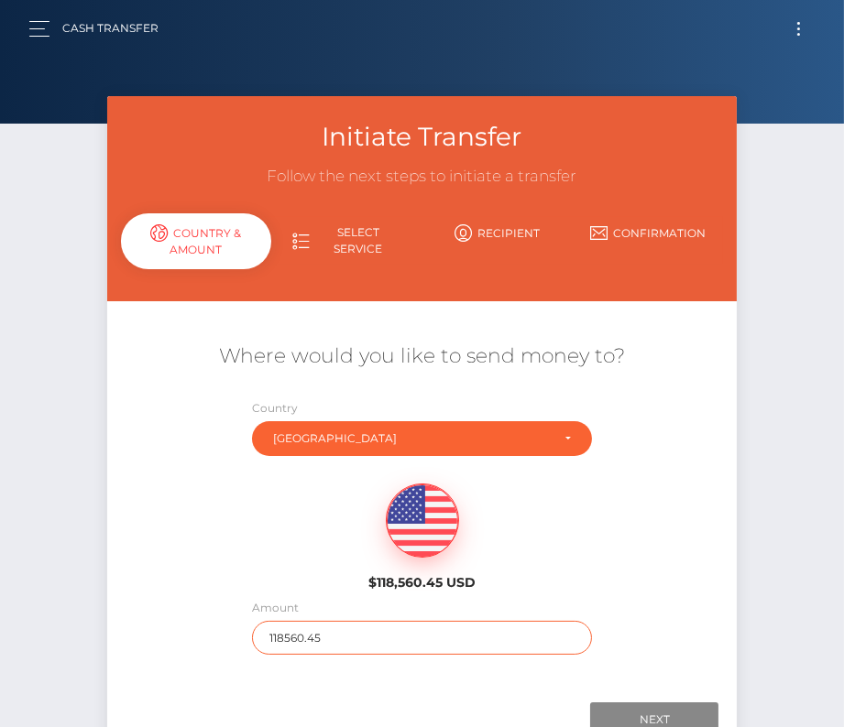
click at [274, 640] on input "118560.45" at bounding box center [422, 638] width 340 height 34
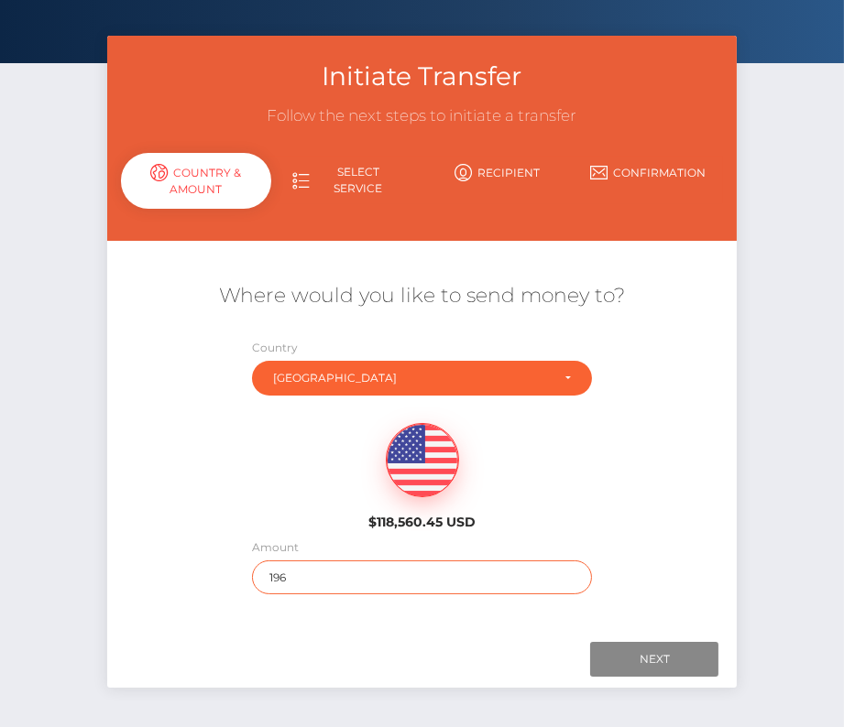
scroll to position [66, 0]
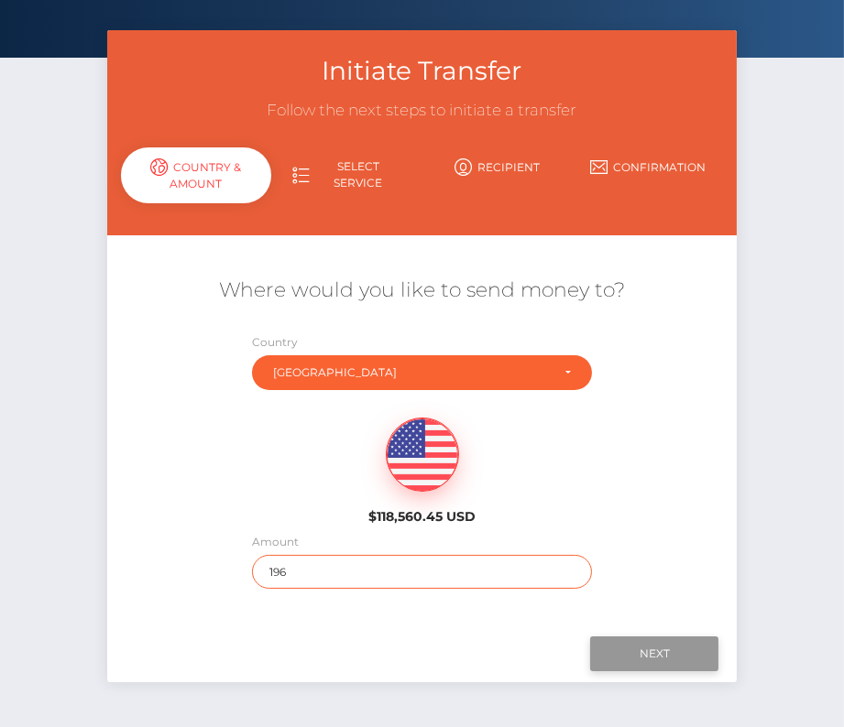
type input "196"
click at [656, 646] on input "Next" at bounding box center [654, 654] width 128 height 35
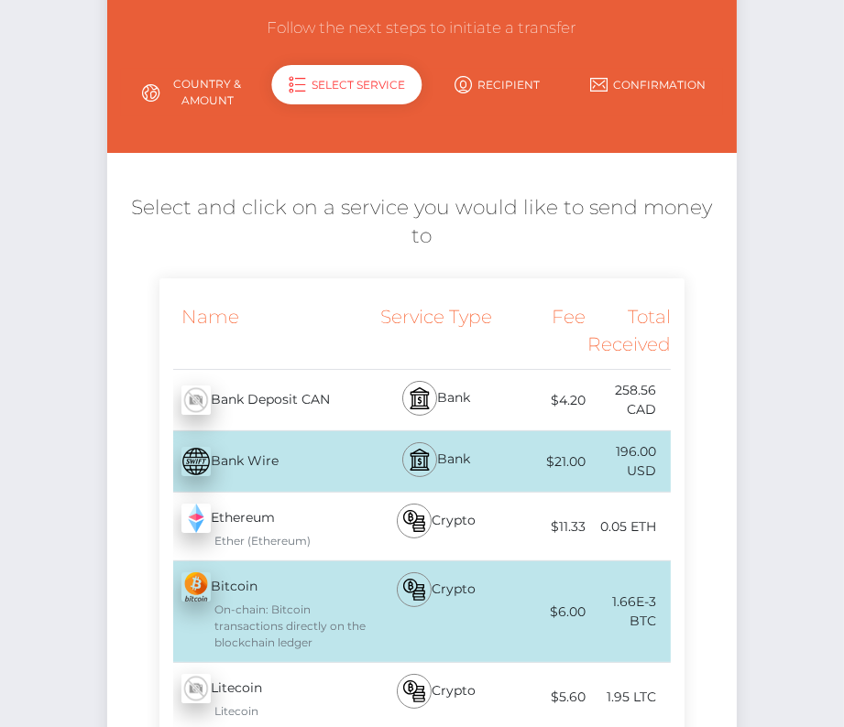
scroll to position [191, 0]
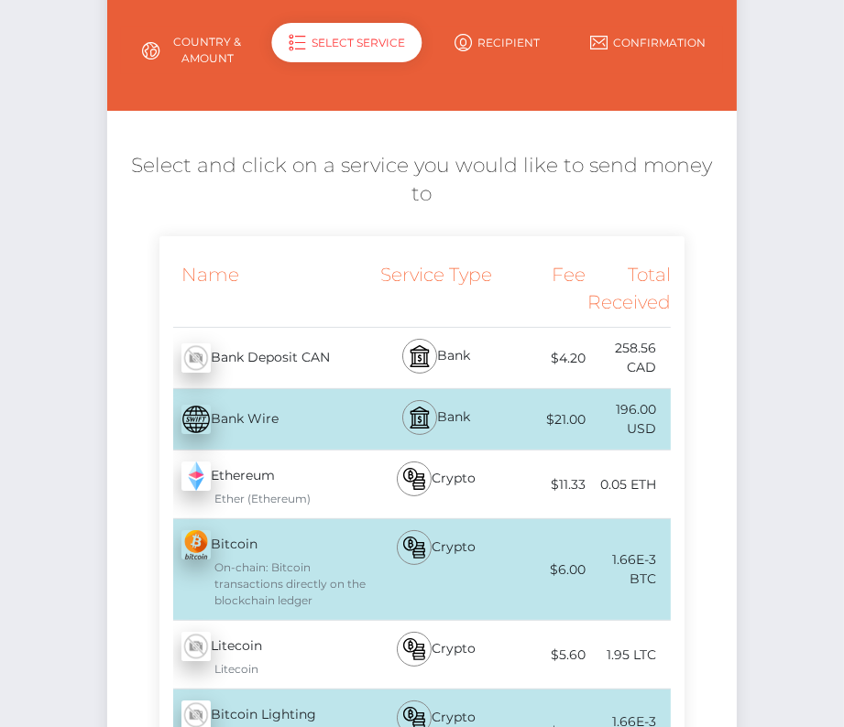
click at [393, 328] on div "Bank" at bounding box center [436, 358] width 127 height 60
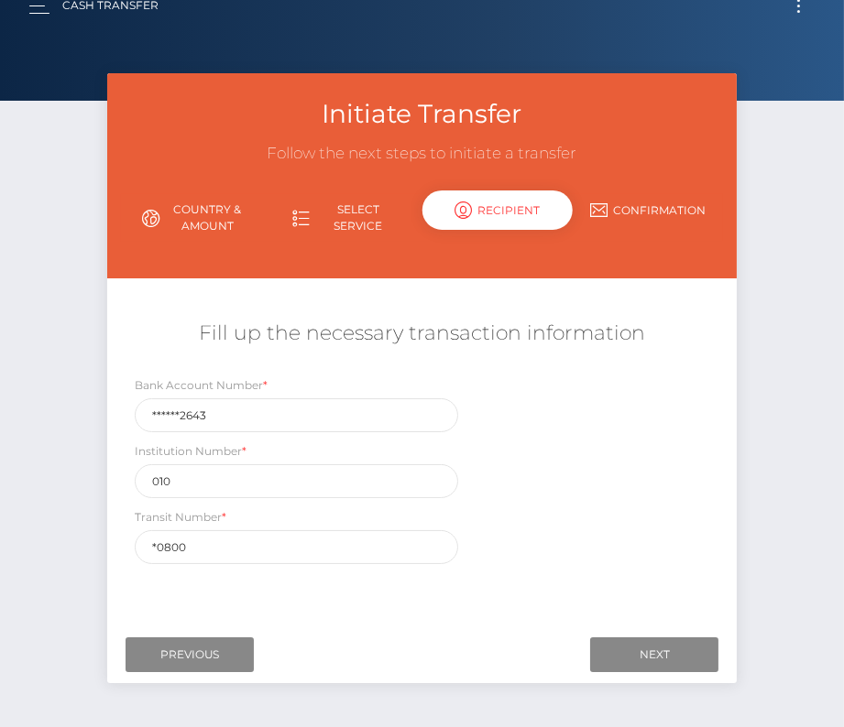
scroll to position [28, 0]
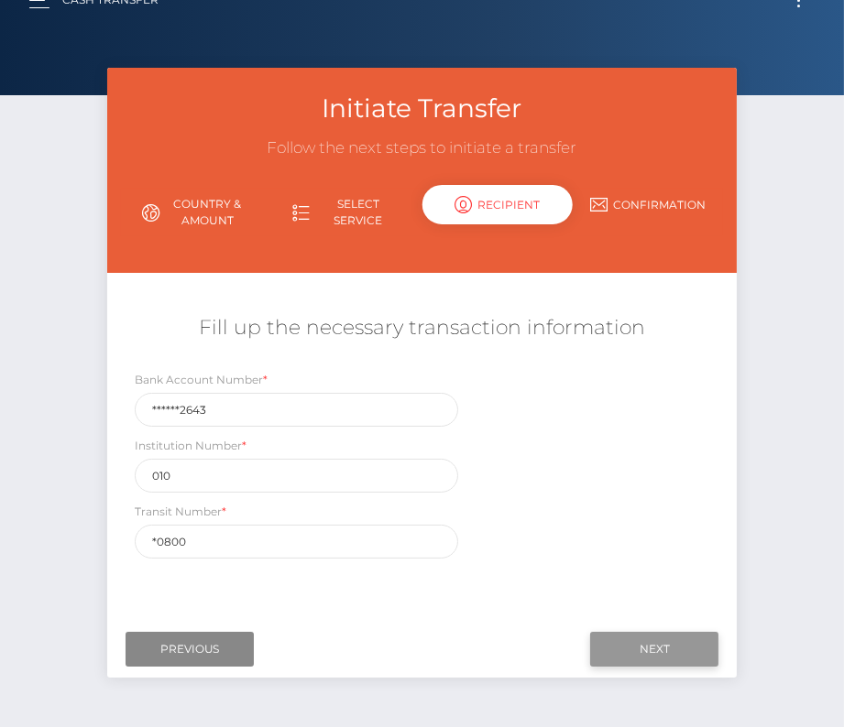
click at [662, 653] on input "Next" at bounding box center [654, 649] width 128 height 35
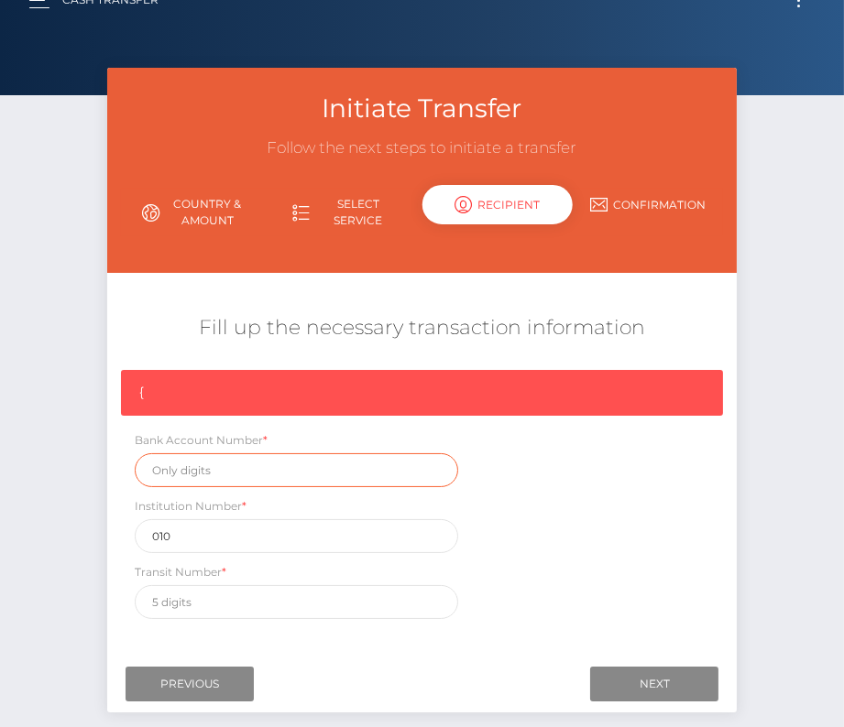
click at [190, 463] on input "text" at bounding box center [297, 470] width 324 height 34
paste input "0089862643"
type input "0089862643"
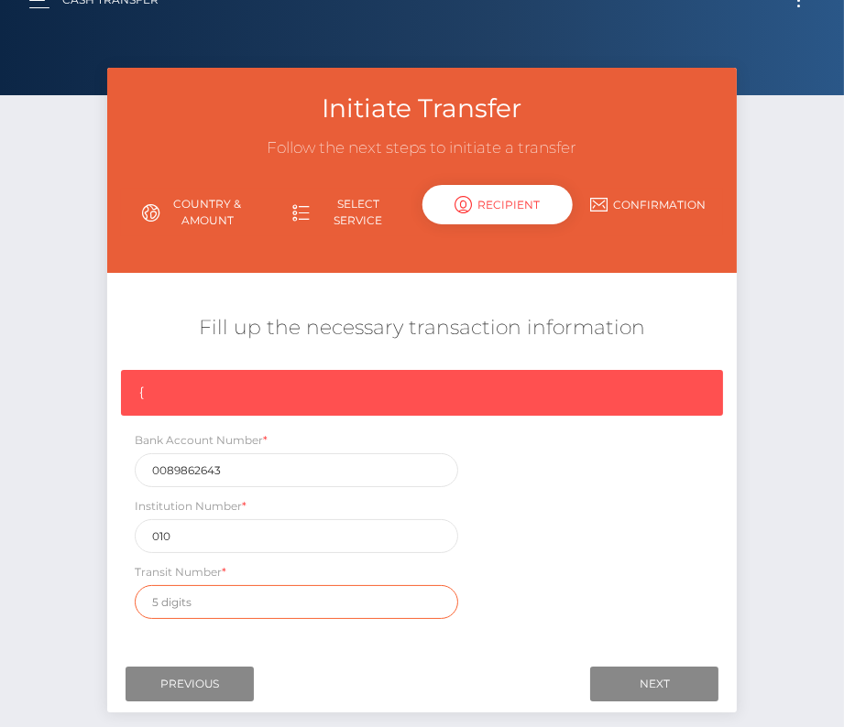
click at [202, 602] on input "text" at bounding box center [297, 602] width 324 height 34
paste input "30800"
type input "30800"
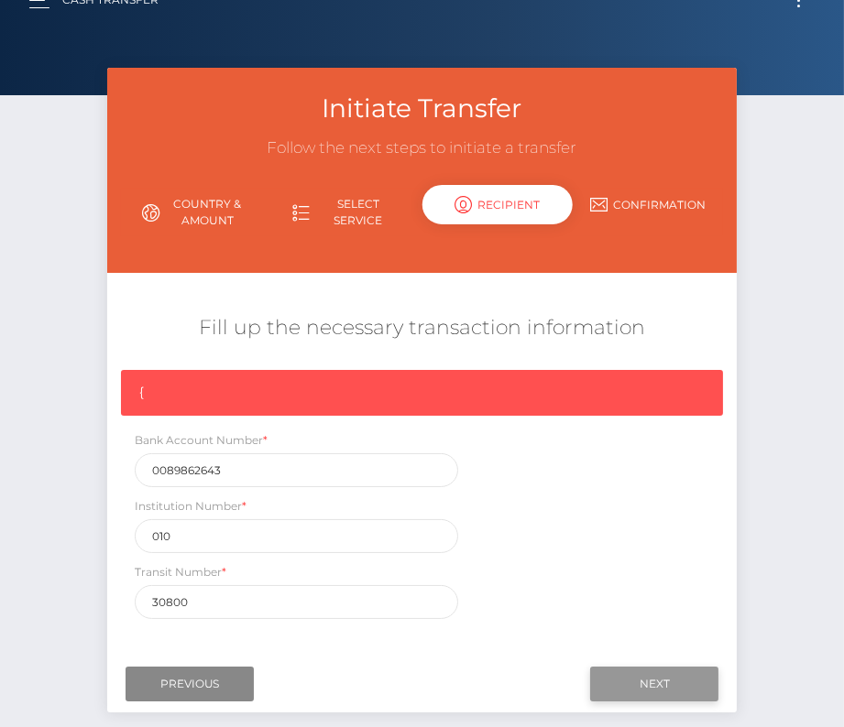
click at [637, 678] on input "Next" at bounding box center [654, 684] width 128 height 35
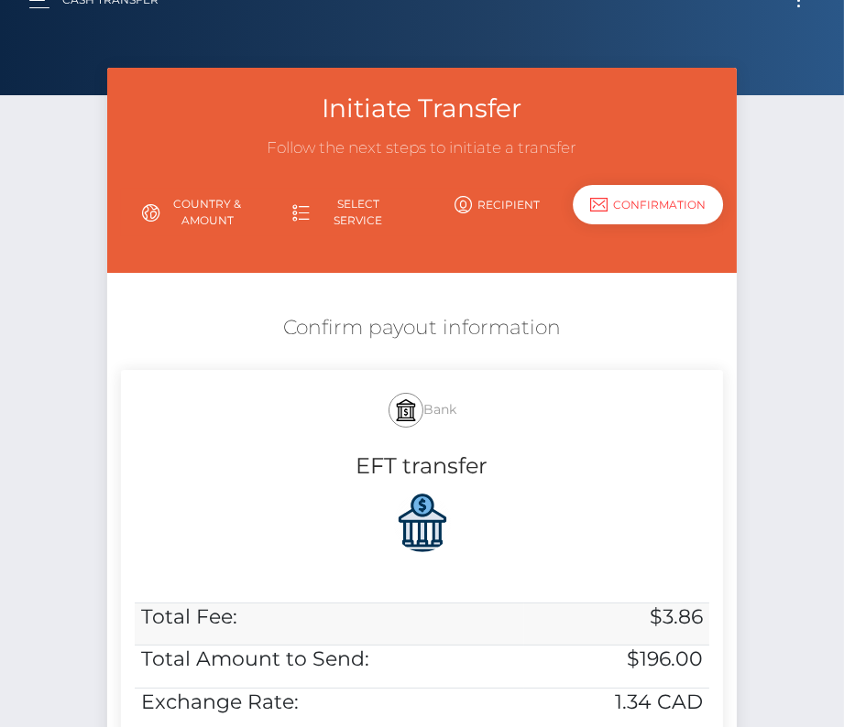
scroll to position [374, 0]
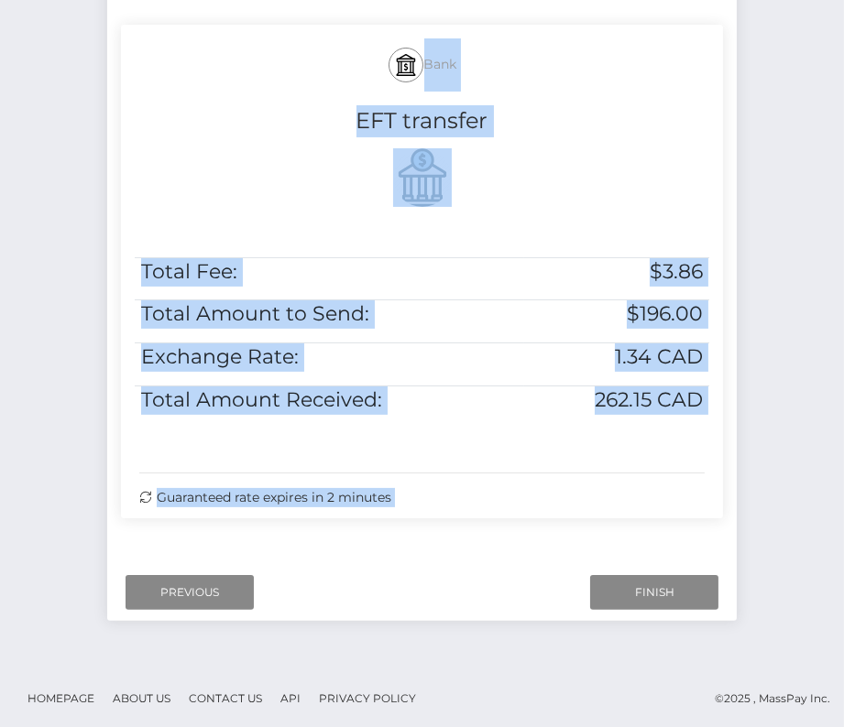
drag, startPoint x: 339, startPoint y: 40, endPoint x: 747, endPoint y: 464, distance: 588.8
click at [747, 464] on div "Initiate Transfer Follow the next steps to initiate a transfer Country & Amount…" at bounding box center [422, 180] width 658 height 917
copy form "Bank EFT transfer Total Fee: $3.86 Total Amount to Send: $196.00 Exchange Rate:…"
click at [664, 592] on input "Finish" at bounding box center [654, 592] width 128 height 35
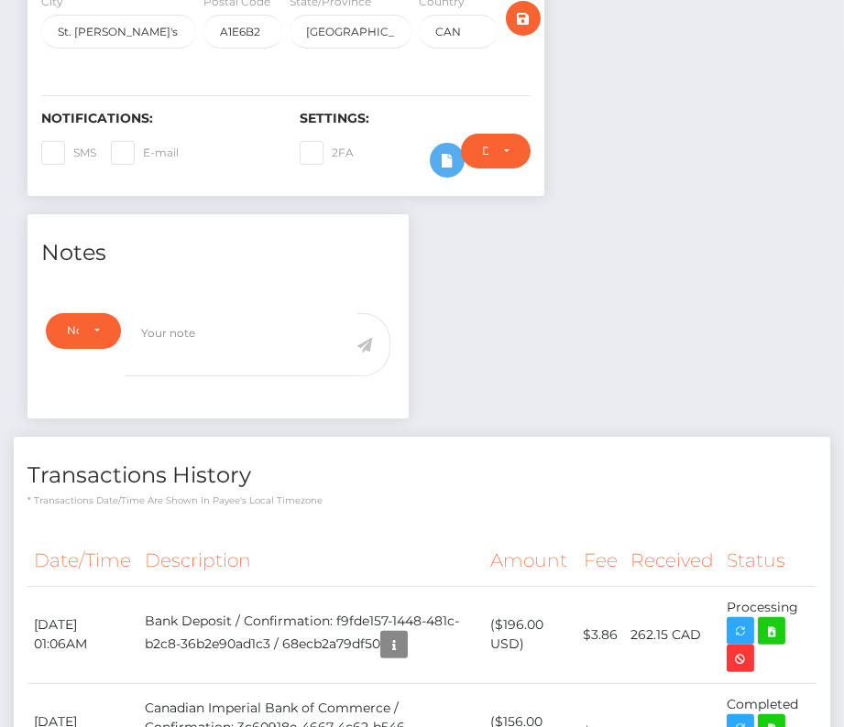
scroll to position [432, 0]
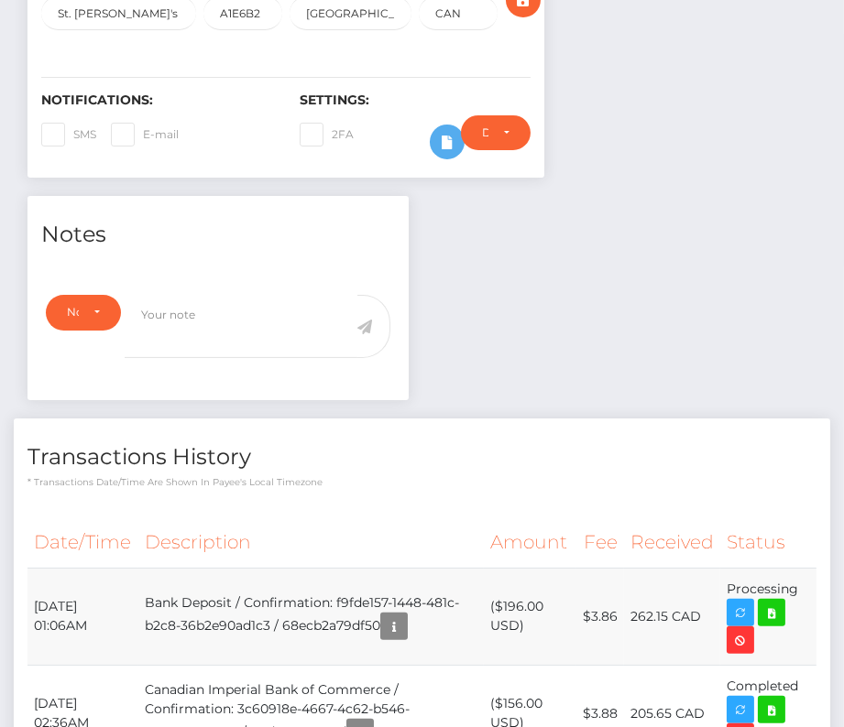
drag, startPoint x: 31, startPoint y: 584, endPoint x: 774, endPoint y: 605, distance: 743.1
click at [774, 605] on tr "October 13, 2025 01:06AM Bank Deposit / Confirmation: f9fde157-1448-481c-b2c8-3…" at bounding box center [421, 616] width 789 height 97
copy tr "October 13, 2025 01:06AM Bank Deposit / Confirmation: f9fde157-1448-481c-b2c8-3…"
click at [761, 615] on icon at bounding box center [771, 613] width 22 height 23
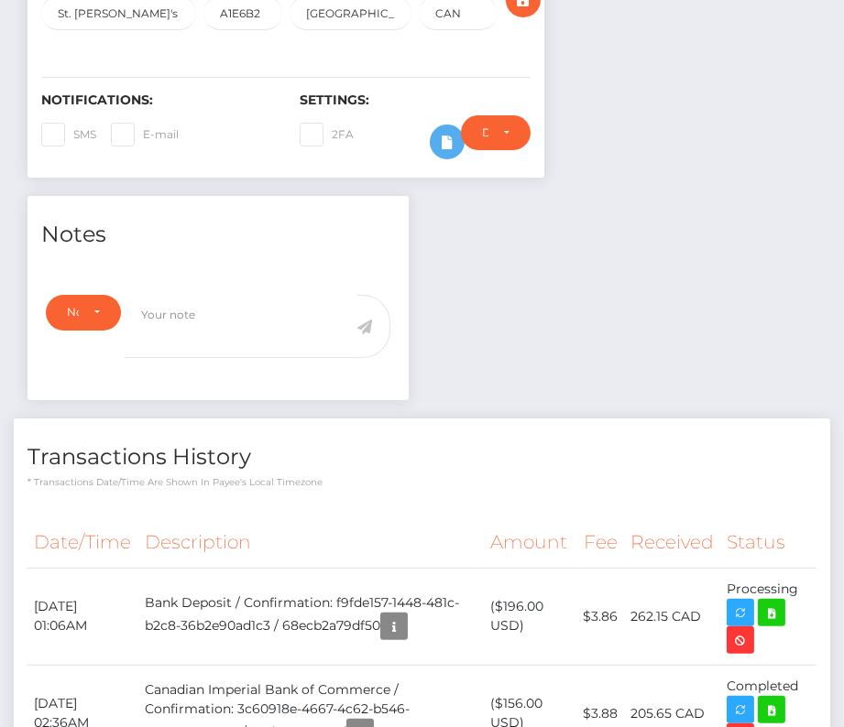
click at [426, 475] on p "* Transactions date/time are shown in payee's local timezone" at bounding box center [421, 482] width 789 height 14
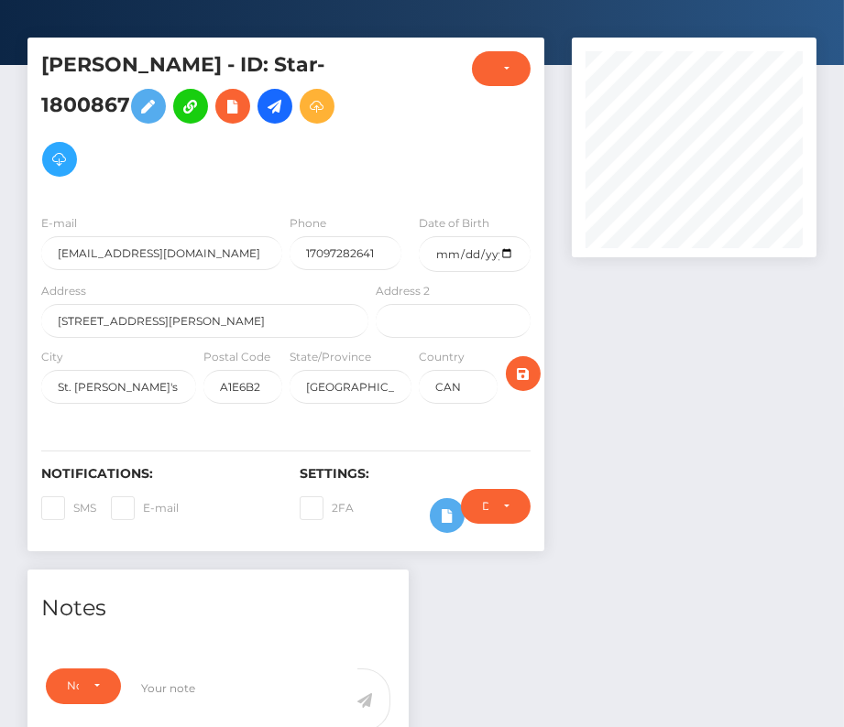
scroll to position [0, 0]
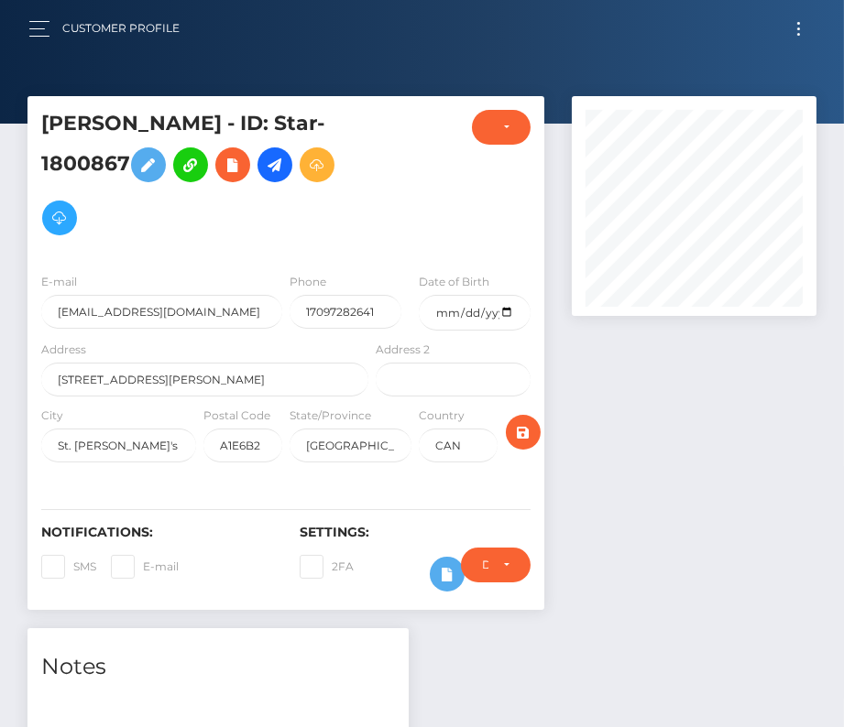
click at [797, 27] on span "Toggle navigation" at bounding box center [798, 28] width 3 height 3
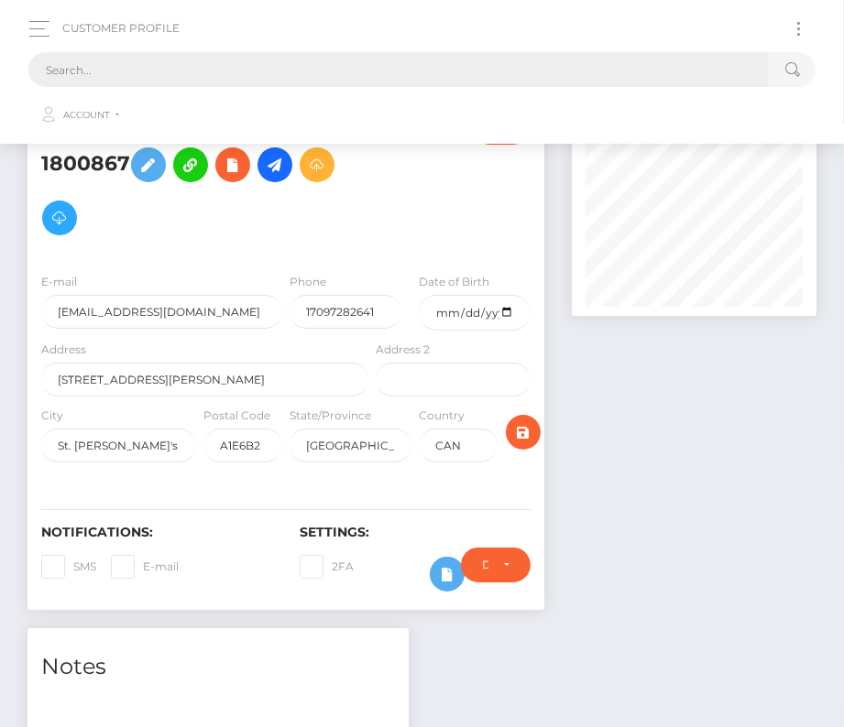
click at [463, 58] on input "text" at bounding box center [397, 69] width 739 height 35
paste input "726976"
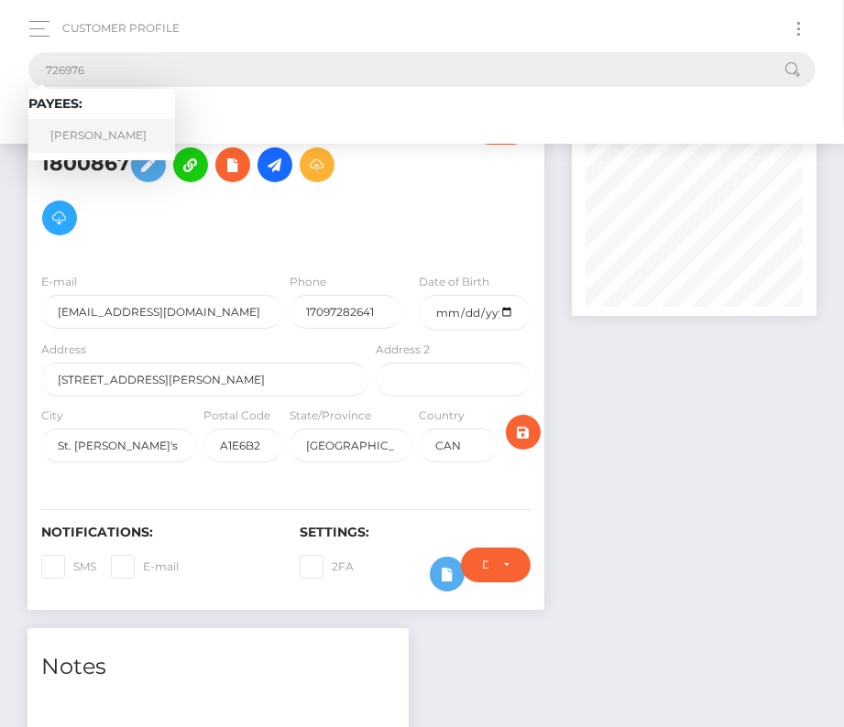
type input "726976"
click at [96, 135] on link "Mary C MacArthur" at bounding box center [101, 136] width 147 height 34
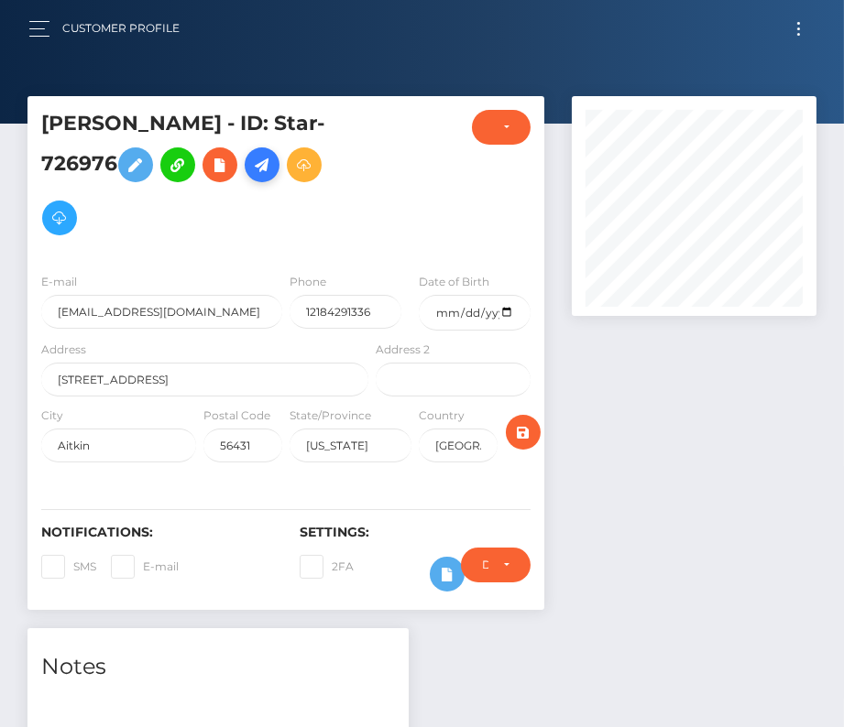
click at [264, 156] on icon at bounding box center [262, 165] width 22 height 23
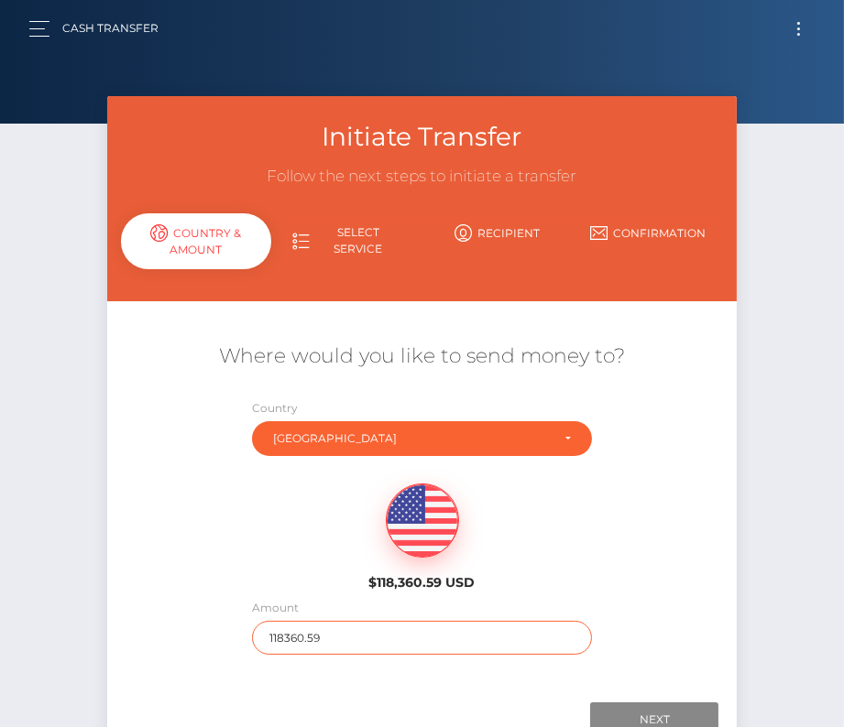
click at [312, 639] on input "118360.59" at bounding box center [422, 638] width 340 height 34
type input "60"
click at [289, 572] on div "$118,360.59 USD" at bounding box center [422, 531] width 630 height 133
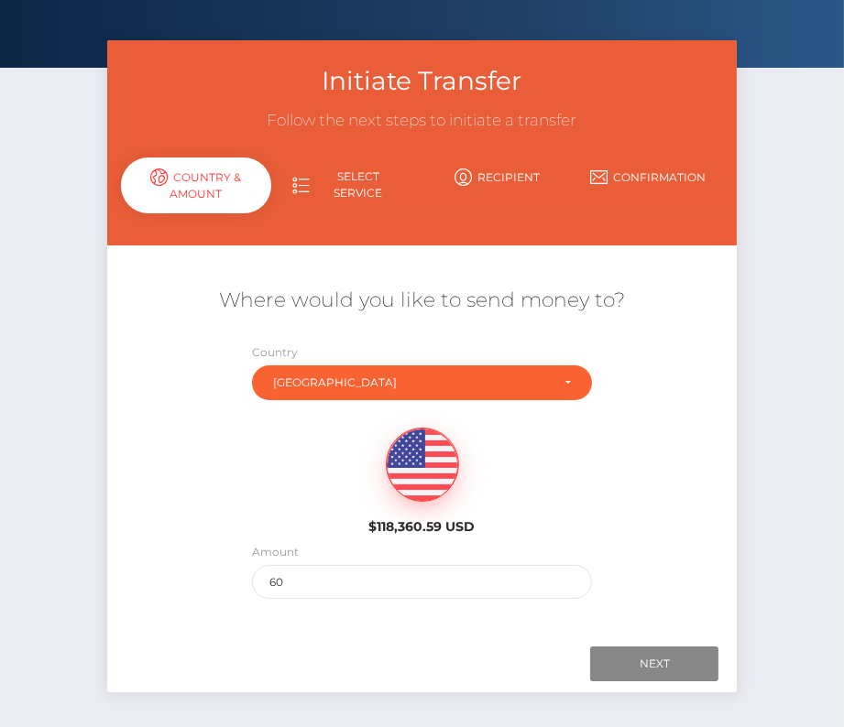
scroll to position [95, 0]
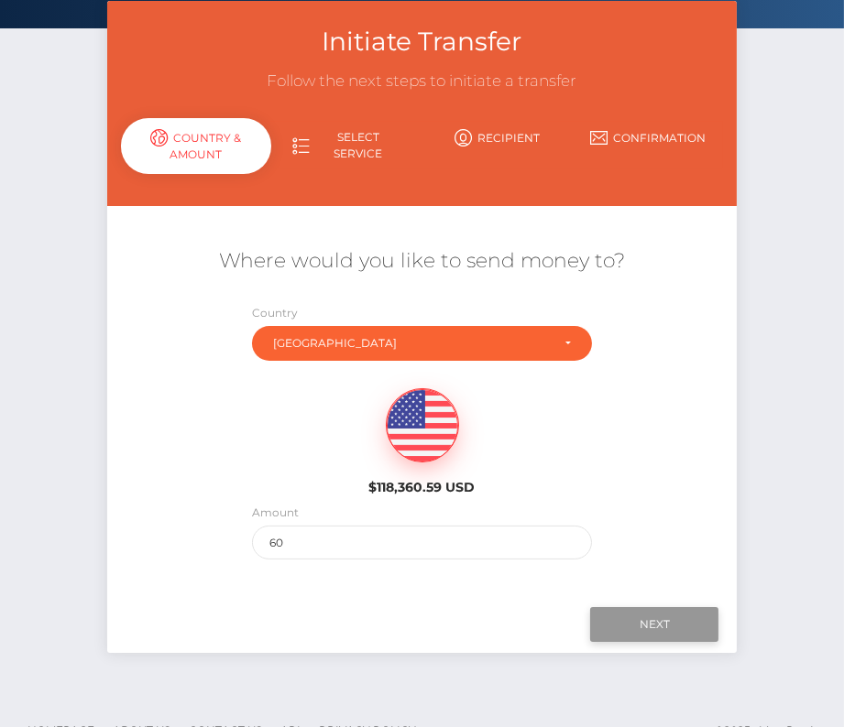
click at [658, 638] on input "Next" at bounding box center [654, 624] width 128 height 35
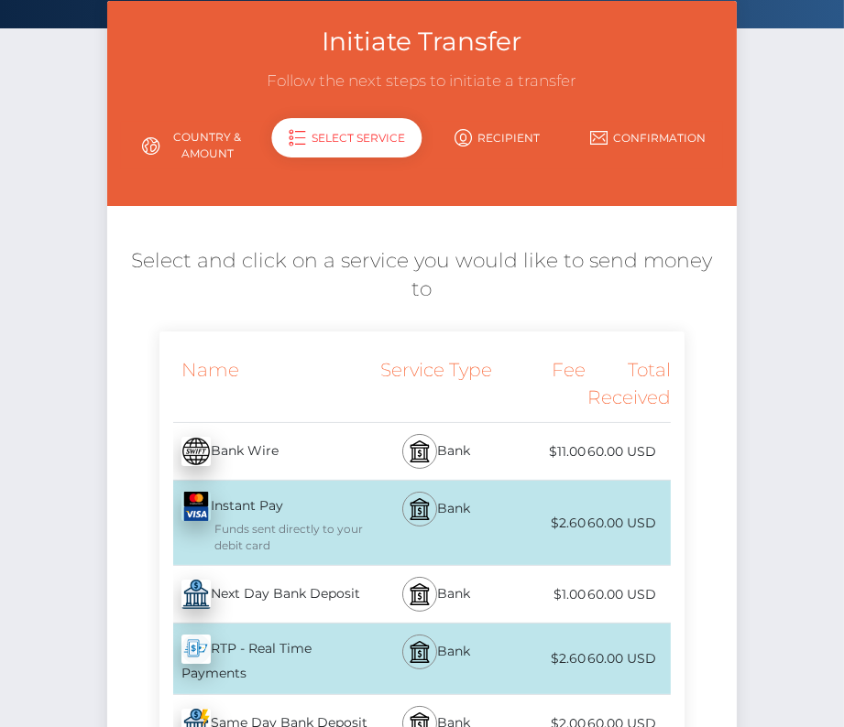
click at [365, 569] on div "Next Day Bank Deposit - USD" at bounding box center [265, 594] width 212 height 51
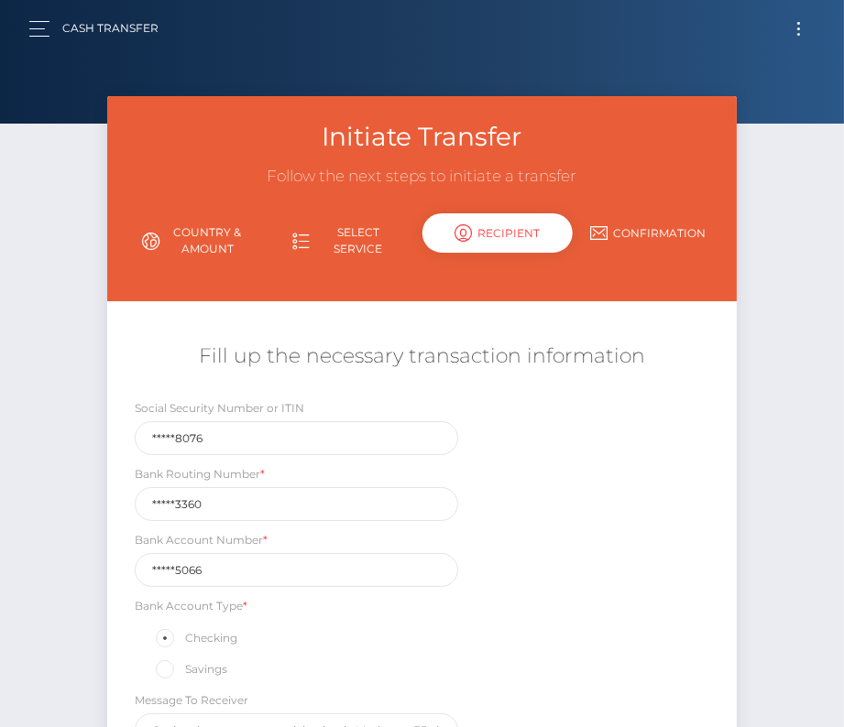
scroll to position [215, 0]
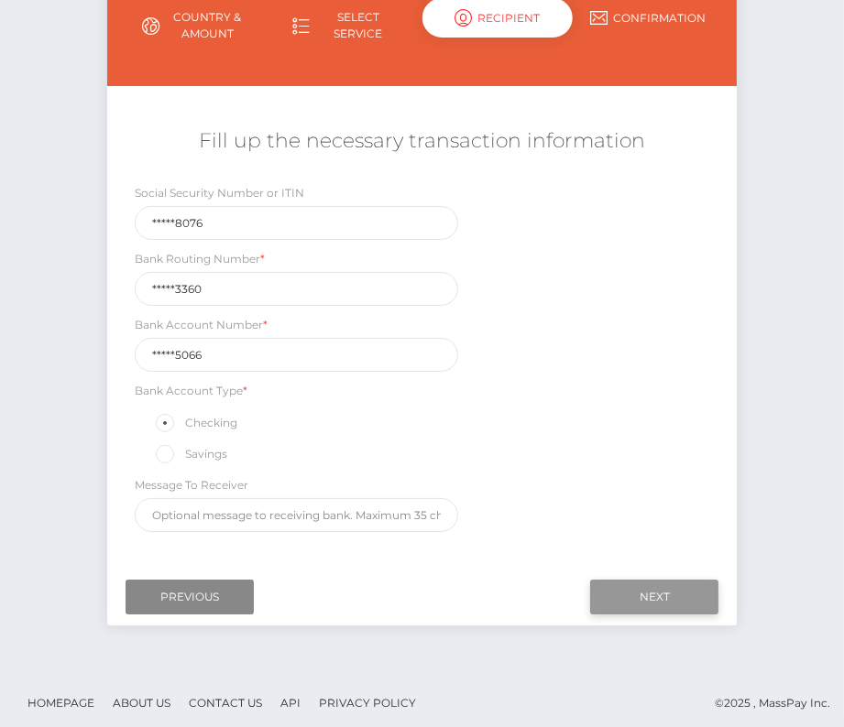
click at [671, 597] on input "Next" at bounding box center [654, 597] width 128 height 35
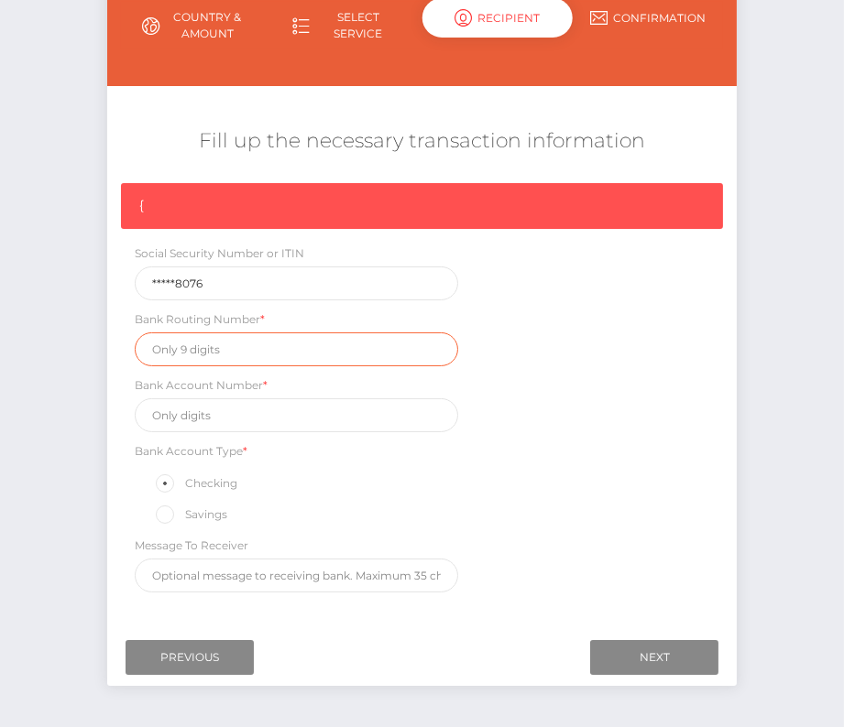
click at [266, 344] on input "text" at bounding box center [297, 349] width 324 height 34
paste input "291973360"
type input "291973360"
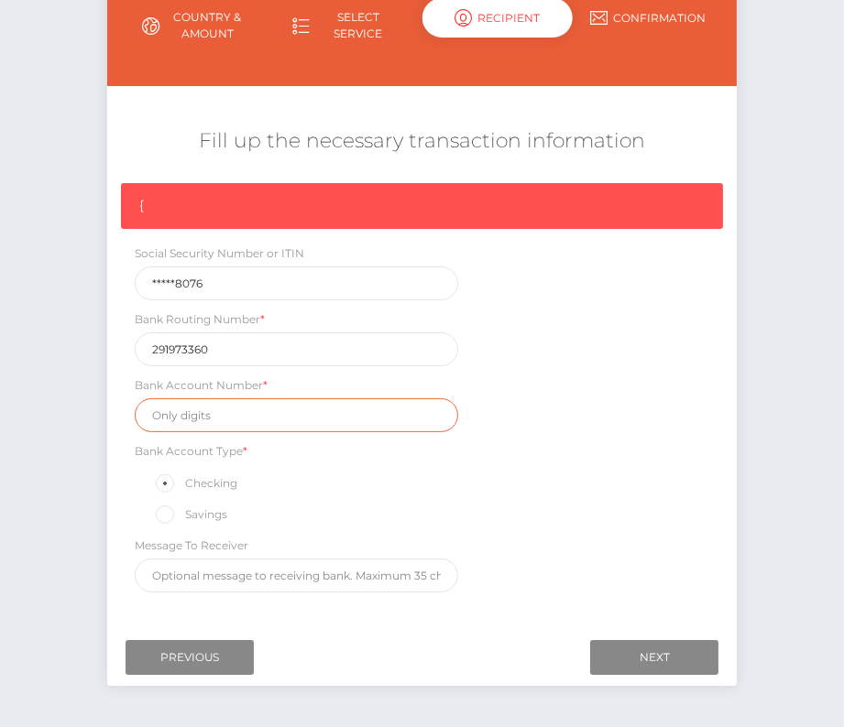
click at [240, 408] on input "text" at bounding box center [297, 415] width 324 height 34
paste input "308005066"
type input "308005066"
click at [554, 457] on div "{ Social Security Number or ITIN *****8076 Bank Routing Number * 291973360 Bank…" at bounding box center [422, 392] width 630 height 419
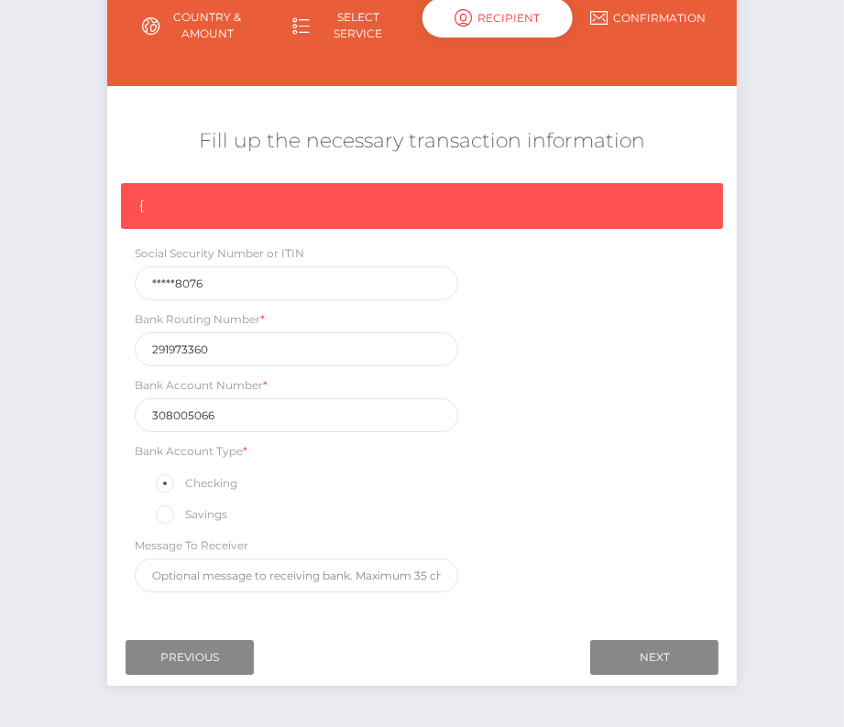
scroll to position [271, 0]
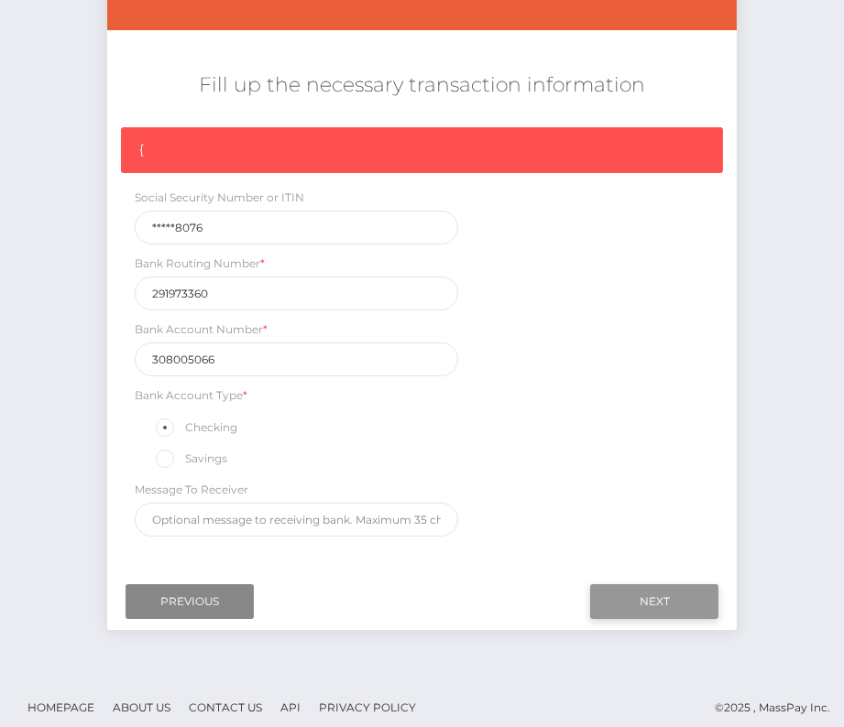
click at [653, 600] on input "Next" at bounding box center [654, 601] width 128 height 35
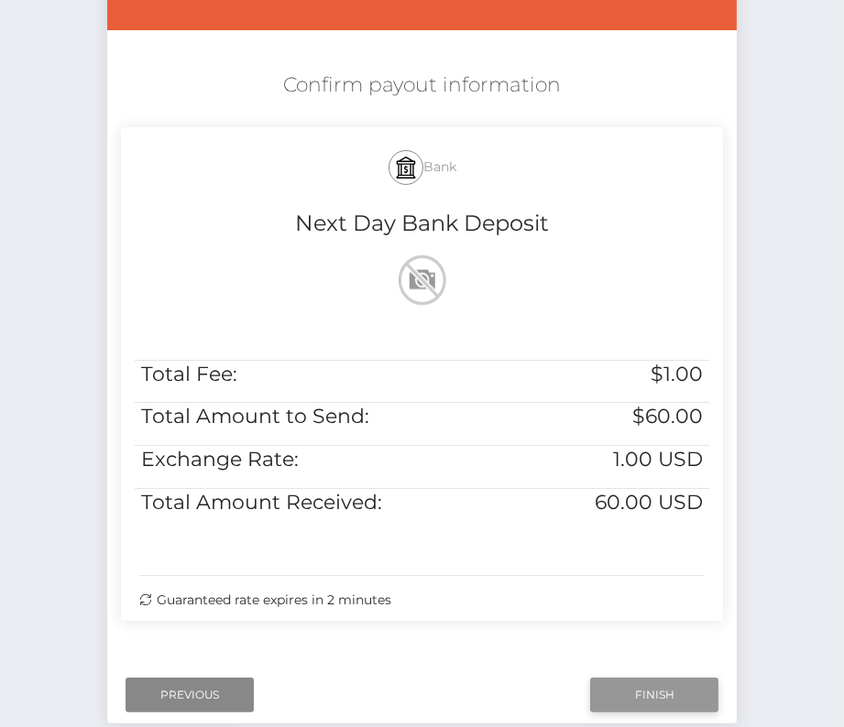
click at [676, 688] on input "Finish" at bounding box center [654, 695] width 128 height 35
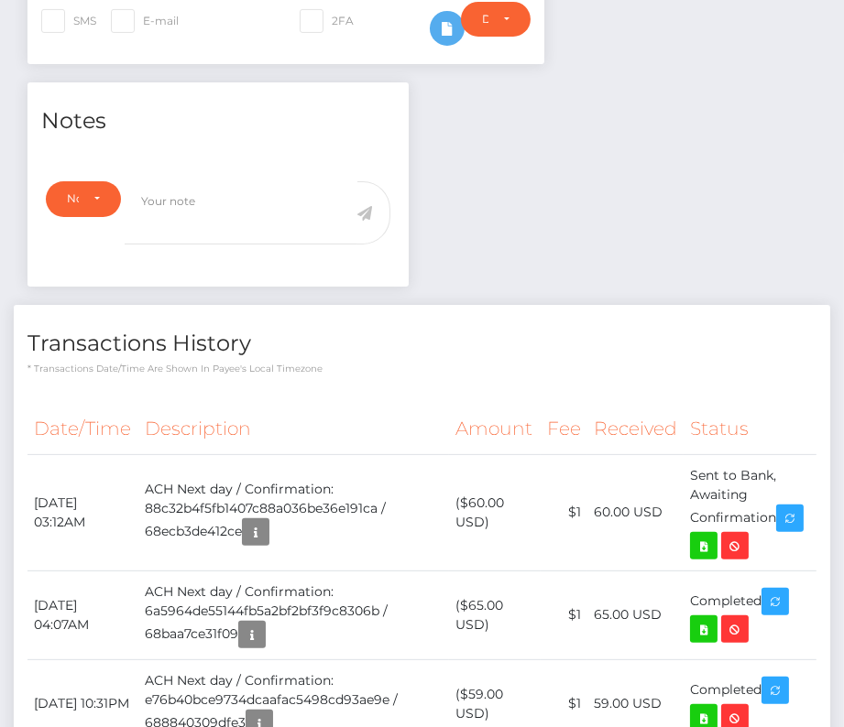
scroll to position [574, 0]
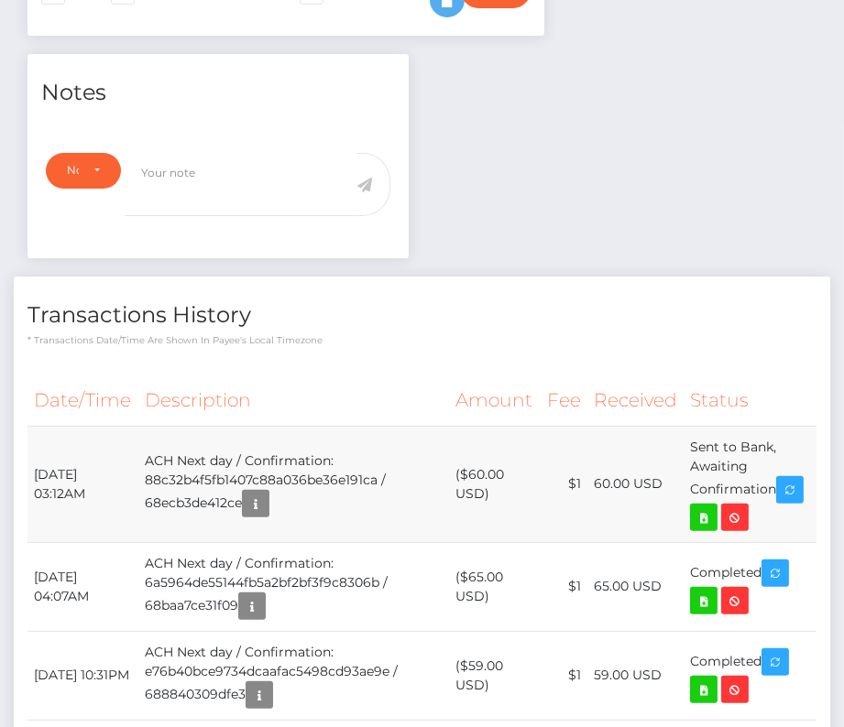
drag, startPoint x: 31, startPoint y: 465, endPoint x: 777, endPoint y: 489, distance: 745.9
click at [777, 489] on tr "[DATE] 03:12AM ACH Next day / Confirmation: 88c32b4f5fb1407c88a036be36e191ca / …" at bounding box center [421, 484] width 789 height 116
copy tr "[DATE] 03:12AM ACH Next day / Confirmation: 88c32b4f5fb1407c88a036be36e191ca / …"
click at [707, 512] on icon at bounding box center [703, 518] width 22 height 23
click at [0, 0] on div "[PERSON_NAME] - ID: Star-726976 CLOSED ACTIVE E-mail" at bounding box center [422, 414] width 844 height 1784
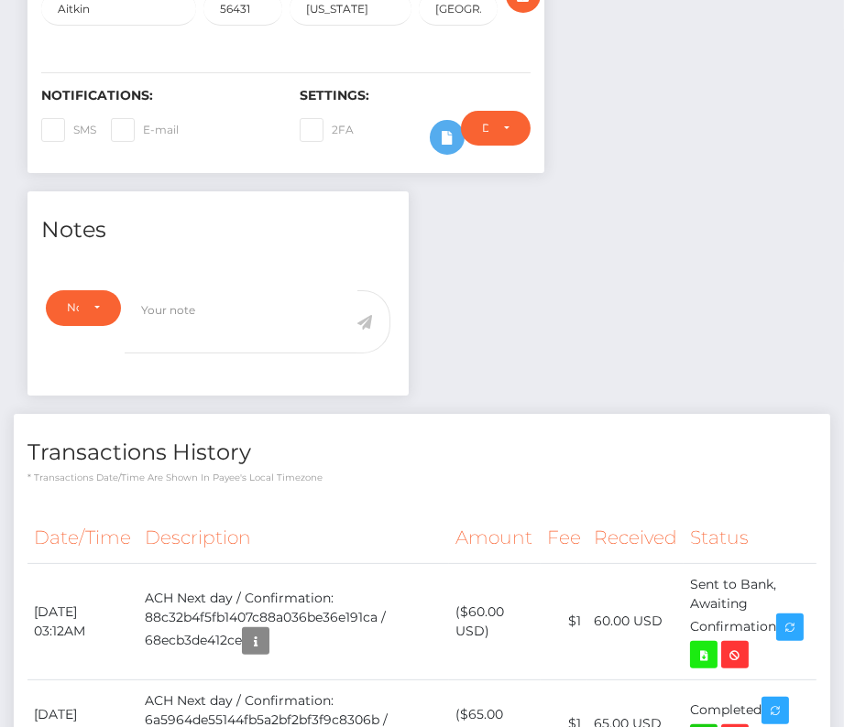
scroll to position [0, 0]
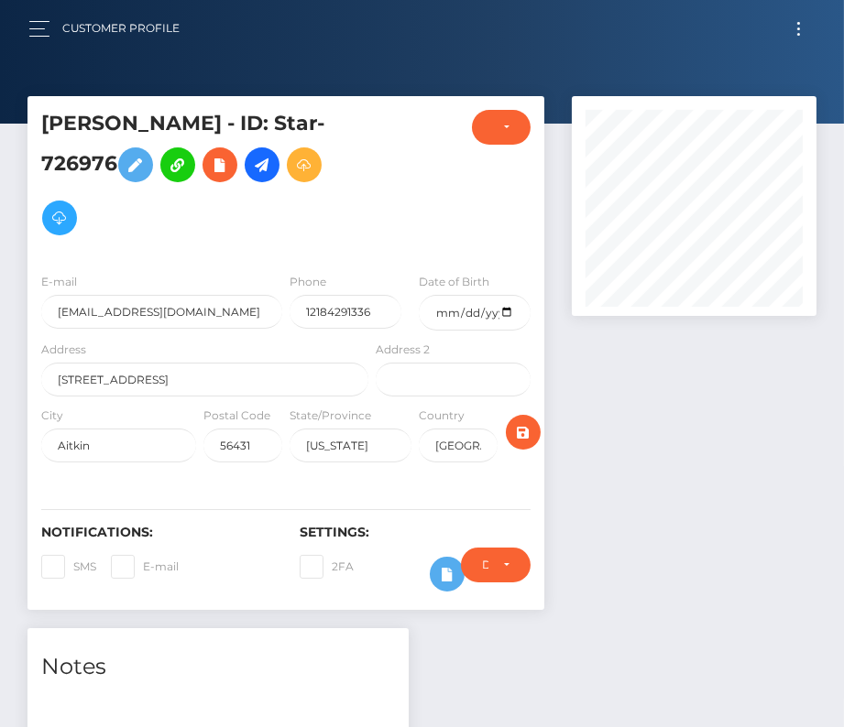
click at [795, 42] on div "Customer Profile Loading... Loading..." at bounding box center [422, 28] width 814 height 38
drag, startPoint x: 792, startPoint y: 28, endPoint x: 777, endPoint y: 29, distance: 15.6
click at [792, 29] on button "Toggle navigation" at bounding box center [798, 28] width 34 height 25
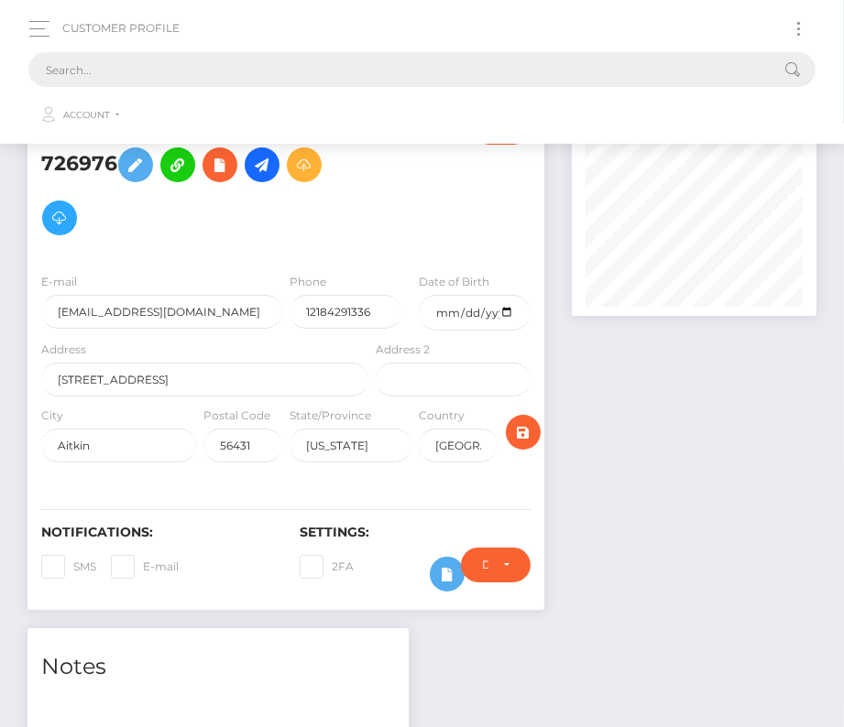
click at [445, 71] on input "text" at bounding box center [397, 69] width 739 height 35
paste input "2119116"
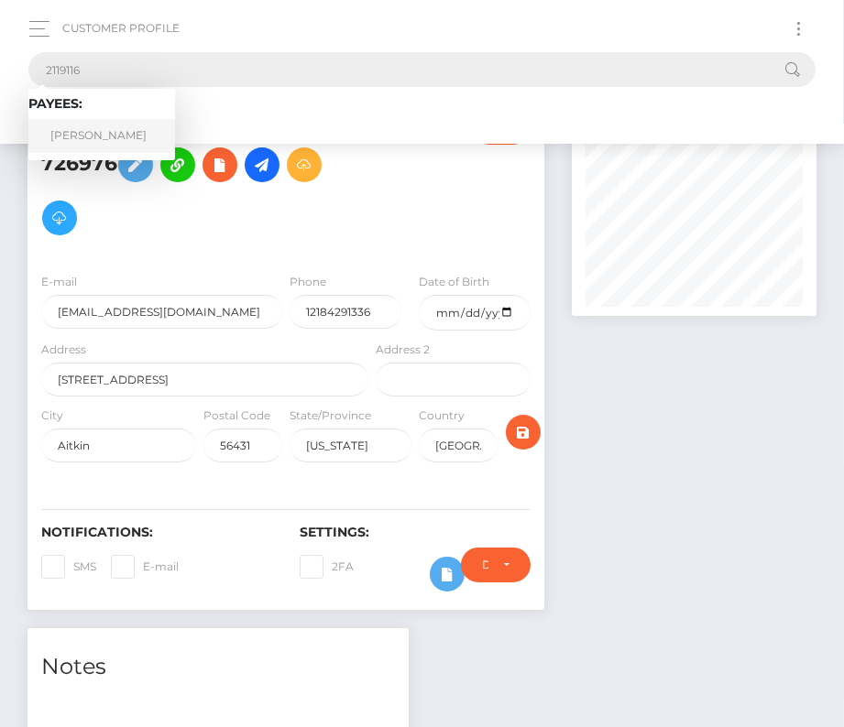
type input "2119116"
click at [98, 138] on link "Felicity S Daniels" at bounding box center [101, 136] width 147 height 34
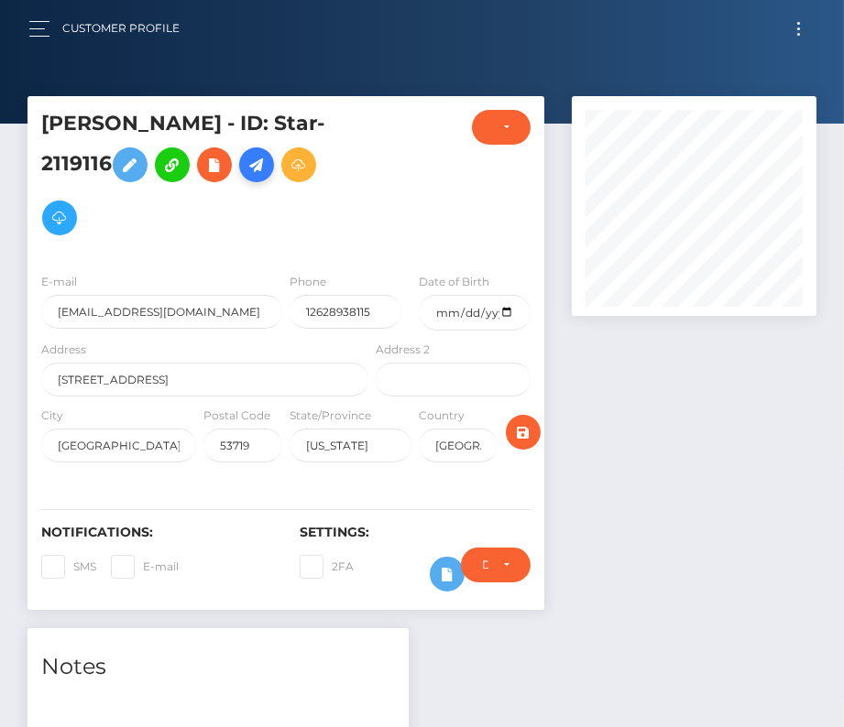
click at [264, 162] on icon at bounding box center [256, 165] width 22 height 23
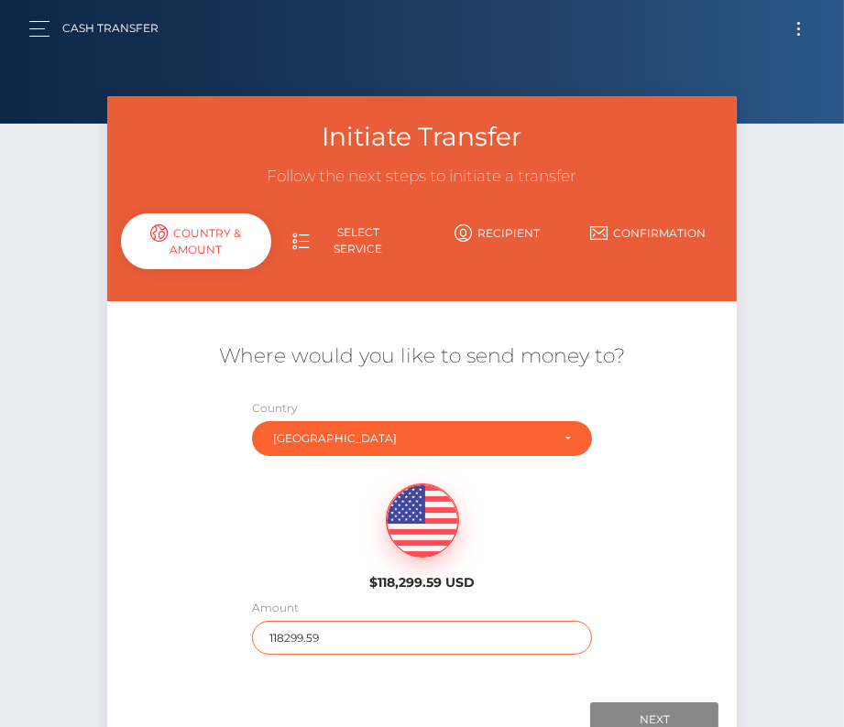
click at [294, 642] on input "118299.59" at bounding box center [422, 638] width 340 height 34
type input "381"
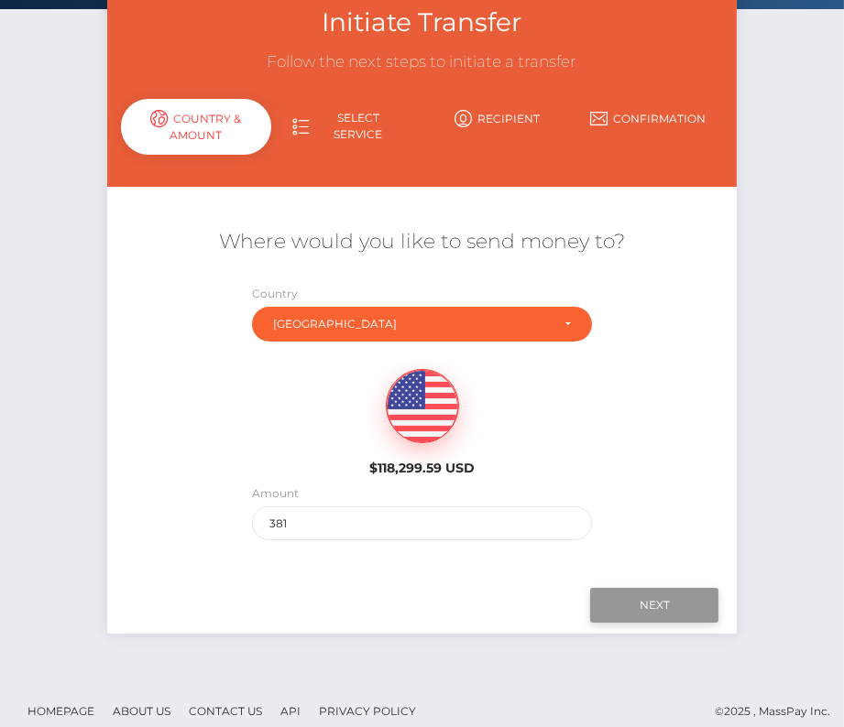
click at [650, 604] on input "Next" at bounding box center [654, 605] width 128 height 35
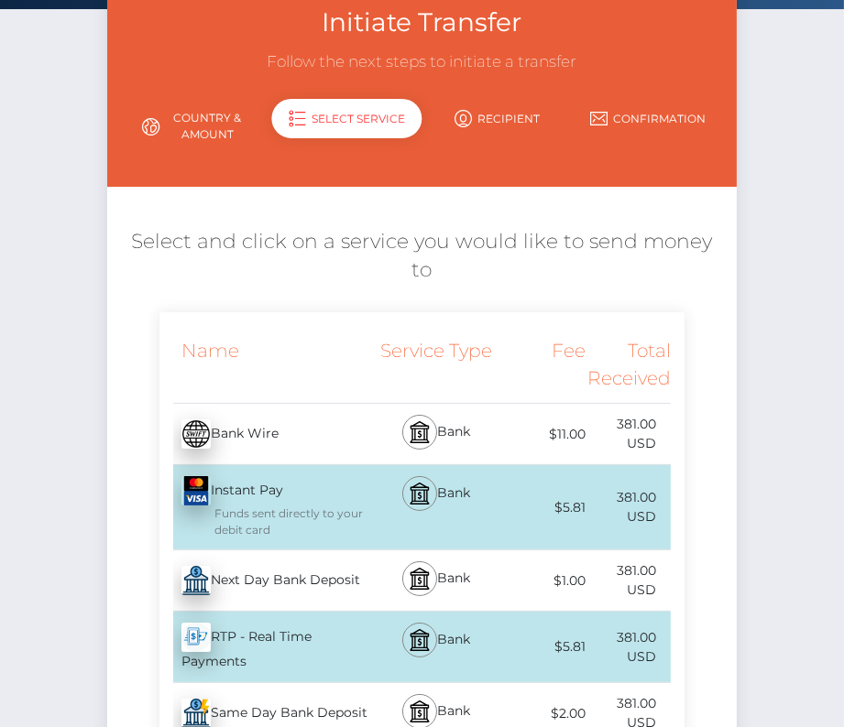
click at [258, 562] on div "Next Day Bank Deposit - USD" at bounding box center [265, 580] width 212 height 51
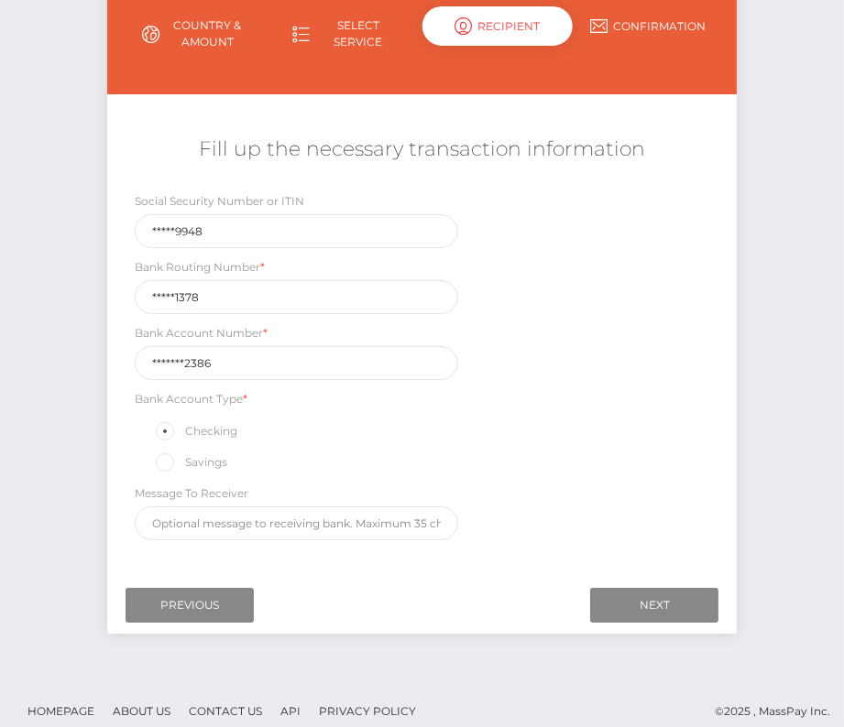
scroll to position [212, 0]
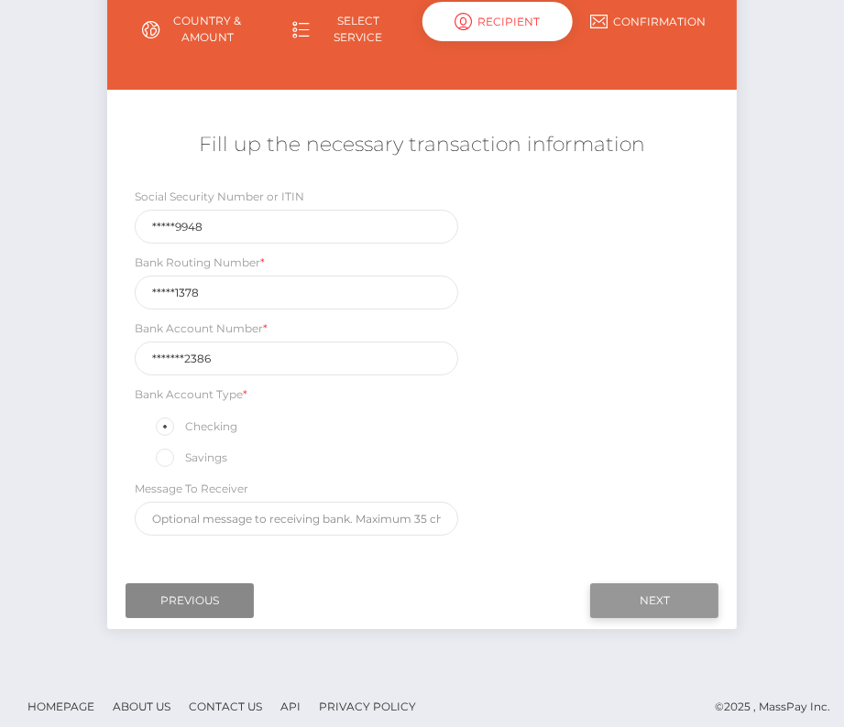
click at [648, 594] on input "Next" at bounding box center [654, 600] width 128 height 35
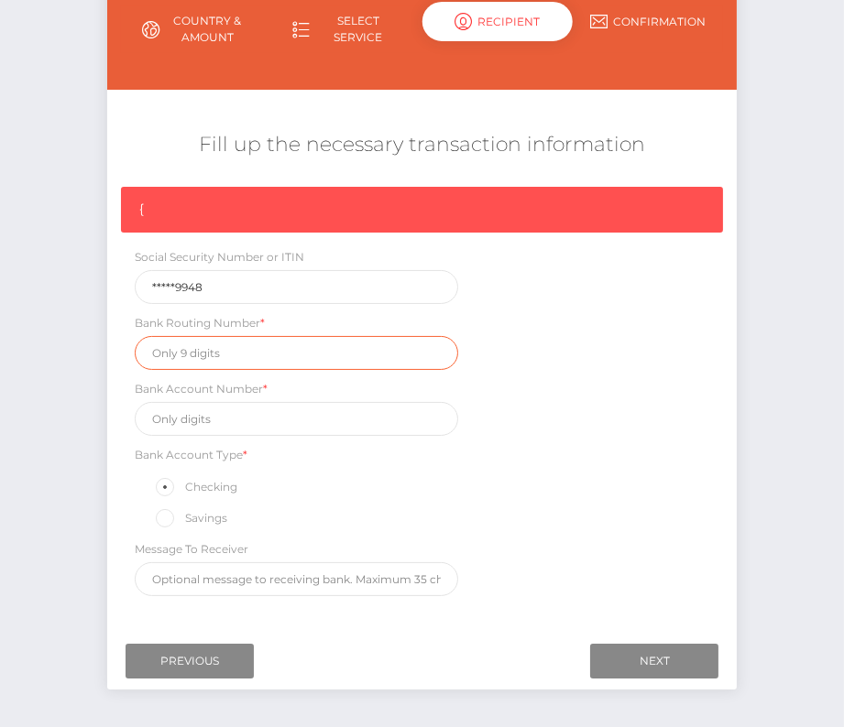
click at [169, 347] on input "text" at bounding box center [297, 353] width 324 height 34
paste input "275981378"
type input "275981378"
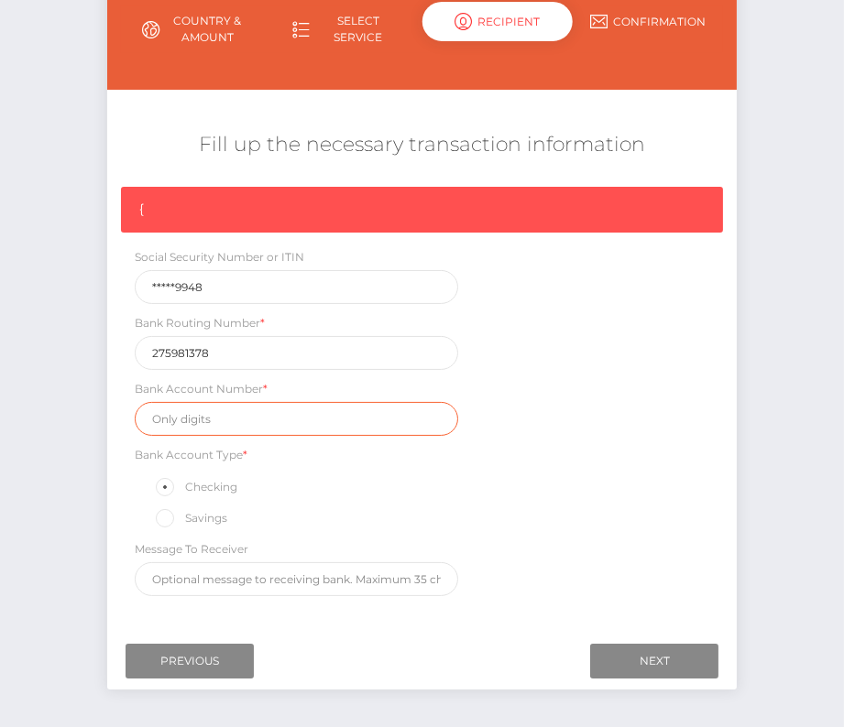
click at [193, 430] on input "text" at bounding box center [297, 419] width 324 height 34
paste input "08006612386"
type input "08006612386"
click at [598, 495] on div "{ Social Security Number or ITIN *****9948 Bank Routing Number * 275981378 Bank…" at bounding box center [422, 396] width 630 height 419
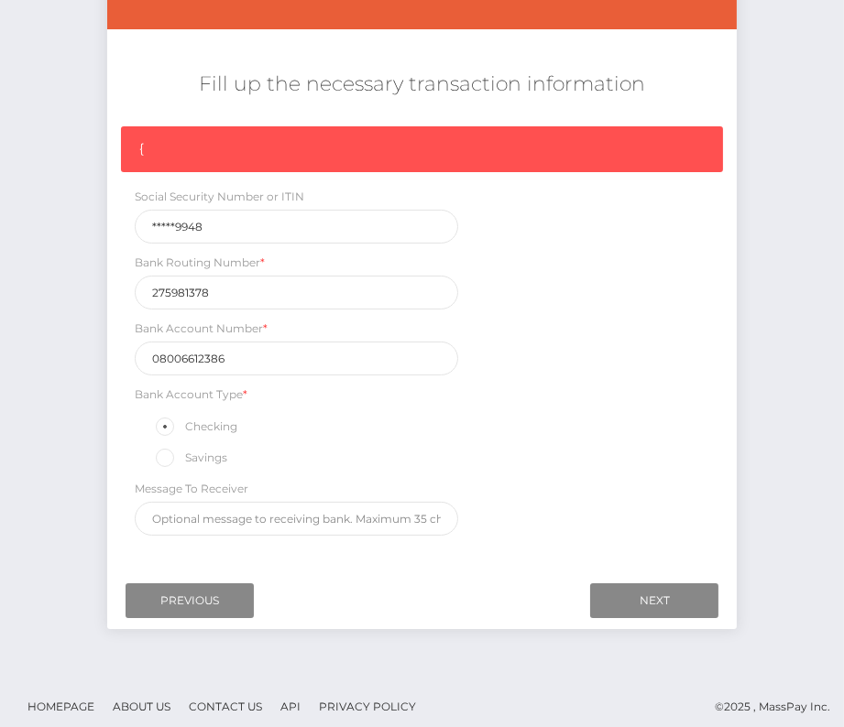
scroll to position [276, 0]
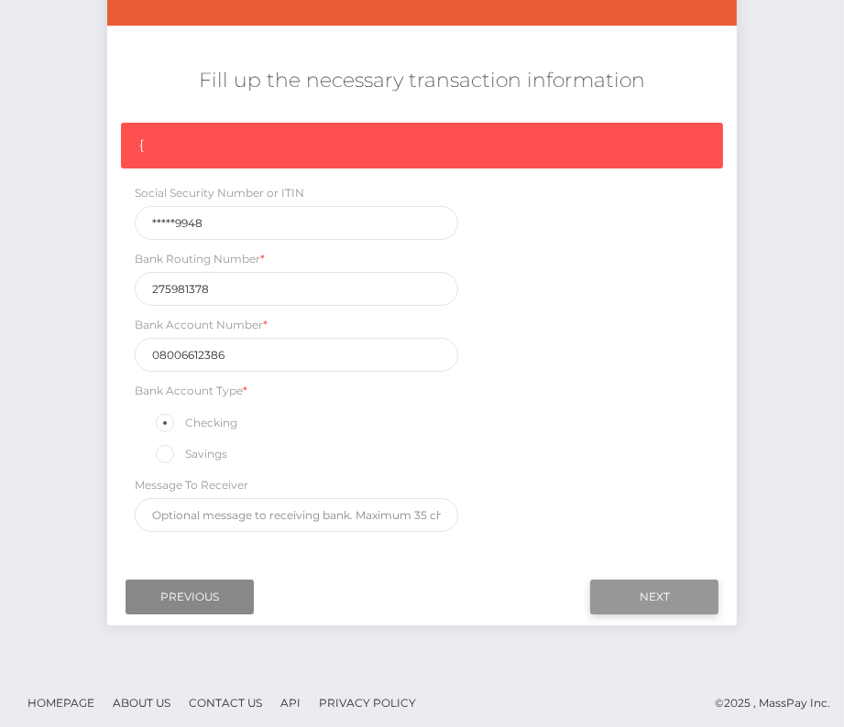
click at [667, 590] on input "Next" at bounding box center [654, 597] width 128 height 35
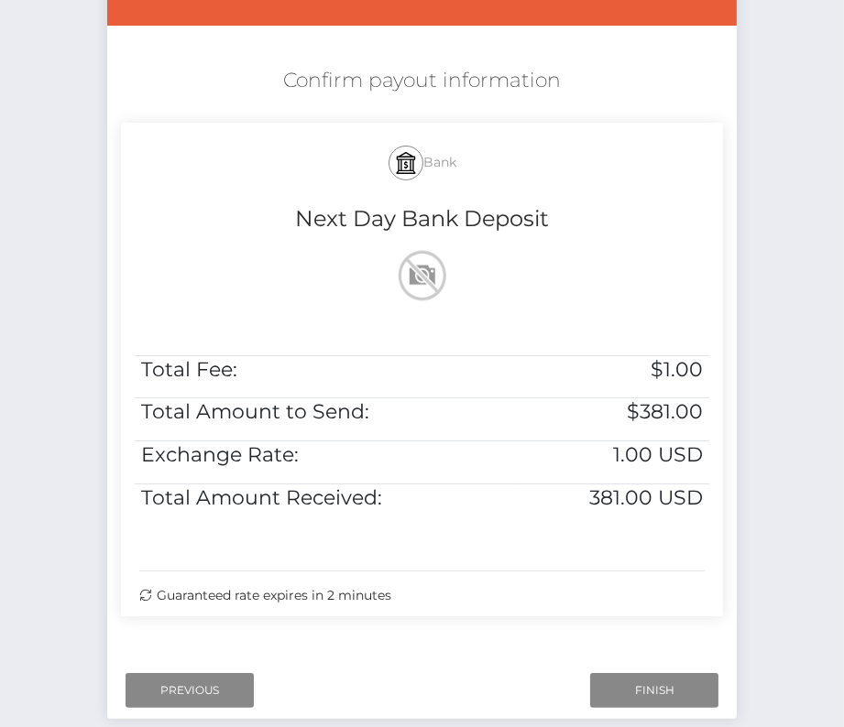
scroll to position [291, 0]
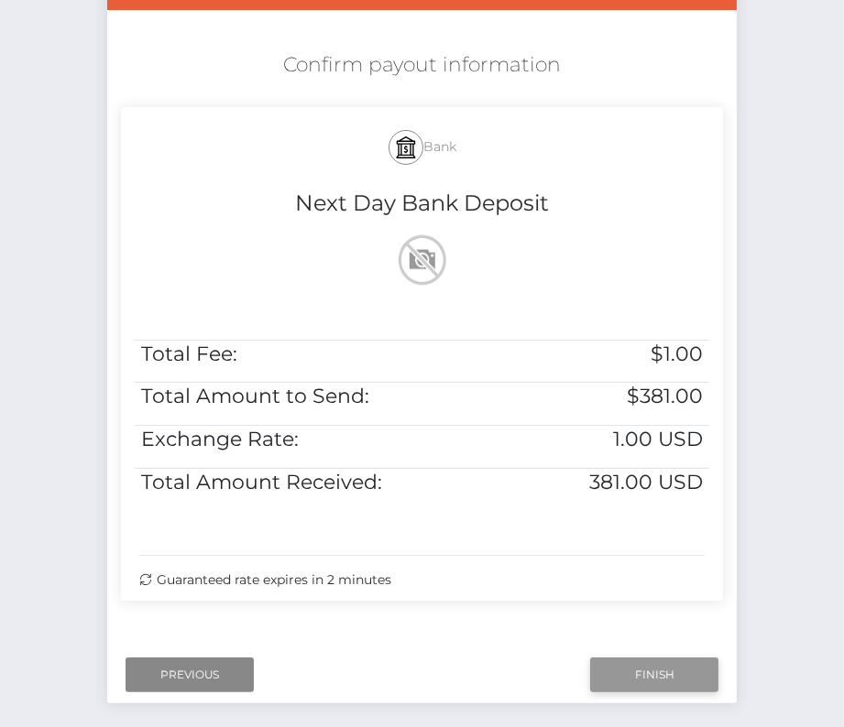
click at [643, 672] on input "Finish" at bounding box center [654, 675] width 128 height 35
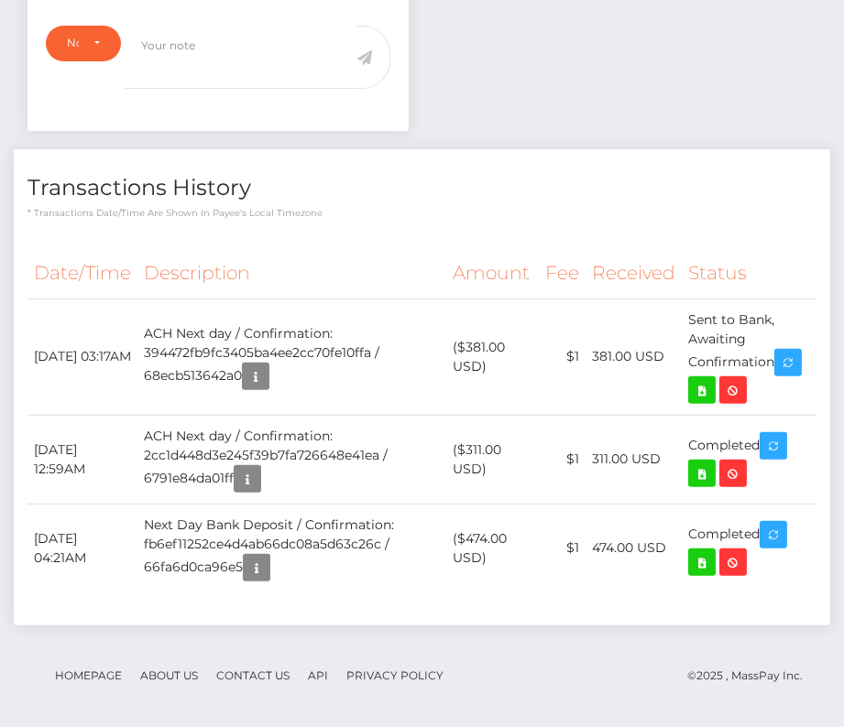
scroll to position [701, 0]
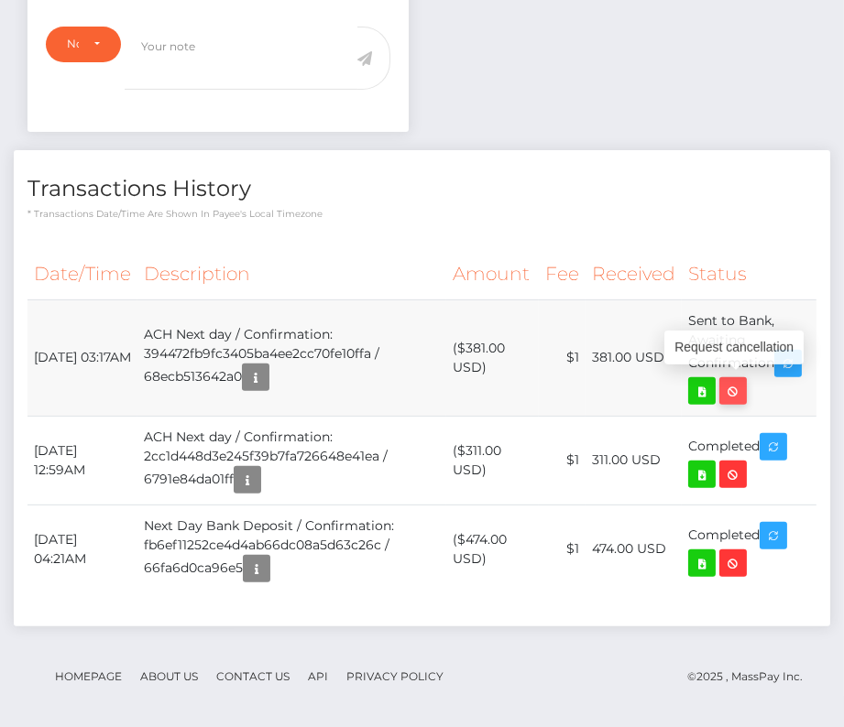
drag, startPoint x: 34, startPoint y: 338, endPoint x: 726, endPoint y: 373, distance: 693.3
click at [726, 373] on tr "October 13, 2025 03:17AM ACH Next day / Confirmation: 394472fb9fc3405ba4ee2cc70…" at bounding box center [421, 358] width 789 height 116
copy tbody "October 13, 2025 03:17AM ACH Next day / Confirmation: 394472fb9fc3405ba4ee2cc70…"
click at [703, 387] on icon at bounding box center [702, 391] width 22 height 23
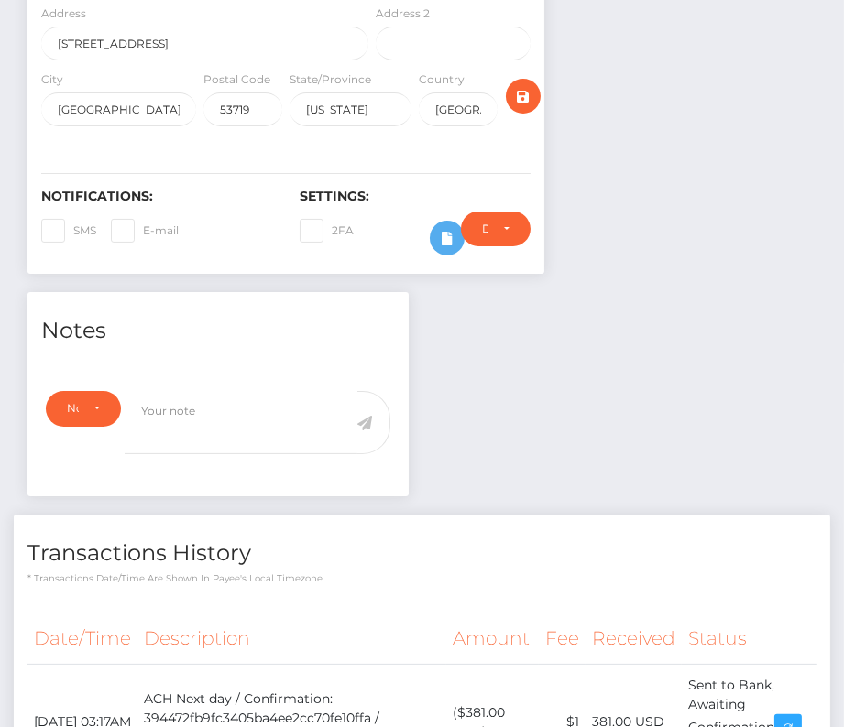
scroll to position [677, 0]
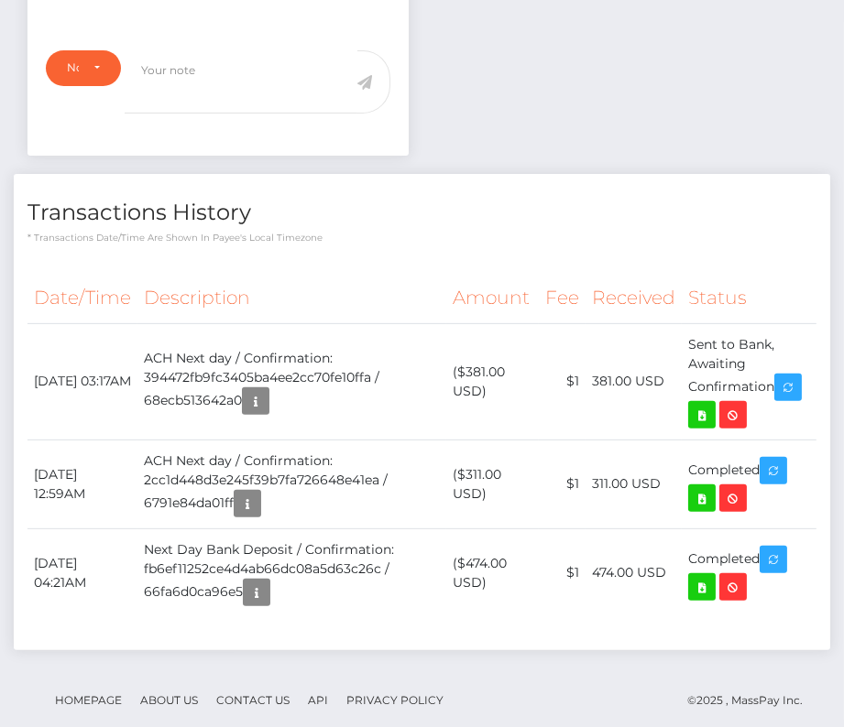
click at [258, 304] on th "Description" at bounding box center [291, 298] width 309 height 50
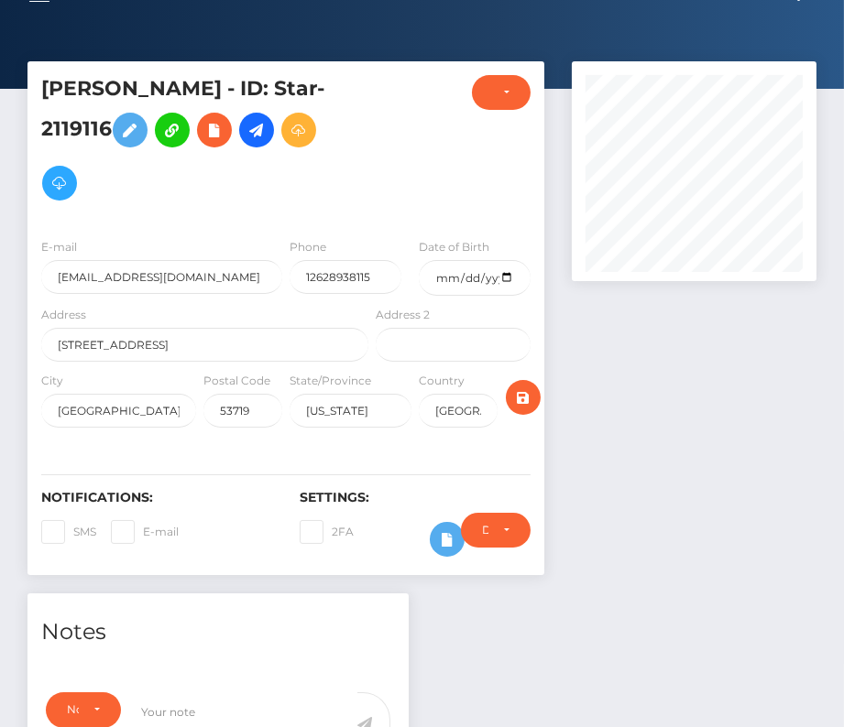
scroll to position [0, 0]
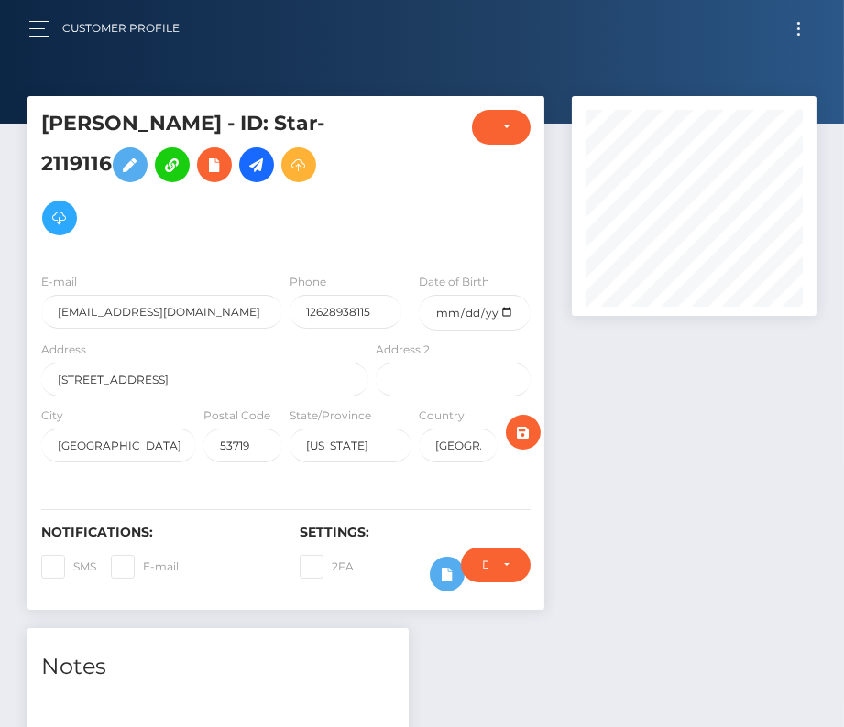
click at [798, 26] on button "Toggle navigation" at bounding box center [798, 28] width 34 height 25
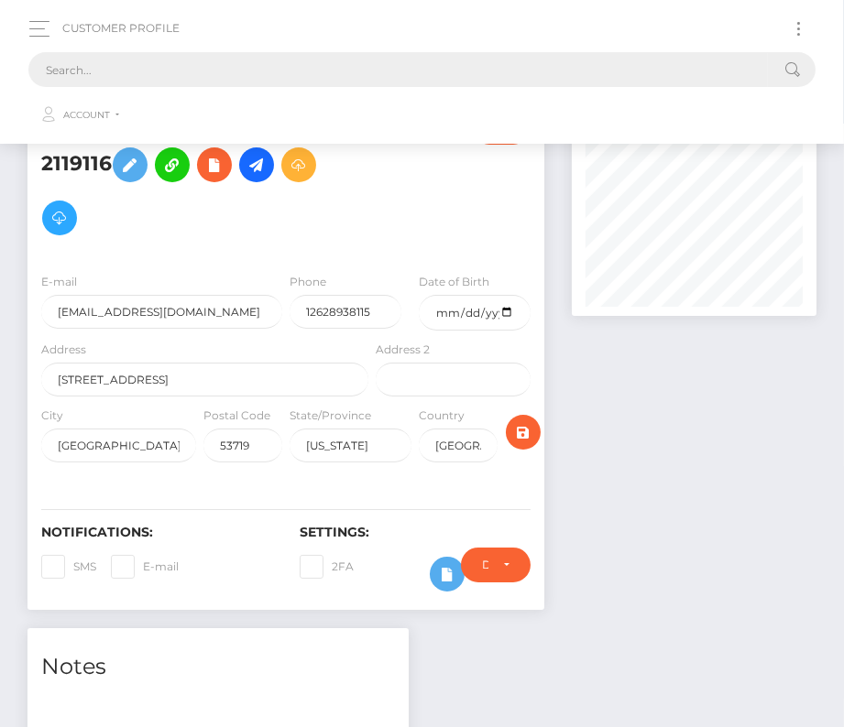
click at [506, 58] on input "text" at bounding box center [397, 69] width 739 height 35
paste input "126058"
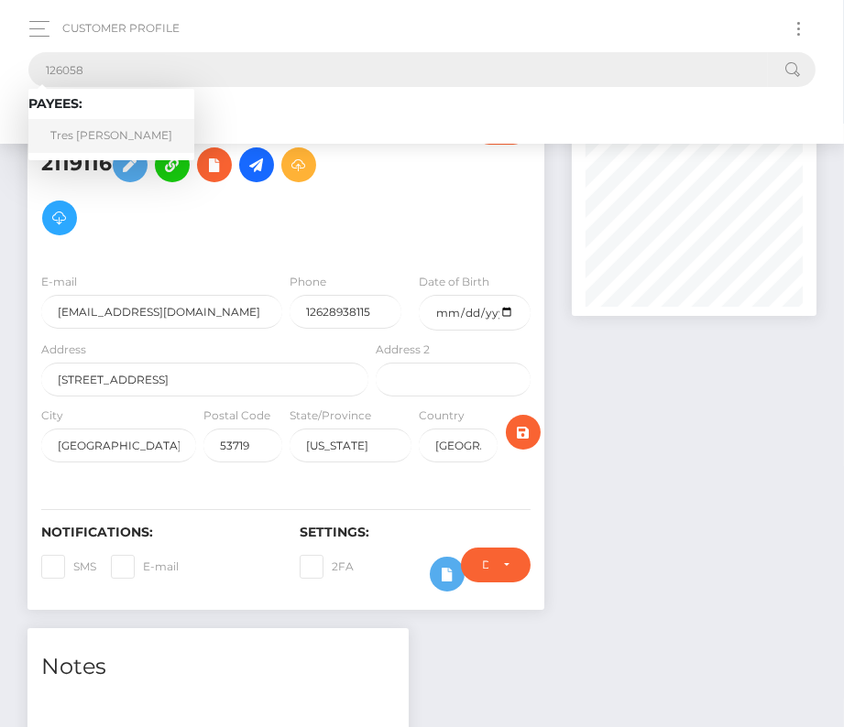
type input "126058"
click at [82, 141] on link "Tres Morrison" at bounding box center [111, 136] width 166 height 34
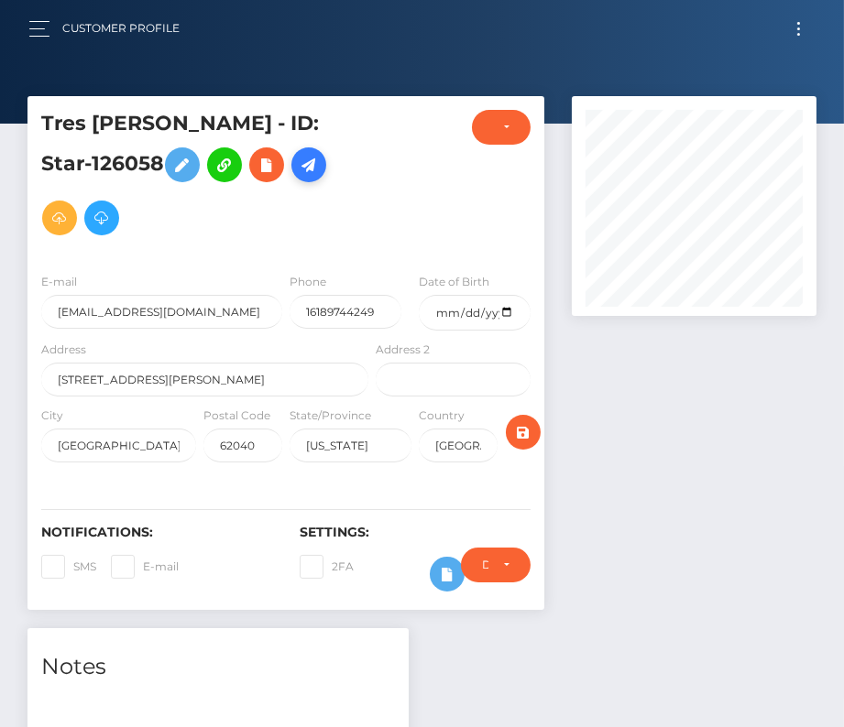
click at [291, 149] on link at bounding box center [308, 164] width 35 height 35
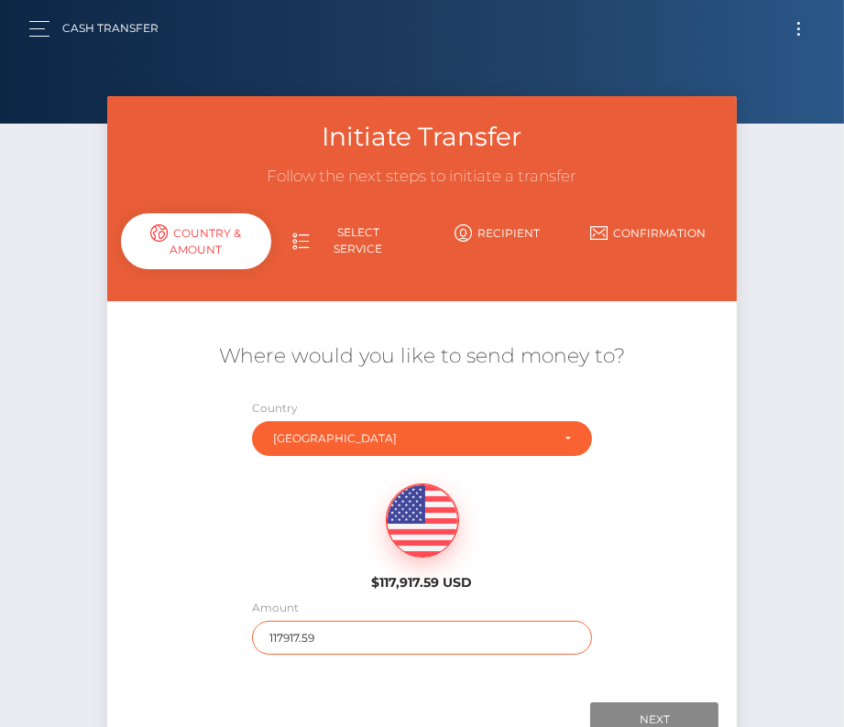
click at [304, 634] on input "117917.59" at bounding box center [422, 638] width 340 height 34
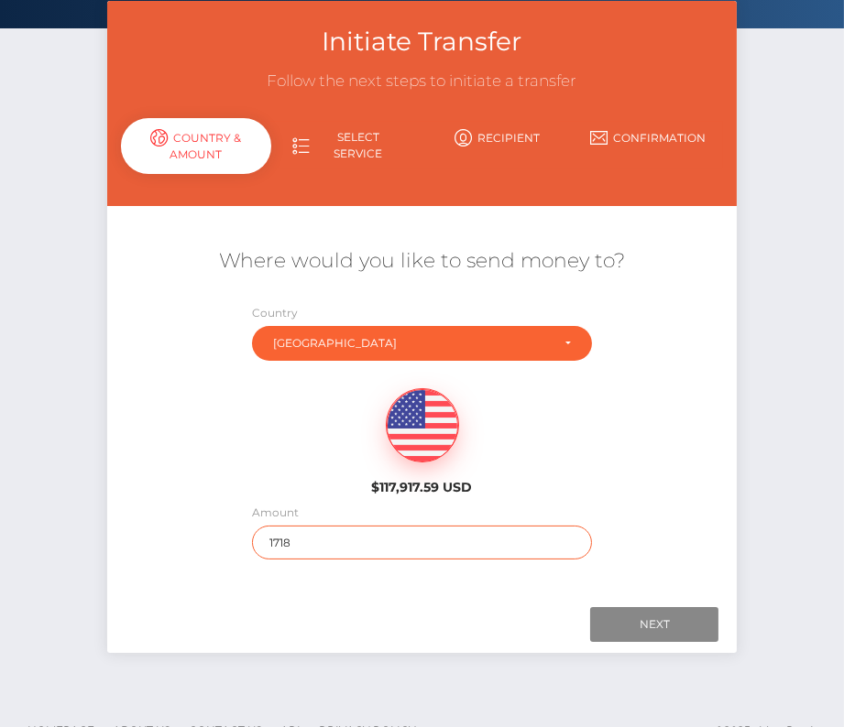
scroll to position [123, 0]
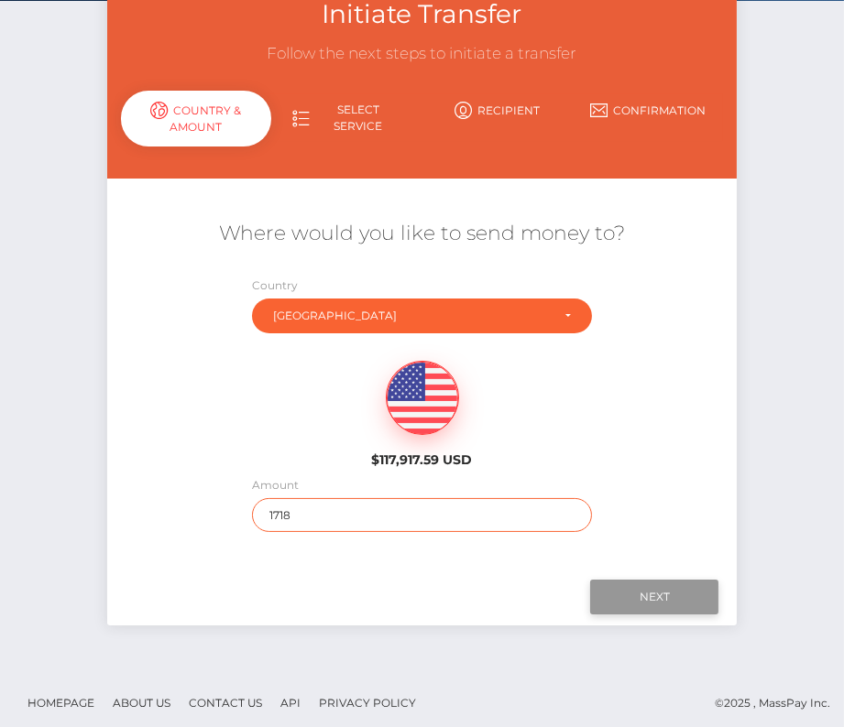
type input "1718"
click at [658, 600] on input "Next" at bounding box center [654, 597] width 128 height 35
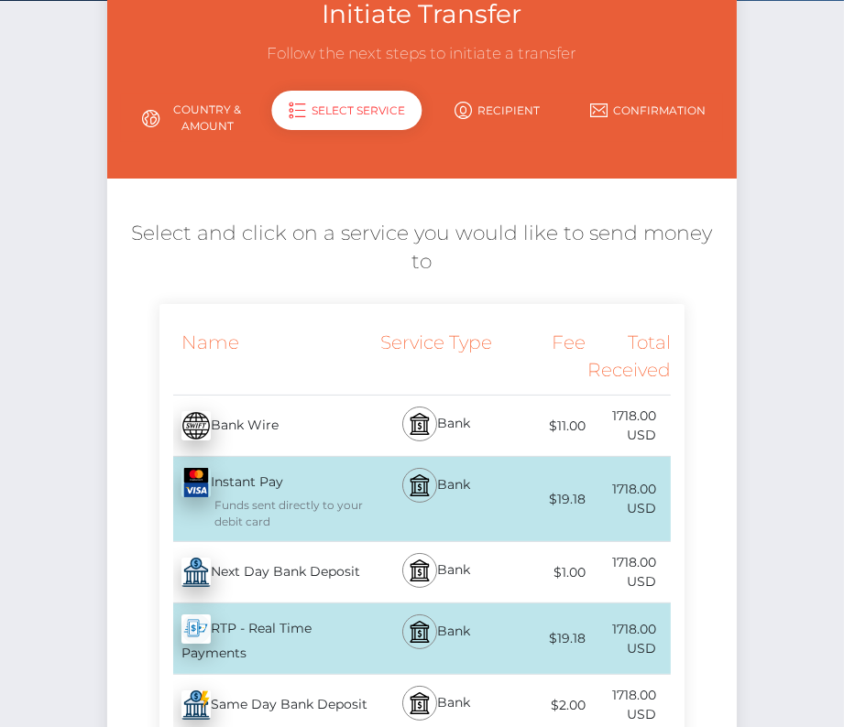
click at [271, 547] on div "Next Day Bank Deposit - USD" at bounding box center [265, 572] width 212 height 51
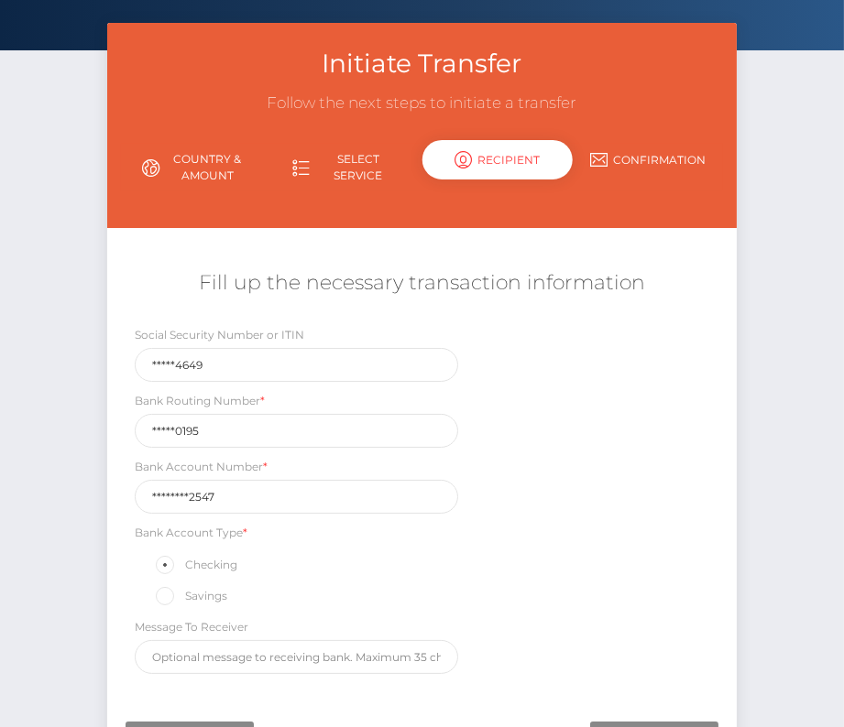
scroll to position [89, 0]
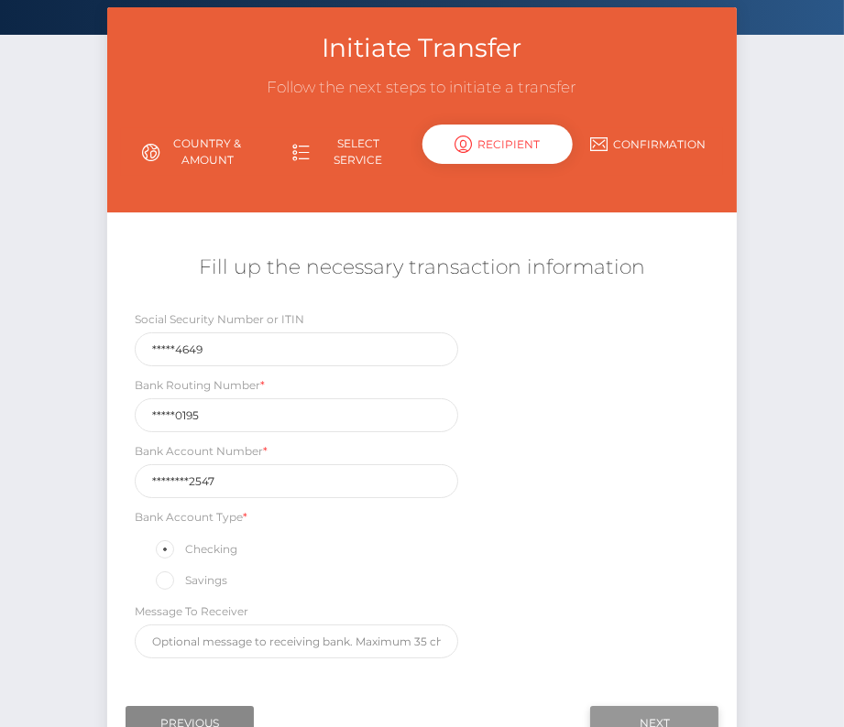
click at [652, 706] on input "Next" at bounding box center [654, 723] width 128 height 35
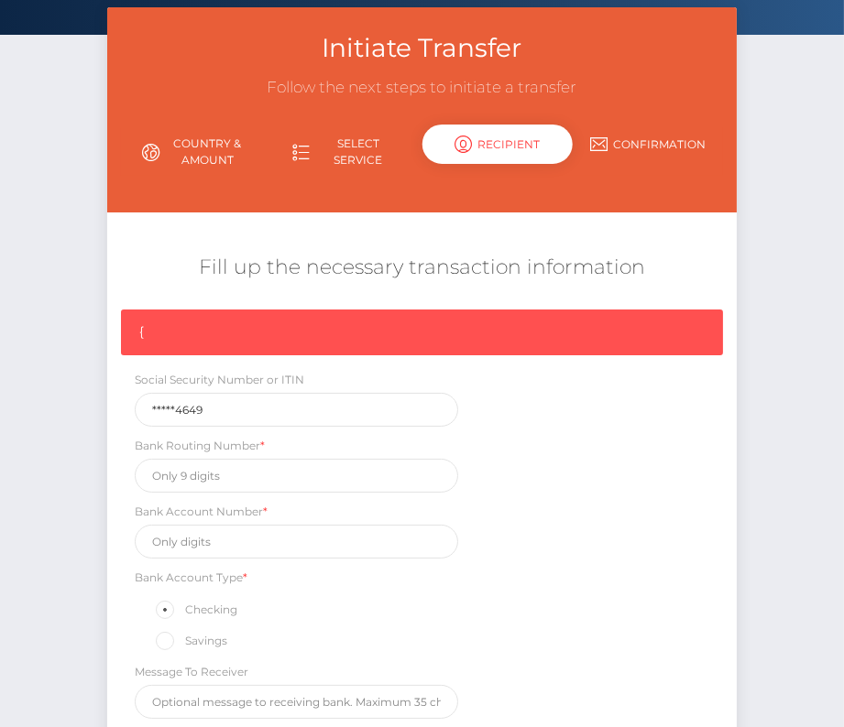
scroll to position [276, 0]
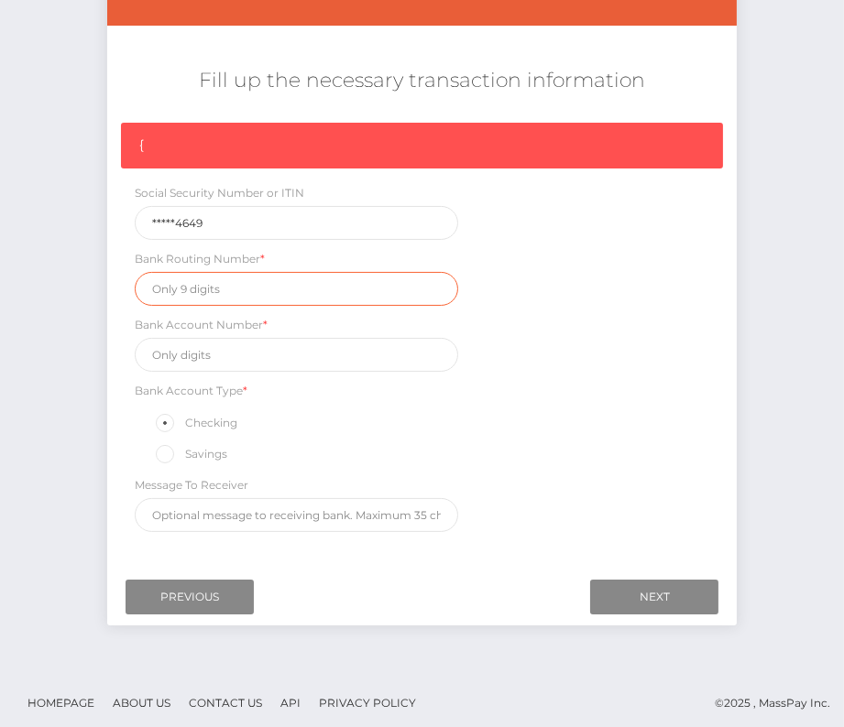
click at [193, 292] on input "text" at bounding box center [297, 289] width 324 height 34
paste input "103100195"
type input "103100195"
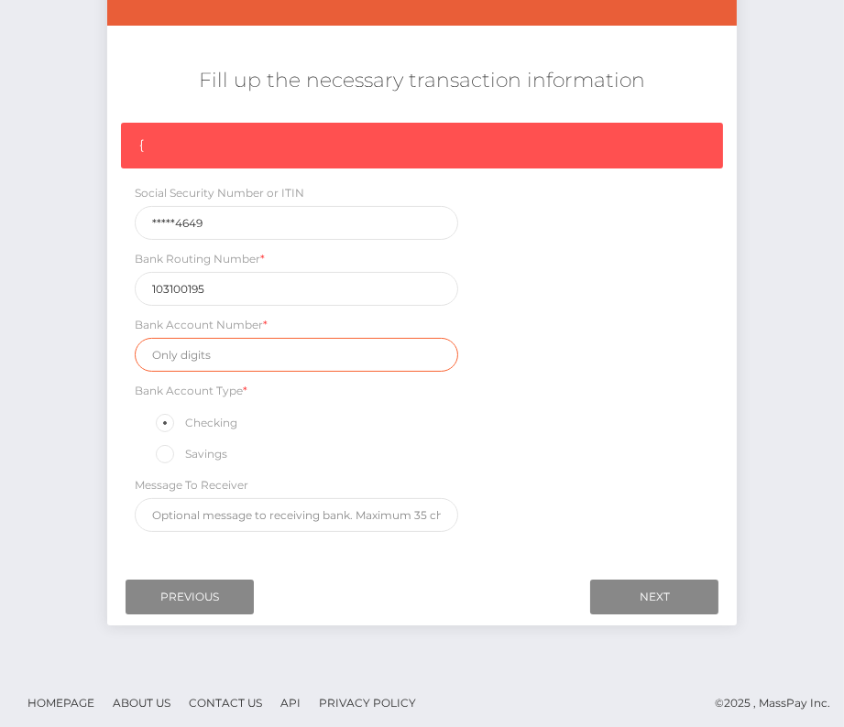
click at [189, 356] on input "text" at bounding box center [297, 355] width 324 height 34
paste input "248145562547"
type input "248145562547"
click at [625, 485] on div "{ Social Security Number or ITIN *****4649 Bank Routing Number * 103100195 Bank…" at bounding box center [422, 332] width 630 height 419
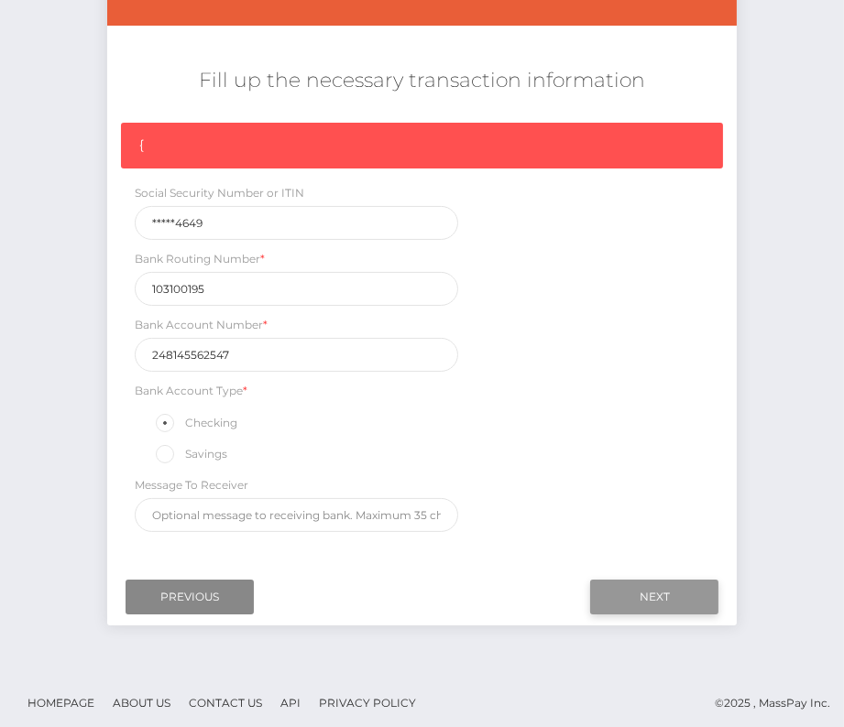
click at [673, 599] on input "Next" at bounding box center [654, 597] width 128 height 35
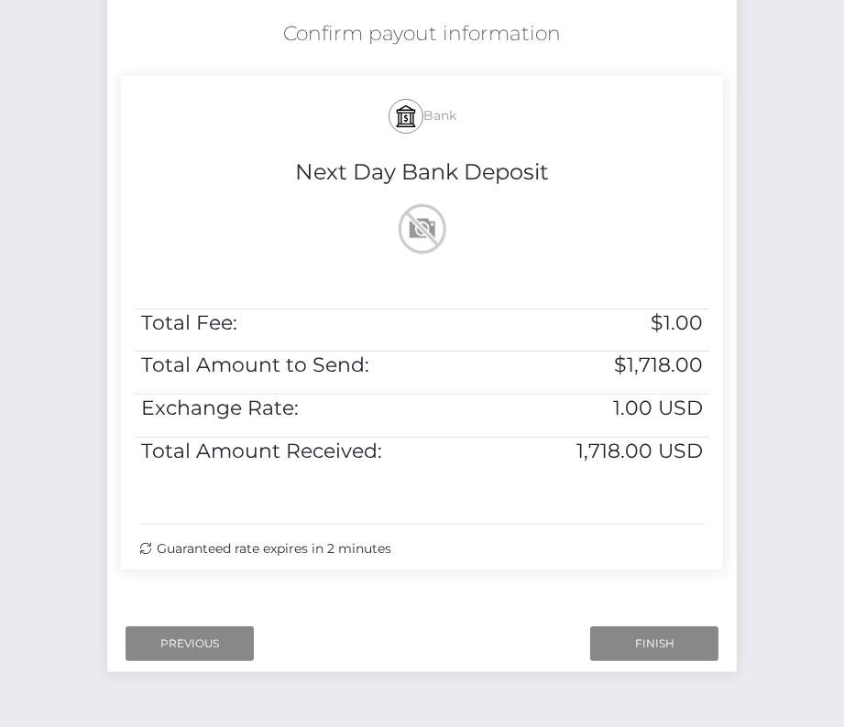
scroll to position [352, 0]
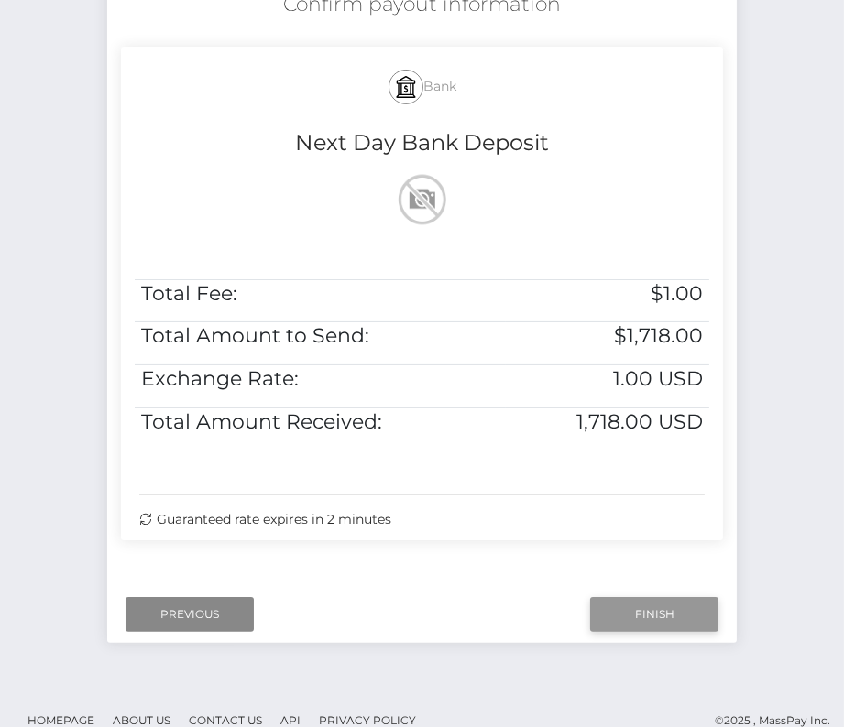
click at [676, 611] on input "Finish" at bounding box center [654, 614] width 128 height 35
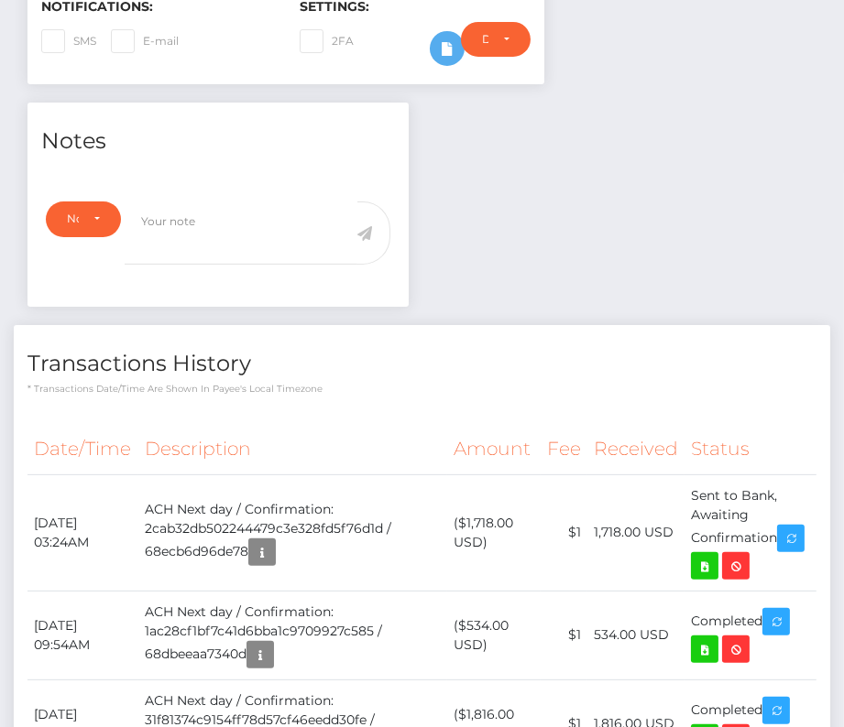
scroll to position [564, 0]
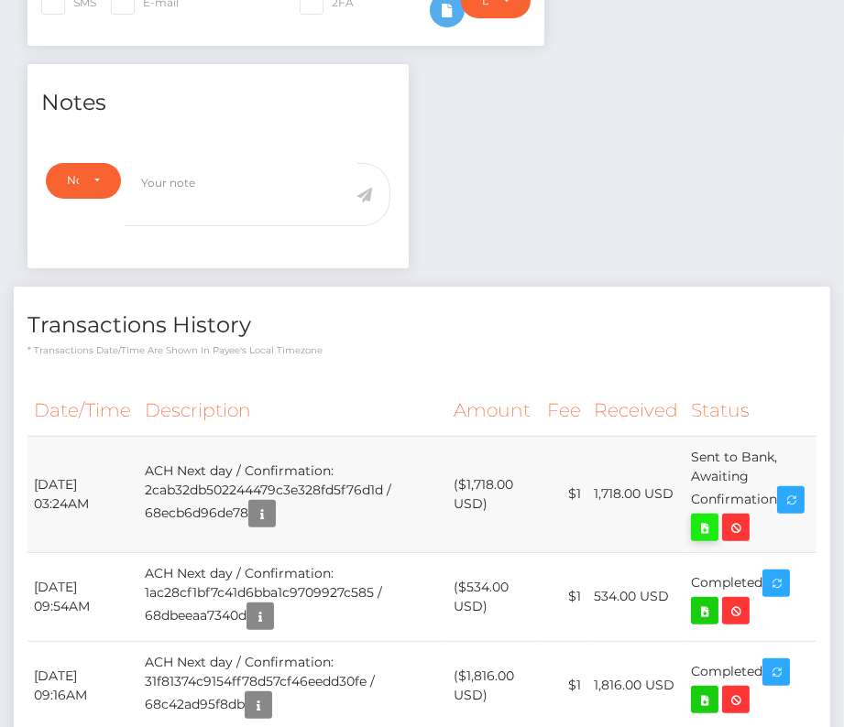
click at [715, 517] on icon at bounding box center [704, 528] width 22 height 23
drag, startPoint x: 35, startPoint y: 468, endPoint x: 804, endPoint y: 517, distance: 771.0
click at [804, 517] on tr "October 13, 2025 03:24AM ACH Next day / Confirmation: 2cab32db502244479c3e328fd…" at bounding box center [421, 494] width 789 height 116
copy tbody "October 13, 2025 03:24AM ACH Next day / Confirmation: 2cab32db502244479c3e328fd…"
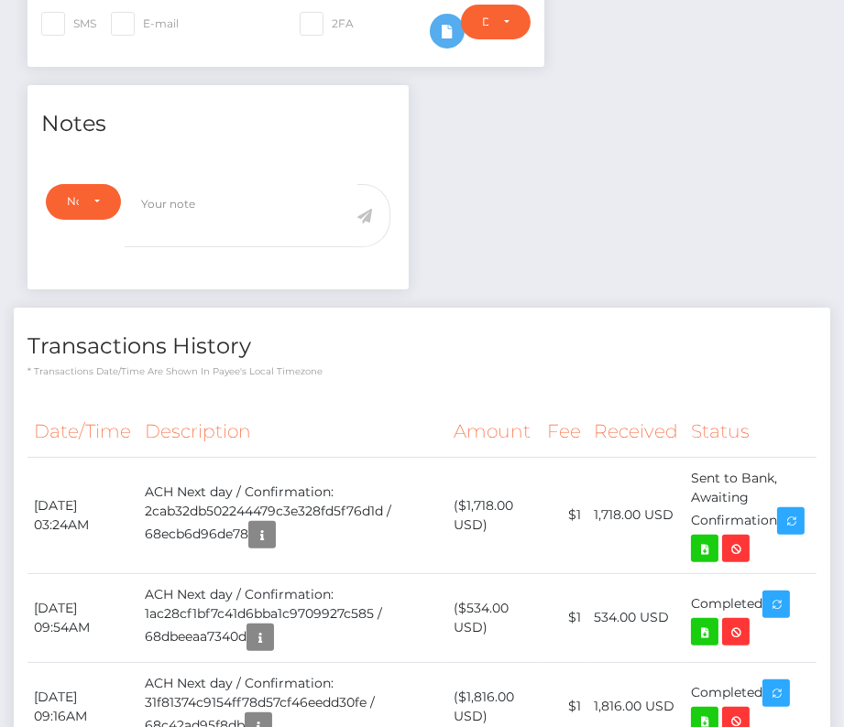
scroll to position [590, 0]
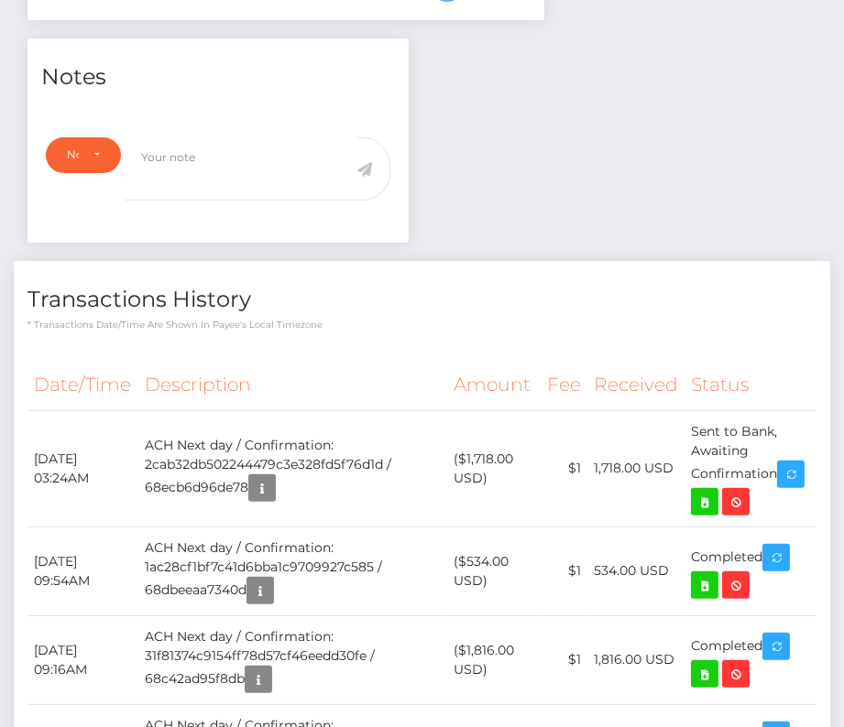
click at [280, 377] on th "Description" at bounding box center [292, 385] width 309 height 50
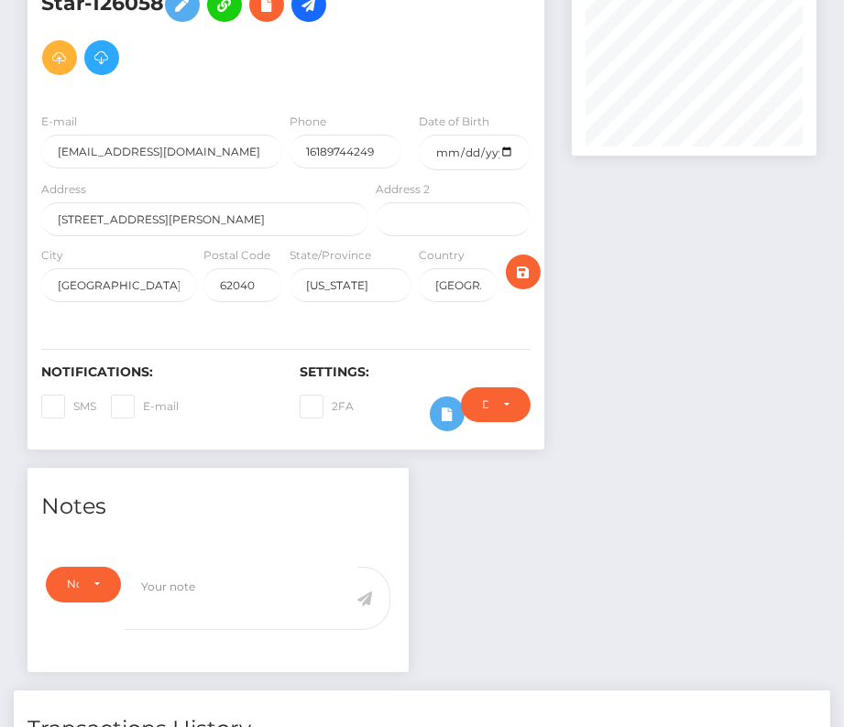
scroll to position [0, 0]
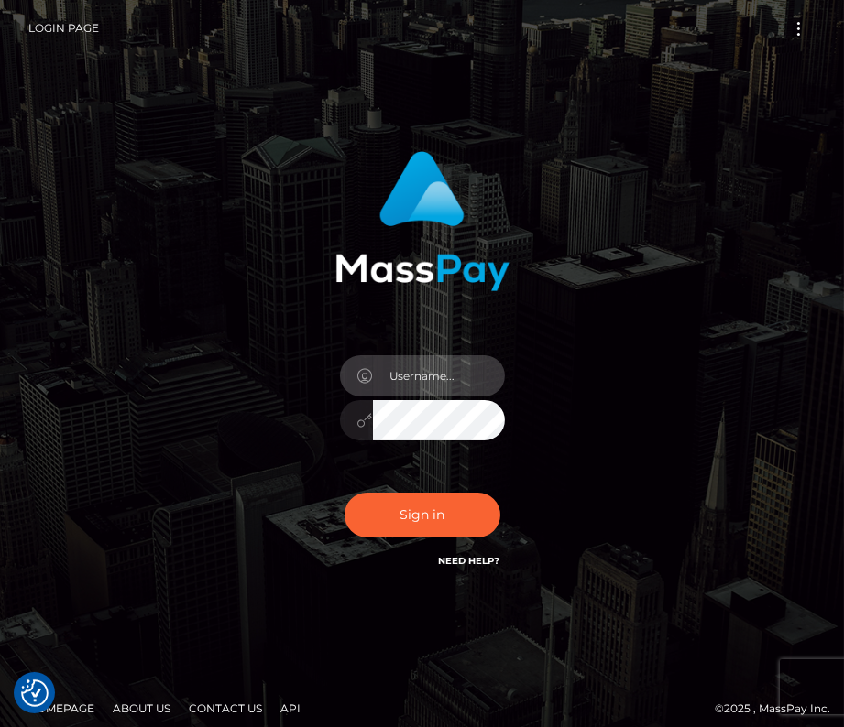
click at [402, 366] on input "text" at bounding box center [439, 375] width 132 height 41
type input "kateo"
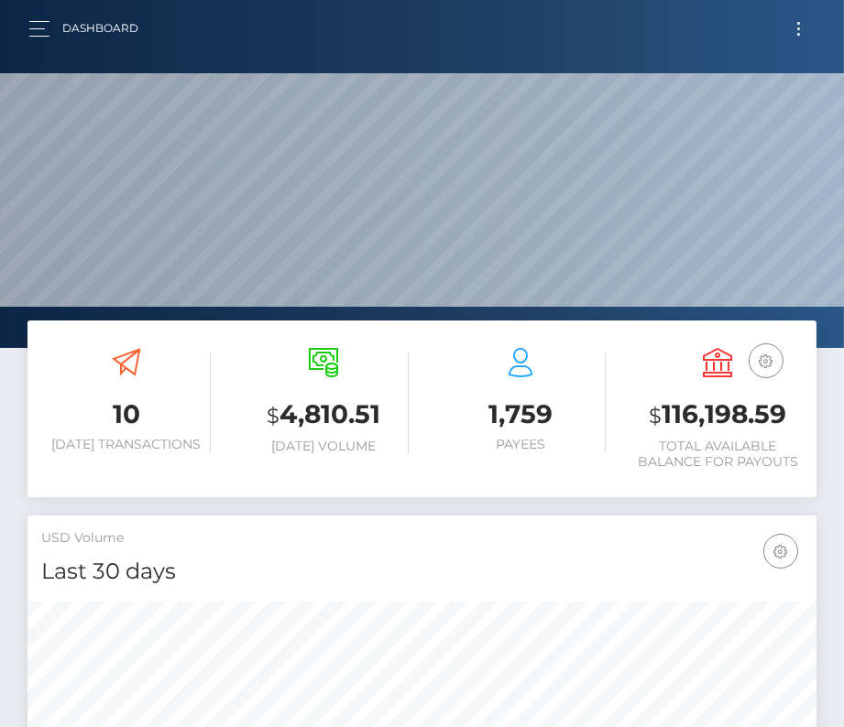
scroll to position [324, 380]
click at [794, 27] on button "Toggle navigation" at bounding box center [798, 28] width 34 height 25
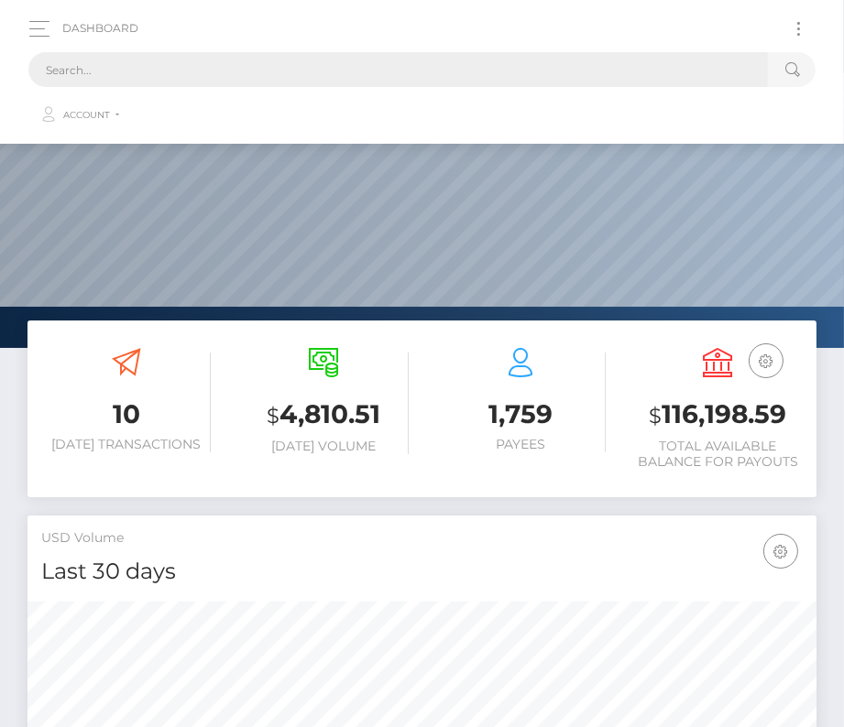
click at [321, 62] on input "text" at bounding box center [397, 69] width 739 height 35
paste input "3647371"
type input "3647371"
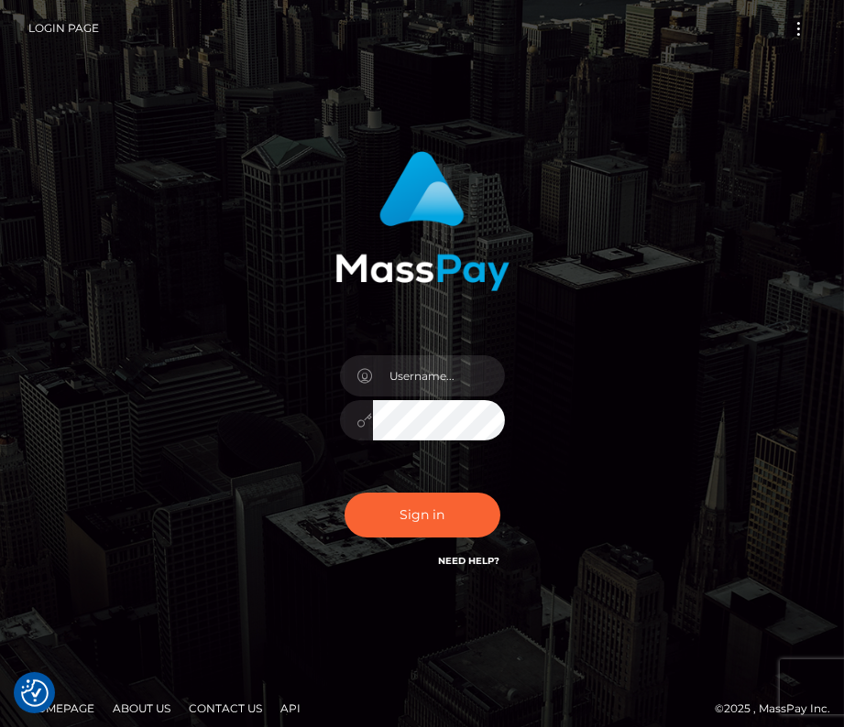
click at [418, 342] on div at bounding box center [422, 412] width 192 height 140
click at [403, 371] on input "text" at bounding box center [439, 375] width 132 height 41
type input "kateo"
click at [409, 379] on input "text" at bounding box center [439, 375] width 132 height 41
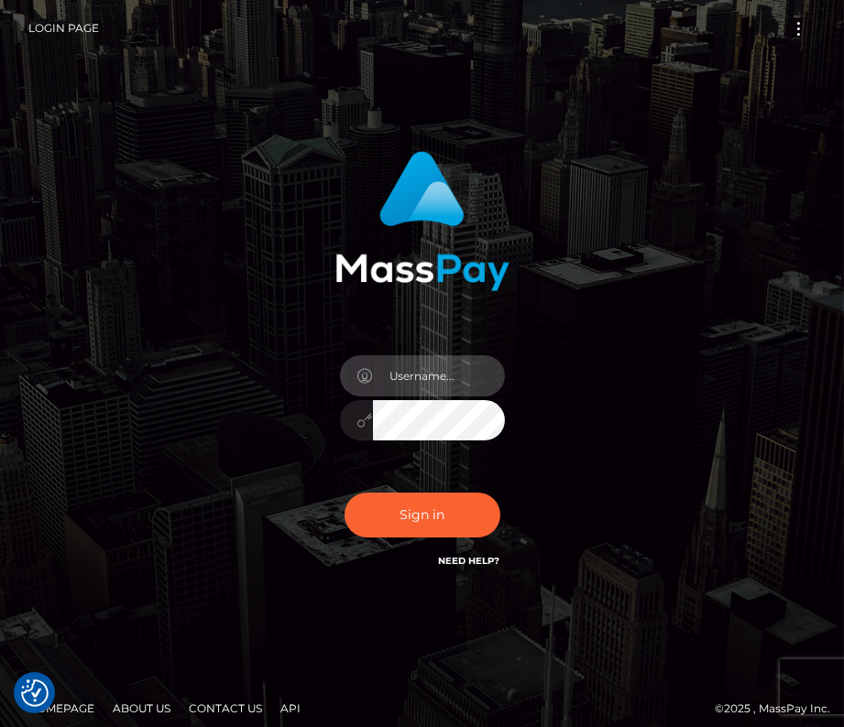
type input "kateo"
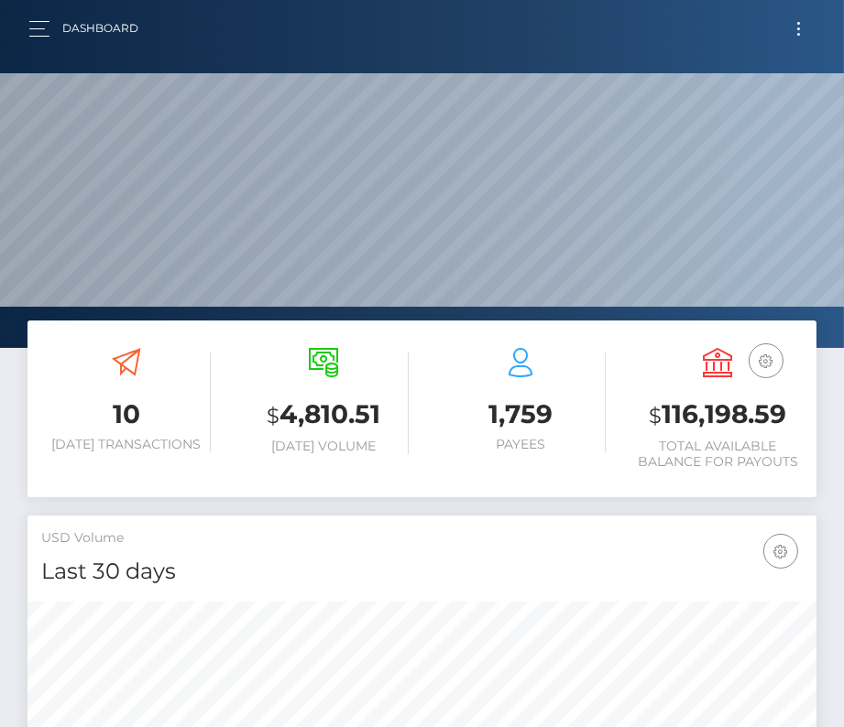
scroll to position [324, 380]
click at [35, 34] on button "button" at bounding box center [45, 28] width 34 height 25
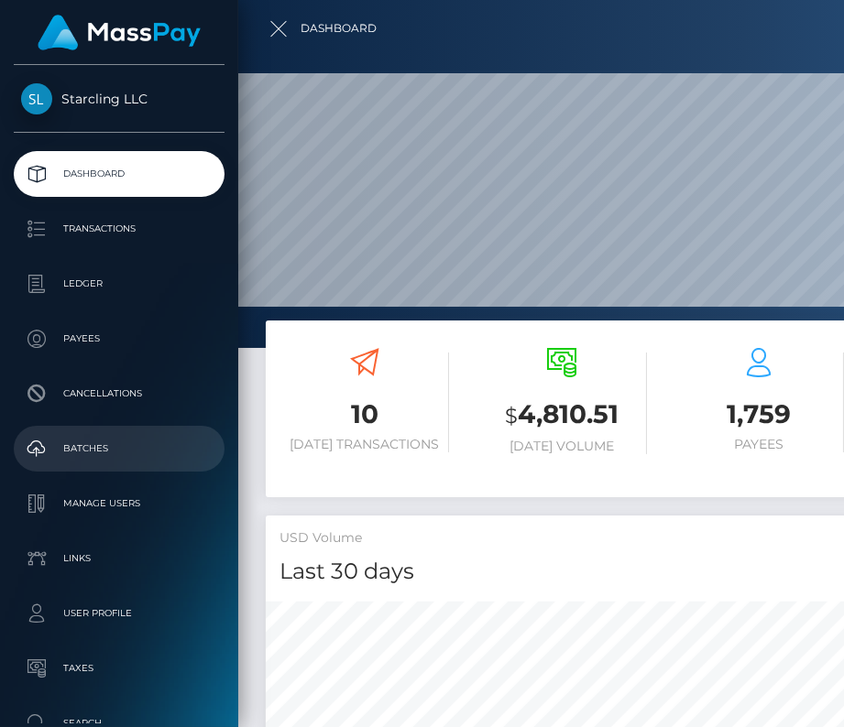
click at [93, 458] on p "Batches" at bounding box center [119, 448] width 196 height 27
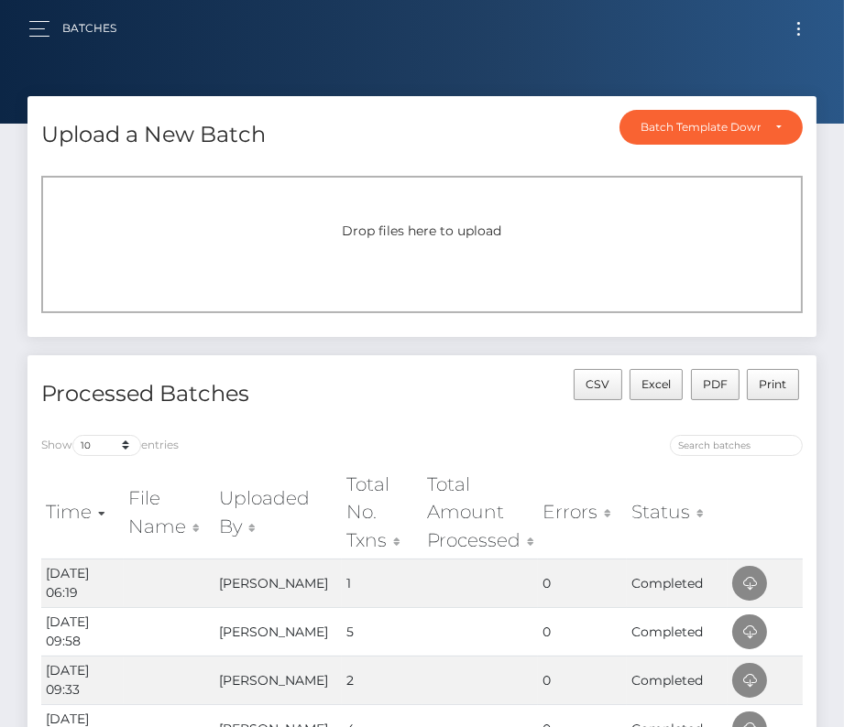
click at [300, 147] on div "Upload a New Batch Batch Template Download AED payout ARS payout AUD payout BRL…" at bounding box center [421, 129] width 789 height 66
click at [796, 26] on button "Toggle navigation" at bounding box center [798, 28] width 34 height 25
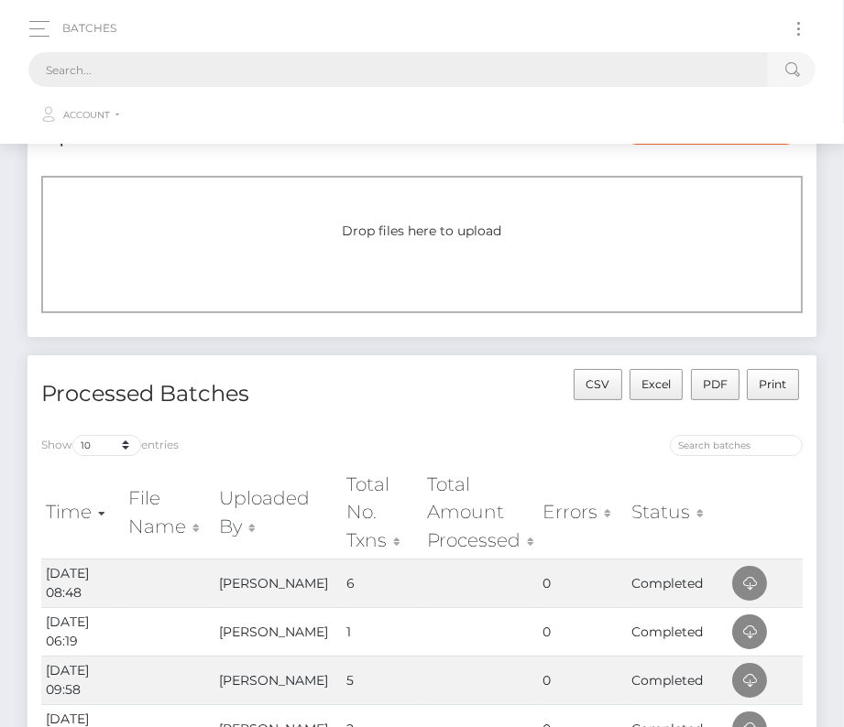
click at [90, 80] on input "text" at bounding box center [397, 69] width 739 height 35
paste input "202562"
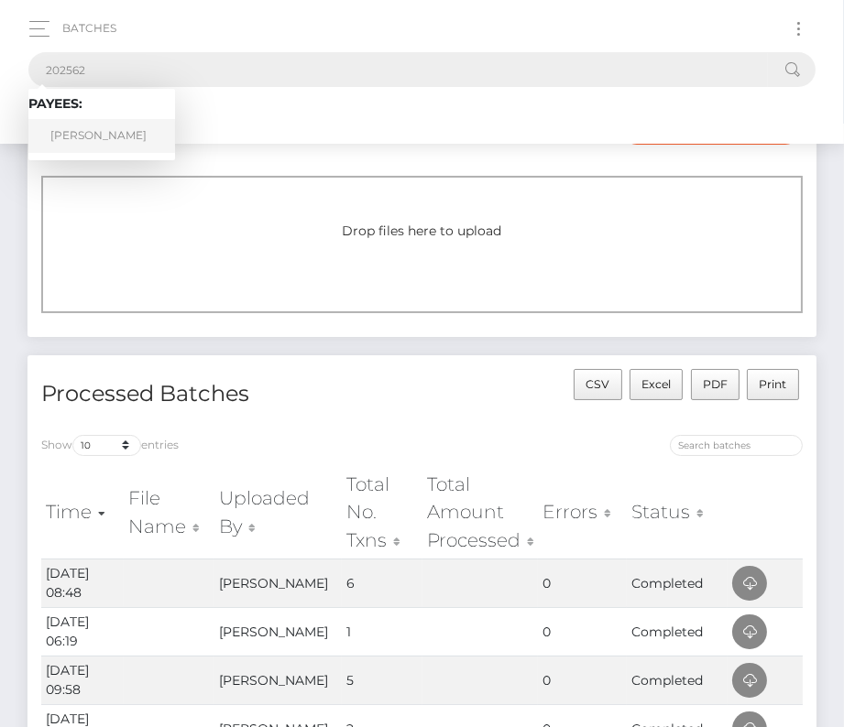
type input "202562"
click at [108, 131] on link "Pedro A Rodriguez" at bounding box center [101, 136] width 147 height 34
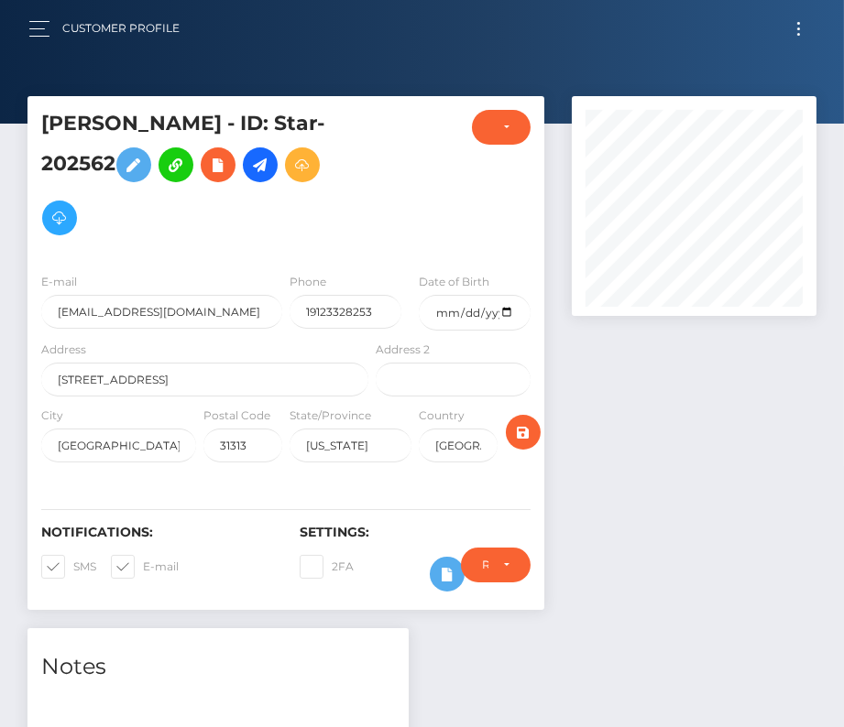
scroll to position [220, 244]
click at [505, 311] on input "date" at bounding box center [475, 313] width 112 height 36
type input "[DATE]"
click at [73, 560] on span at bounding box center [73, 567] width 0 height 14
click at [73, 560] on input "SMS" at bounding box center [79, 561] width 12 height 12
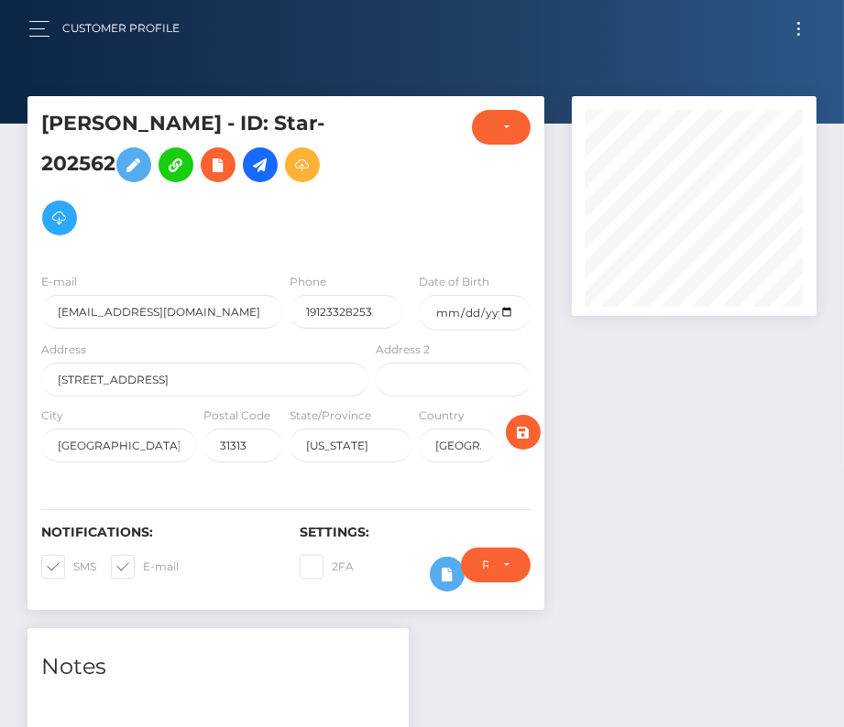
checkbox input "false"
click at [143, 560] on span at bounding box center [143, 567] width 0 height 14
click at [143, 560] on input "E-mail" at bounding box center [149, 561] width 12 height 12
checkbox input "false"
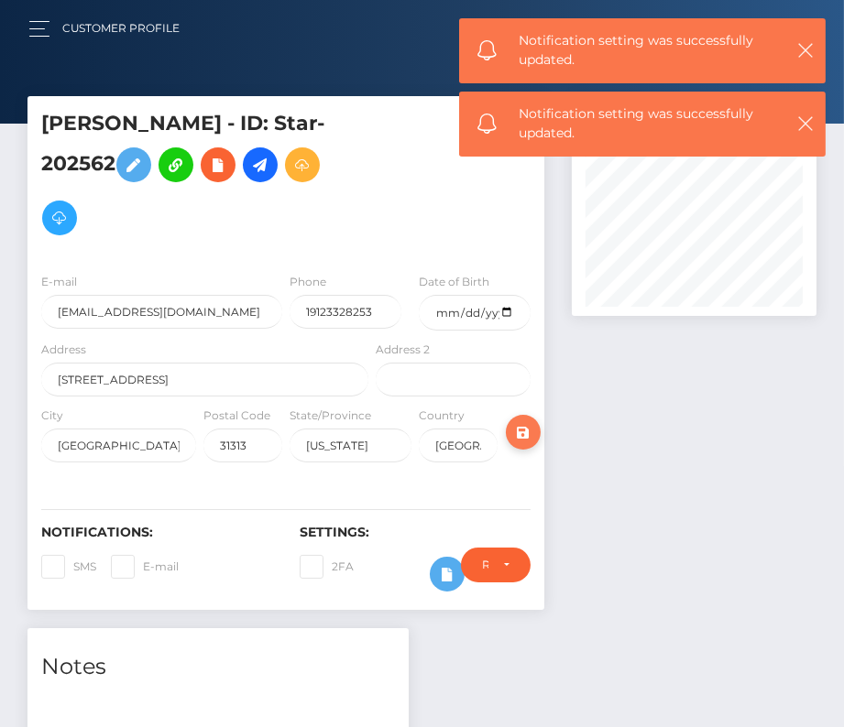
click at [528, 423] on icon "submit" at bounding box center [523, 432] width 22 height 23
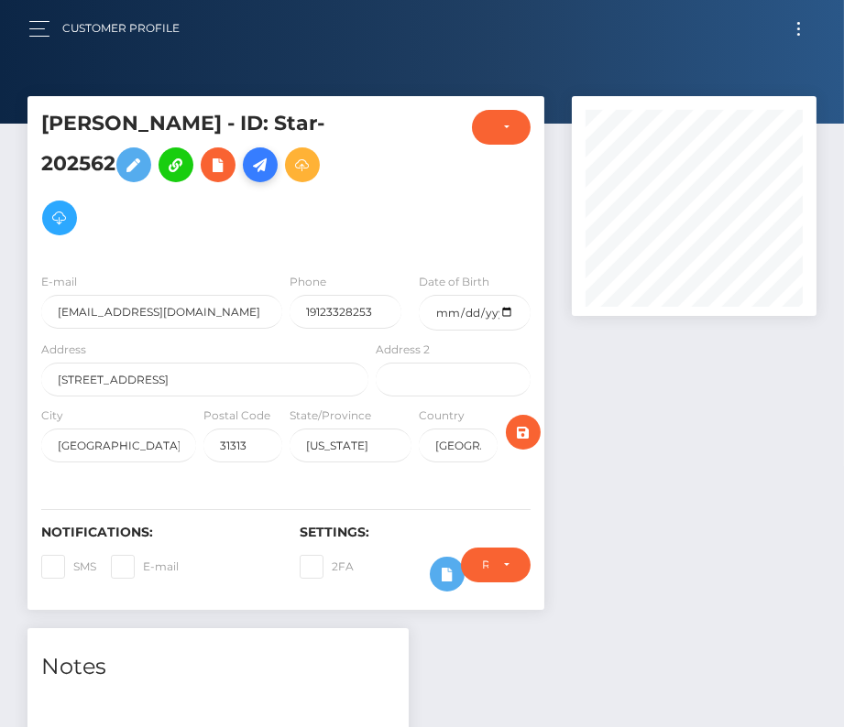
click at [258, 169] on icon at bounding box center [260, 165] width 22 height 23
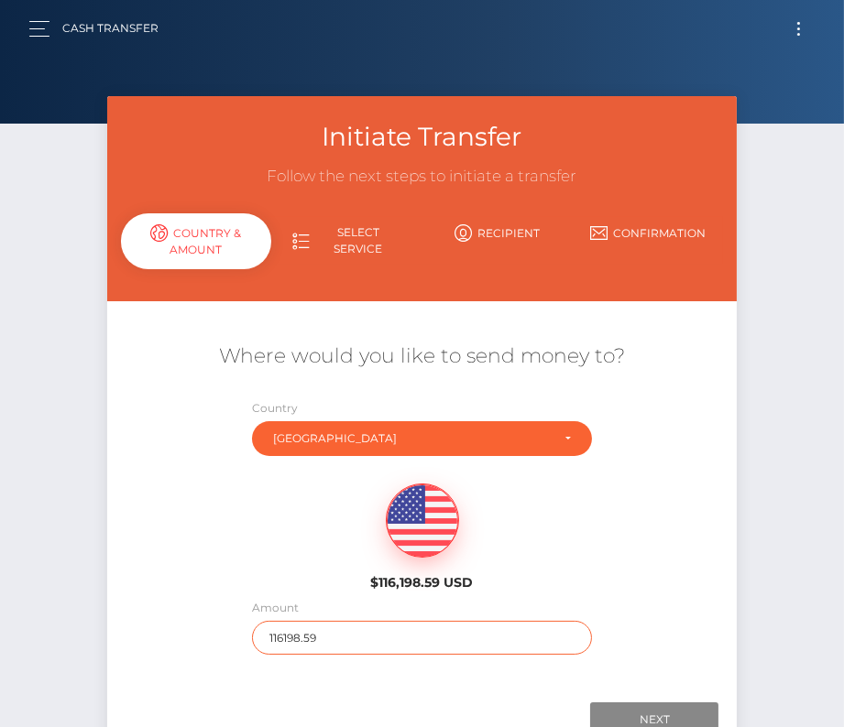
click at [278, 644] on input "116198.59" at bounding box center [422, 638] width 340 height 34
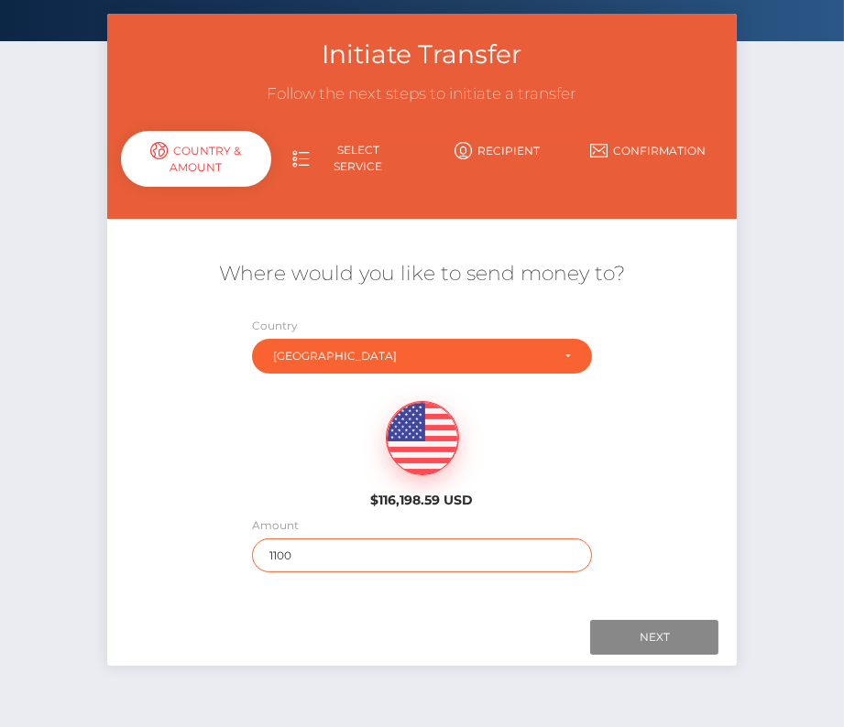
scroll to position [128, 0]
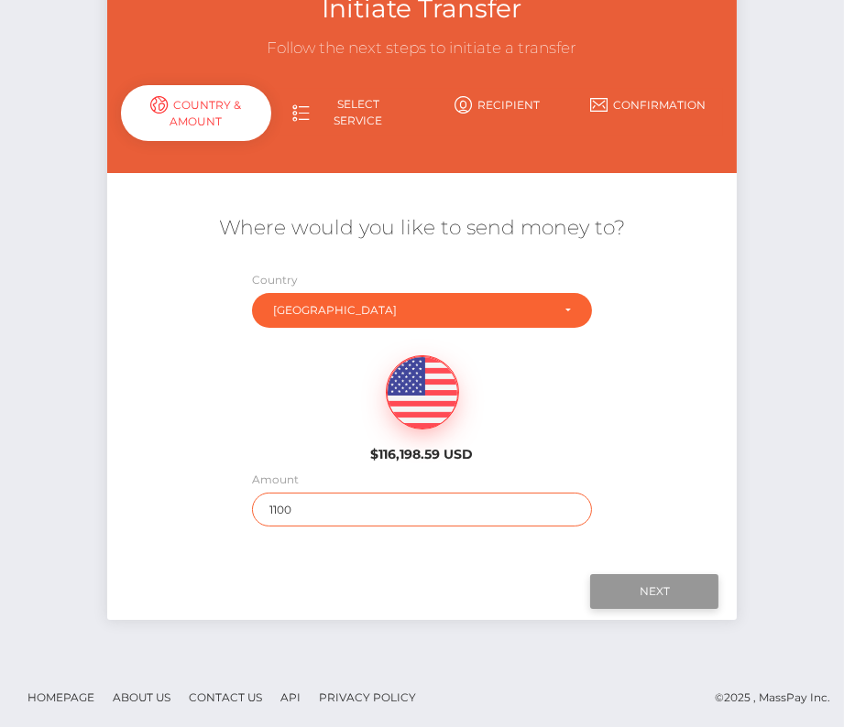
type input "1100"
click at [670, 582] on input "Next" at bounding box center [654, 591] width 128 height 35
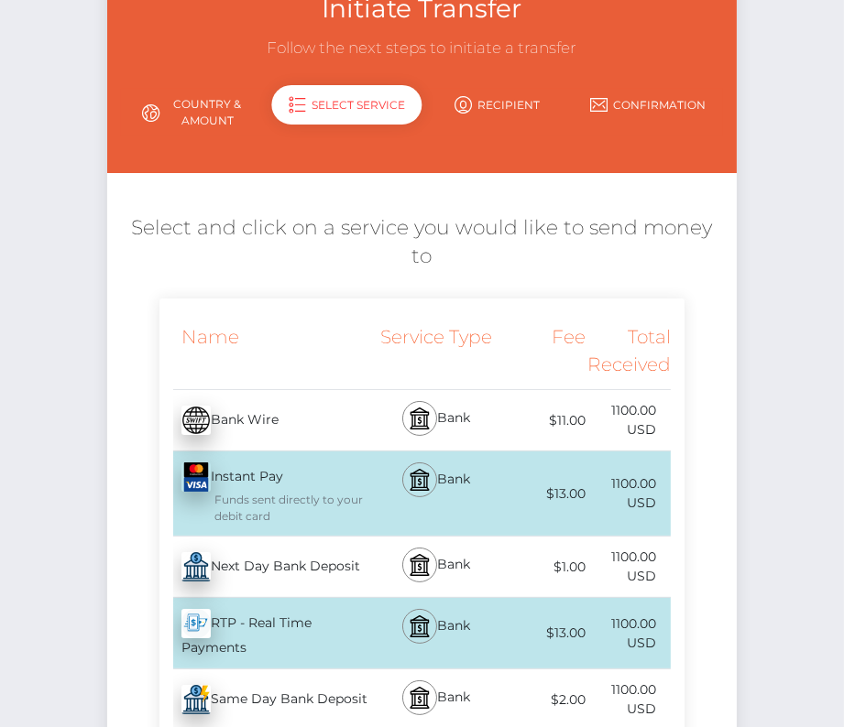
click at [288, 541] on div "Next Day Bank Deposit - USD" at bounding box center [265, 566] width 212 height 51
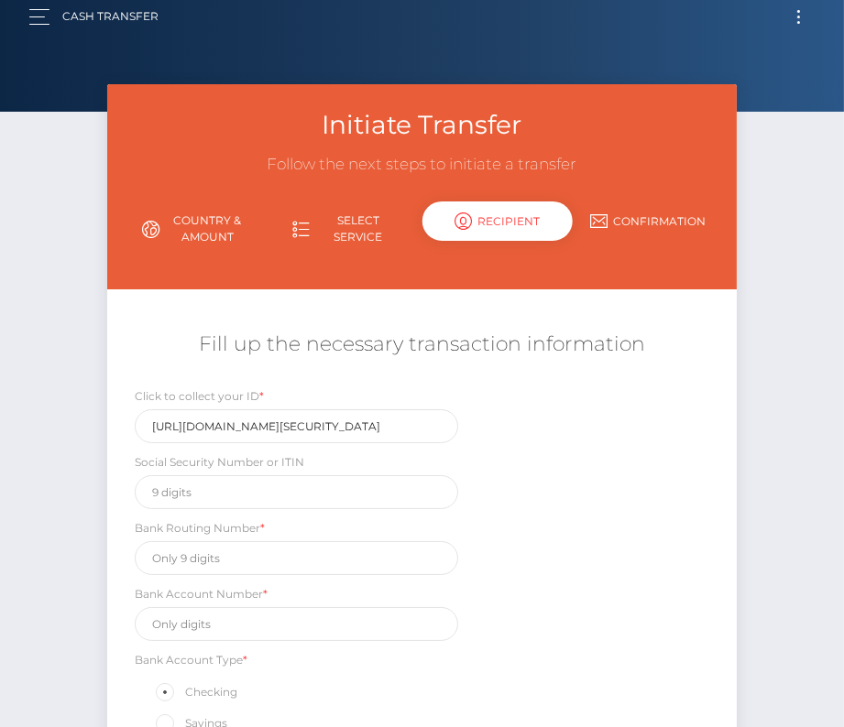
scroll to position [0, 0]
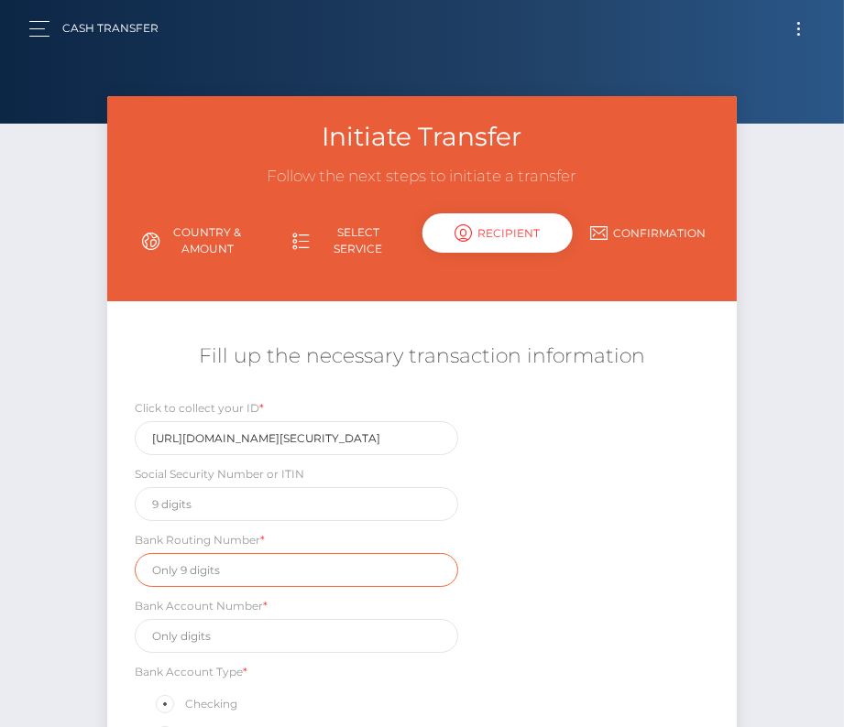
click at [184, 561] on input "text" at bounding box center [297, 570] width 324 height 34
paste input "061000227"
type input "061000227"
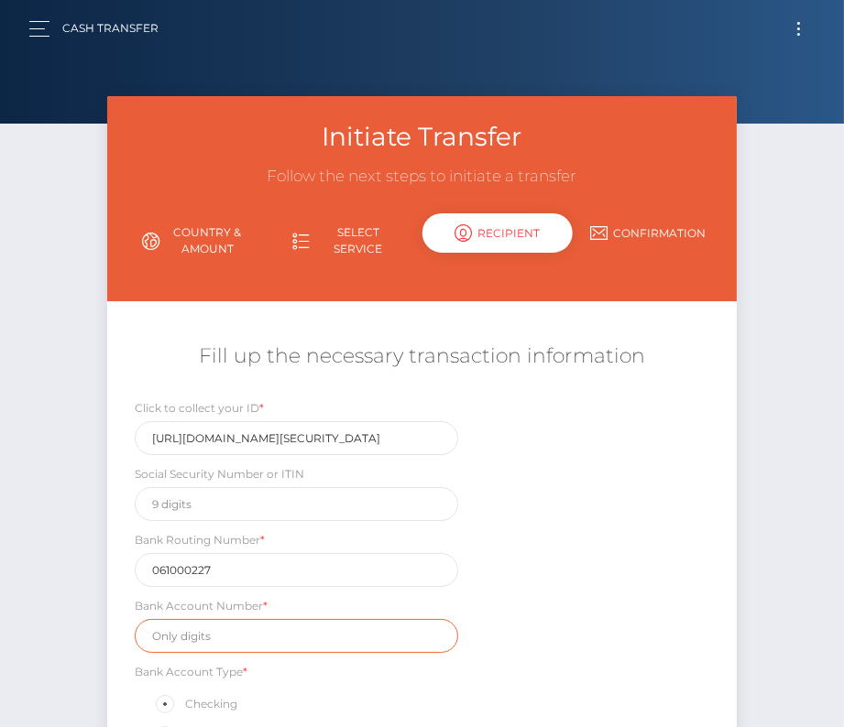
click at [214, 632] on input "text" at bounding box center [297, 636] width 324 height 34
paste input "1010190607412"
type input "1010190607412"
click at [552, 636] on div "Click to collect your ID * https://magic.veriff.me/v/eyJhbGciOiJIUzI1NiIsInR5cC…" at bounding box center [422, 610] width 630 height 424
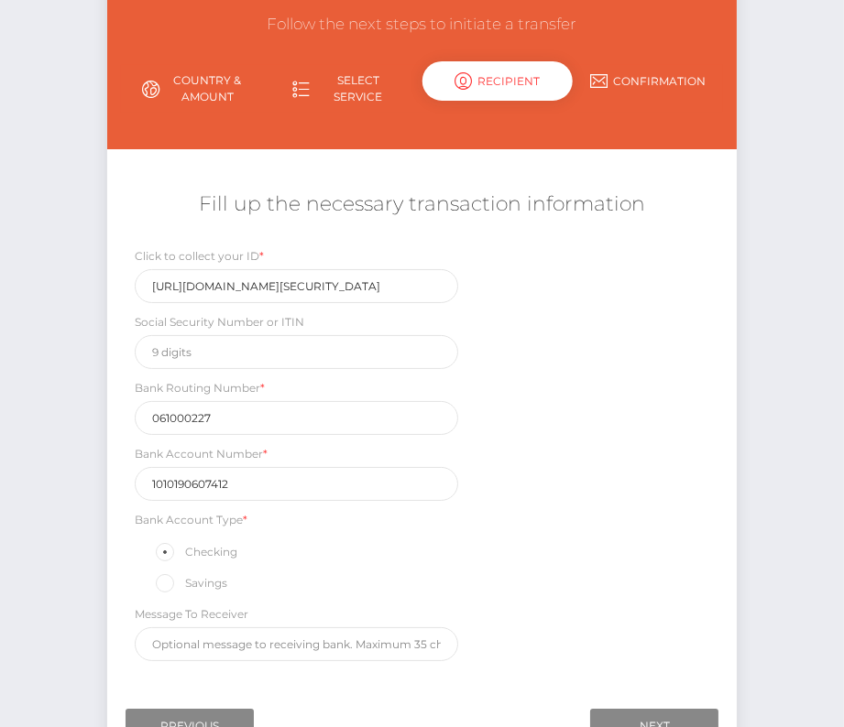
scroll to position [279, 0]
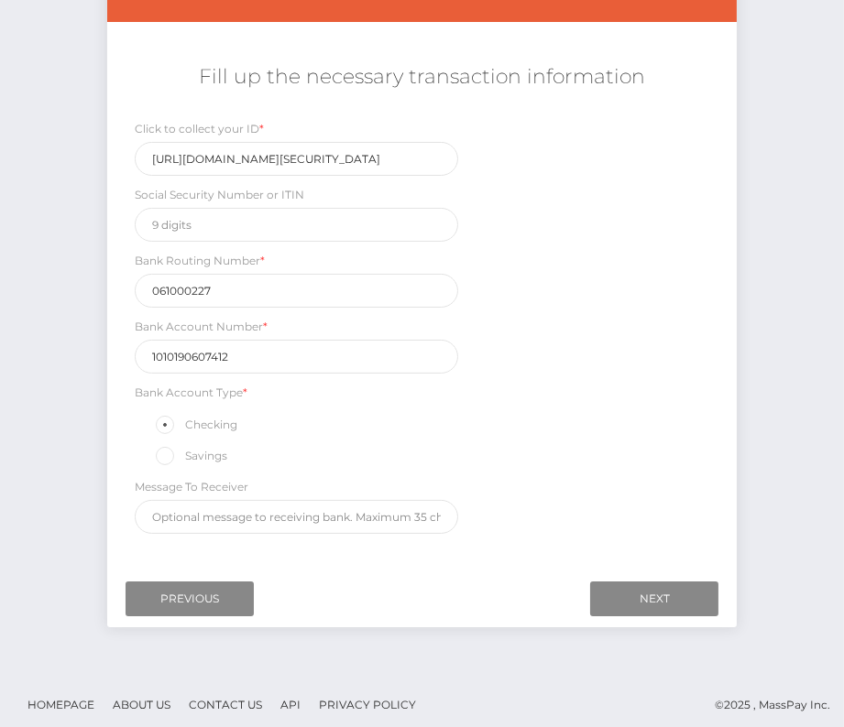
click at [637, 612] on div "Next Finish Previous" at bounding box center [422, 599] width 630 height 57
click at [655, 593] on input "Next" at bounding box center [654, 599] width 128 height 35
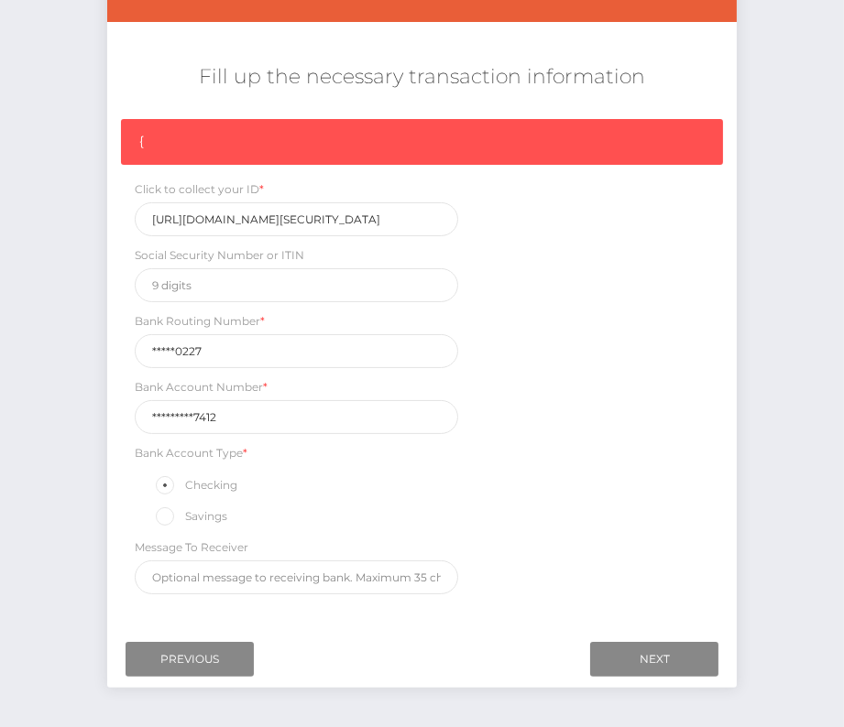
scroll to position [0, 0]
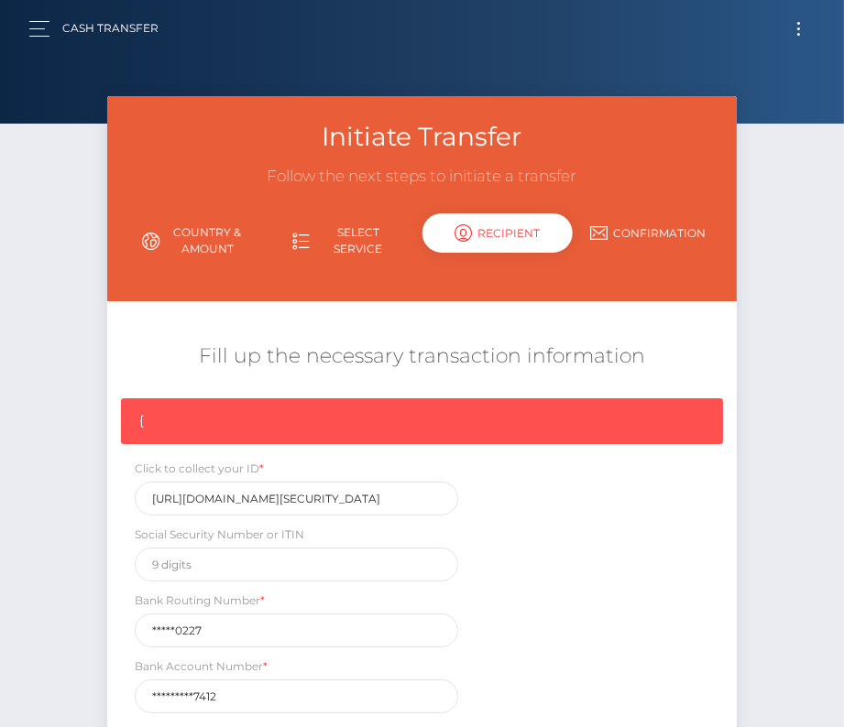
click at [799, 18] on button "Toggle navigation" at bounding box center [798, 28] width 34 height 25
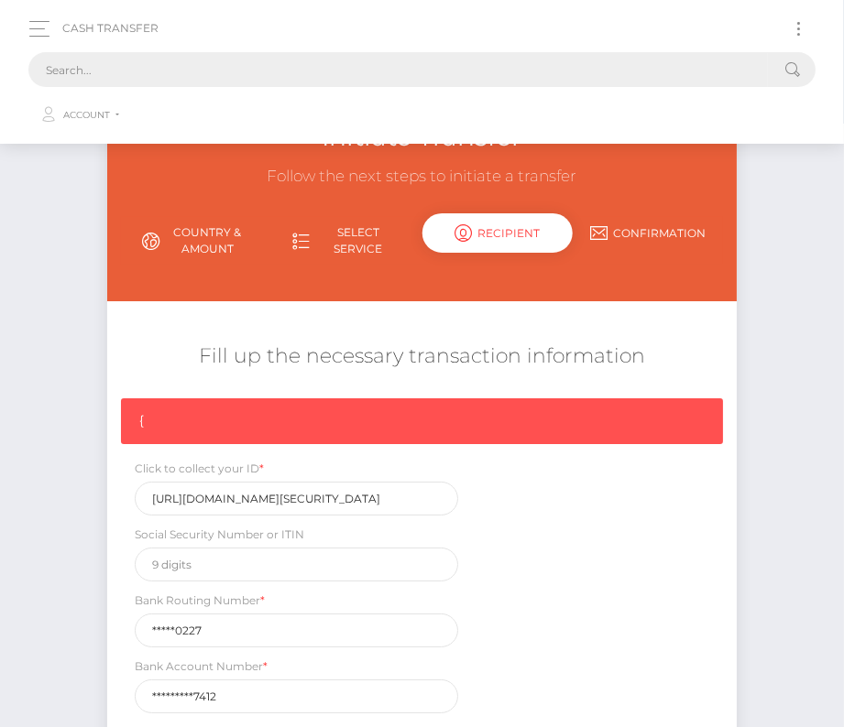
click at [564, 66] on input "text" at bounding box center [397, 69] width 739 height 35
paste input "202562"
type input "202562"
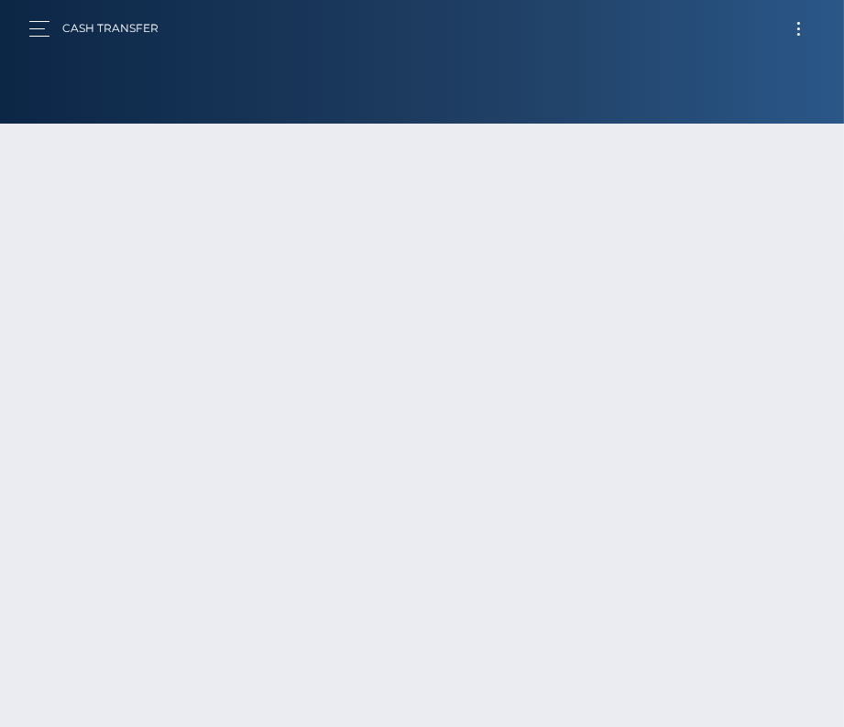
type input "116198.59"
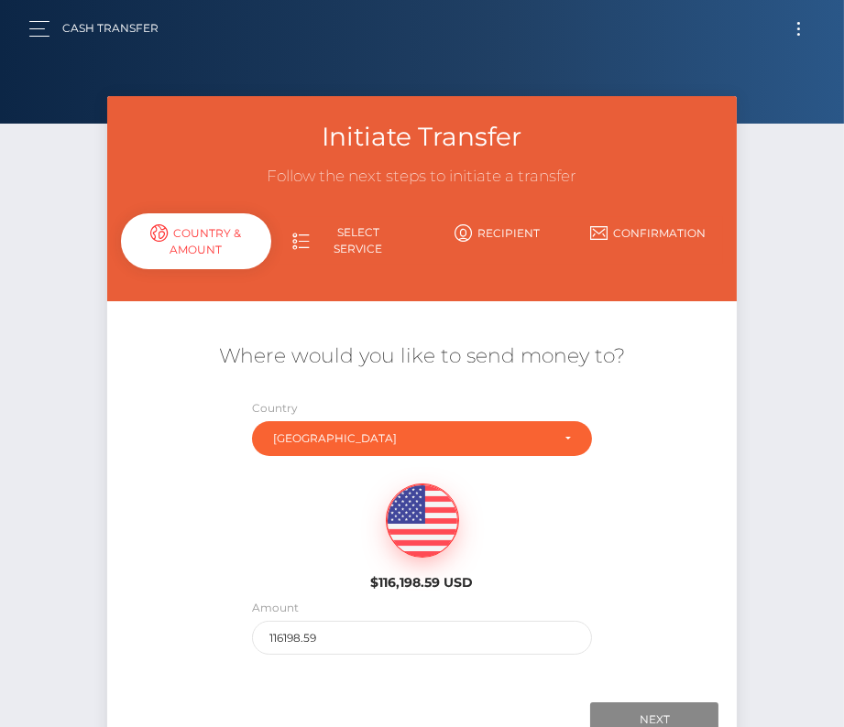
click at [796, 34] on button "Toggle navigation" at bounding box center [798, 28] width 34 height 25
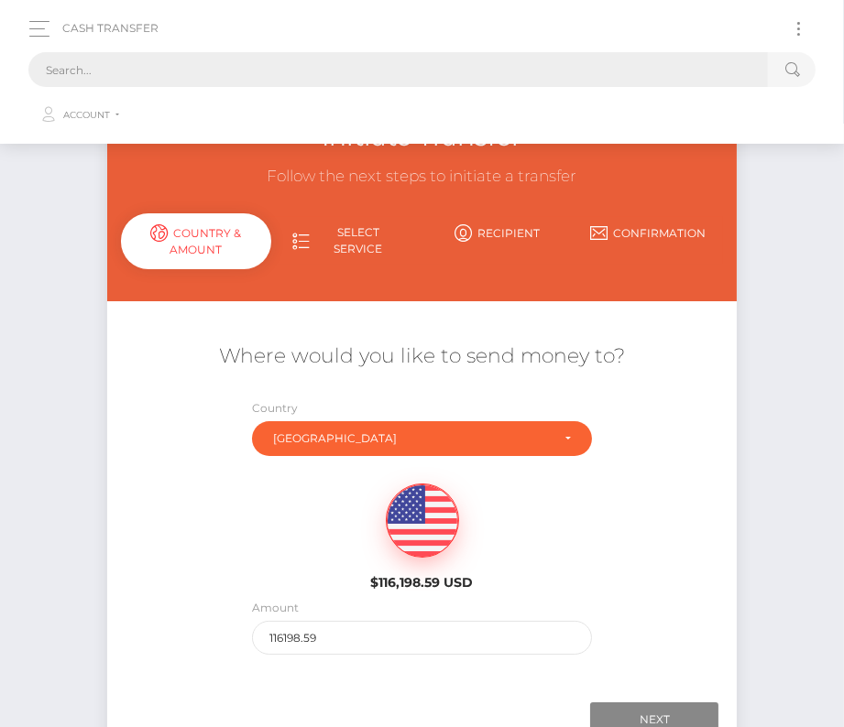
click at [510, 69] on input "text" at bounding box center [397, 69] width 739 height 35
paste input "202562"
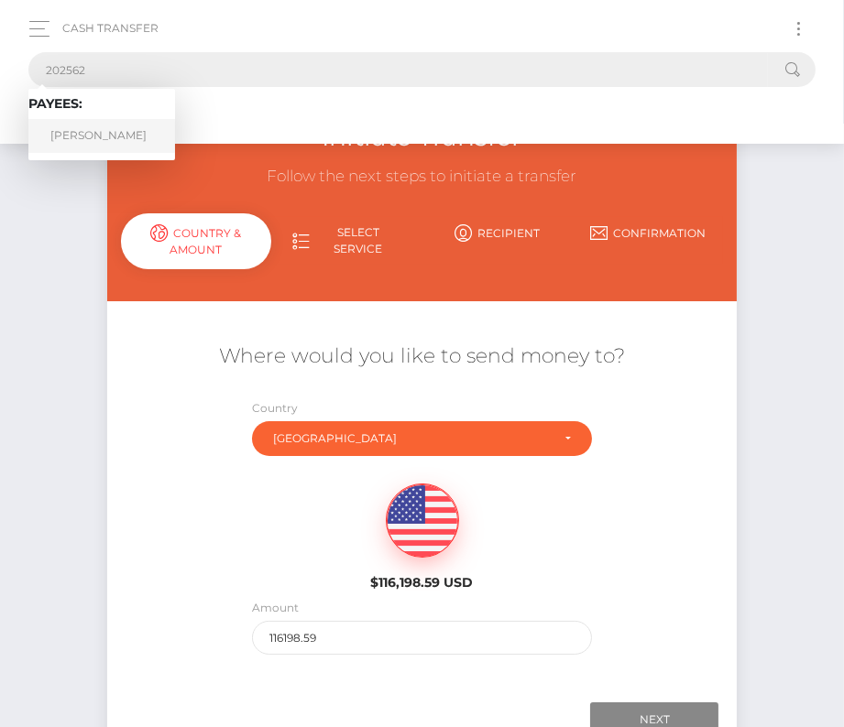
type input "202562"
click at [101, 125] on link "Pedro A Rodriguez" at bounding box center [101, 136] width 147 height 34
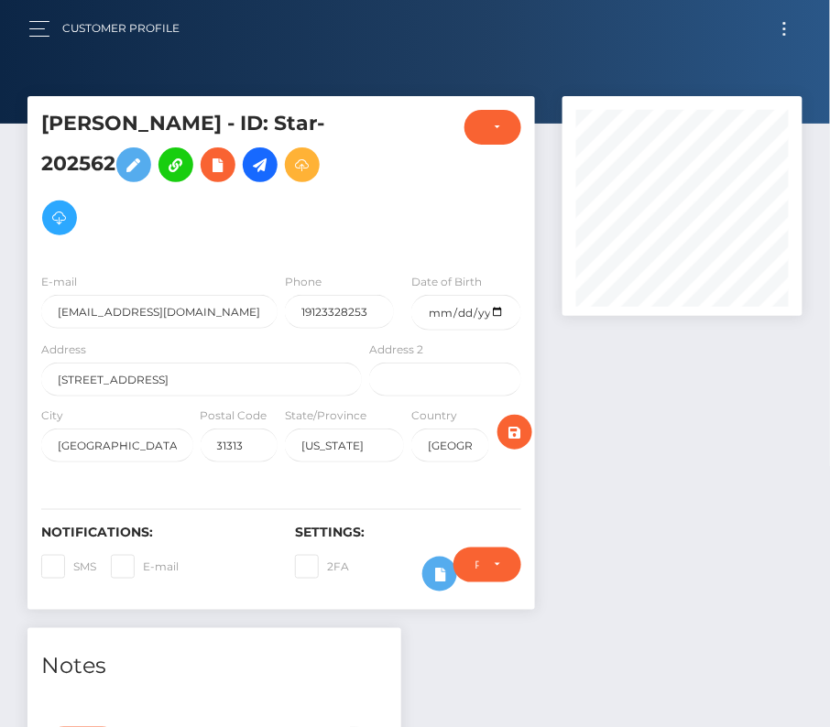
click at [785, 26] on button "Toggle navigation" at bounding box center [785, 28] width 34 height 25
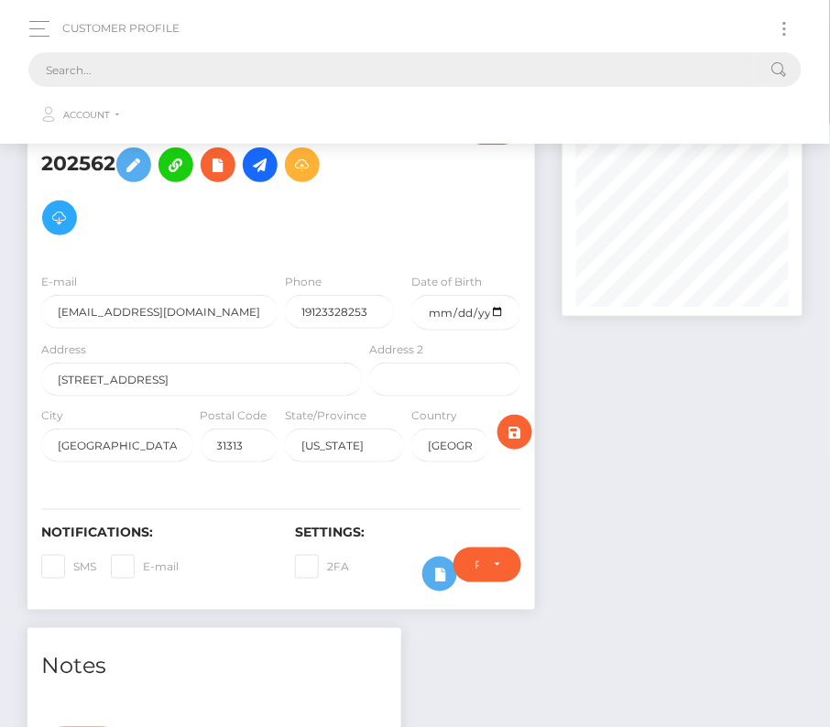
click at [496, 78] on input "text" at bounding box center [390, 69] width 725 height 35
paste input "1174250"
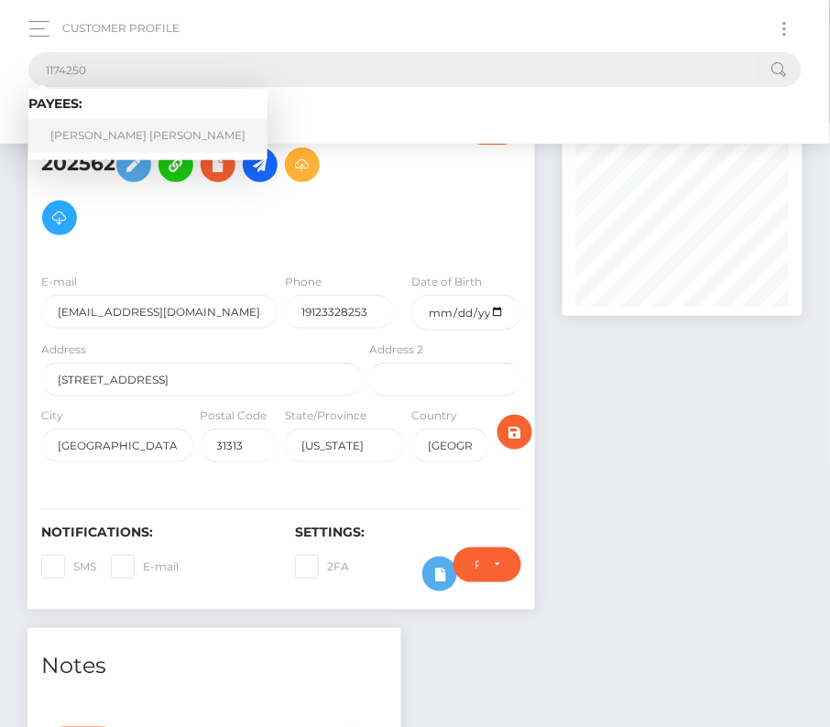
type input "1174250"
click at [109, 127] on link "Claudio Jesus Machado" at bounding box center [147, 136] width 239 height 34
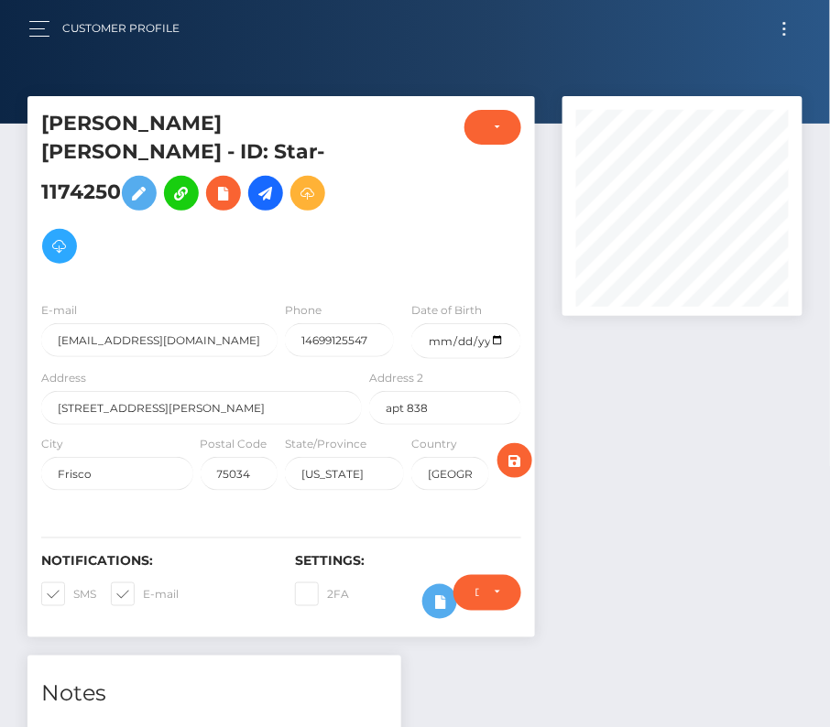
scroll to position [220, 240]
click at [498, 323] on input "date" at bounding box center [465, 341] width 109 height 36
type input "[DATE]"
click at [73, 587] on span at bounding box center [73, 594] width 0 height 14
click at [73, 583] on input "SMS" at bounding box center [79, 589] width 12 height 12
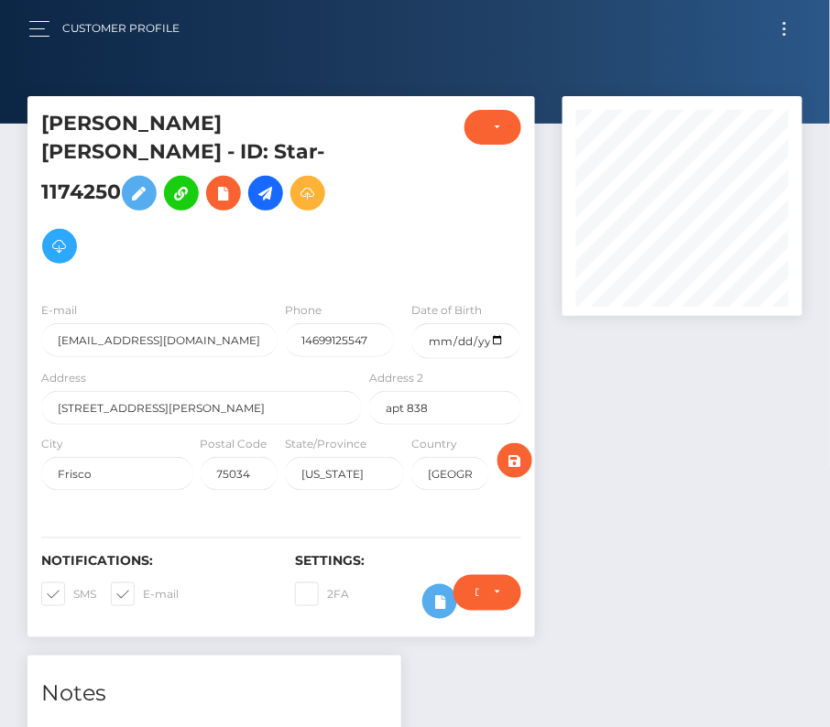
checkbox input "false"
click at [143, 587] on span at bounding box center [143, 594] width 0 height 14
click at [143, 583] on input "E-mail" at bounding box center [149, 589] width 12 height 12
checkbox input "false"
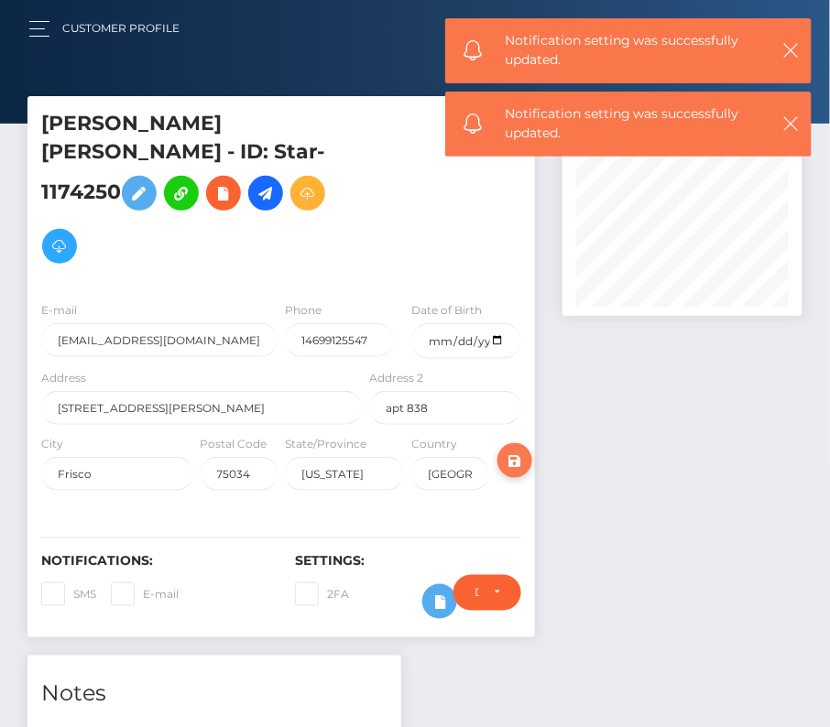
click at [520, 450] on icon "submit" at bounding box center [515, 461] width 22 height 23
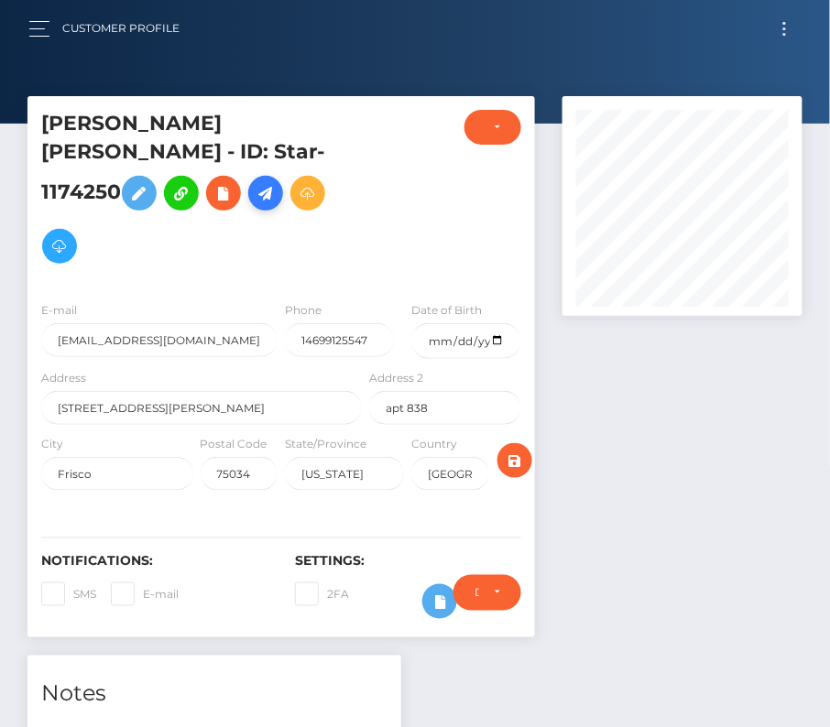
click at [277, 182] on icon at bounding box center [266, 193] width 22 height 23
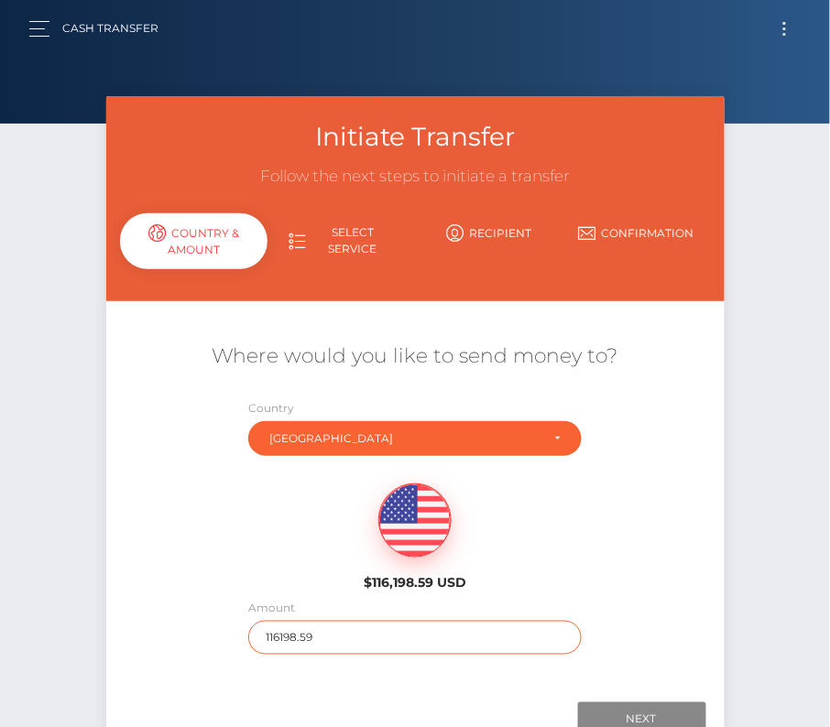
click at [300, 631] on input "116198.59" at bounding box center [414, 638] width 333 height 34
type input "500"
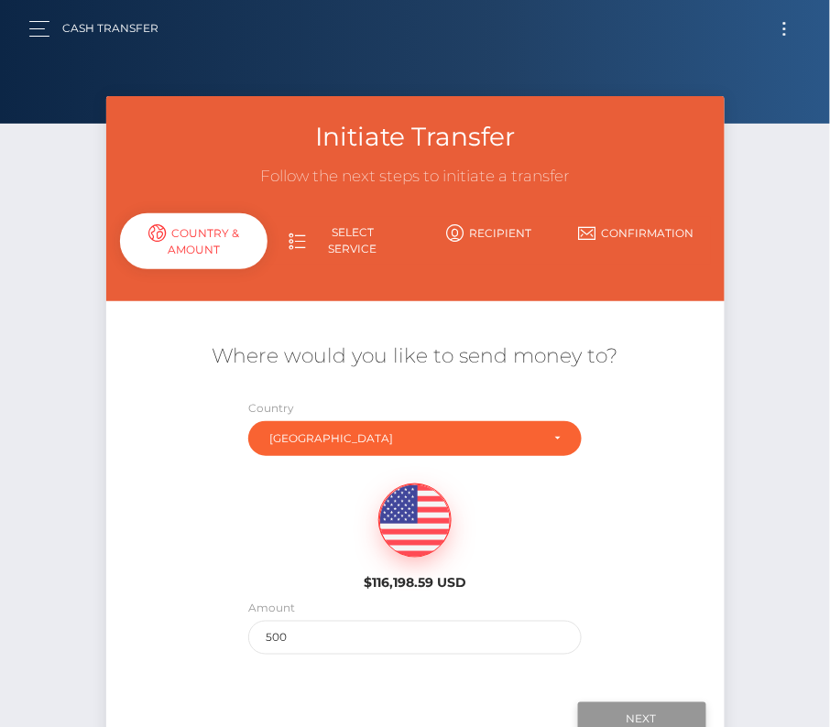
click at [641, 722] on input "Next" at bounding box center [642, 720] width 128 height 35
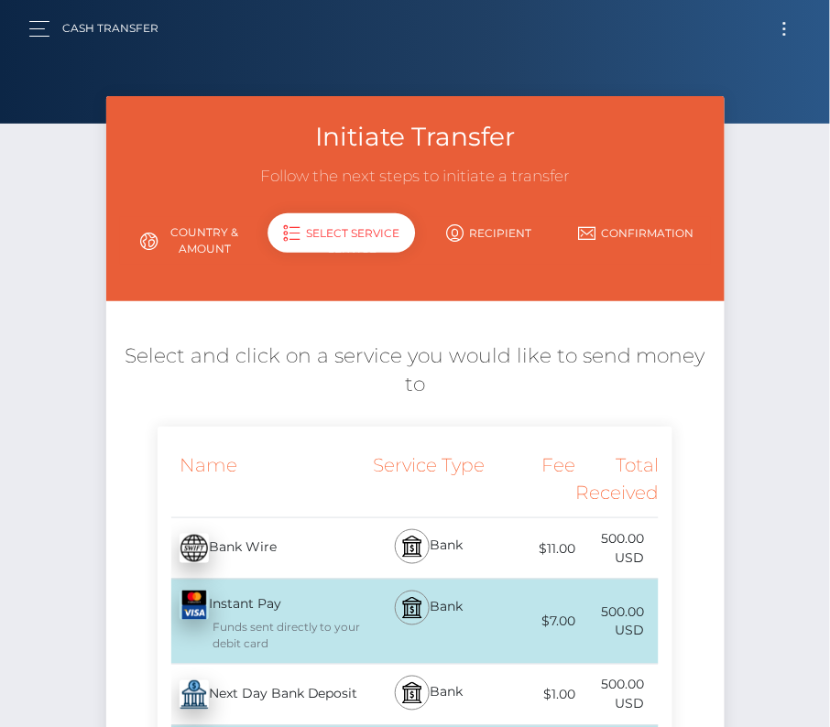
click at [238, 690] on div "Next Day Bank Deposit - USD" at bounding box center [262, 695] width 209 height 51
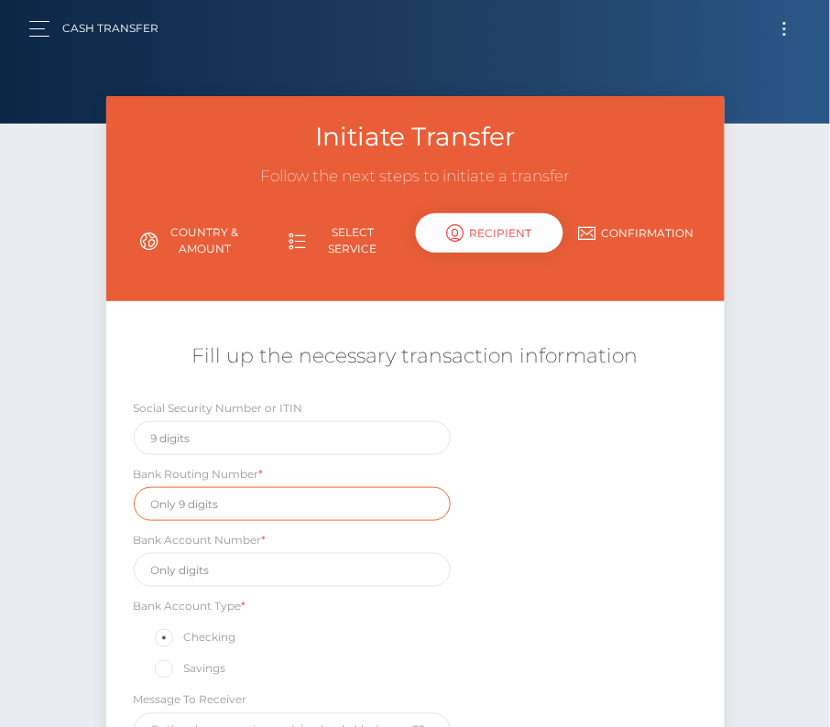
click at [196, 510] on input "text" at bounding box center [292, 504] width 317 height 34
paste input "111000025"
type input "111000025"
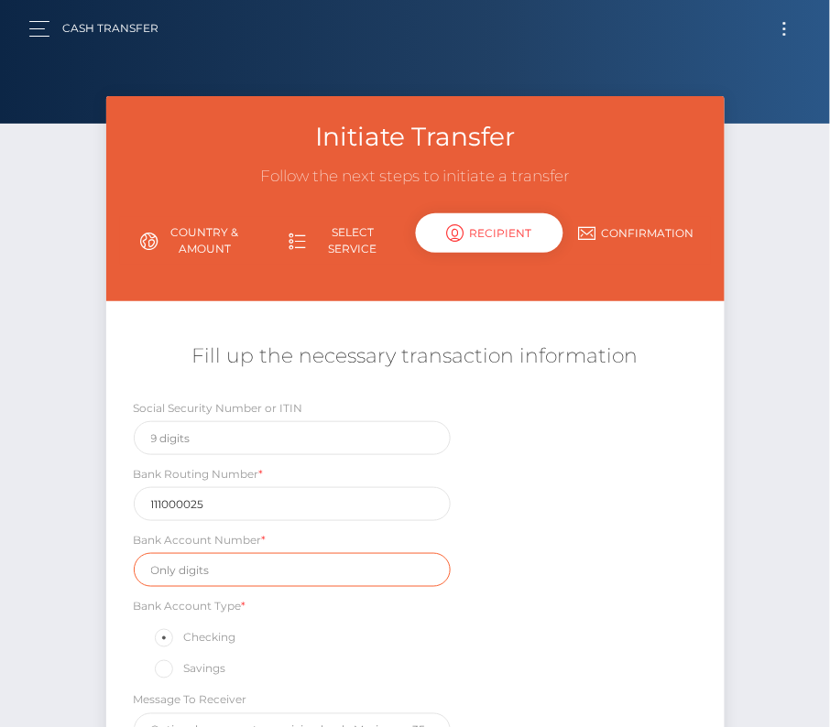
click at [191, 567] on input "text" at bounding box center [292, 570] width 317 height 34
paste input "488123237631"
type input "488123237631"
click at [431, 607] on div "Bank Account Type * Checking Savings" at bounding box center [292, 638] width 317 height 85
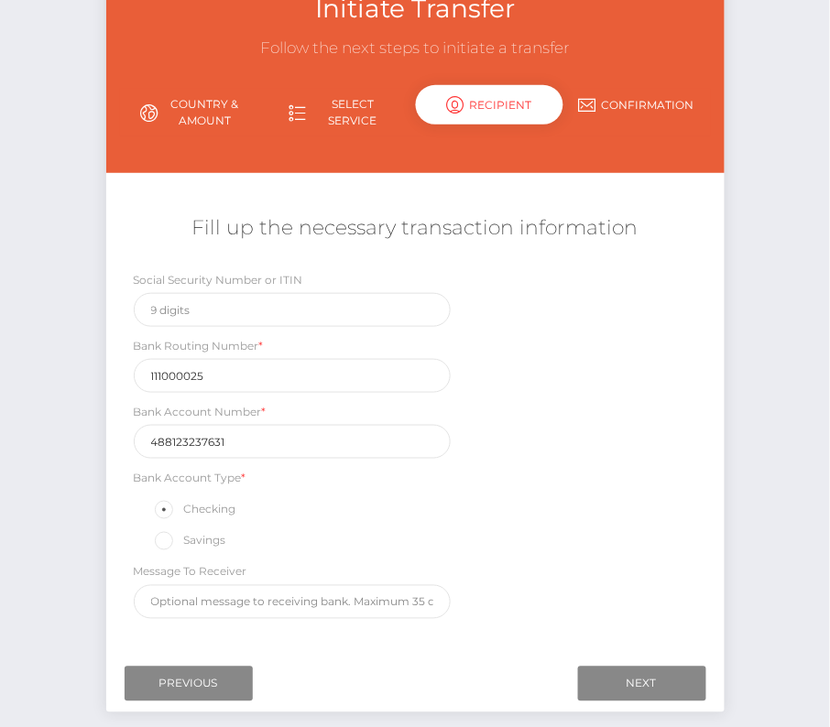
scroll to position [141, 0]
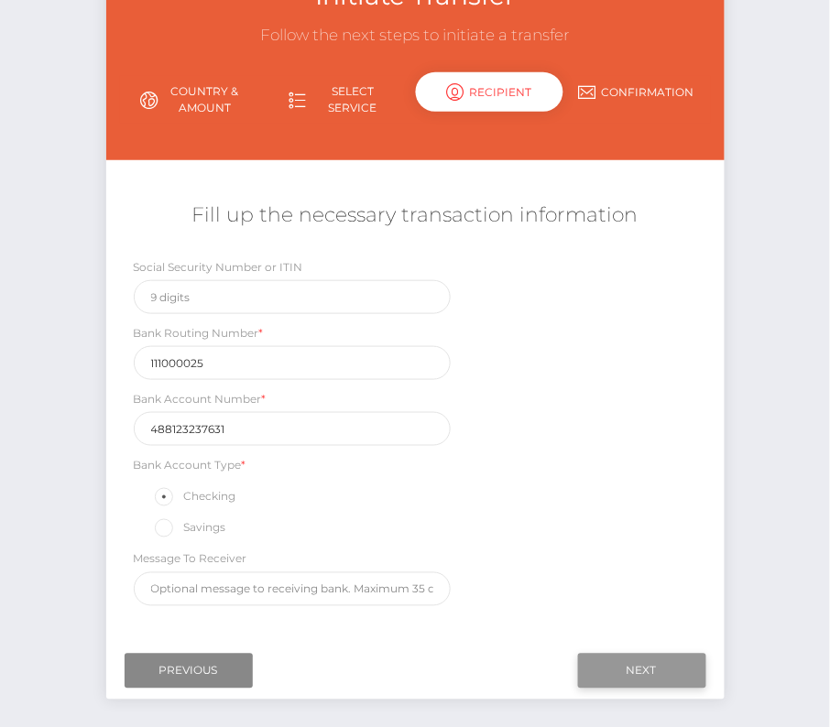
click at [626, 666] on input "Next" at bounding box center [642, 671] width 128 height 35
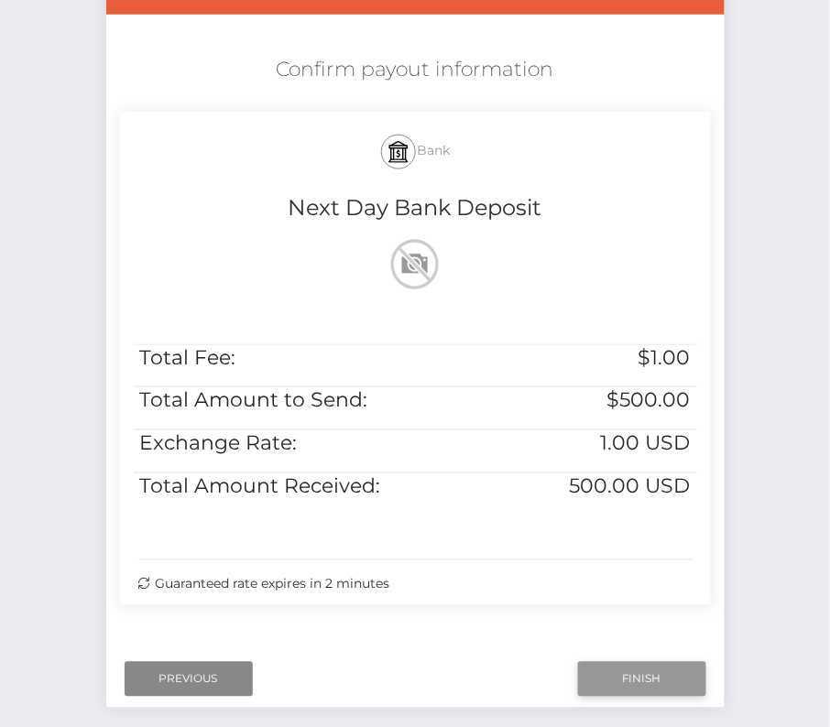
scroll to position [340, 0]
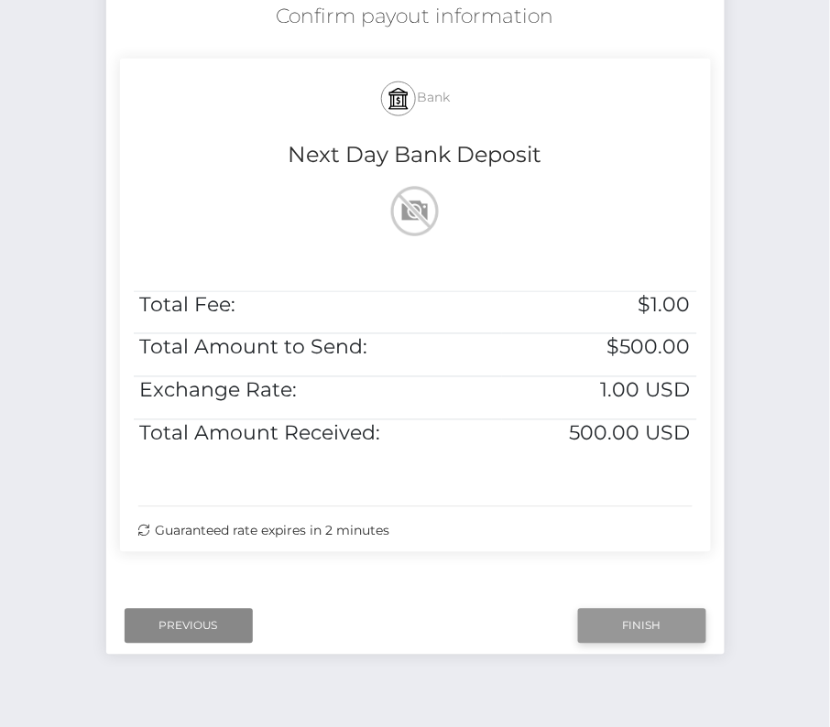
click at [659, 618] on input "Finish" at bounding box center [642, 626] width 128 height 35
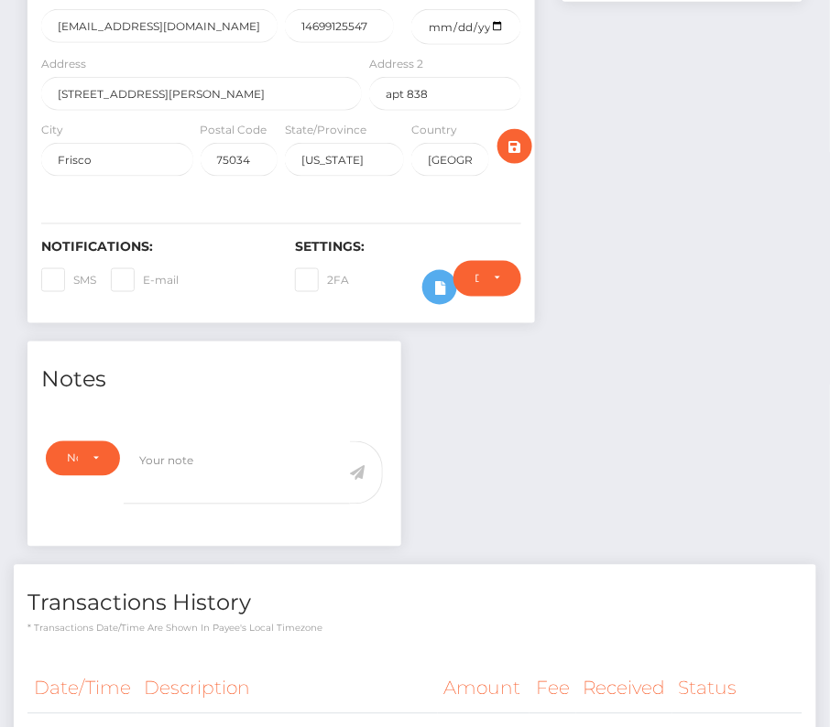
scroll to position [516, 0]
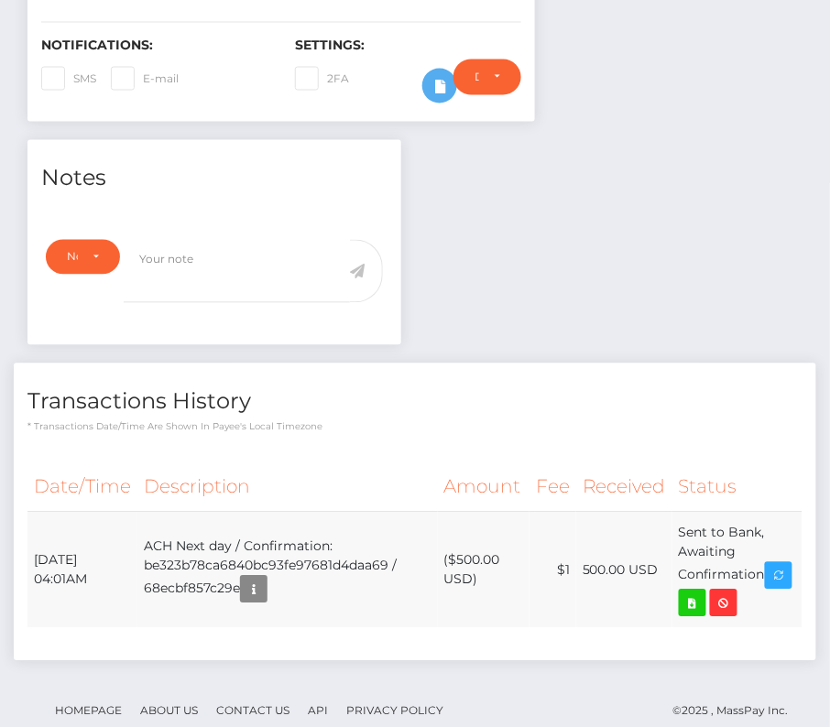
drag, startPoint x: 36, startPoint y: 523, endPoint x: 772, endPoint y: 539, distance: 736.6
click at [772, 539] on tr "October 13, 2025 04:01AM ACH Next day / Confirmation: be323b78ca6840bc93fe97681…" at bounding box center [414, 571] width 775 height 116
copy tr "October 13, 2025 04:01AM ACH Next day / Confirmation: be323b78ca6840bc93fe97681…"
click at [703, 593] on icon at bounding box center [692, 604] width 22 height 23
click at [0, 0] on div "Claudio Jesus Machado - ID: Star-1174250 CLOSED ACTIVE USA" at bounding box center [415, 176] width 830 height 1191
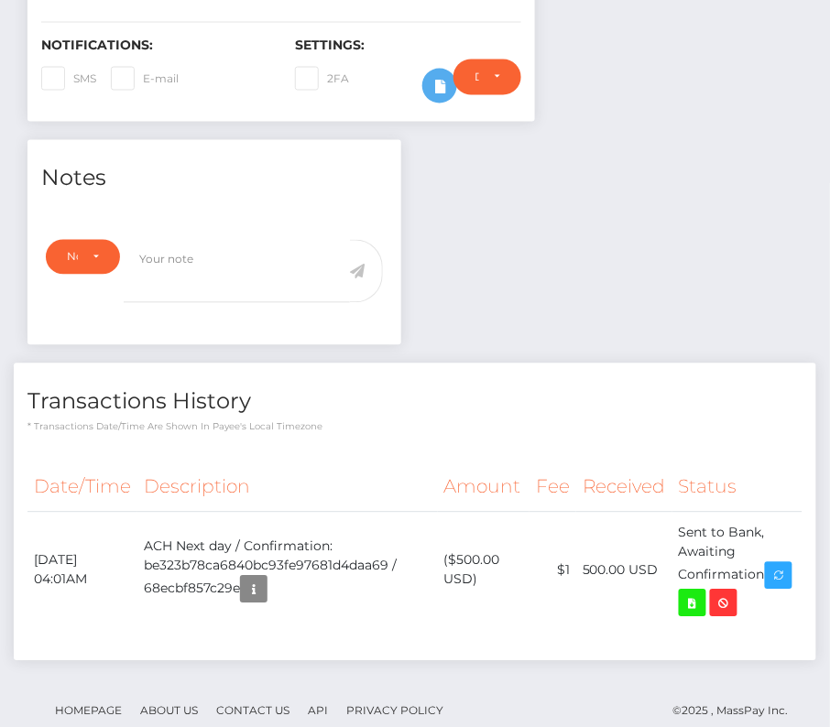
scroll to position [0, 0]
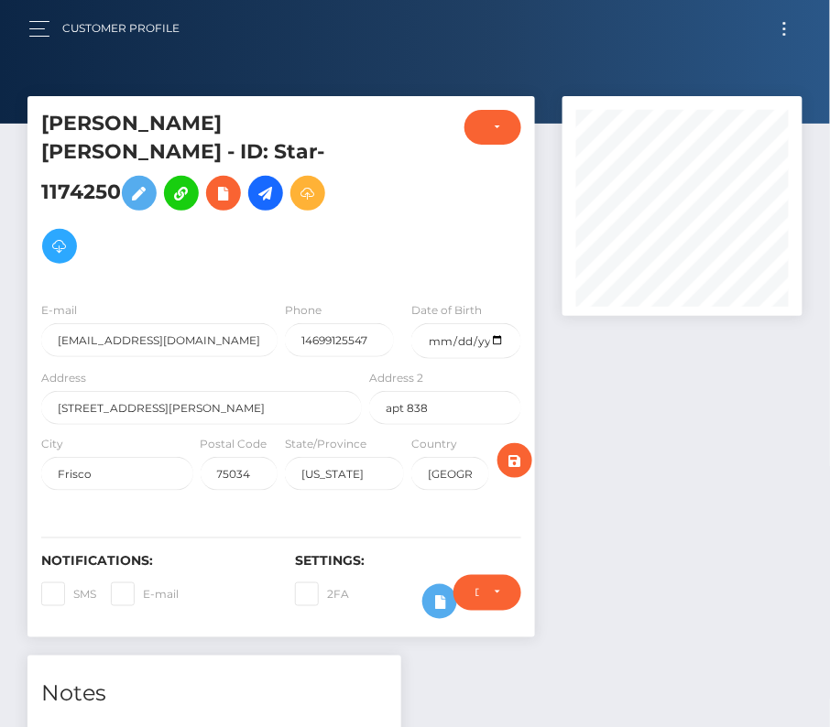
click at [781, 39] on button "Toggle navigation" at bounding box center [785, 28] width 34 height 25
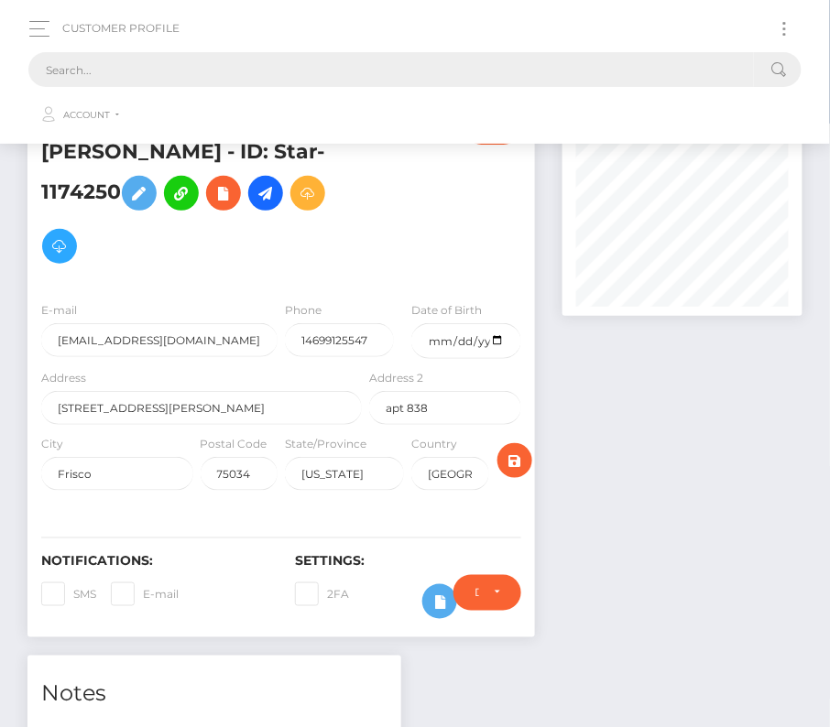
click at [441, 57] on input "text" at bounding box center [390, 69] width 725 height 35
paste input "3647371"
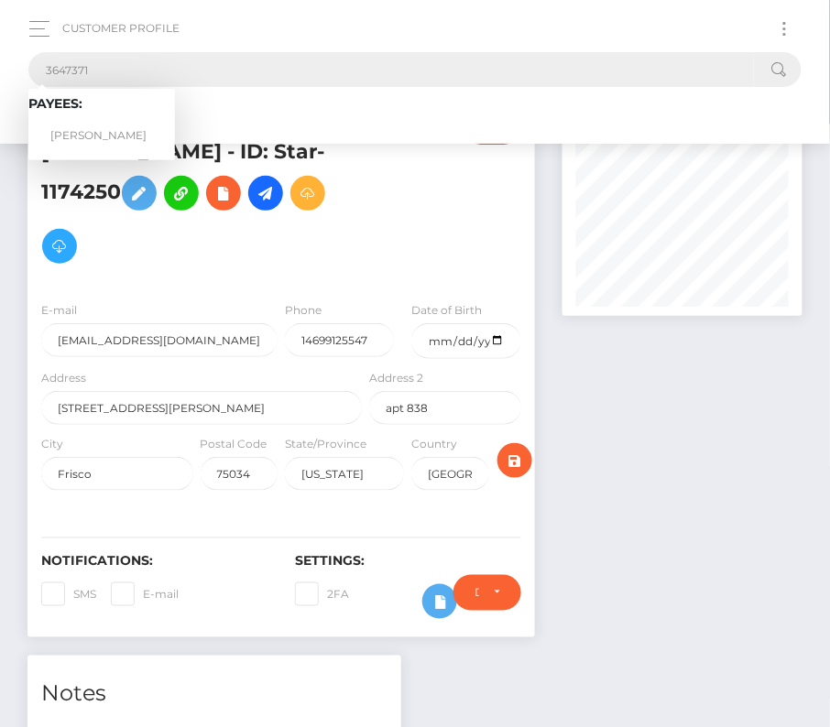
type input "3647371"
click at [103, 125] on link "Jaesung Woo" at bounding box center [101, 136] width 147 height 34
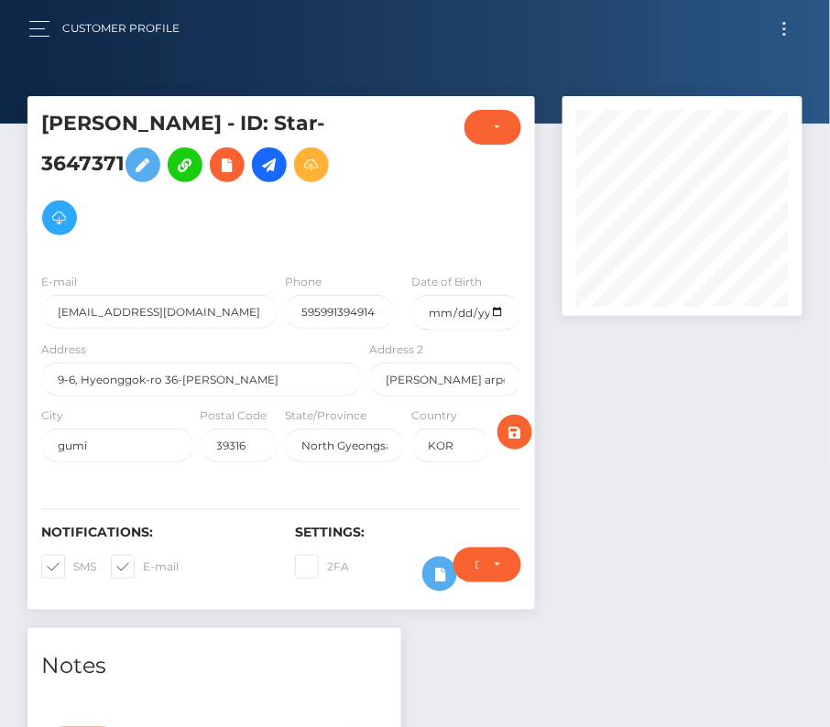
scroll to position [220, 240]
click at [501, 310] on input "date" at bounding box center [465, 313] width 109 height 36
type input "[DATE]"
click at [73, 563] on span at bounding box center [73, 567] width 0 height 14
click at [73, 563] on input "SMS" at bounding box center [79, 561] width 12 height 12
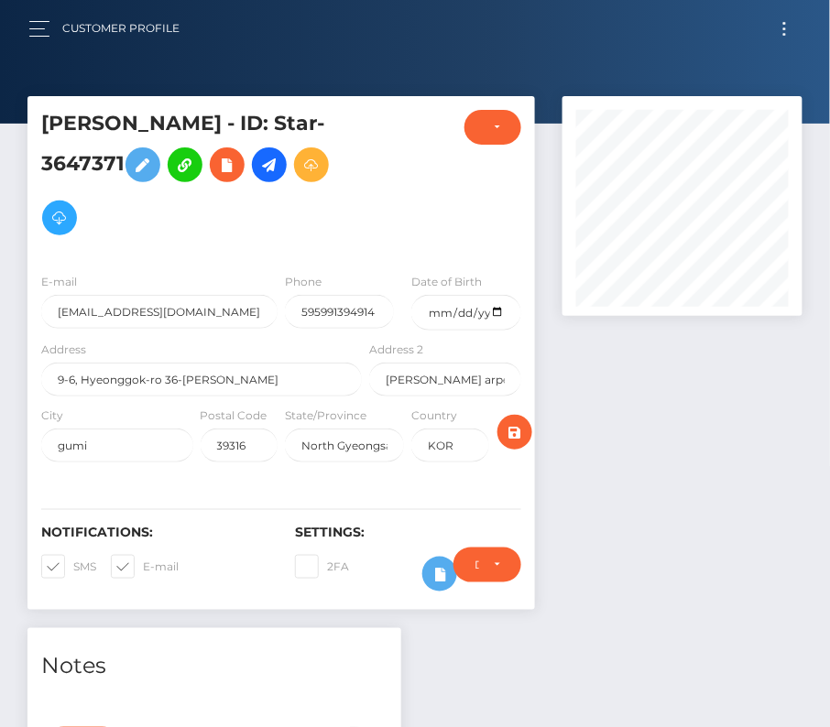
checkbox input "false"
click at [143, 563] on span at bounding box center [143, 567] width 0 height 14
click at [143, 563] on input "E-mail" at bounding box center [149, 561] width 12 height 12
checkbox input "false"
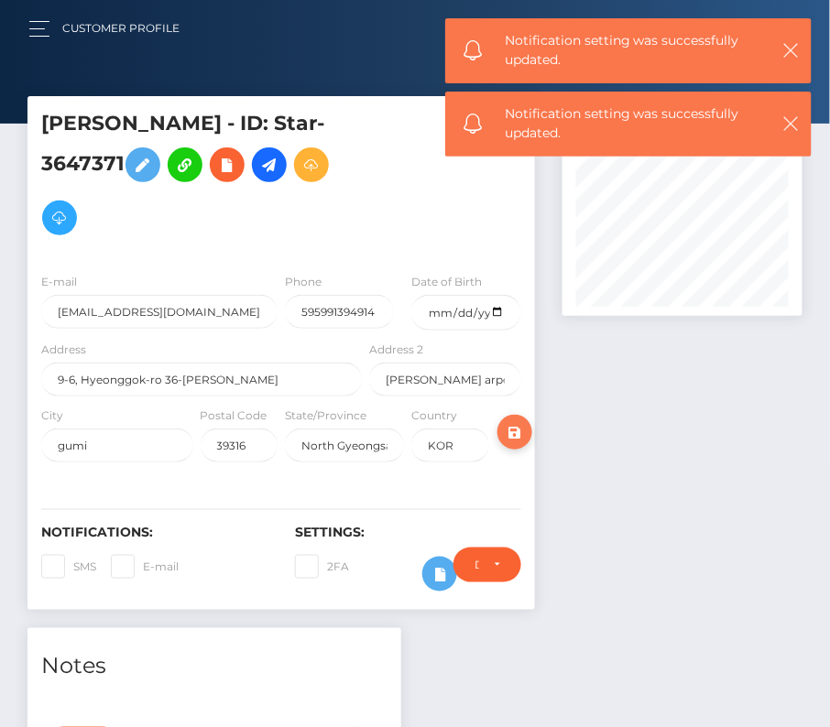
click at [519, 421] on icon "submit" at bounding box center [515, 432] width 22 height 23
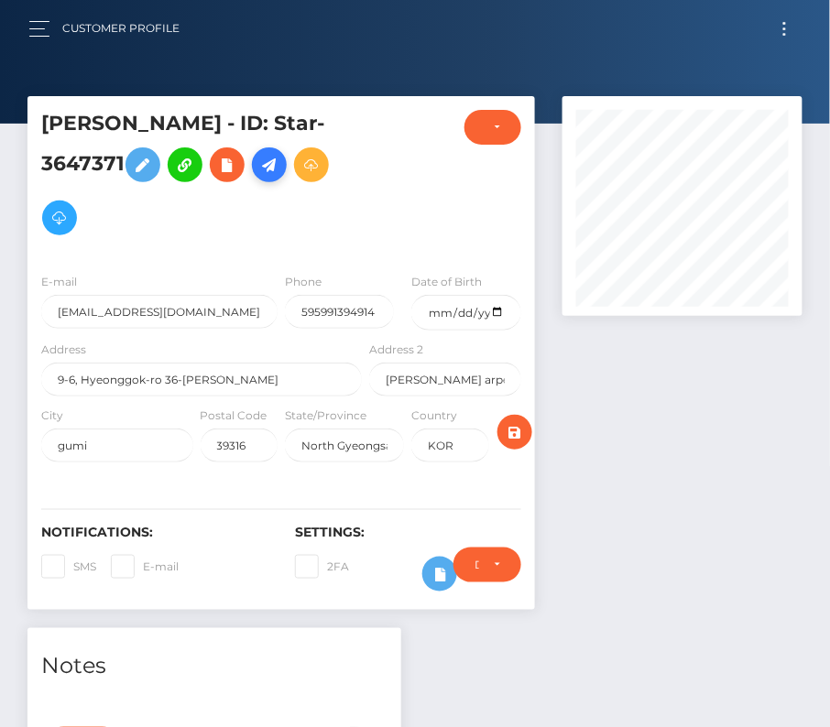
click at [278, 164] on icon at bounding box center [269, 165] width 22 height 23
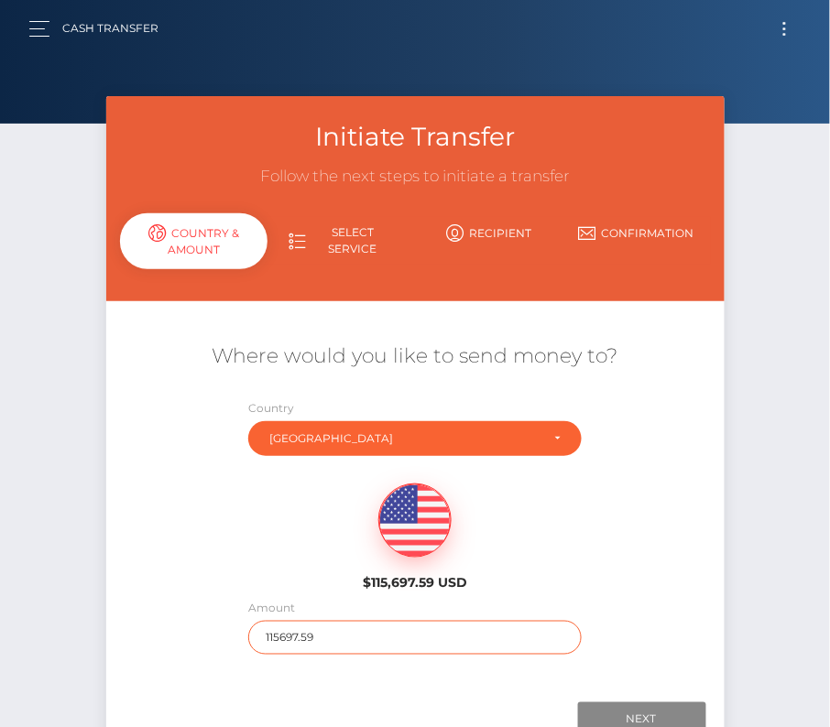
click at [274, 634] on input "115697.59" at bounding box center [414, 638] width 333 height 34
type input "150"
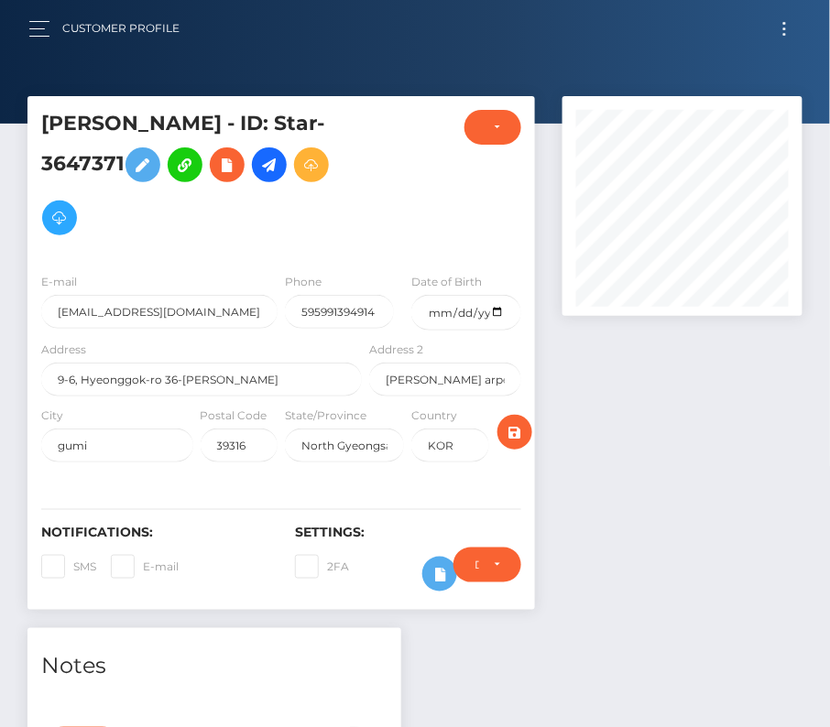
scroll to position [220, 240]
click at [276, 154] on icon at bounding box center [269, 165] width 22 height 23
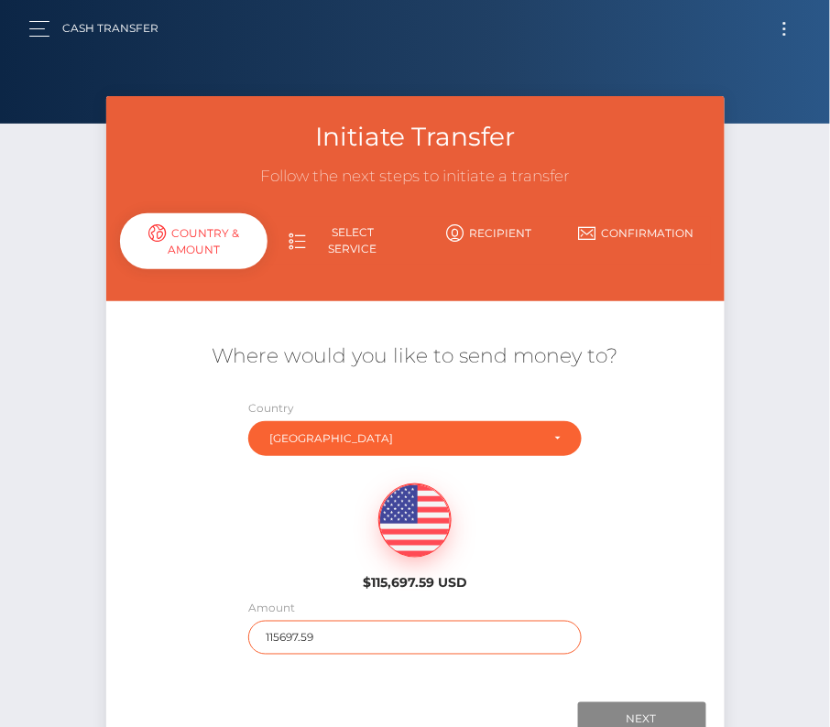
click at [315, 635] on input "115697.59" at bounding box center [414, 638] width 333 height 34
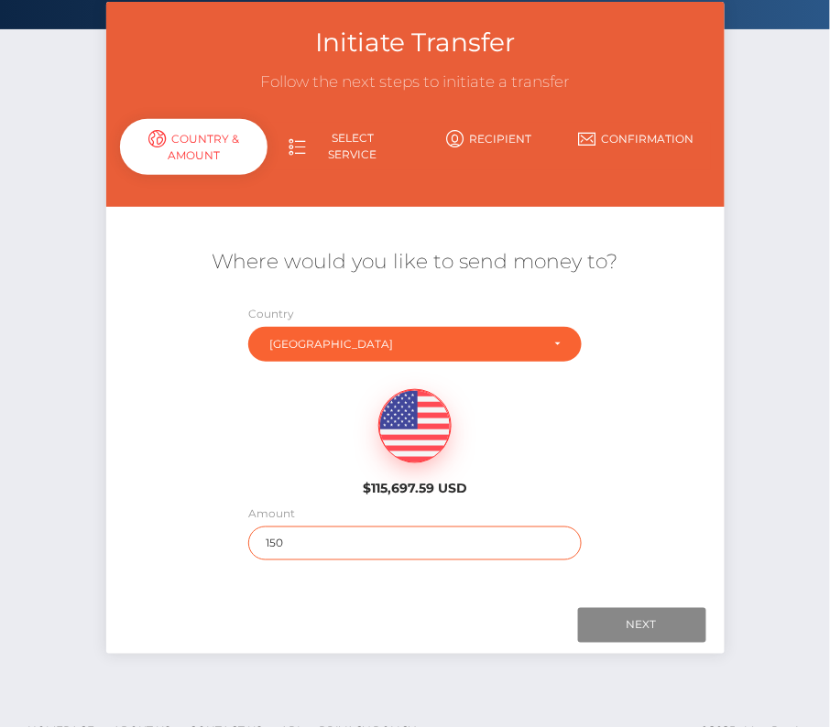
scroll to position [128, 0]
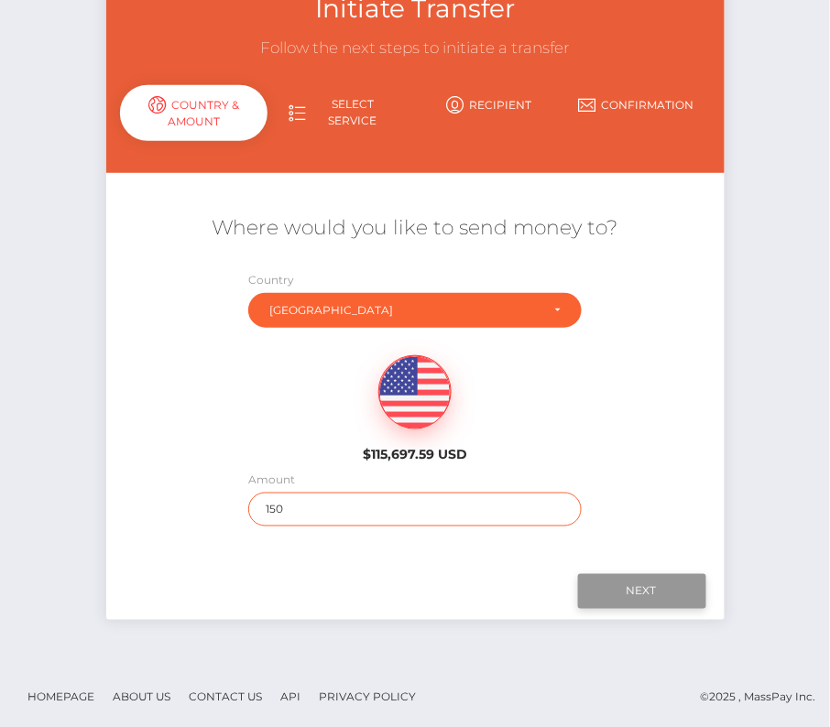
type input "150"
click at [666, 592] on input "Next" at bounding box center [642, 591] width 128 height 35
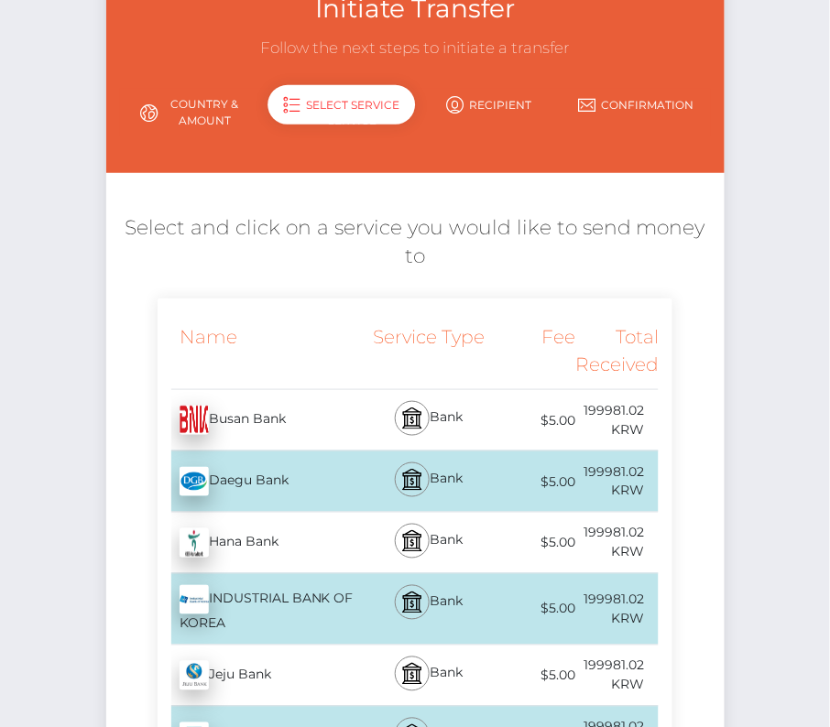
click at [181, 119] on link "Country & Amount" at bounding box center [193, 113] width 147 height 48
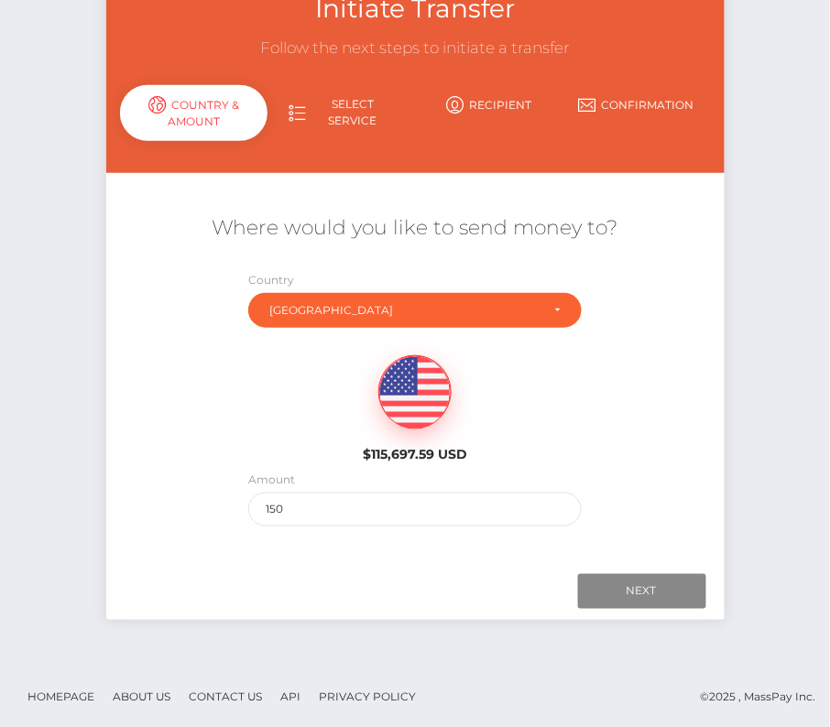
click at [278, 99] on link "Select Service" at bounding box center [340, 113] width 147 height 48
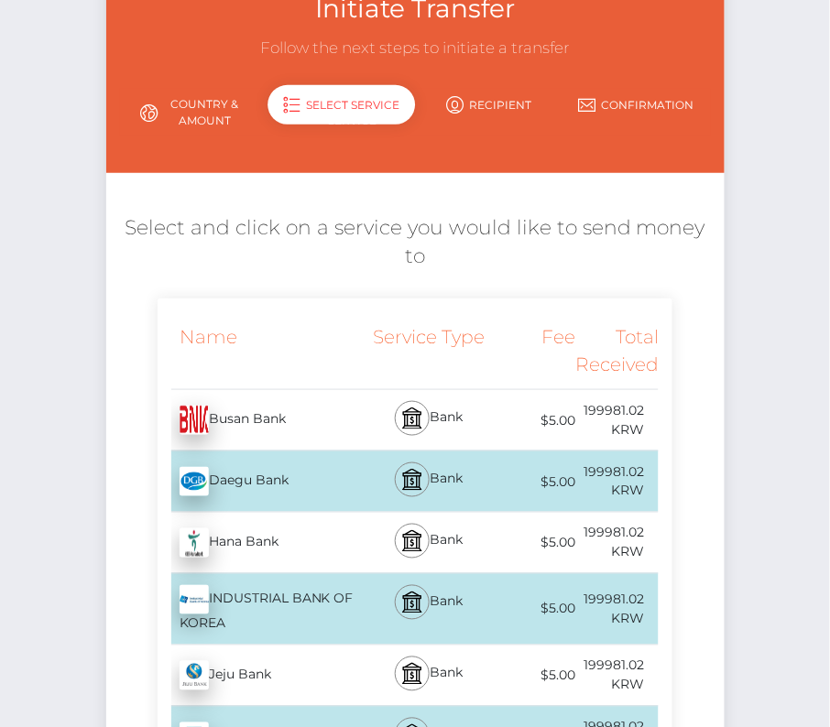
click at [171, 121] on link "Country & Amount" at bounding box center [193, 113] width 147 height 48
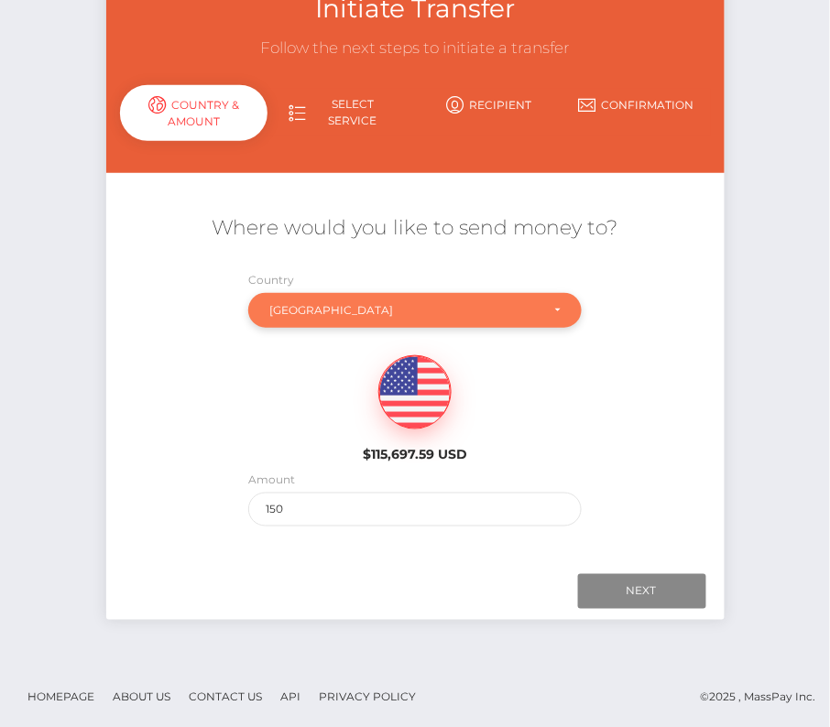
click at [336, 319] on div "South Korea" at bounding box center [414, 310] width 333 height 35
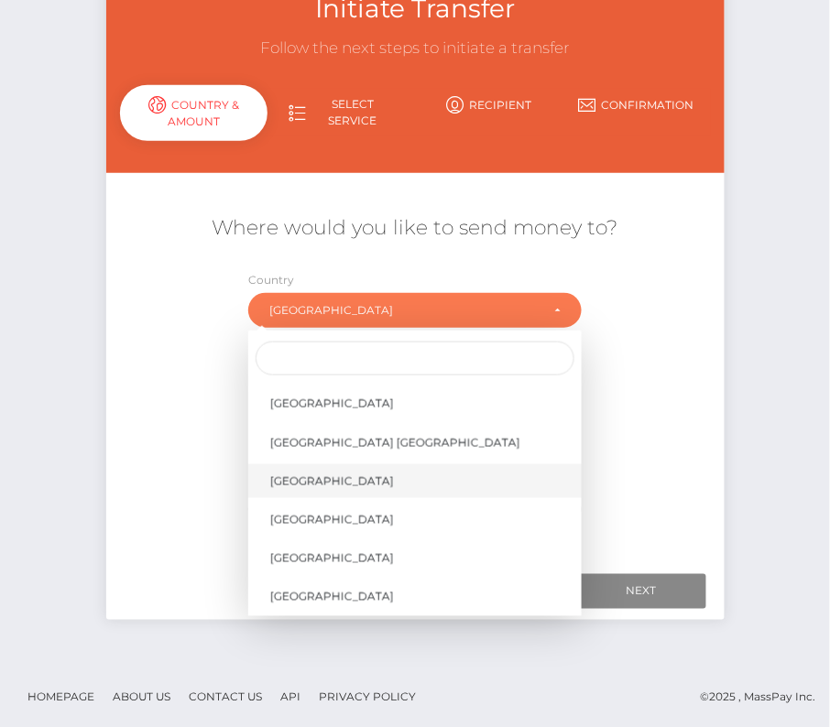
scroll to position [8793, 0]
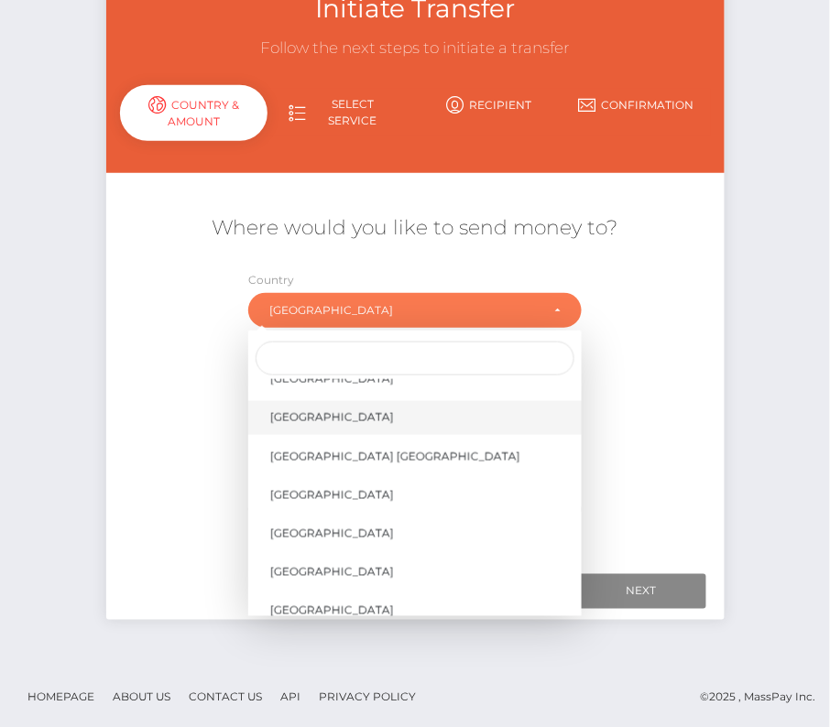
click at [319, 423] on link "United States" at bounding box center [414, 418] width 333 height 34
select select "USA"
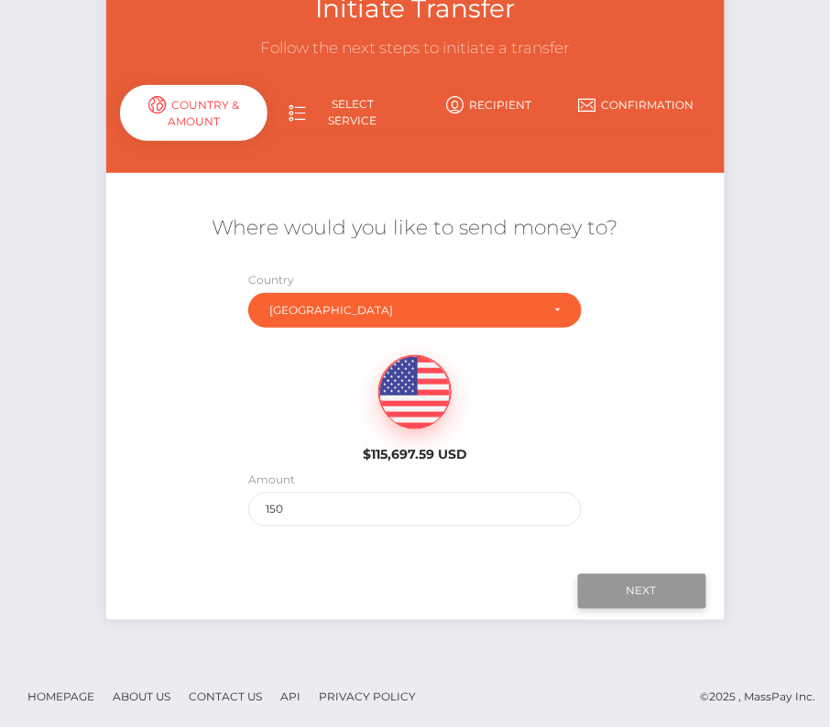
click at [633, 582] on input "Next" at bounding box center [642, 591] width 128 height 35
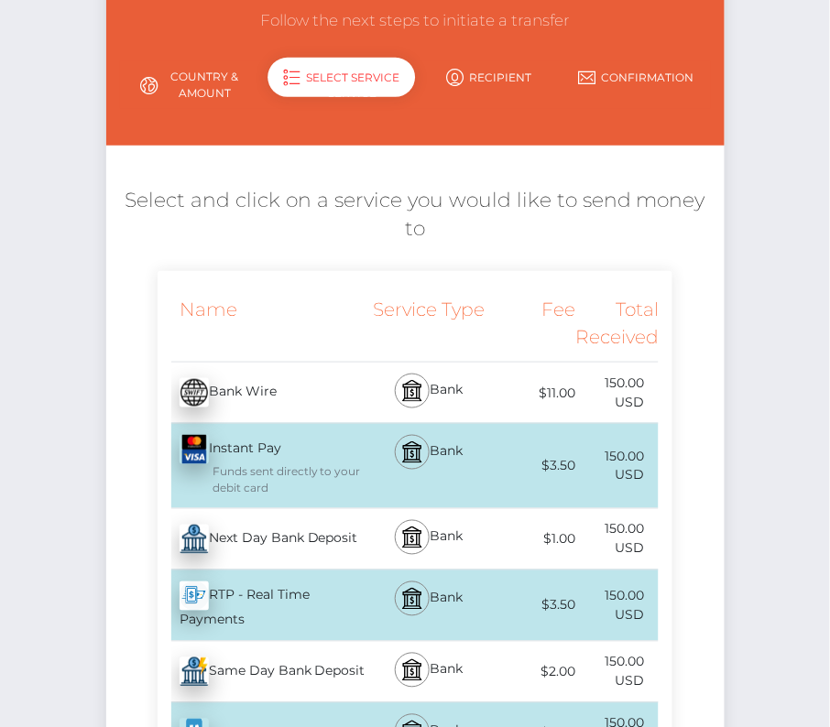
scroll to position [160, 0]
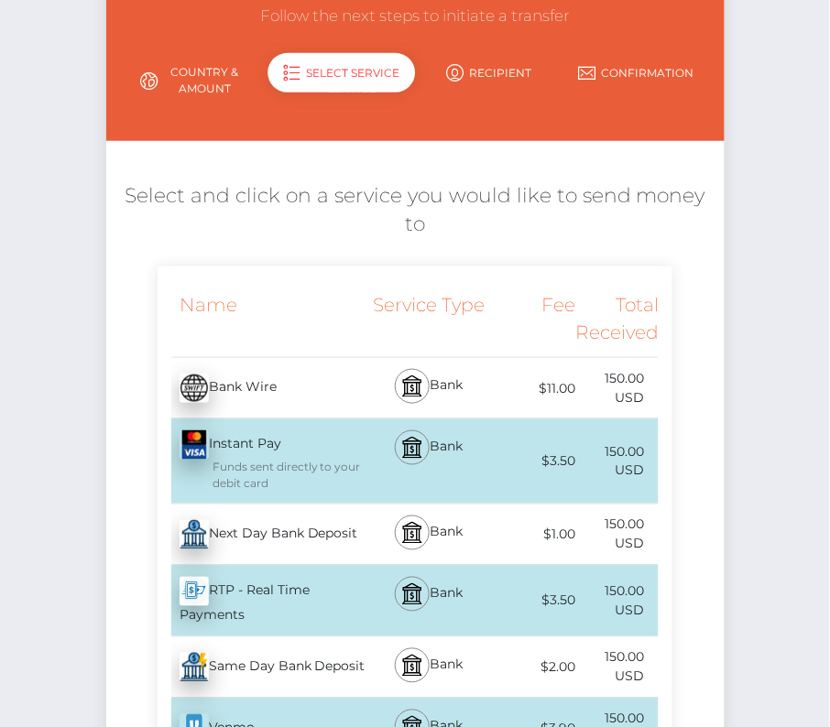
click at [307, 540] on div "Next Day Bank Deposit - USD" at bounding box center [262, 534] width 209 height 51
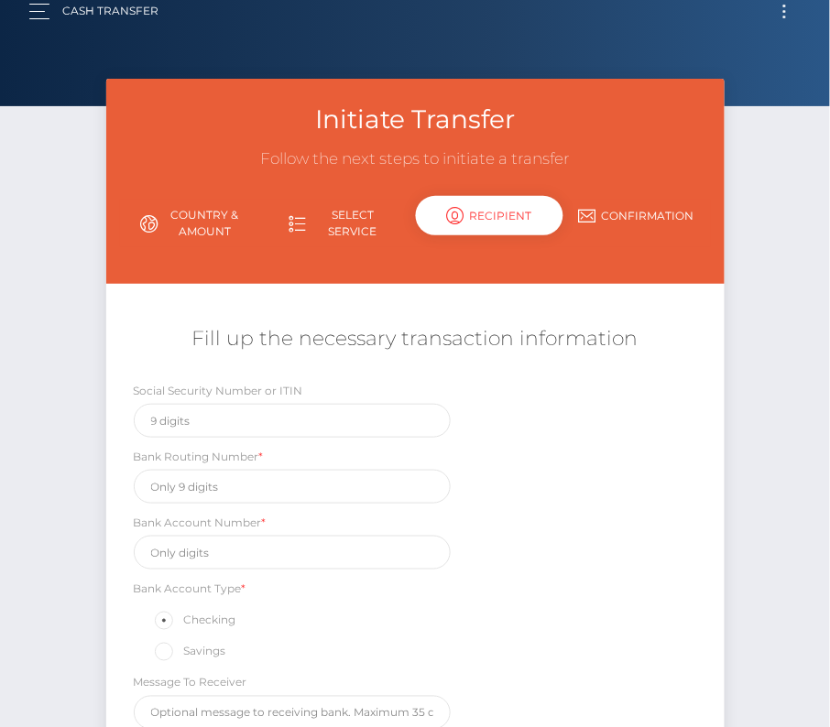
scroll to position [0, 0]
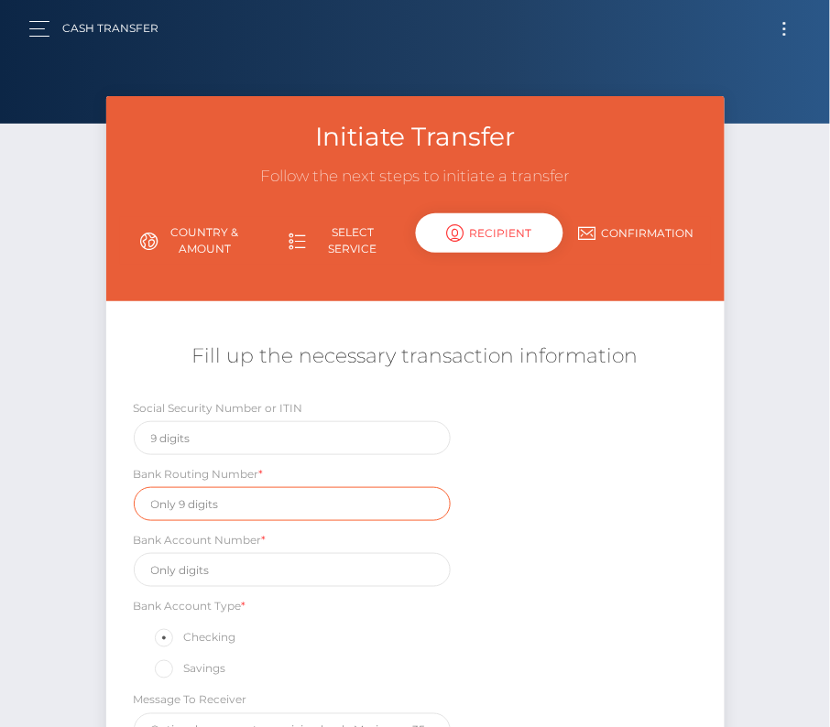
click at [257, 496] on input "text" at bounding box center [292, 504] width 317 height 34
paste input "031100209"
type input "031100209"
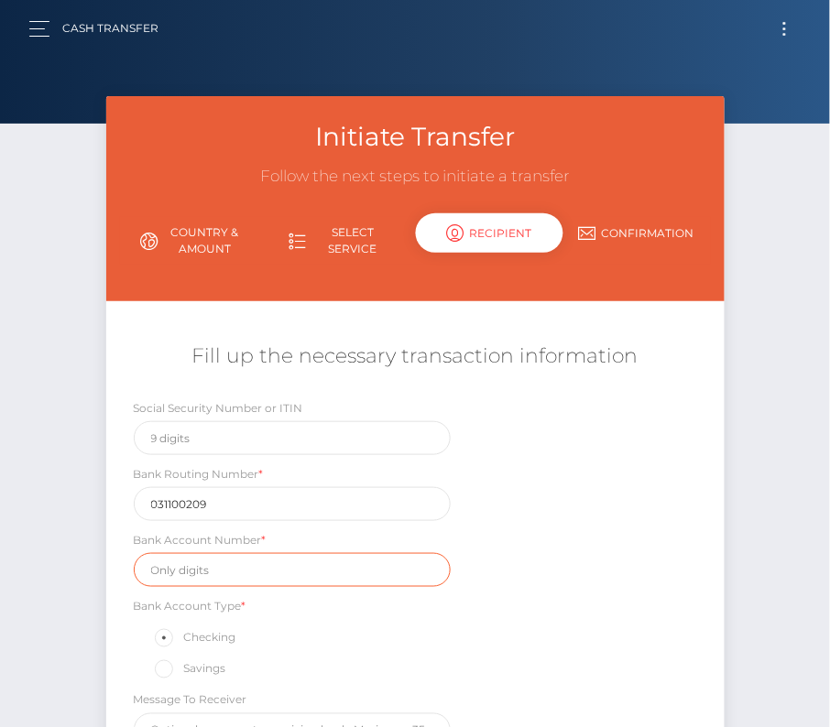
click at [199, 572] on input "text" at bounding box center [292, 570] width 317 height 34
paste input "70583410001902328"
type input "70583410001902328"
click at [454, 640] on div "Bank Account Type * Checking Savings" at bounding box center [292, 638] width 344 height 85
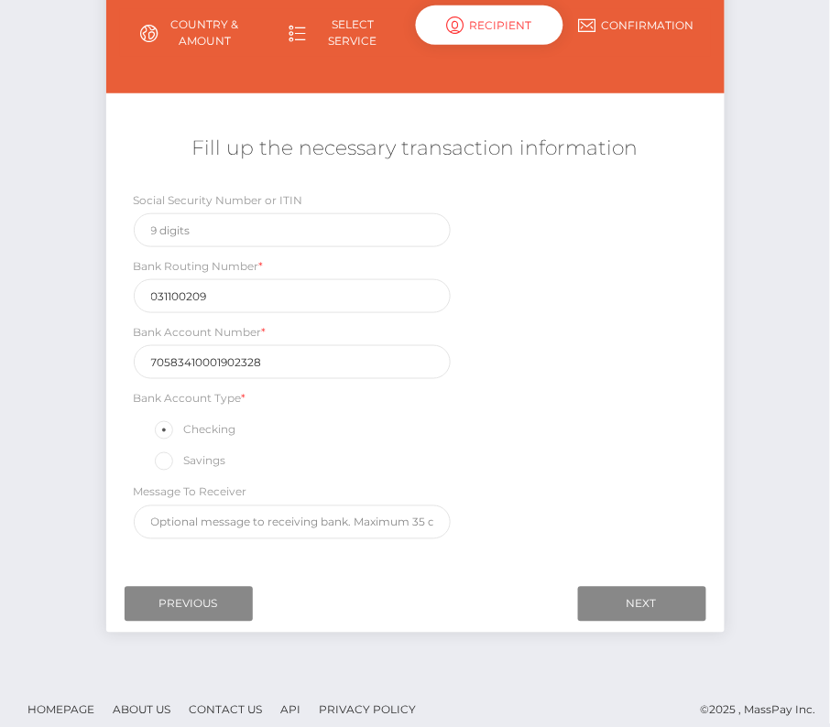
scroll to position [211, 0]
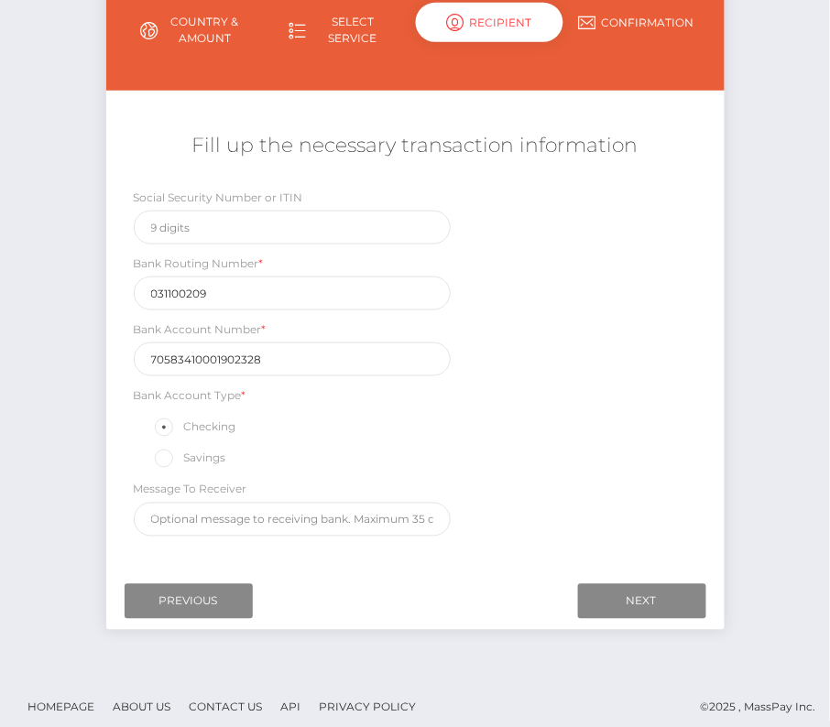
click at [27, 626] on div "Initiate Transfer Follow the next steps to initiate a transfer Country & Amount…" at bounding box center [415, 281] width 830 height 790
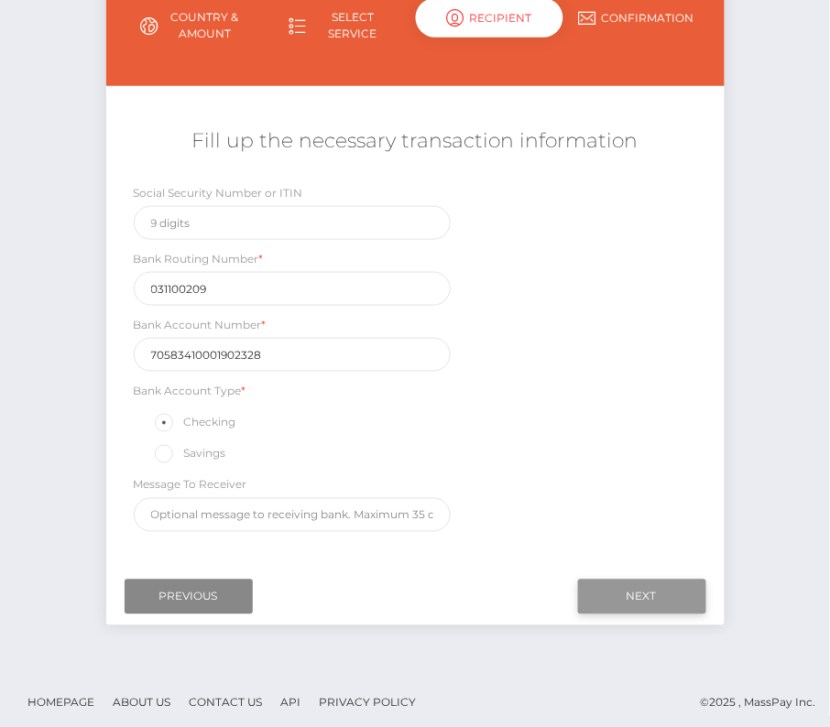
click at [646, 593] on input "Next" at bounding box center [642, 597] width 128 height 35
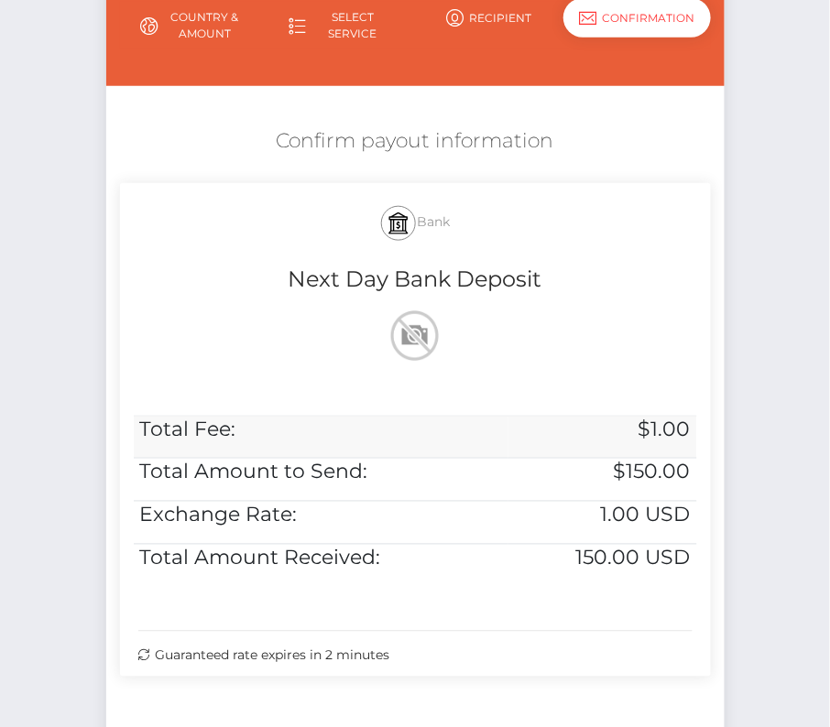
scroll to position [374, 0]
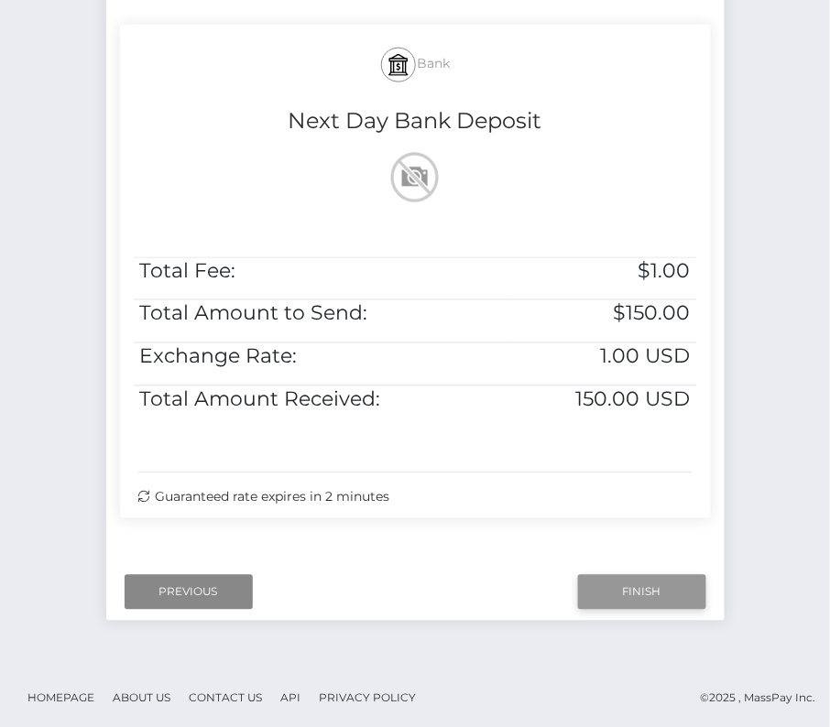
click at [626, 584] on input "Finish" at bounding box center [642, 592] width 128 height 35
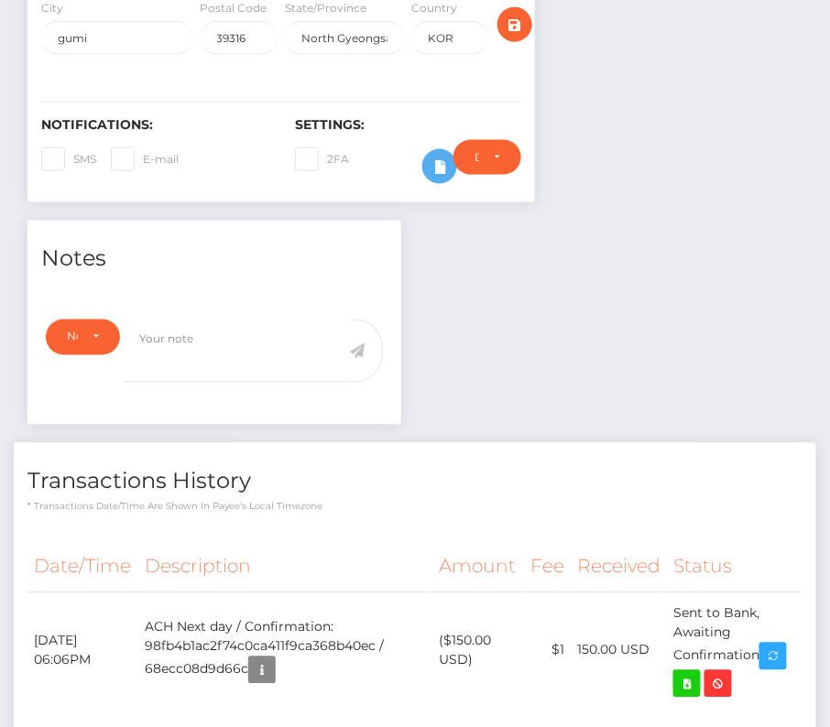
scroll to position [524, 0]
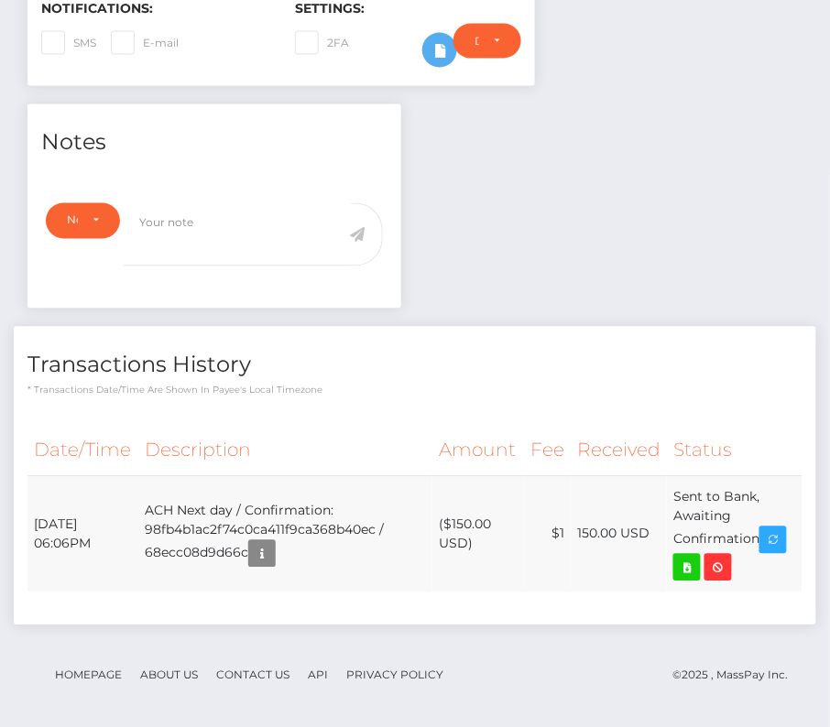
drag, startPoint x: 29, startPoint y: 513, endPoint x: 794, endPoint y: 533, distance: 765.1
click at [794, 533] on tr "October 13, 2025 06:06PM ACH Next day / Confirmation: 98fb4b1ac2f74c0ca411f9ca3…" at bounding box center [414, 534] width 775 height 116
copy tr "October 13, 2025 06:06PM ACH Next day / Confirmation: 98fb4b1ac2f74c0ca411f9ca3…"
click at [687, 569] on icon at bounding box center [687, 568] width 22 height 23
click at [0, 0] on div "Jaesung Woo - ID: Star-3647371 CLOSED ACTIVE E-mail Phone" at bounding box center [415, 153] width 830 height 1162
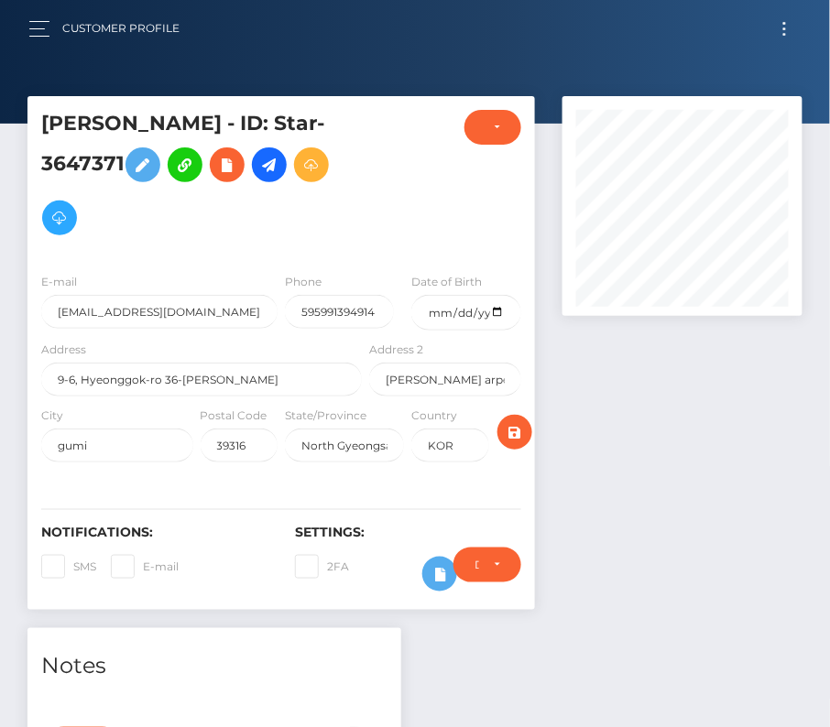
click at [790, 33] on button "Toggle navigation" at bounding box center [785, 28] width 34 height 25
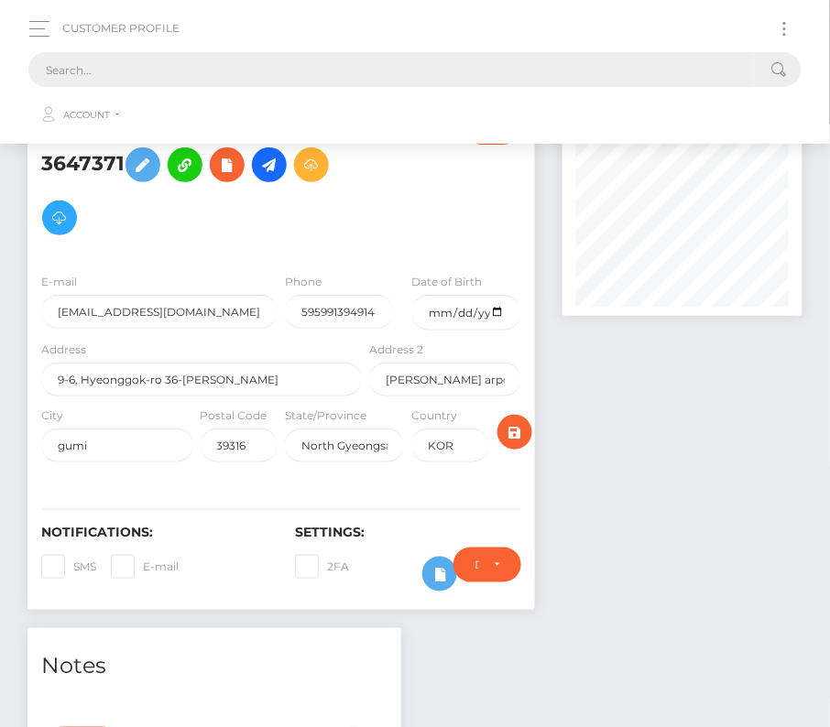
click at [478, 81] on input "text" at bounding box center [390, 69] width 725 height 35
click at [105, 66] on input "text" at bounding box center [390, 69] width 725 height 35
paste input "7805"
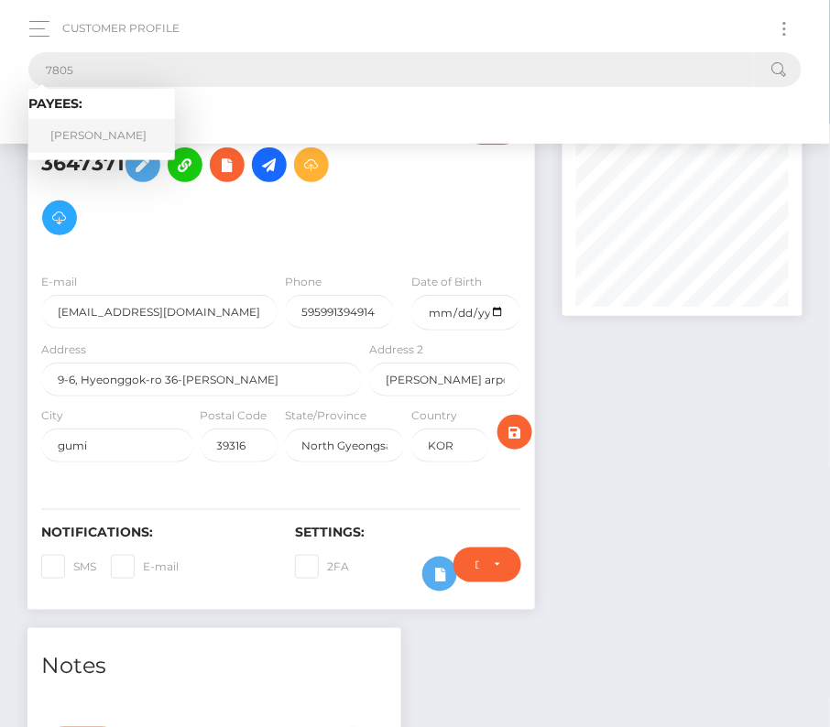
type input "7805"
click at [113, 127] on link "Benjamin Boyce" at bounding box center [101, 136] width 147 height 34
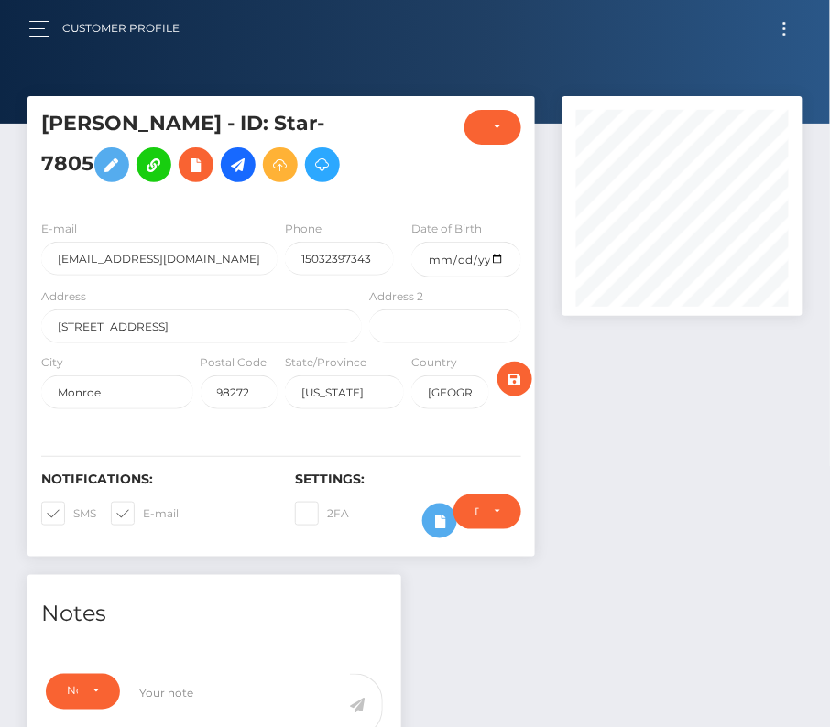
scroll to position [220, 240]
click at [502, 264] on input "date" at bounding box center [465, 260] width 109 height 36
type input "[DATE]"
click at [73, 507] on span at bounding box center [73, 514] width 0 height 14
click at [73, 507] on input "SMS" at bounding box center [79, 508] width 12 height 12
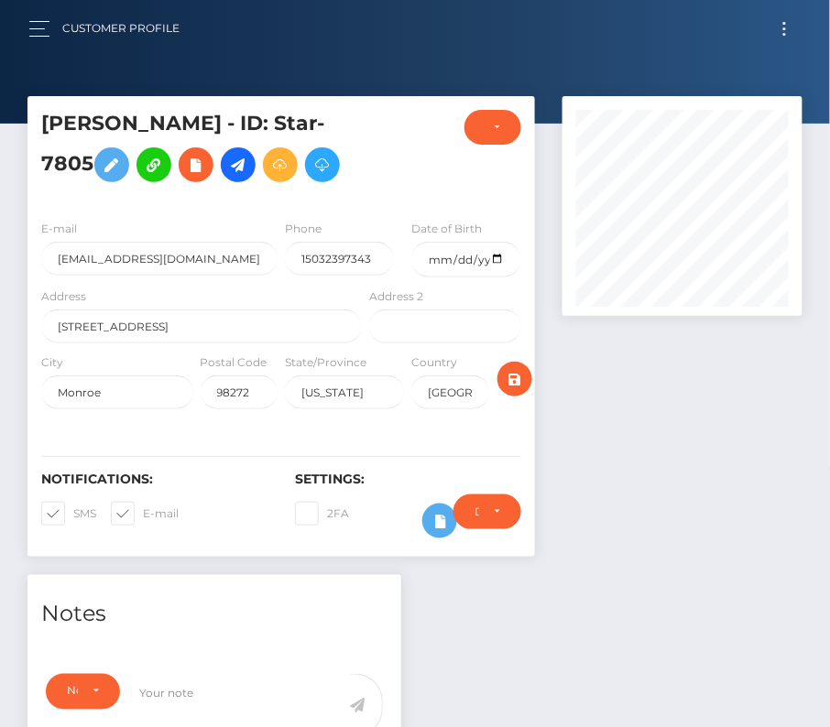
checkbox input "false"
click at [143, 507] on span at bounding box center [143, 514] width 0 height 14
click at [143, 507] on input "E-mail" at bounding box center [149, 508] width 12 height 12
checkbox input "false"
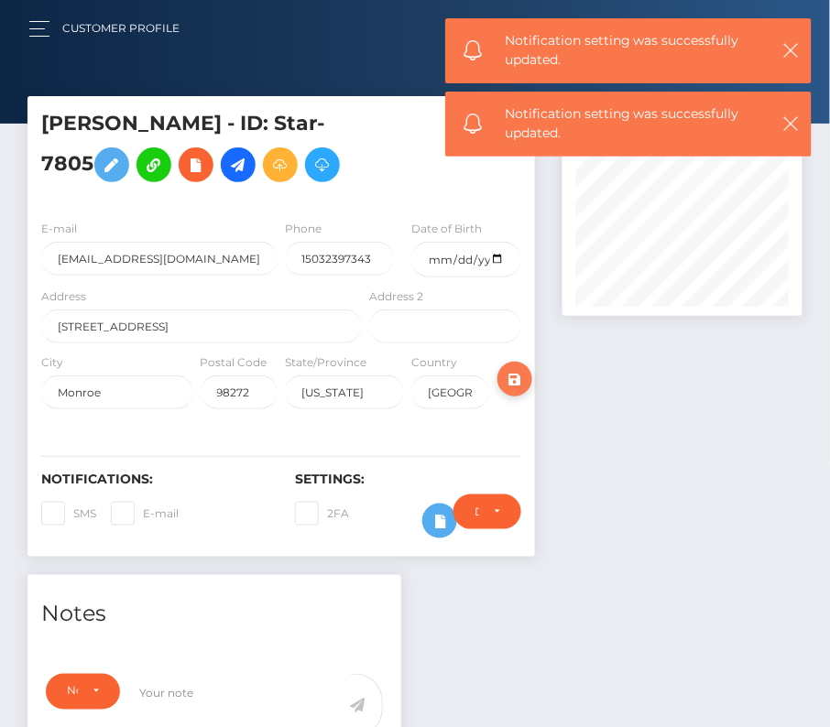
click at [515, 372] on icon "submit" at bounding box center [515, 379] width 22 height 23
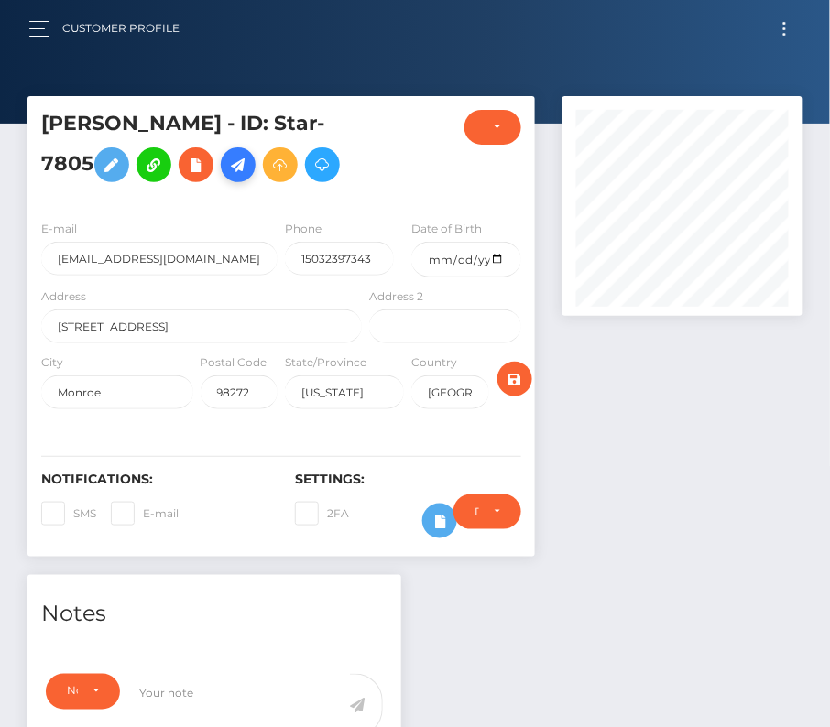
click at [245, 159] on icon at bounding box center [238, 165] width 22 height 23
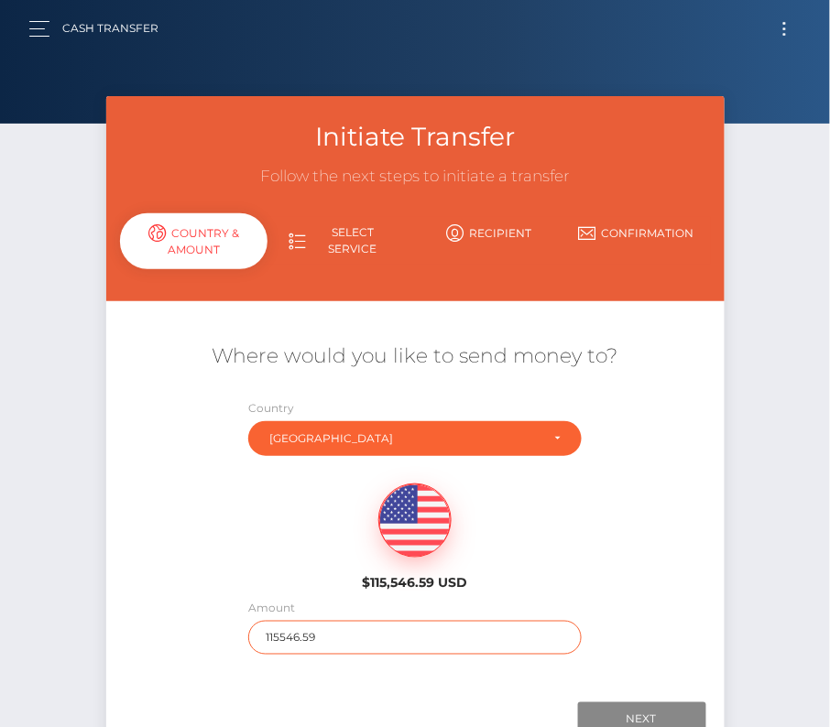
click at [299, 630] on input "115546.59" at bounding box center [414, 638] width 333 height 34
type input "214"
click at [232, 576] on div "$115,546.59 USD" at bounding box center [415, 531] width 618 height 133
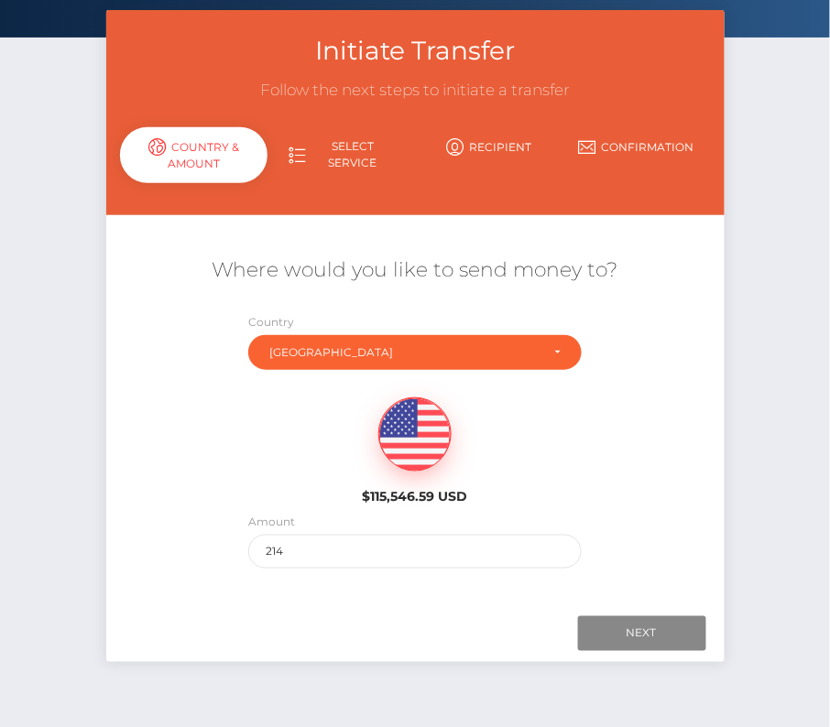
scroll to position [128, 0]
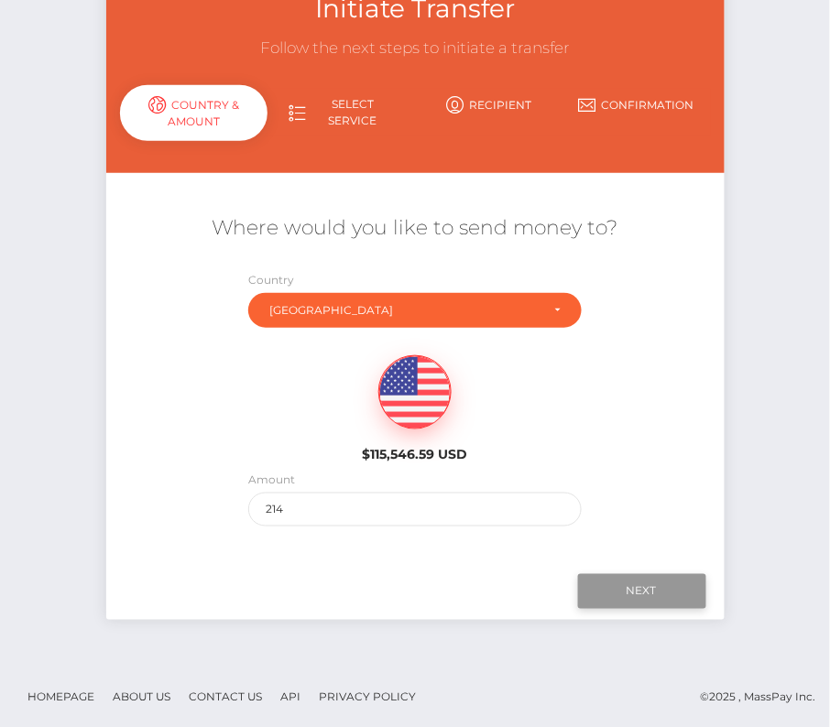
drag, startPoint x: 669, startPoint y: 572, endPoint x: 642, endPoint y: 573, distance: 26.6
click at [642, 574] on input "Next" at bounding box center [642, 591] width 128 height 35
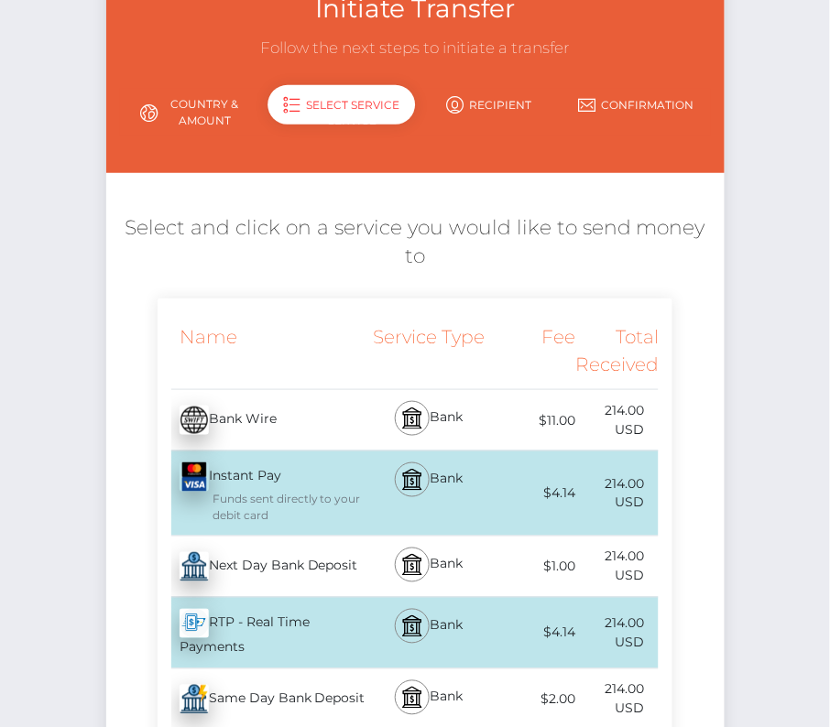
click at [257, 566] on div "Next Day Bank Deposit - USD" at bounding box center [262, 566] width 209 height 51
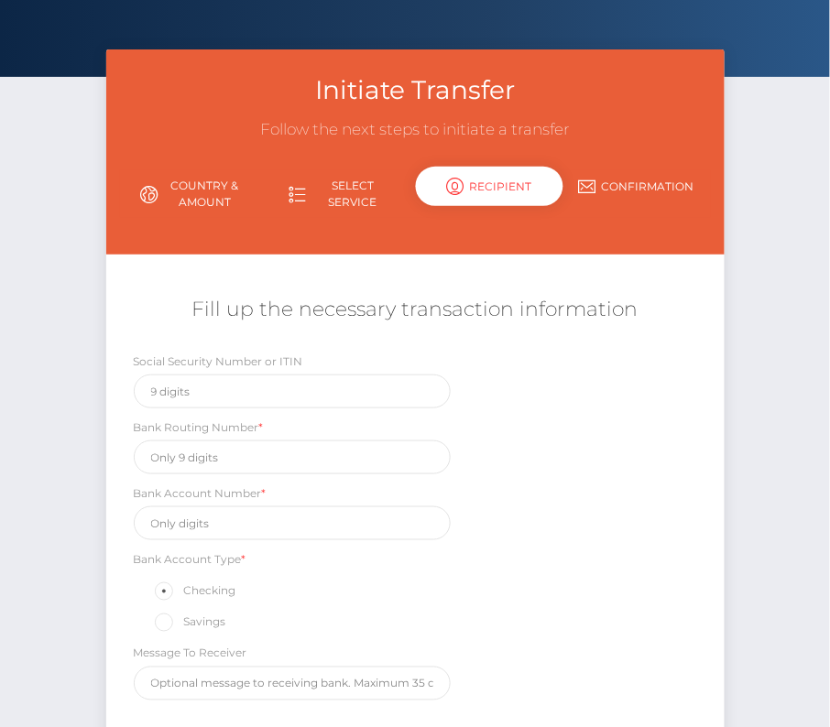
scroll to position [0, 0]
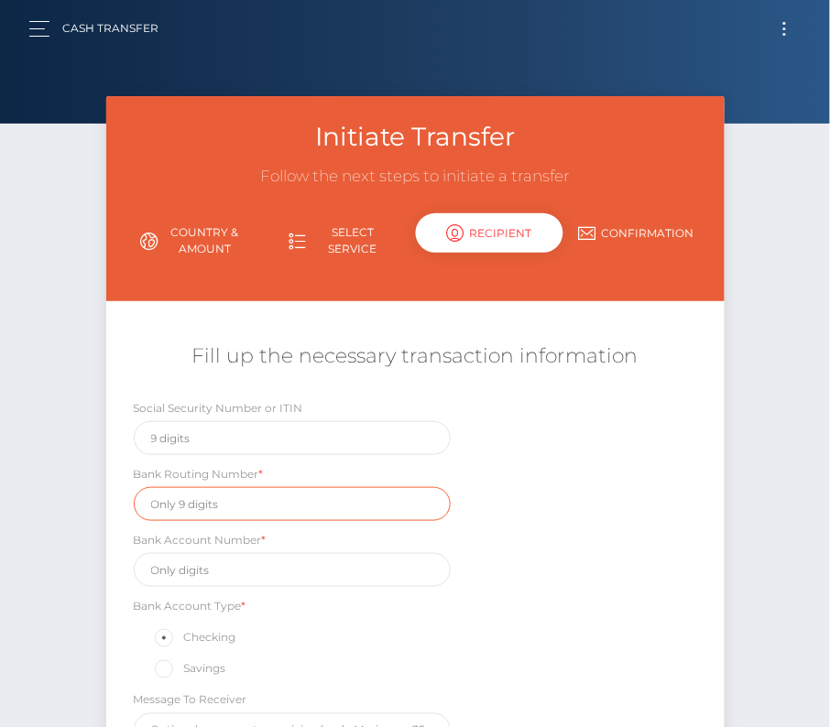
click at [197, 509] on input "text" at bounding box center [292, 504] width 317 height 34
paste input "325070760"
type input "325070760"
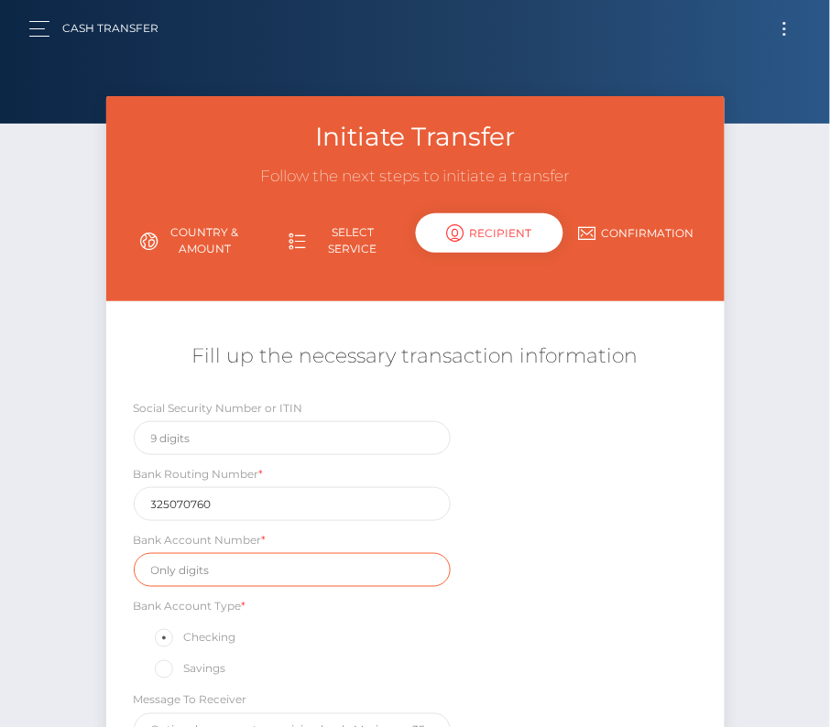
click at [204, 570] on input "text" at bounding box center [292, 570] width 317 height 34
paste input "0672595067"
type input "0672595067"
click at [478, 630] on div "Social Security Number or ITIN Bank Routing Number * 325070760 Bank Account Num…" at bounding box center [415, 577] width 618 height 358
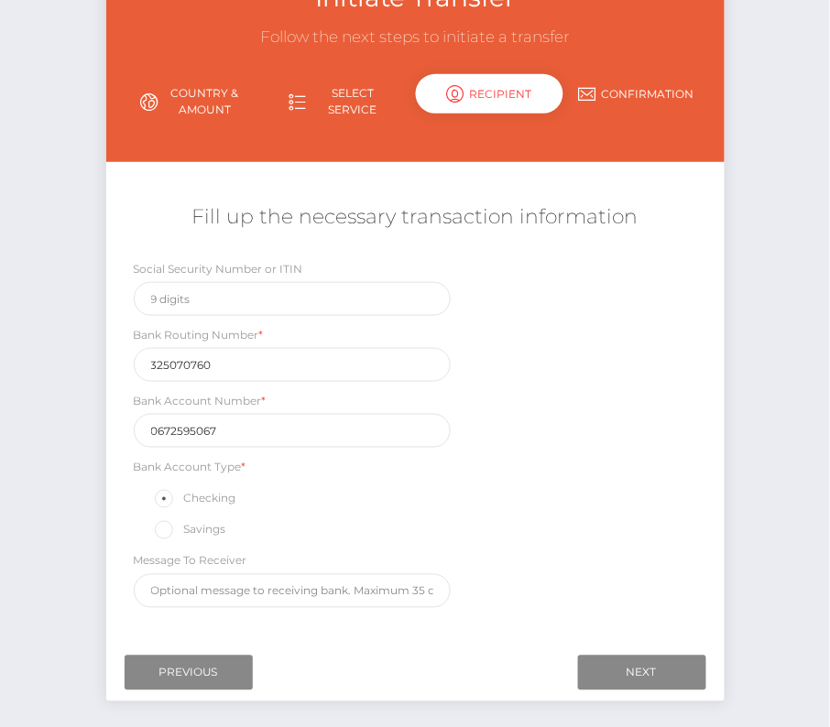
scroll to position [154, 0]
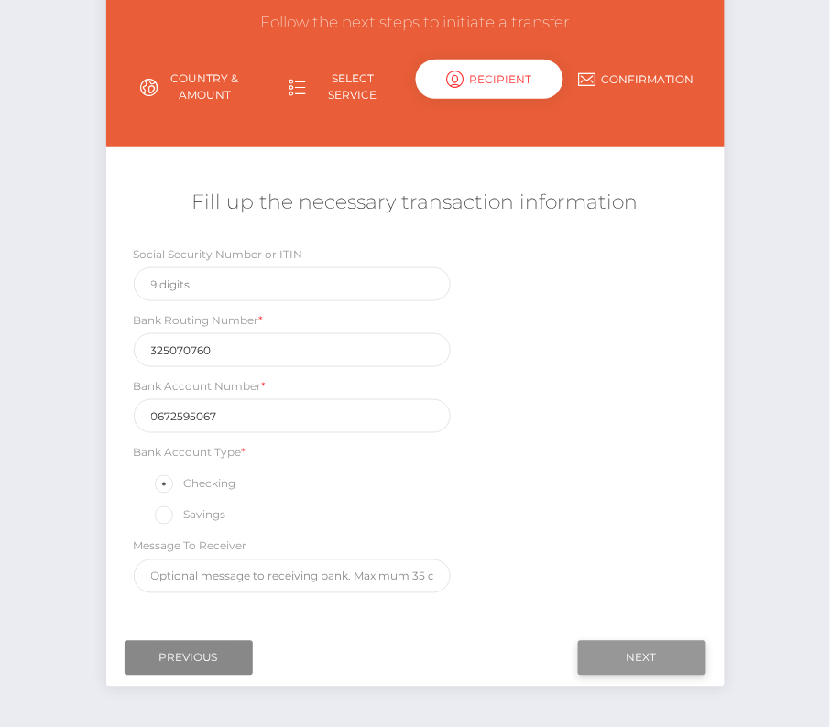
click at [622, 648] on input "Next" at bounding box center [642, 658] width 128 height 35
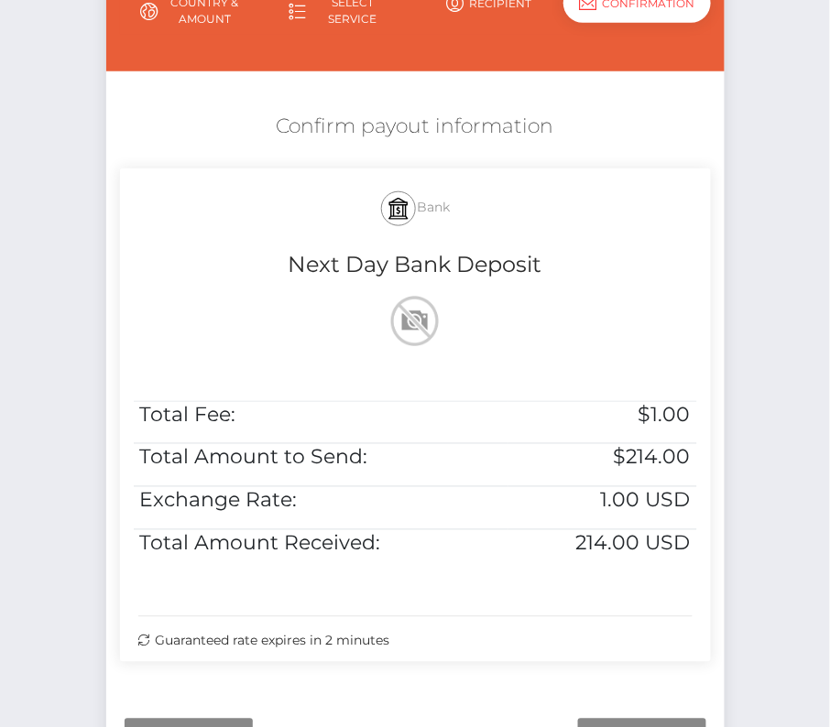
scroll to position [289, 0]
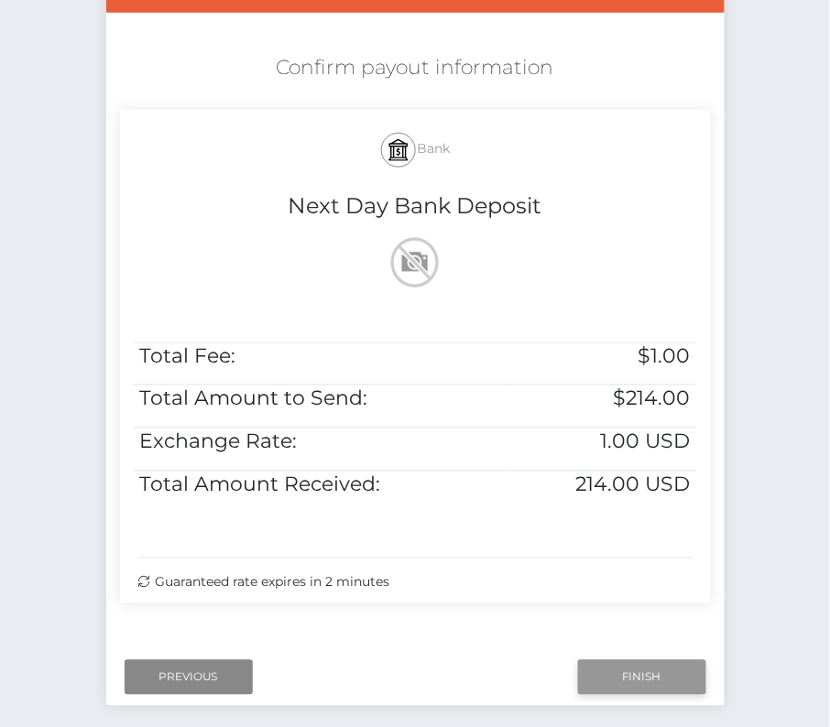
click at [617, 681] on input "Finish" at bounding box center [642, 677] width 128 height 35
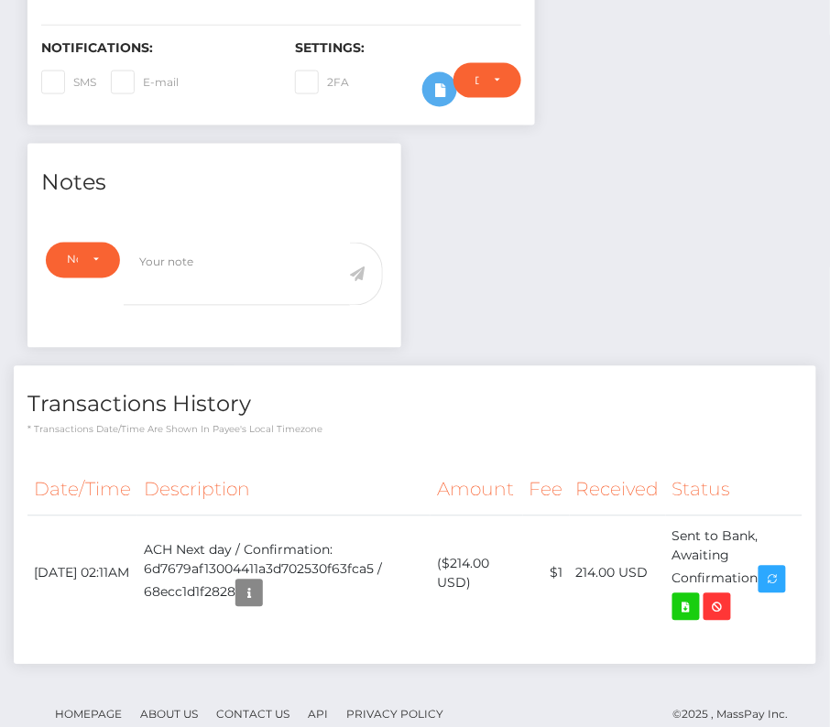
scroll to position [472, 0]
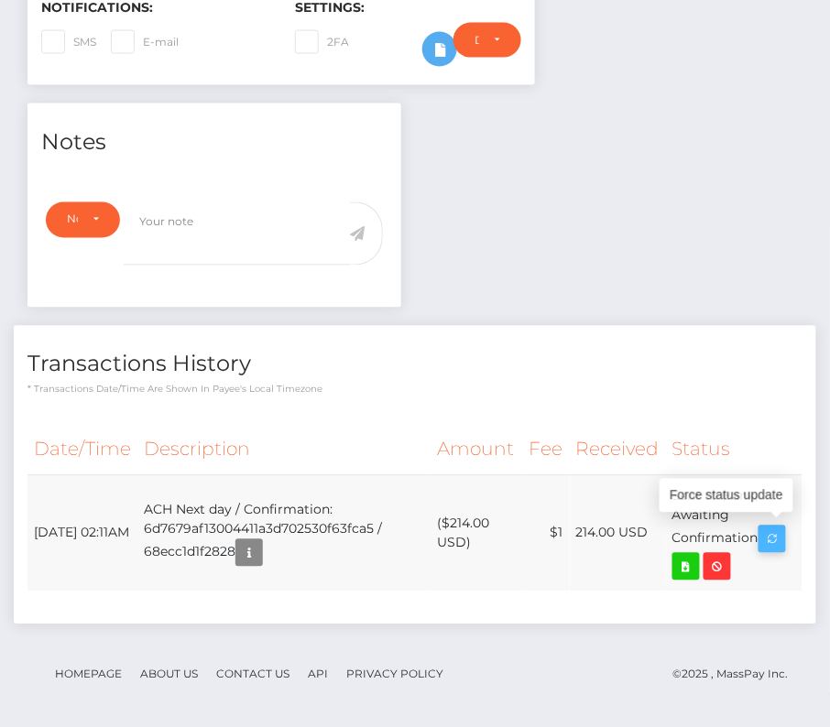
drag, startPoint x: 27, startPoint y: 516, endPoint x: 768, endPoint y: 528, distance: 740.2
click at [768, 528] on tr "[DATE] 02:11AM ACH Next day / Confirmation: 6d7679af13004411a3d702530f63fca5 / …" at bounding box center [414, 533] width 775 height 116
copy tr "[DATE] 02:11AM ACH Next day / Confirmation: 6d7679af13004411a3d702530f63fca5 / …"
click at [691, 569] on icon at bounding box center [686, 567] width 22 height 23
click at [0, 0] on div "[PERSON_NAME] - ID: Star-7805 CLOSED ACTIVE E-mail Phone" at bounding box center [415, 178] width 830 height 1109
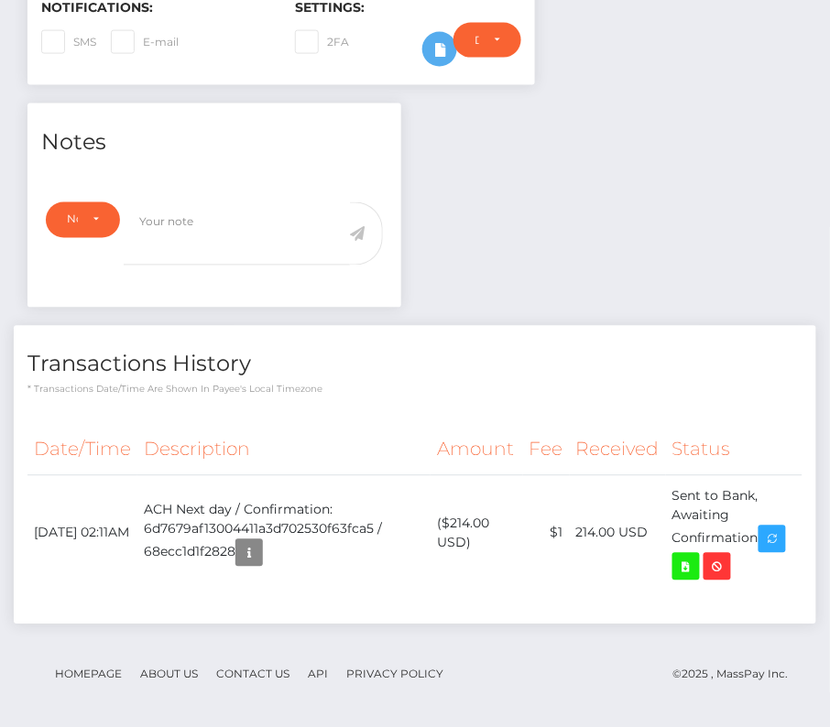
scroll to position [0, 0]
